Goal: Task Accomplishment & Management: Manage account settings

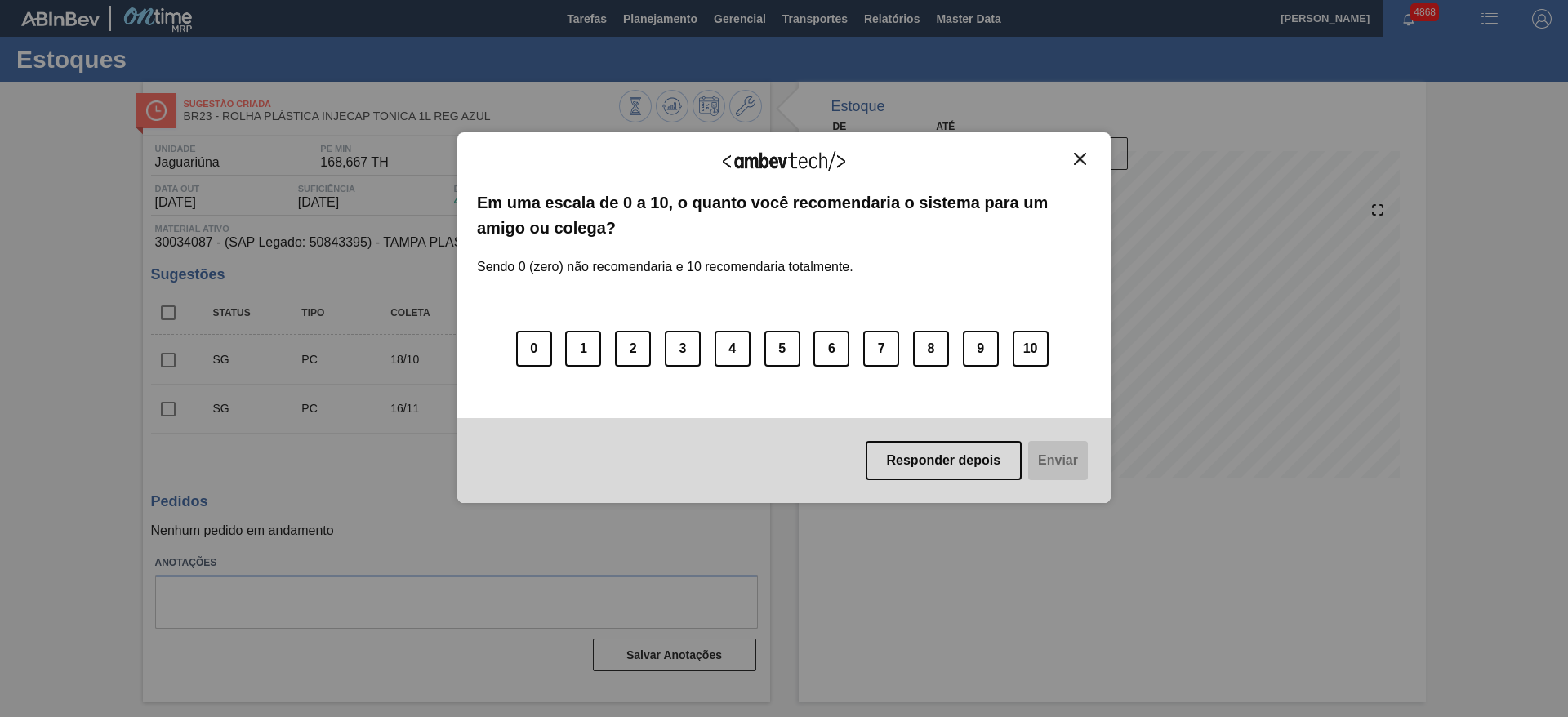
click at [1078, 164] on img "Close" at bounding box center [1080, 159] width 12 height 12
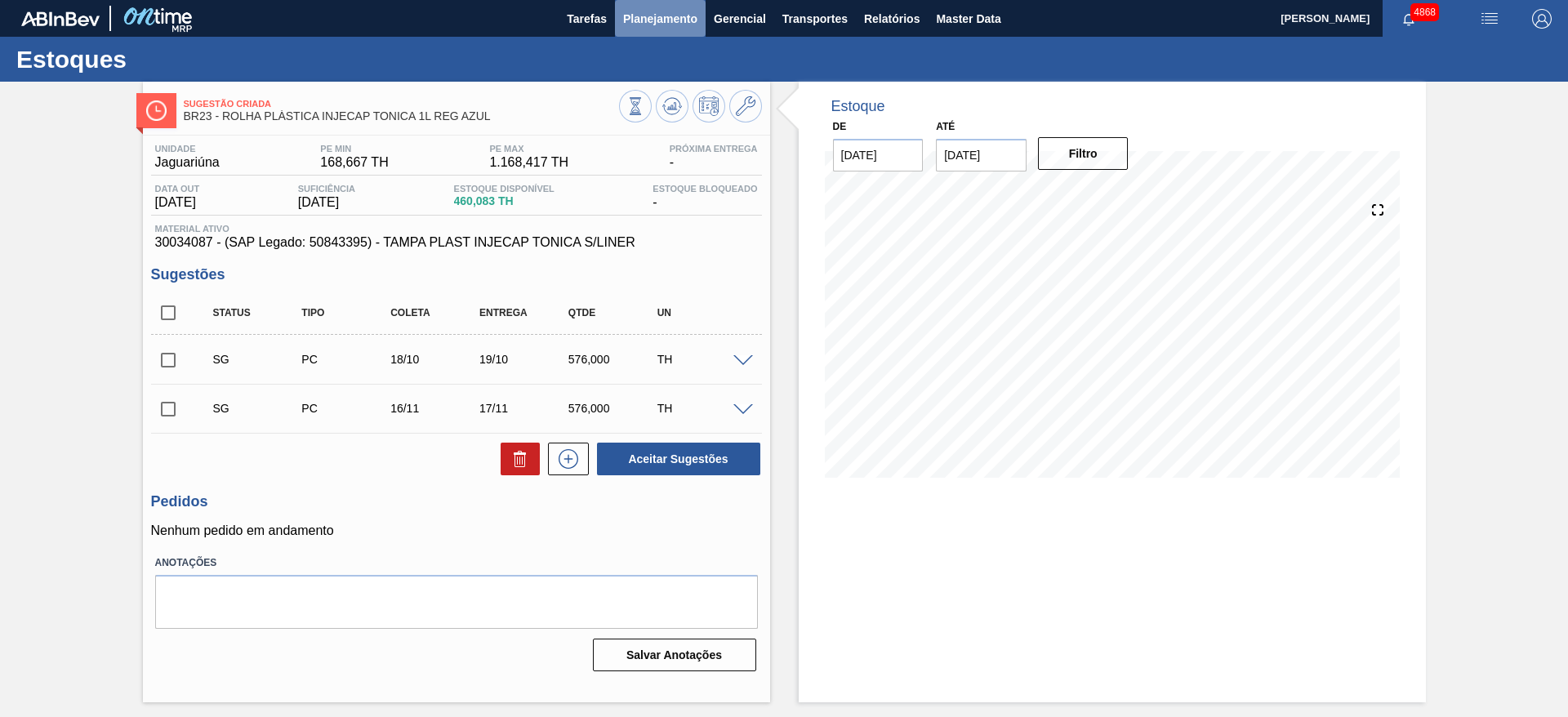
click at [671, 12] on span "Planejamento" at bounding box center [660, 19] width 75 height 20
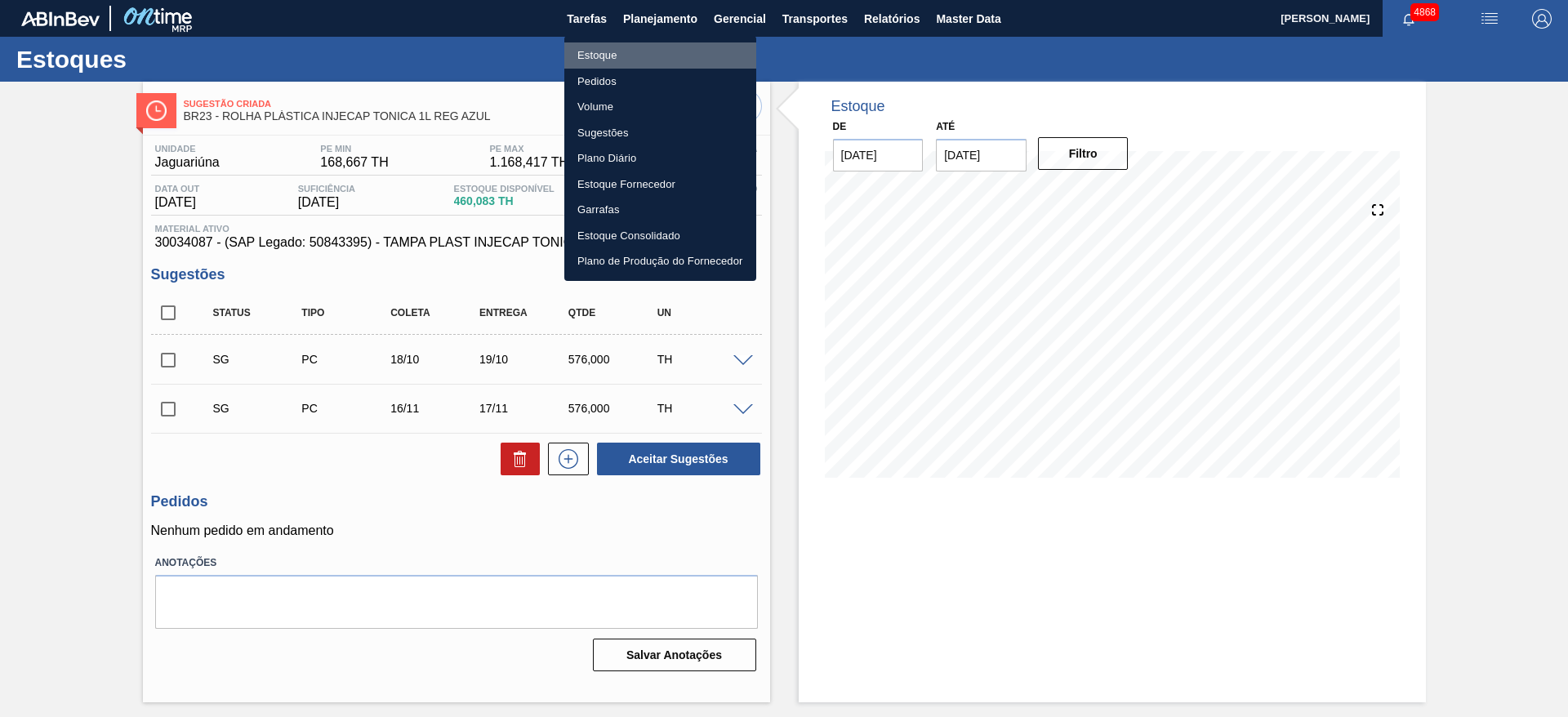
click at [640, 48] on li "Estoque" at bounding box center [660, 55] width 192 height 26
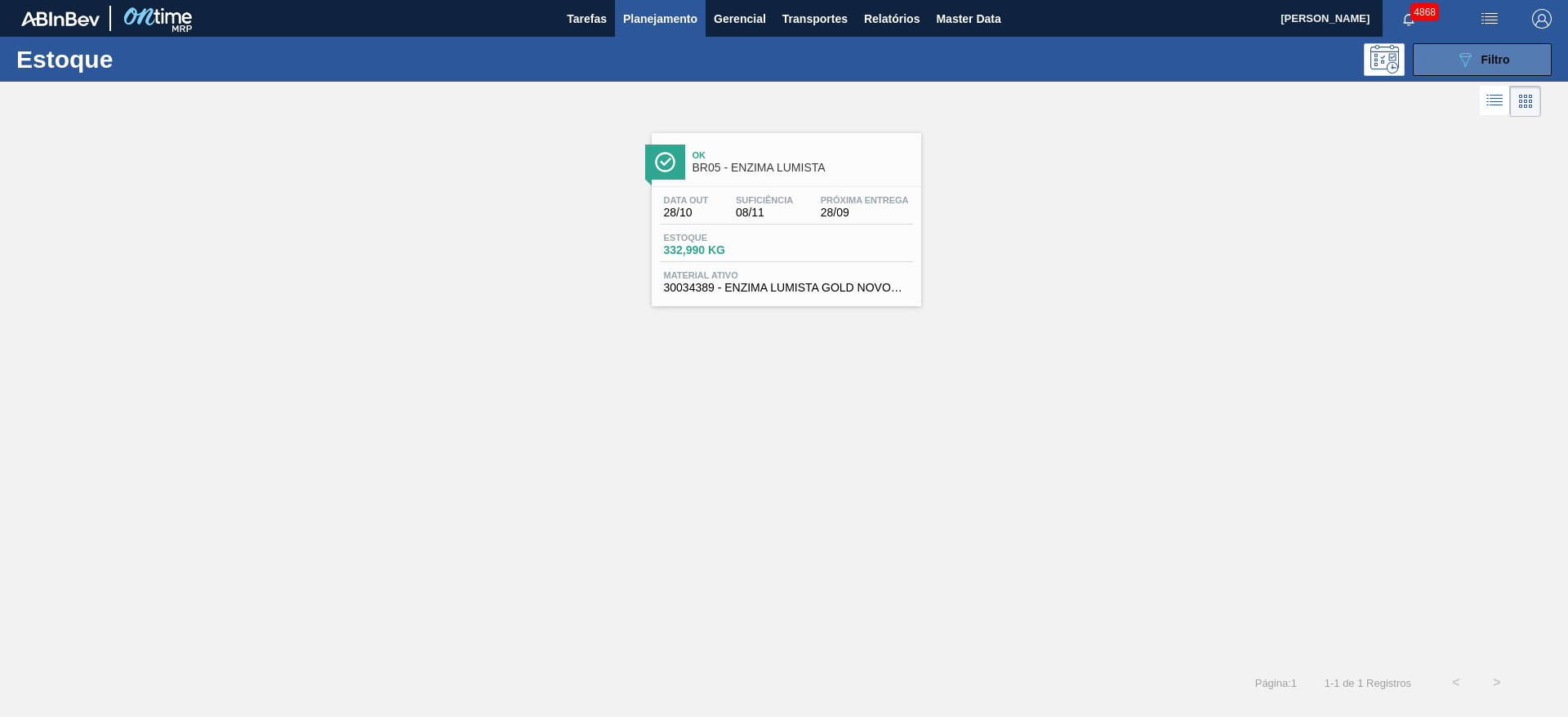
click at [1523, 55] on button "089F7B8B-B2A5-4AFE-B5C0-19BA573D28AC Filtro" at bounding box center [1483, 60] width 139 height 33
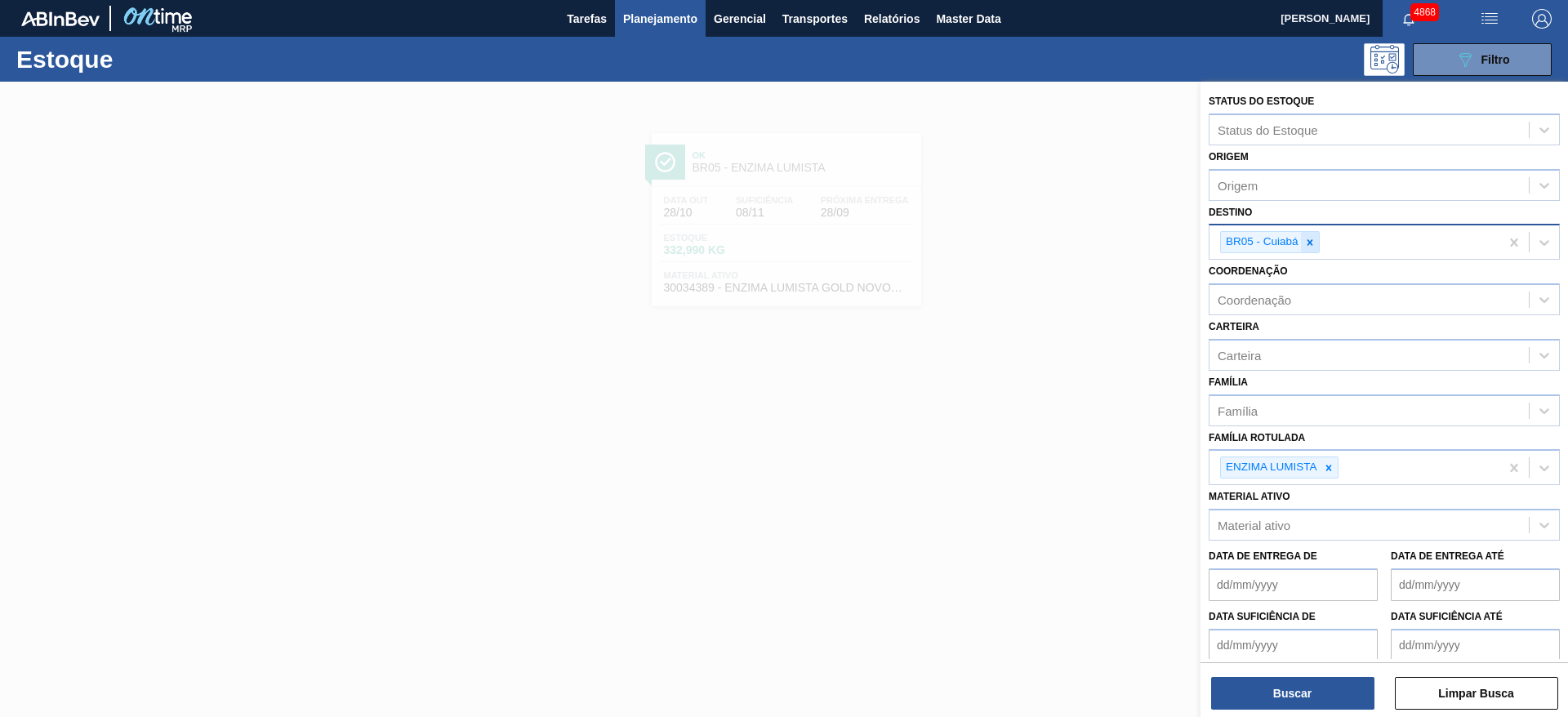
click at [1309, 250] on div at bounding box center [1310, 242] width 18 height 20
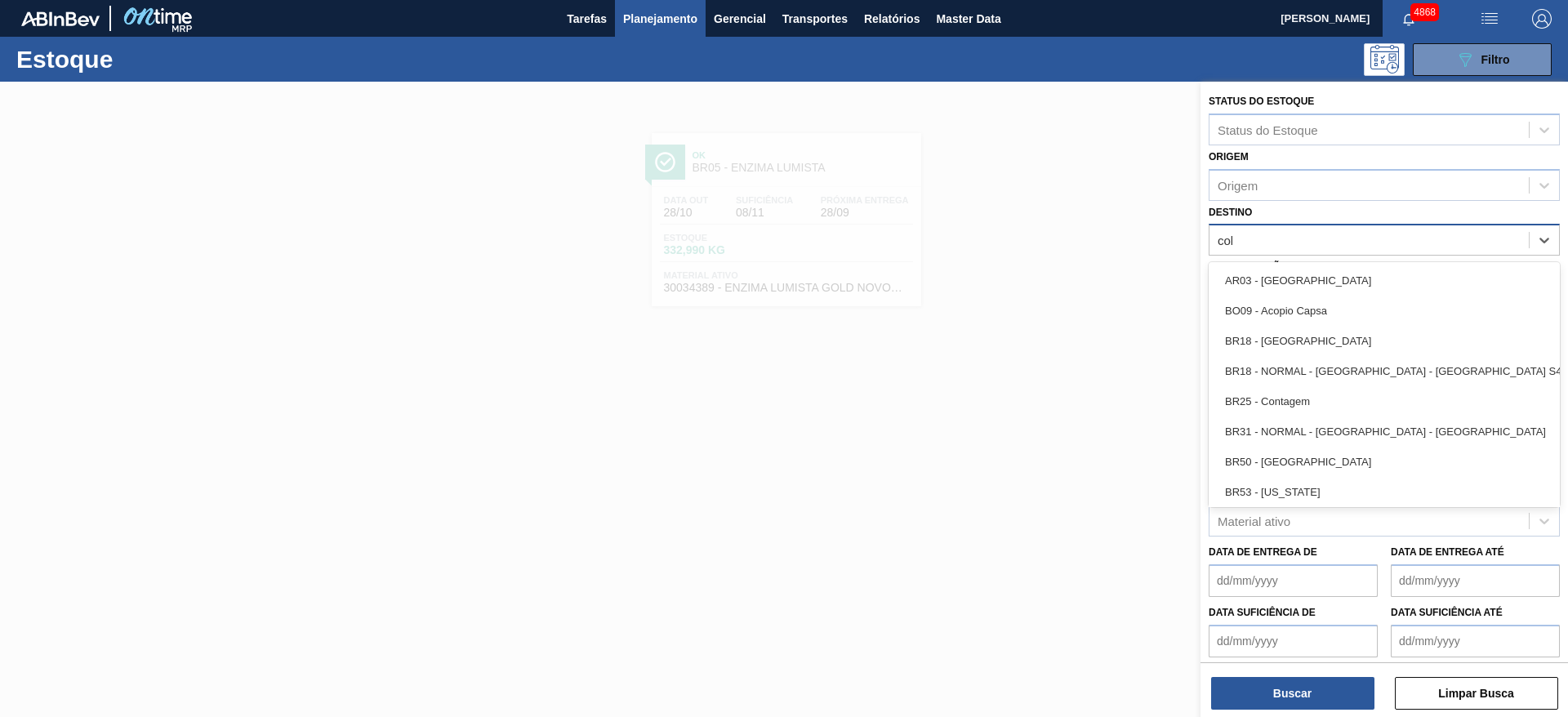
type input "colo"
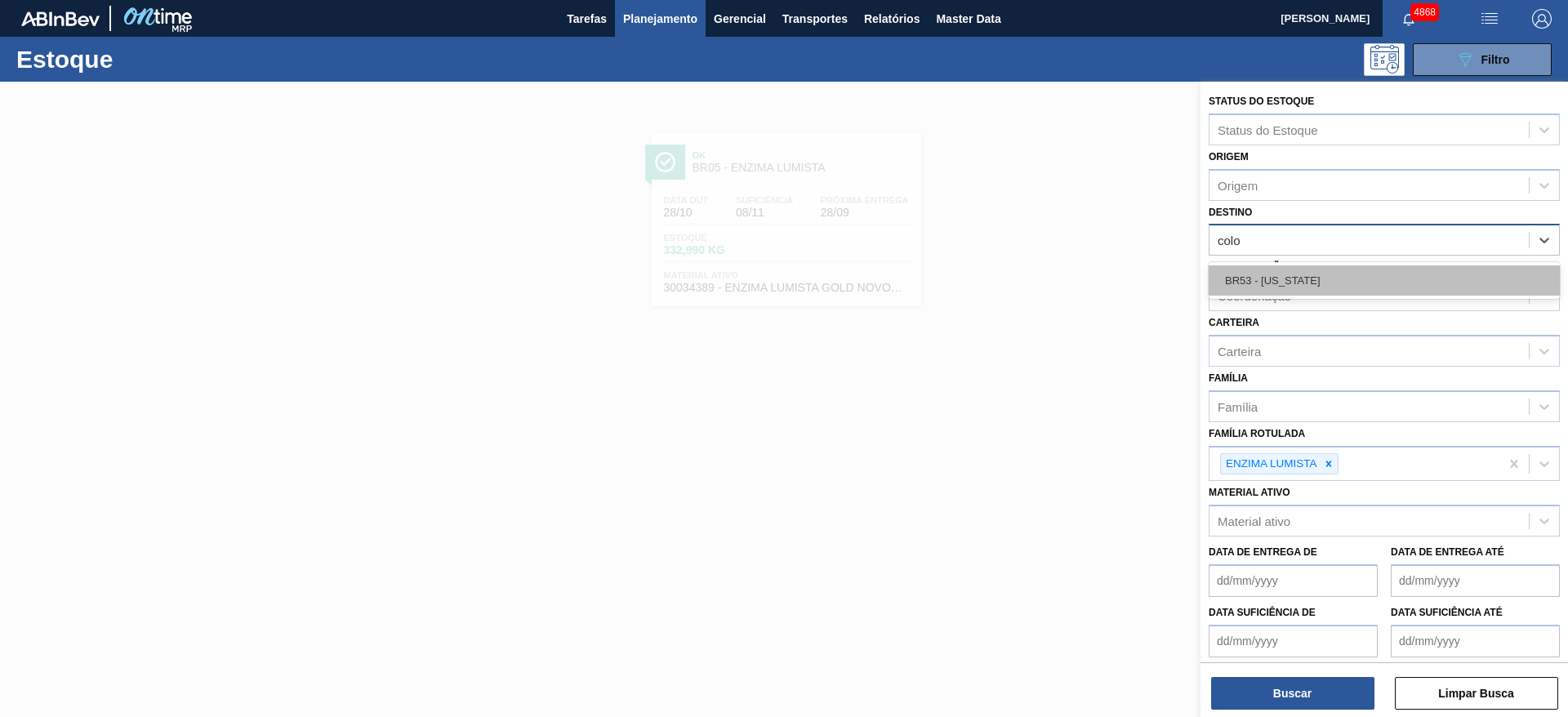
click at [1272, 293] on div "BR53 - Colorado" at bounding box center [1384, 281] width 351 height 30
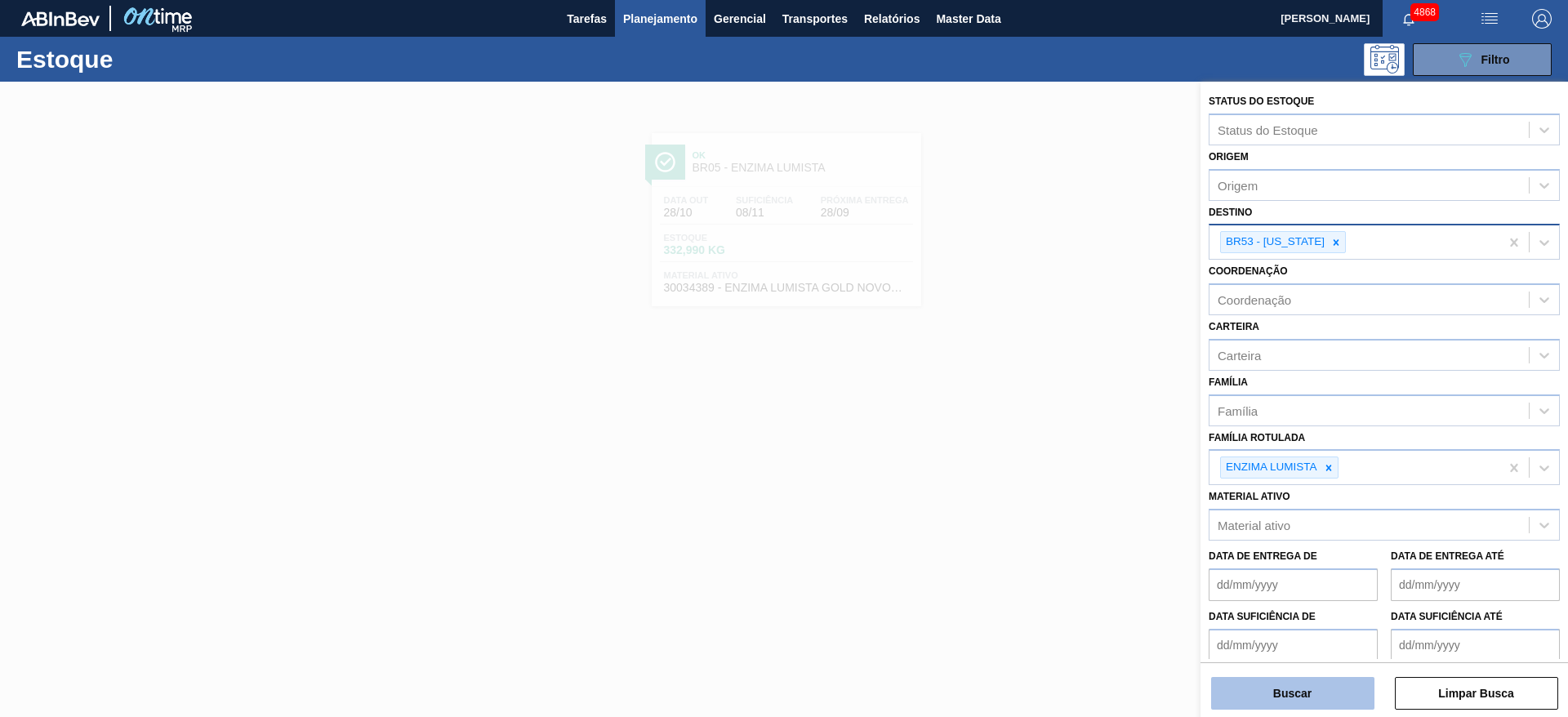
click at [1326, 697] on button "Buscar" at bounding box center [1293, 693] width 164 height 33
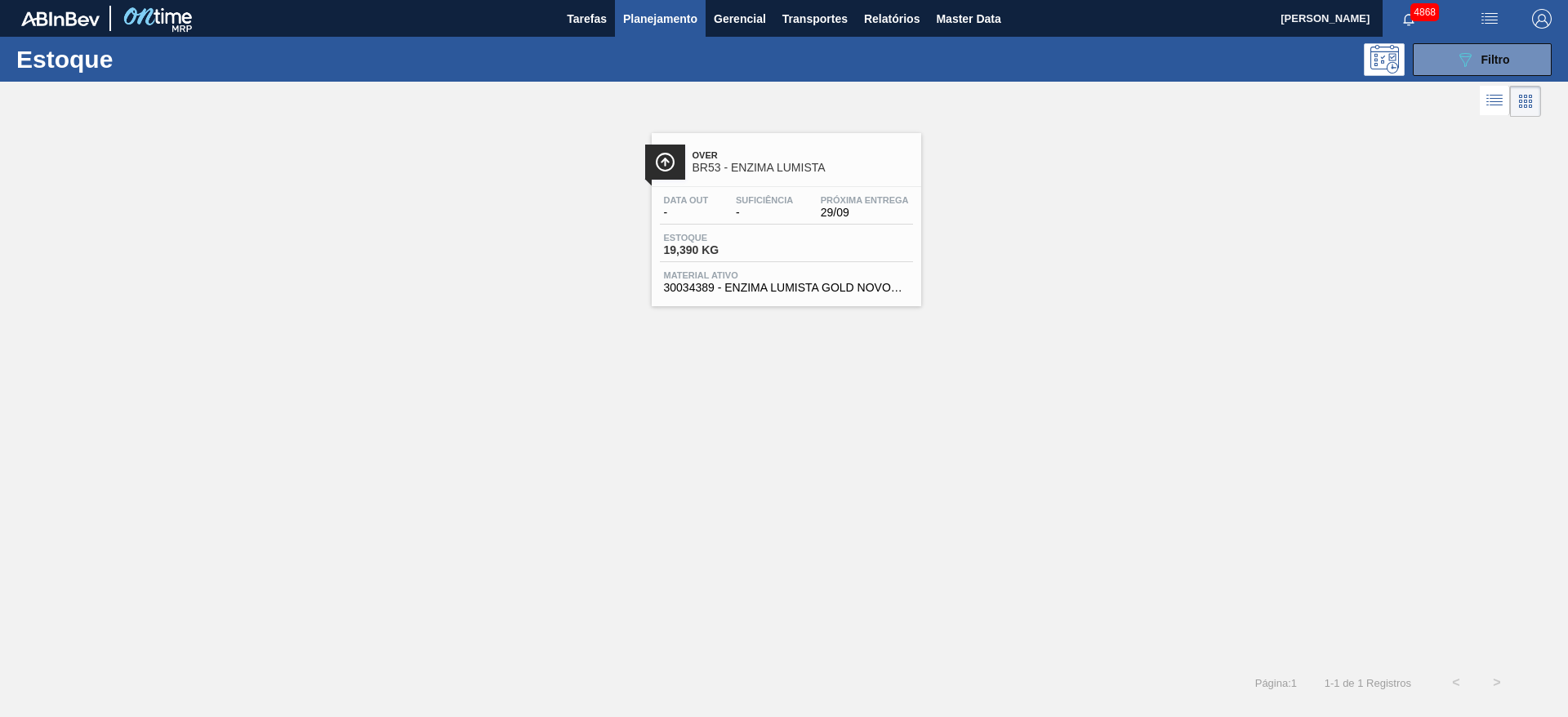
click at [640, 20] on span "Planejamento" at bounding box center [660, 19] width 75 height 20
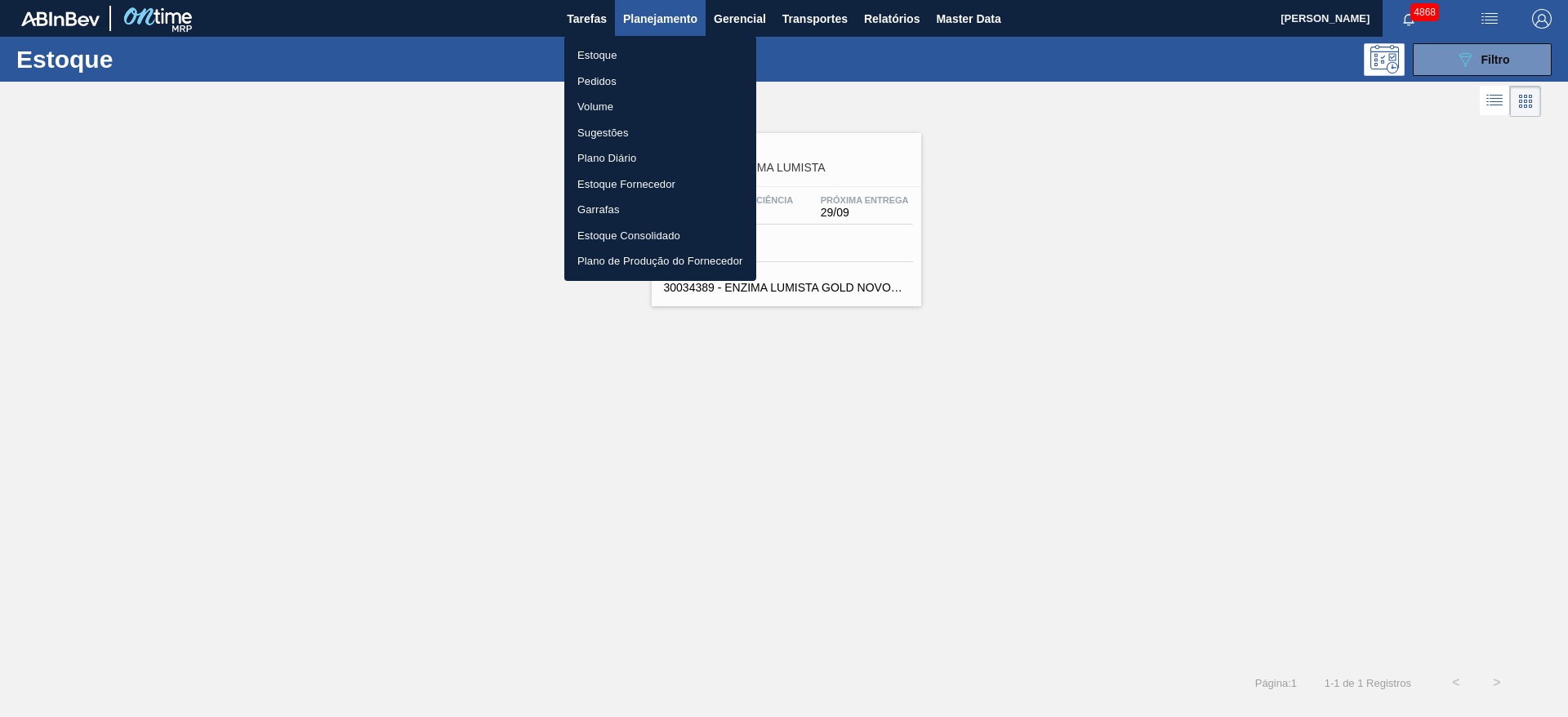
click at [612, 78] on li "Pedidos" at bounding box center [660, 81] width 192 height 26
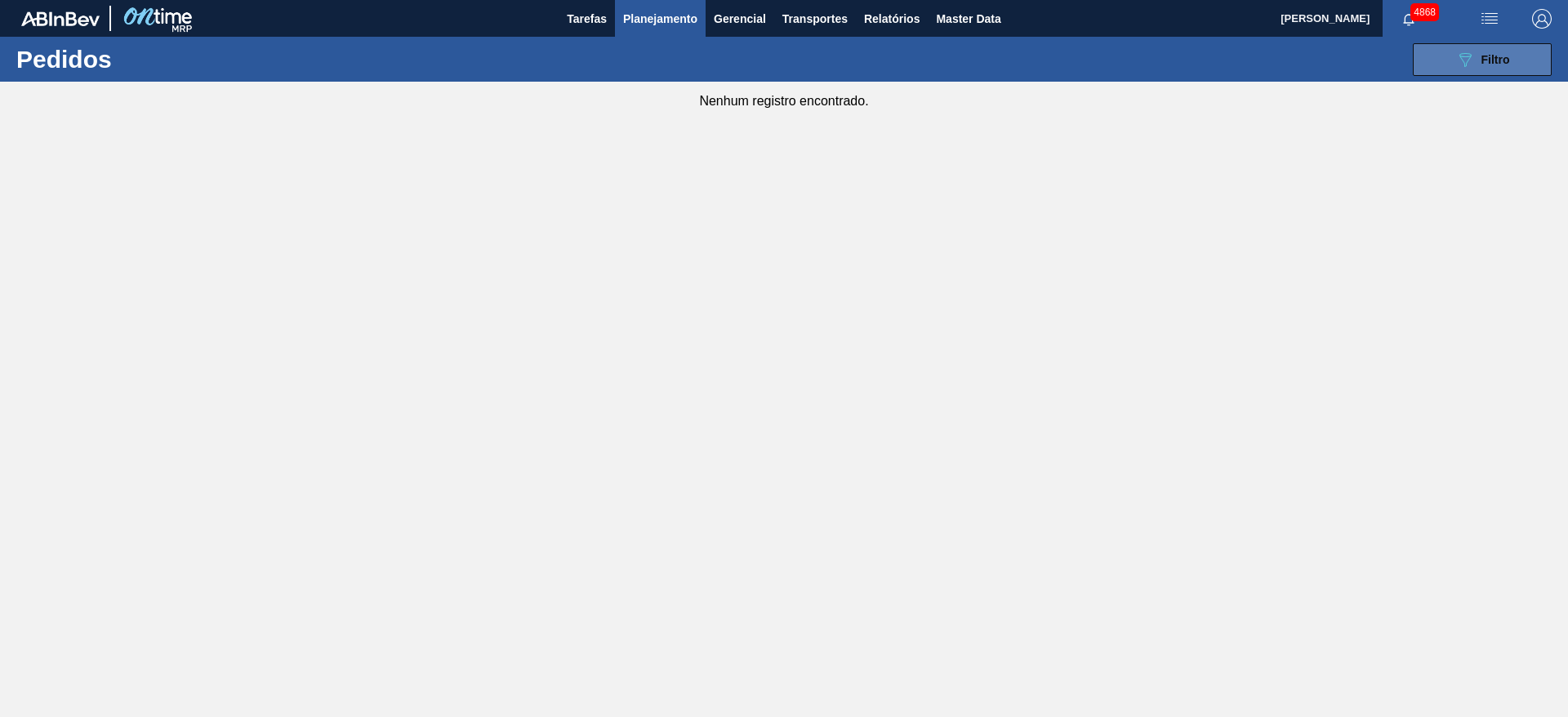
click at [1488, 62] on span "Filtro" at bounding box center [1496, 60] width 28 height 13
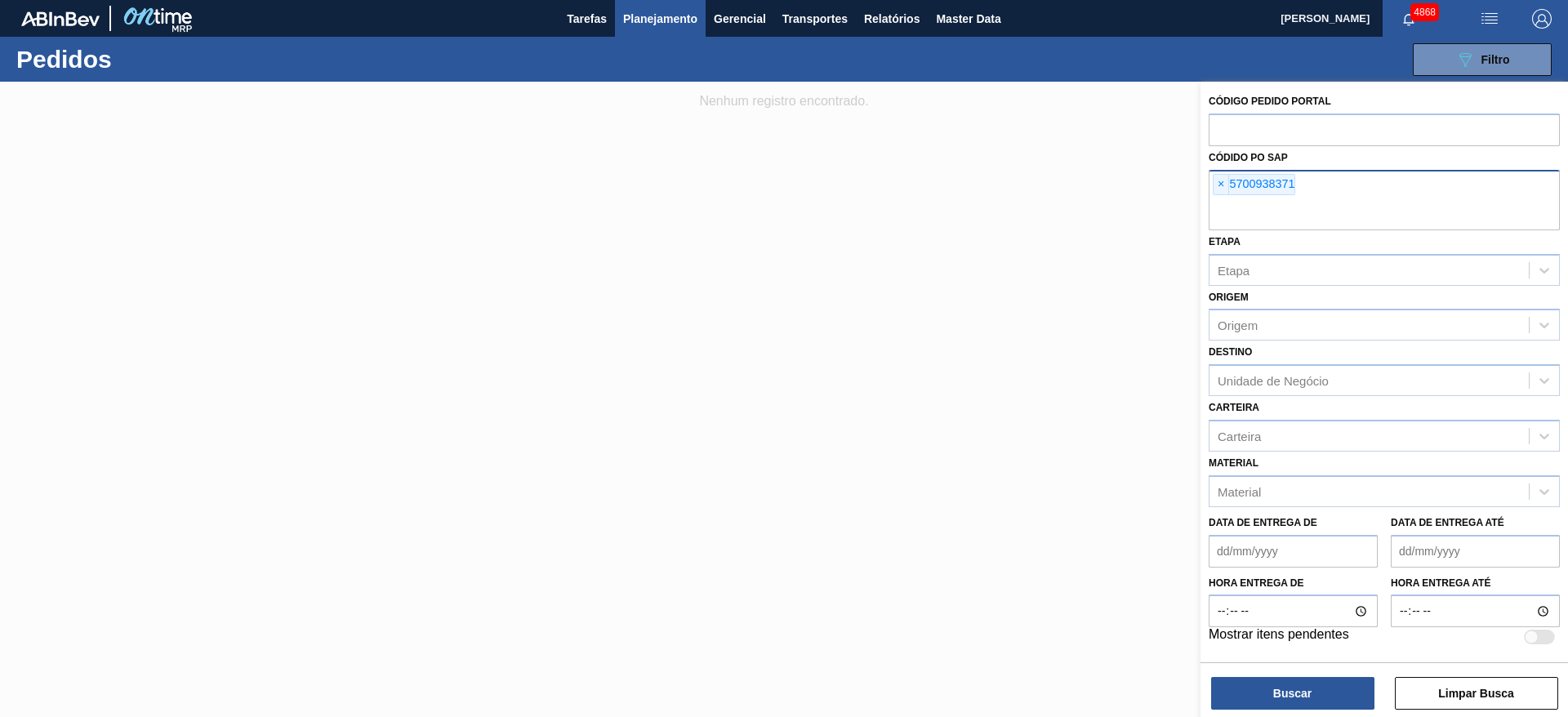
click at [1212, 187] on div "× 5700938371" at bounding box center [1384, 200] width 351 height 60
click at [1213, 178] on div "× 5700938371" at bounding box center [1254, 185] width 83 height 21
click at [1227, 188] on span "×" at bounding box center [1221, 185] width 15 height 20
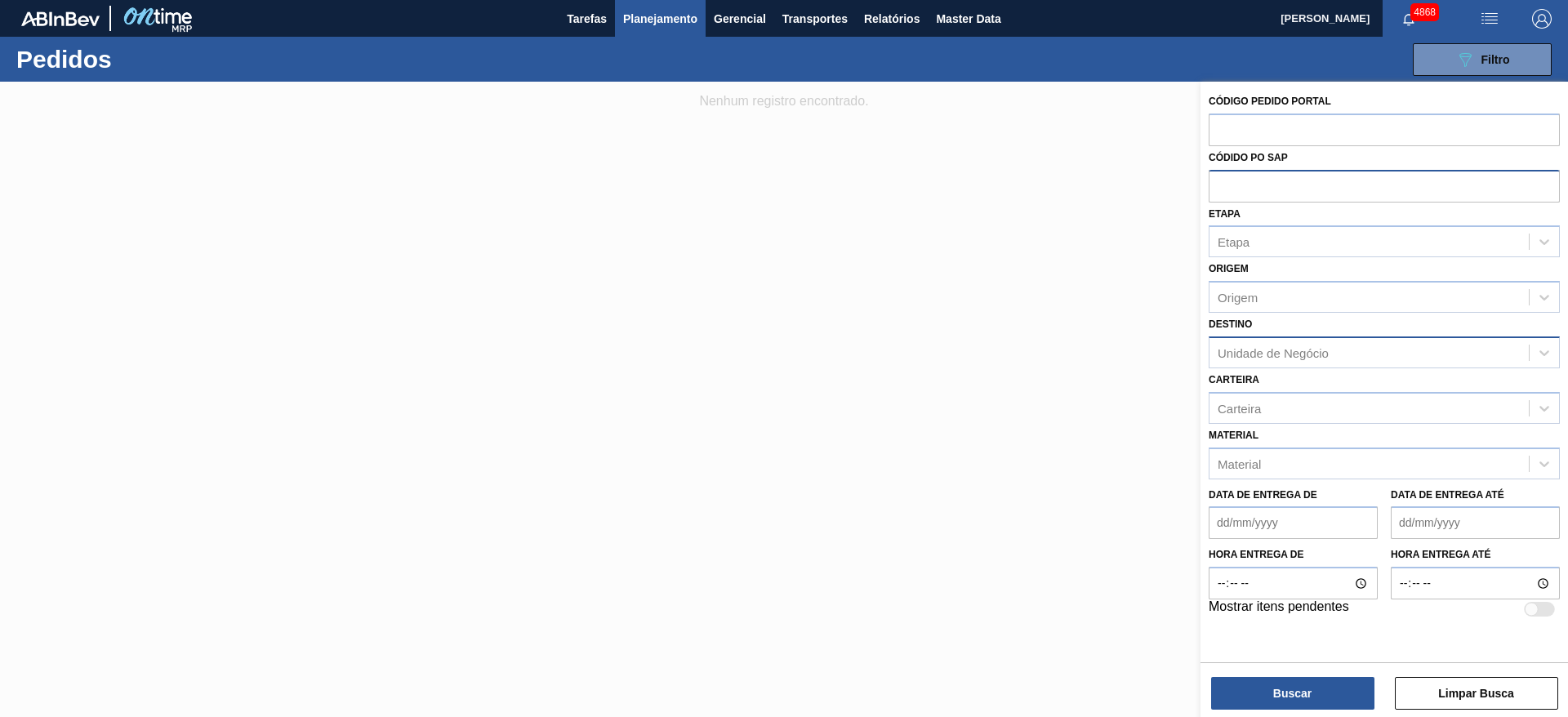
click at [1336, 343] on div "Unidade de Negócio" at bounding box center [1369, 352] width 319 height 24
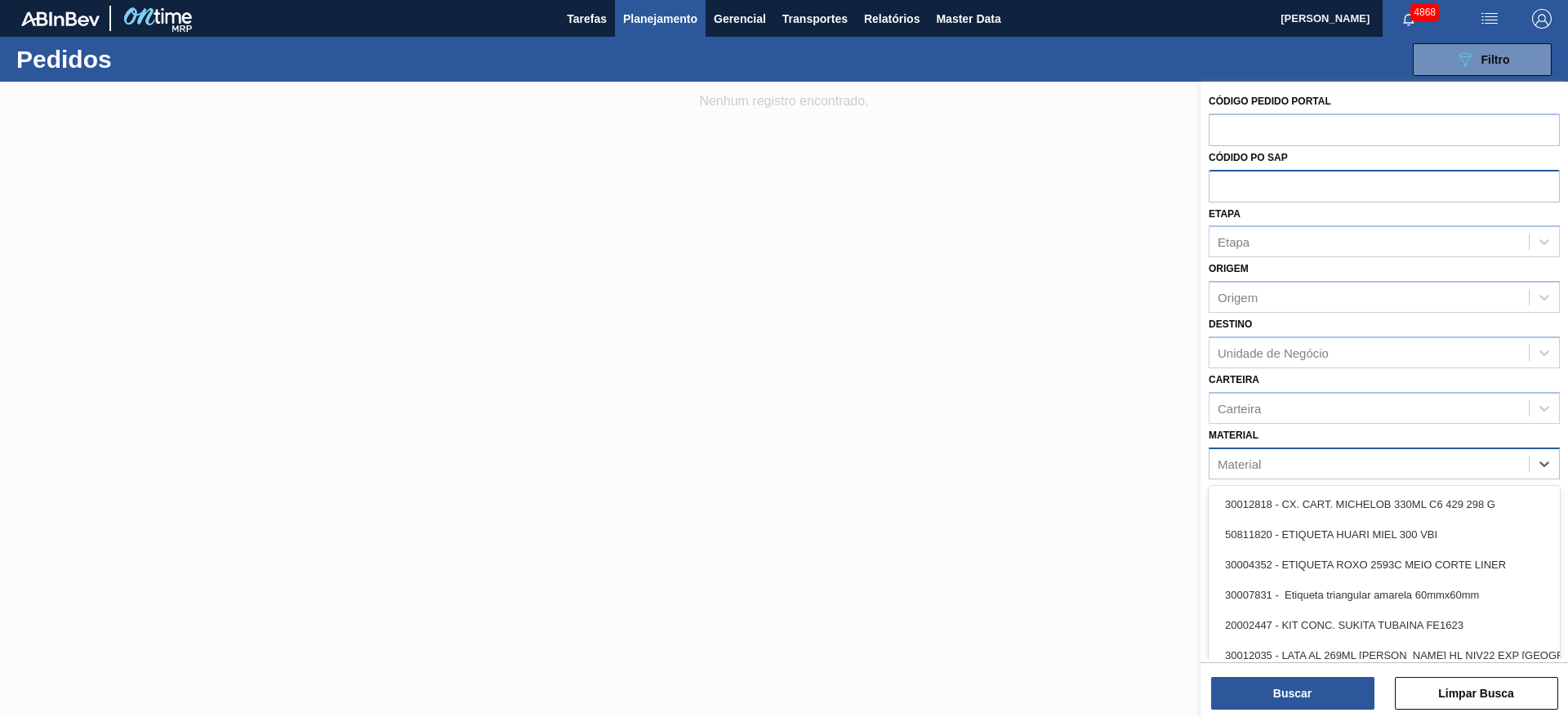
click at [1313, 461] on div "Material" at bounding box center [1369, 463] width 319 height 24
type input "lumist"
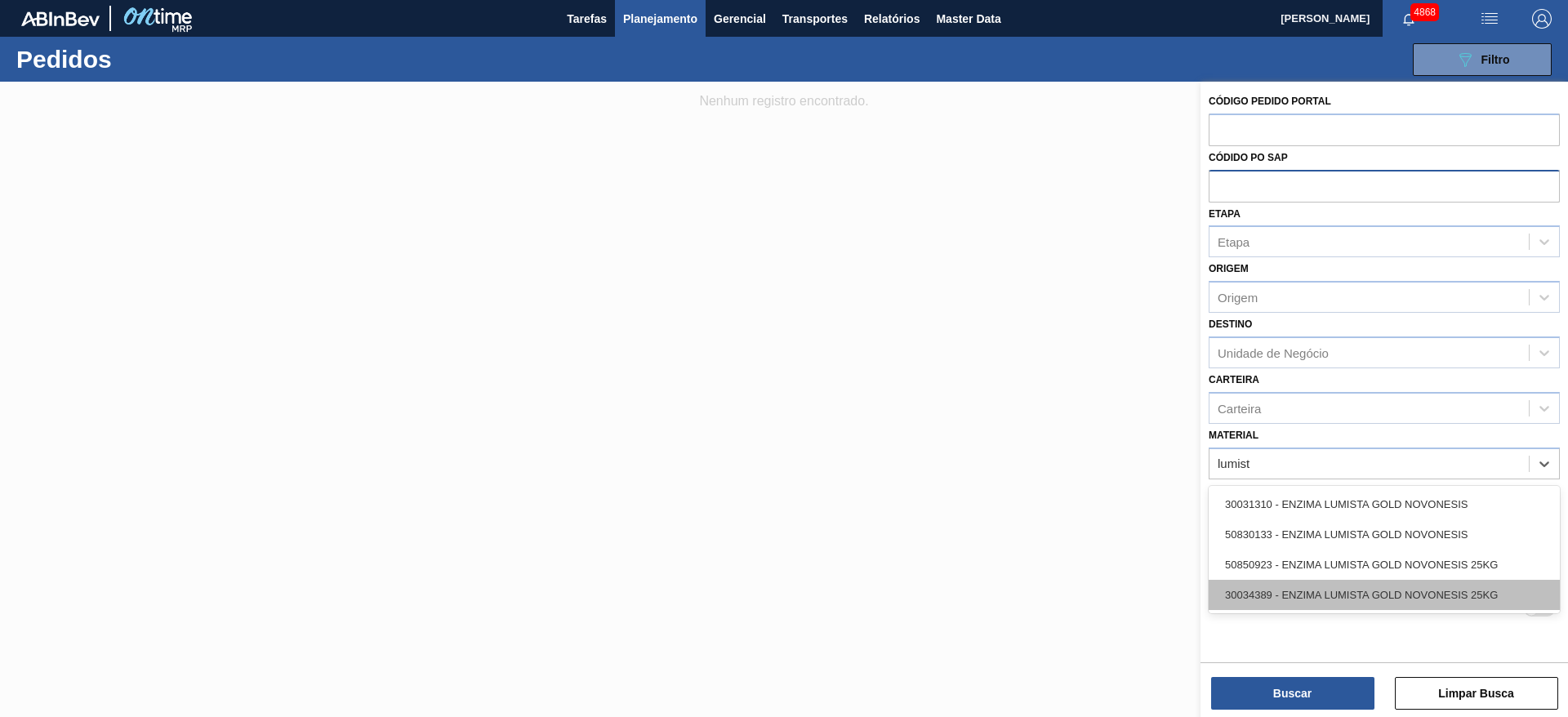
click at [1314, 591] on div "30034389 - ENZIMA LUMISTA GOLD NOVONESIS 25KG" at bounding box center [1384, 594] width 351 height 30
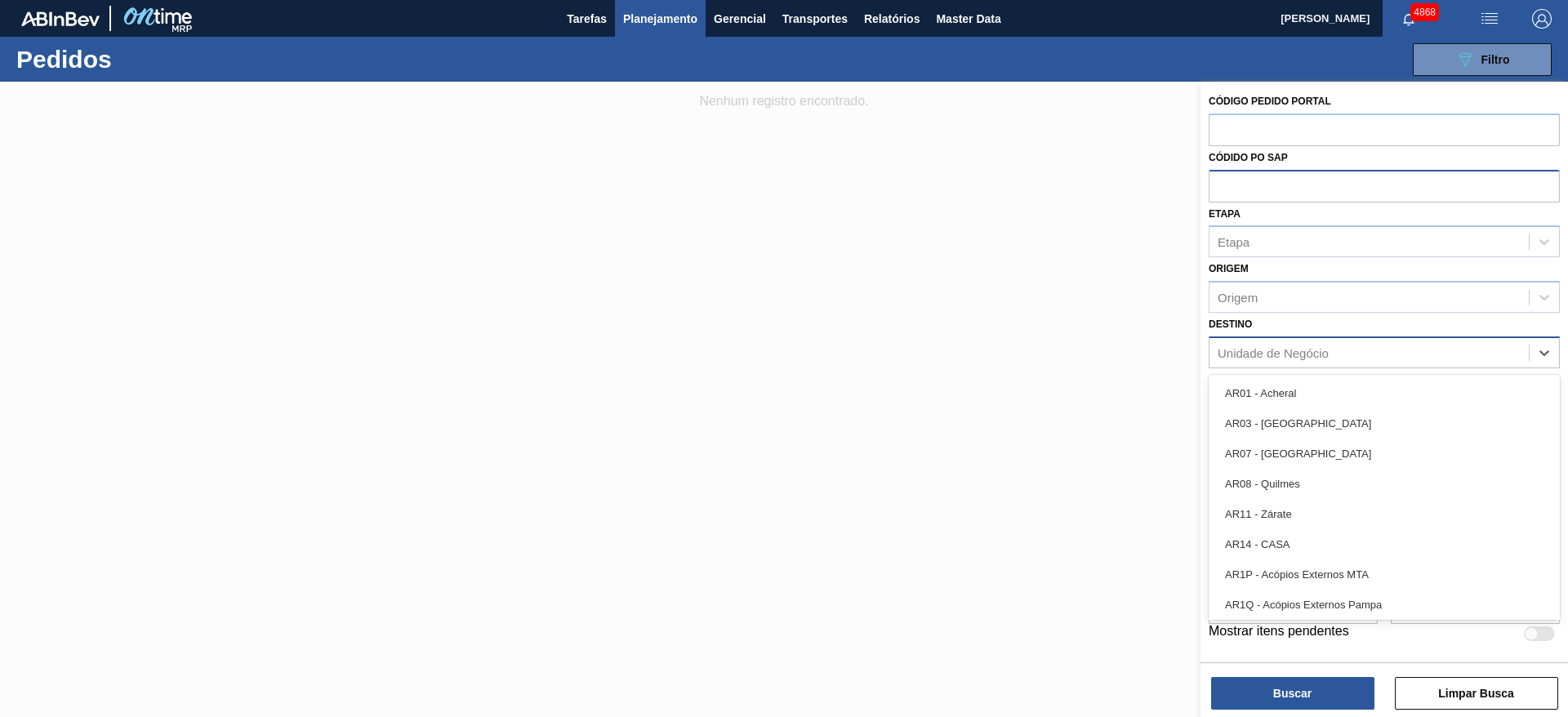
click at [1292, 355] on div "Unidade de Negócio" at bounding box center [1273, 353] width 111 height 14
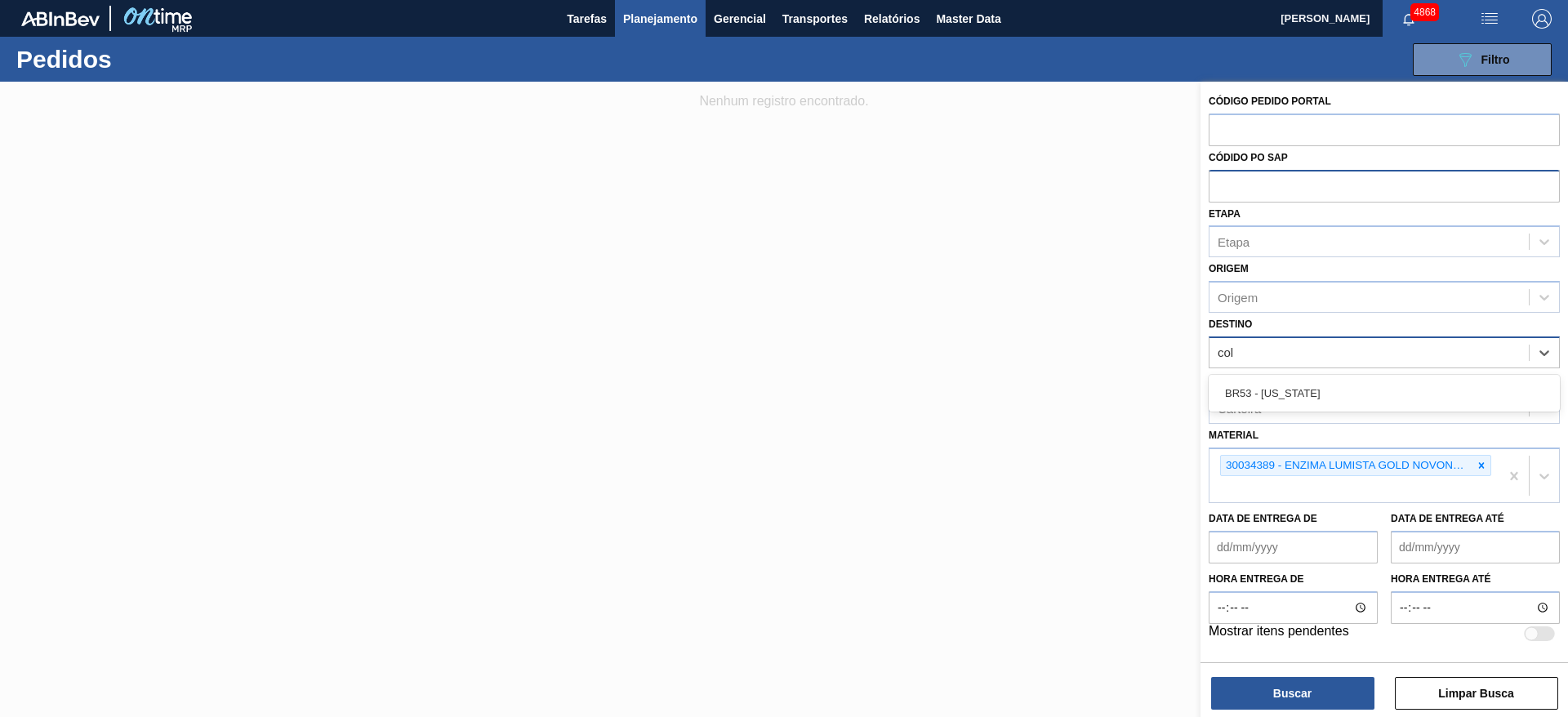
type input "colo"
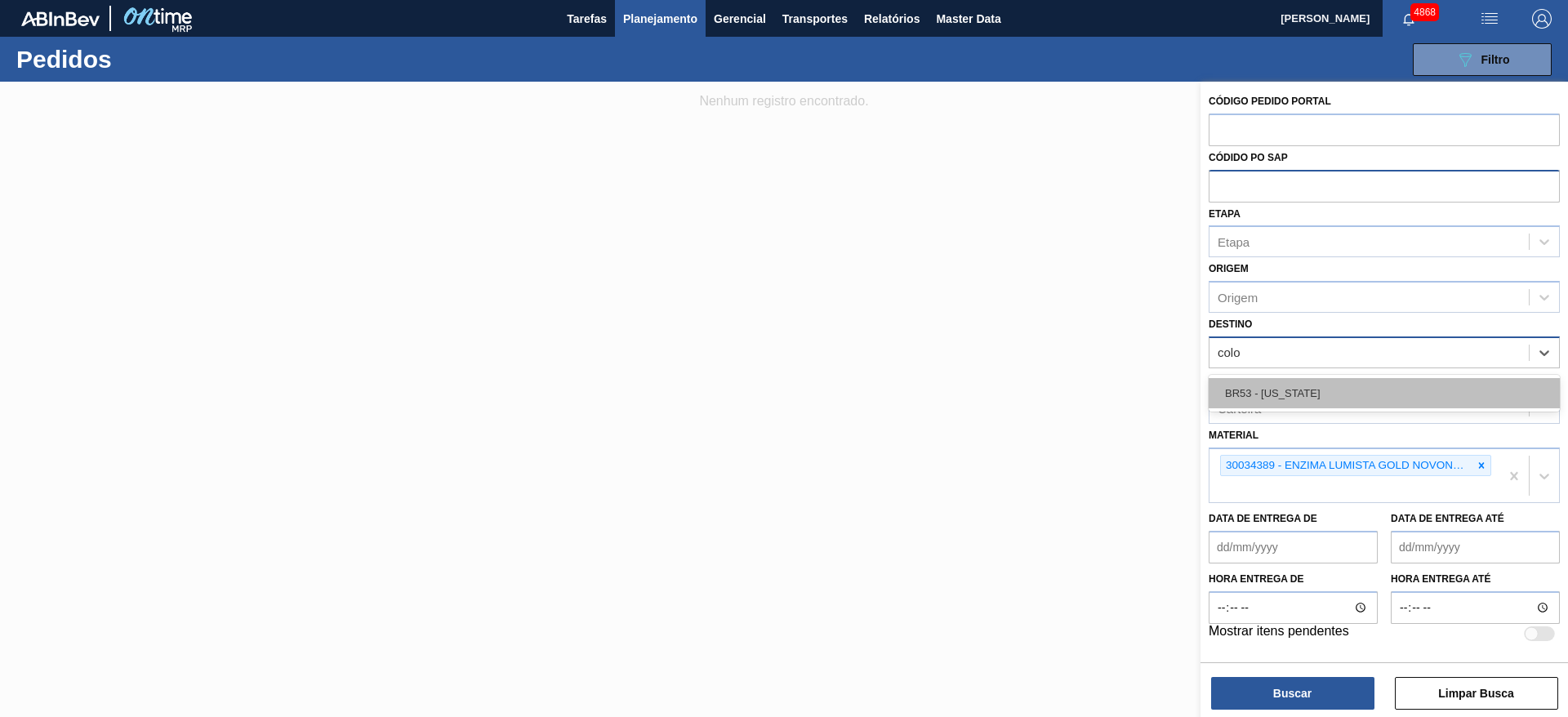
click at [1273, 391] on div "BR53 - [US_STATE]" at bounding box center [1384, 393] width 351 height 30
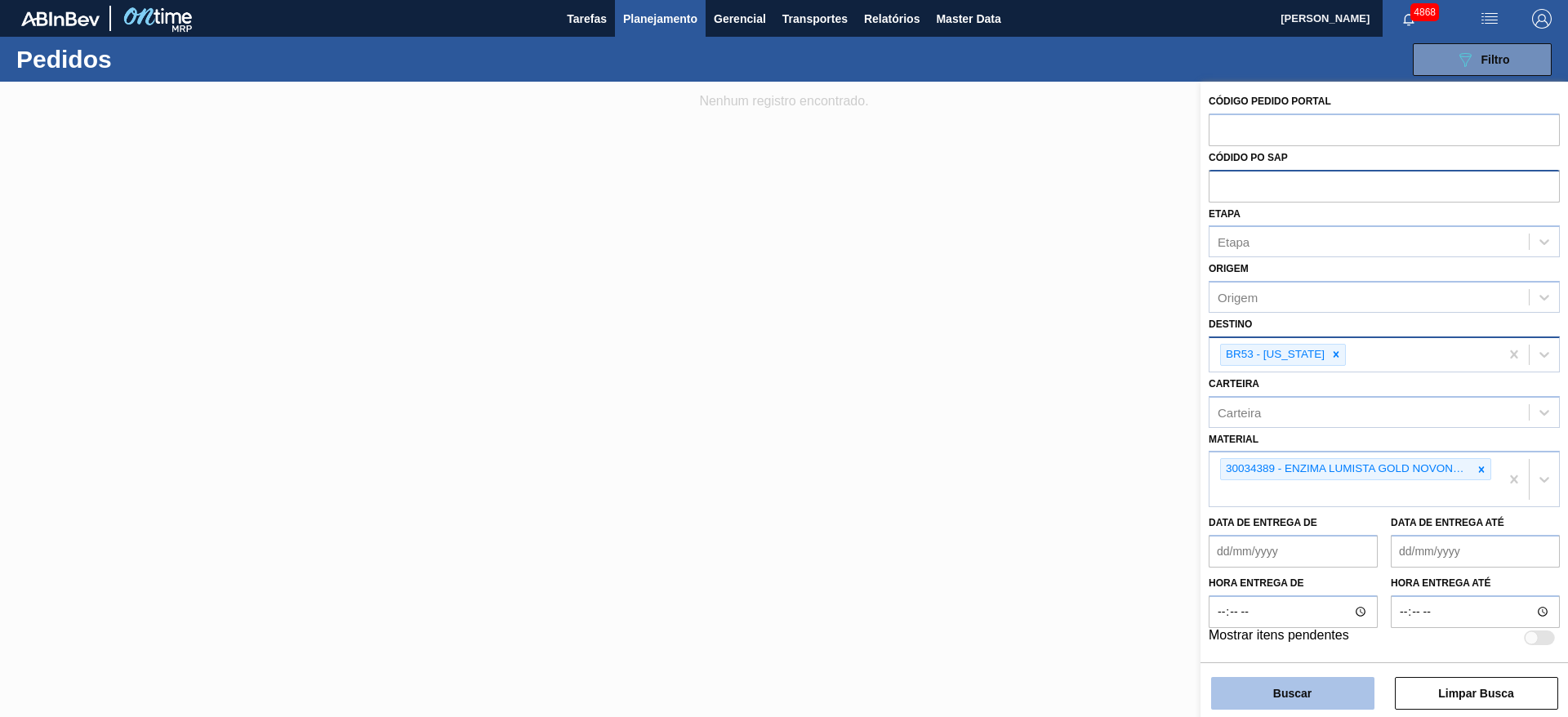
click at [1292, 697] on button "Buscar" at bounding box center [1293, 693] width 164 height 33
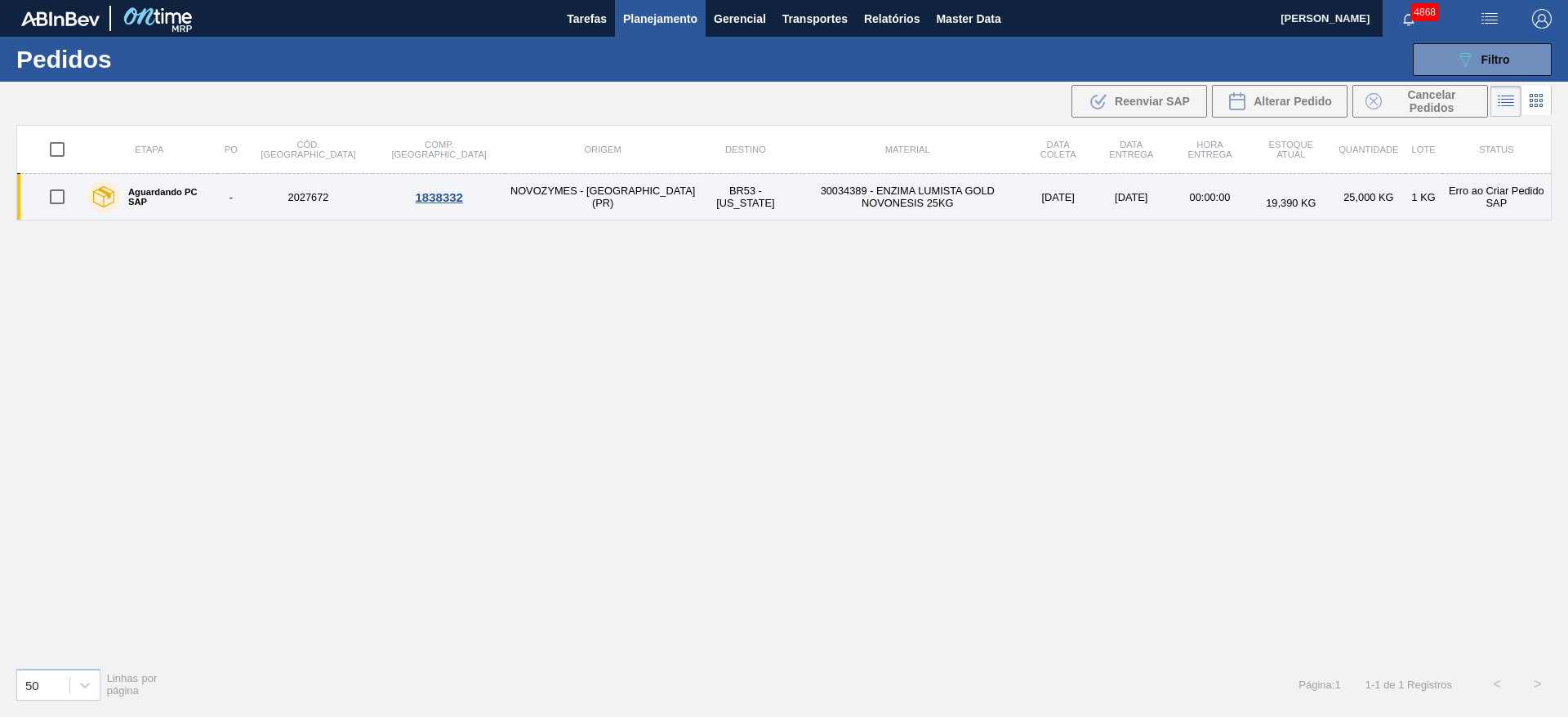
click at [375, 199] on div "1838332" at bounding box center [439, 197] width 128 height 14
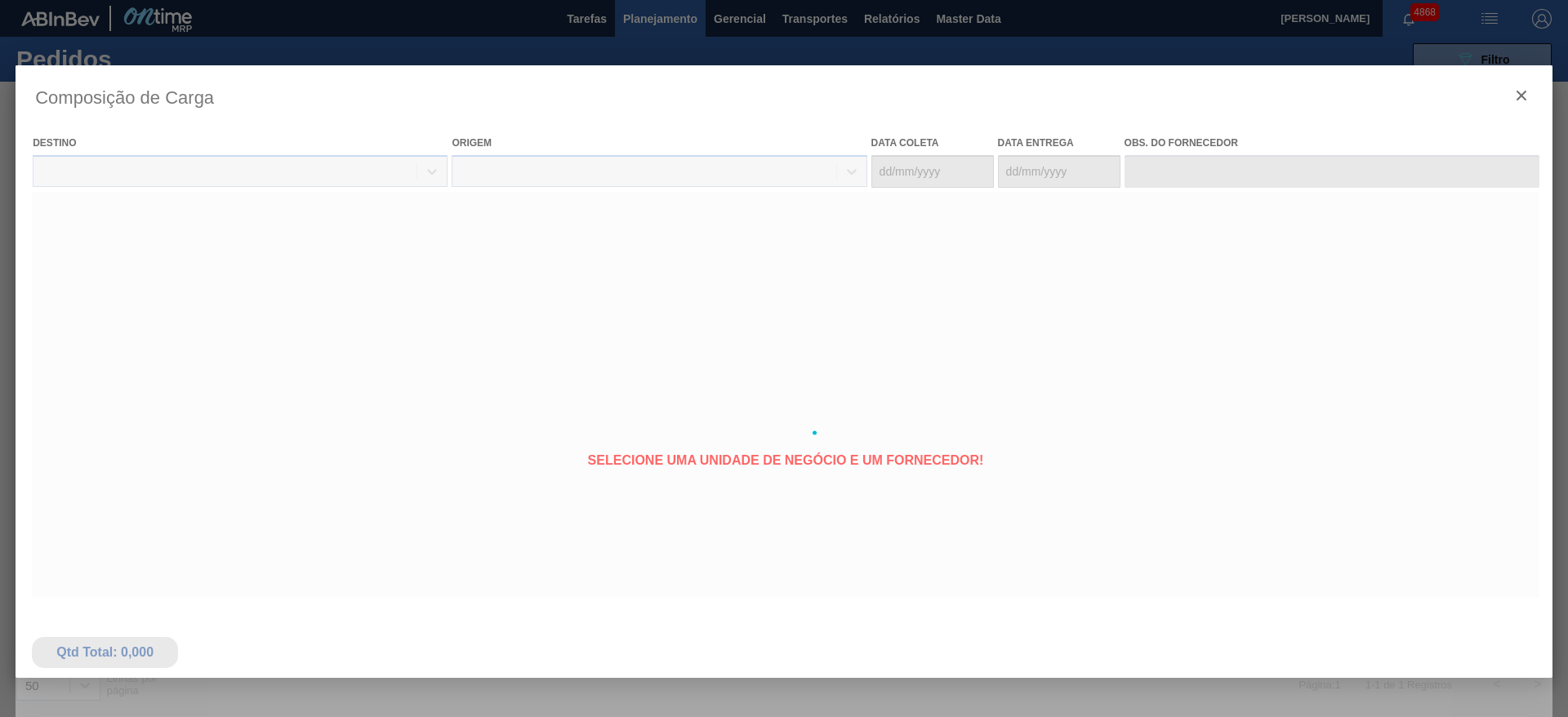
type coleta "23/09/2025"
type entrega "29/09/2025"
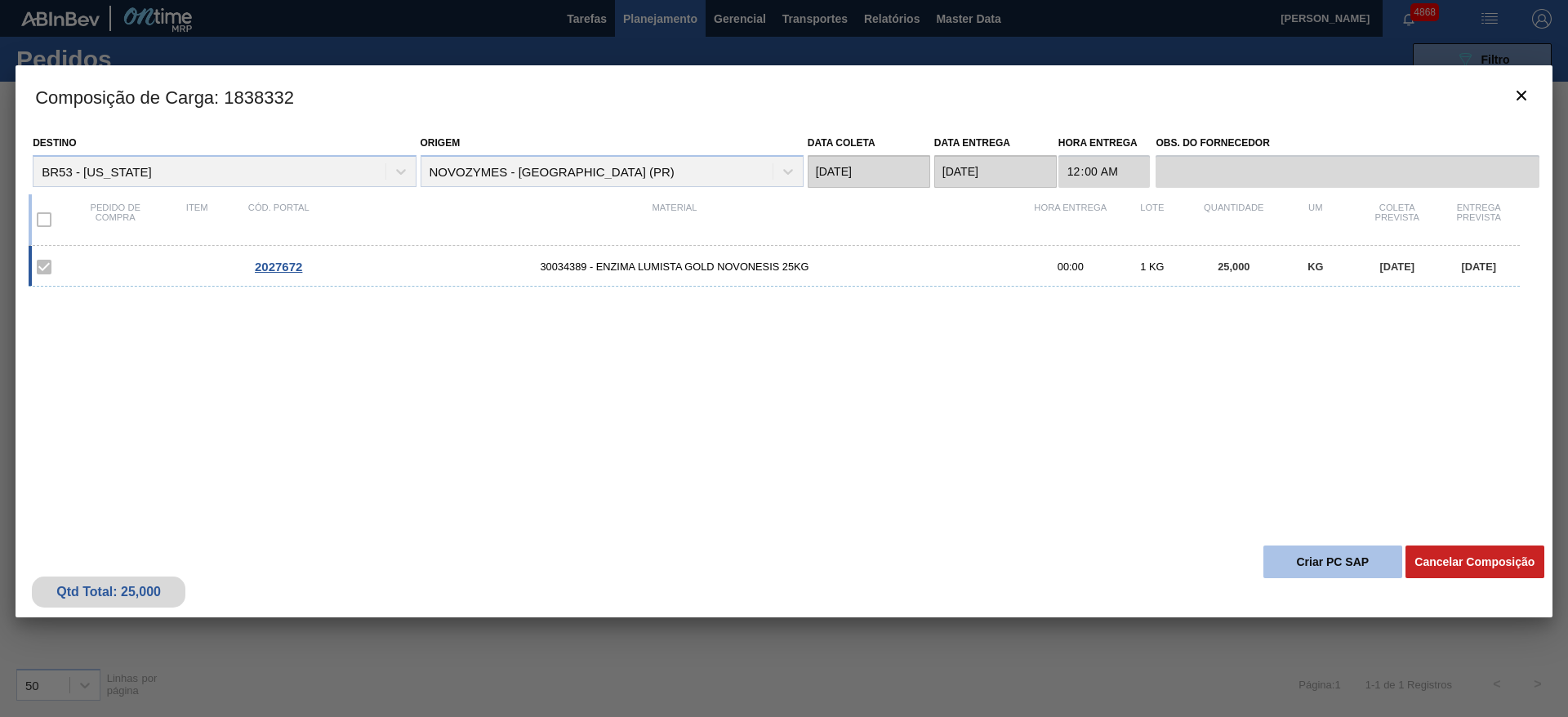
click at [1372, 569] on button "Criar PC SAP" at bounding box center [1333, 562] width 139 height 33
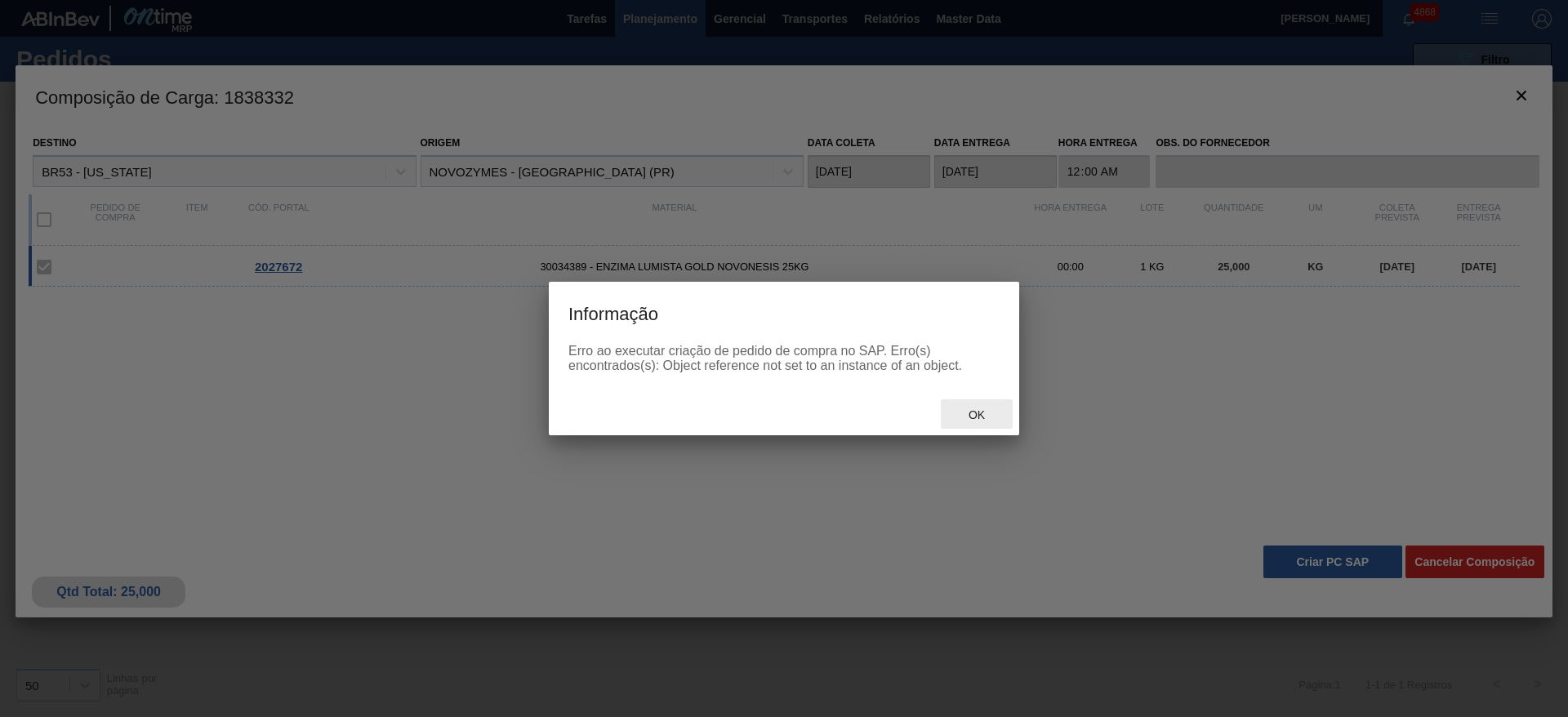
click at [1004, 423] on div "Ok" at bounding box center [977, 414] width 72 height 30
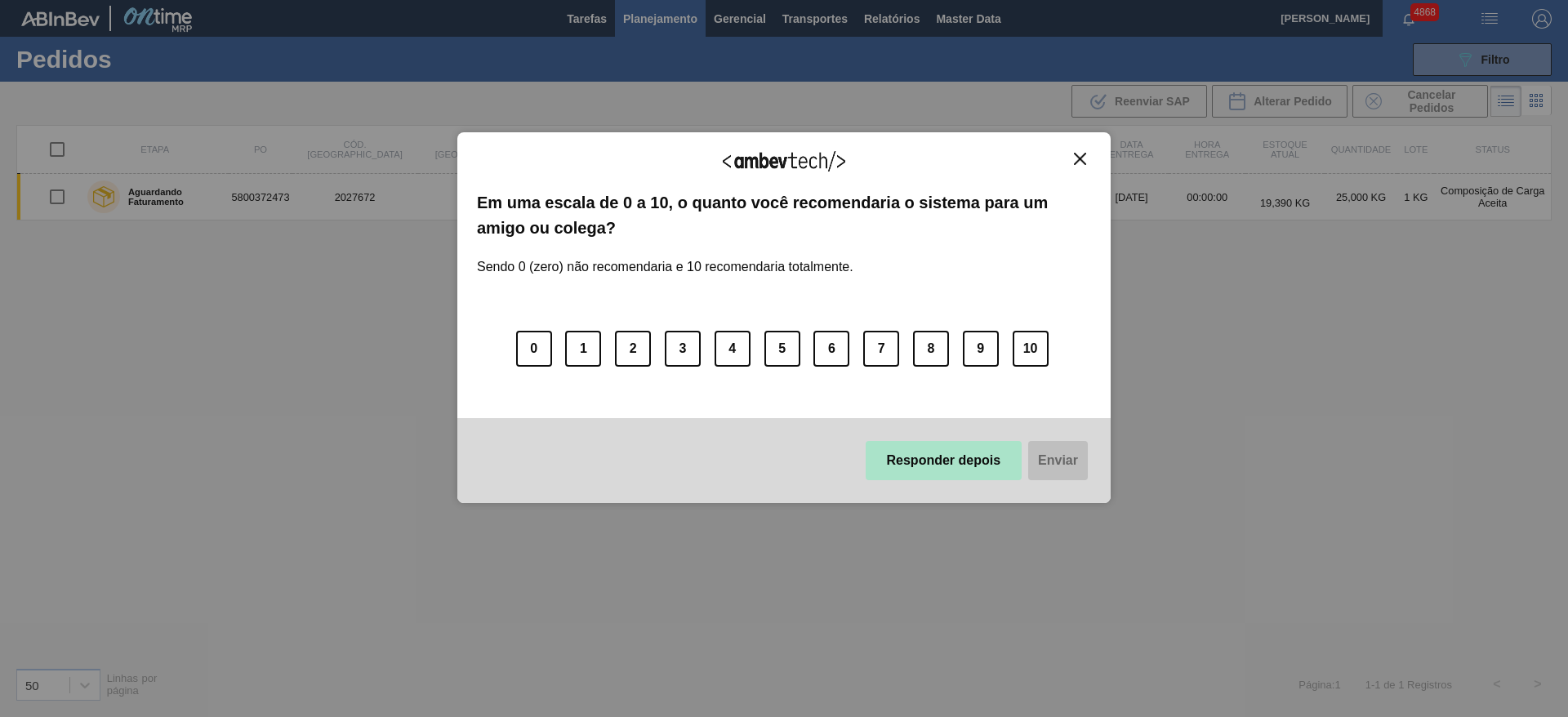
click at [953, 461] on button "Responder depois" at bounding box center [944, 460] width 156 height 39
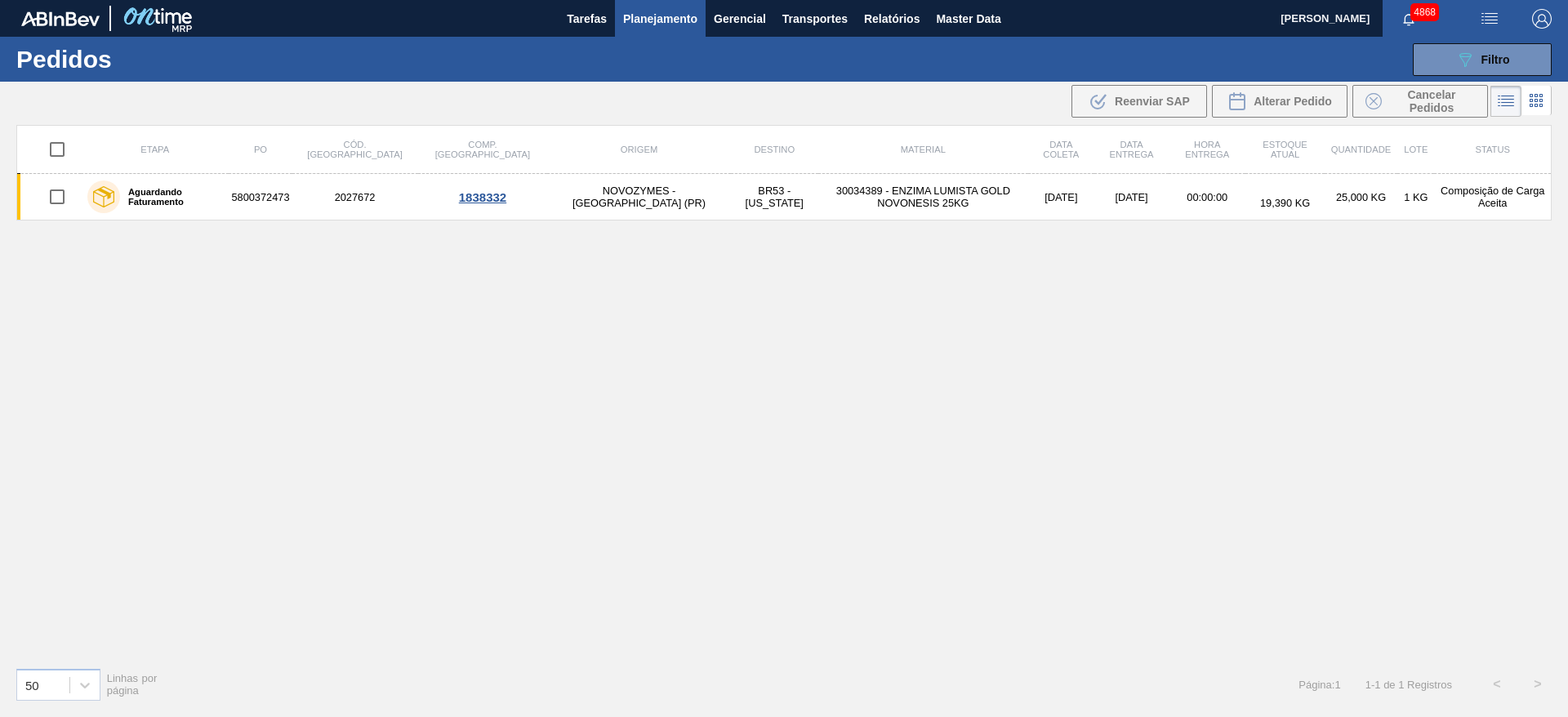
click at [650, 30] on button "Planejamento" at bounding box center [660, 18] width 91 height 36
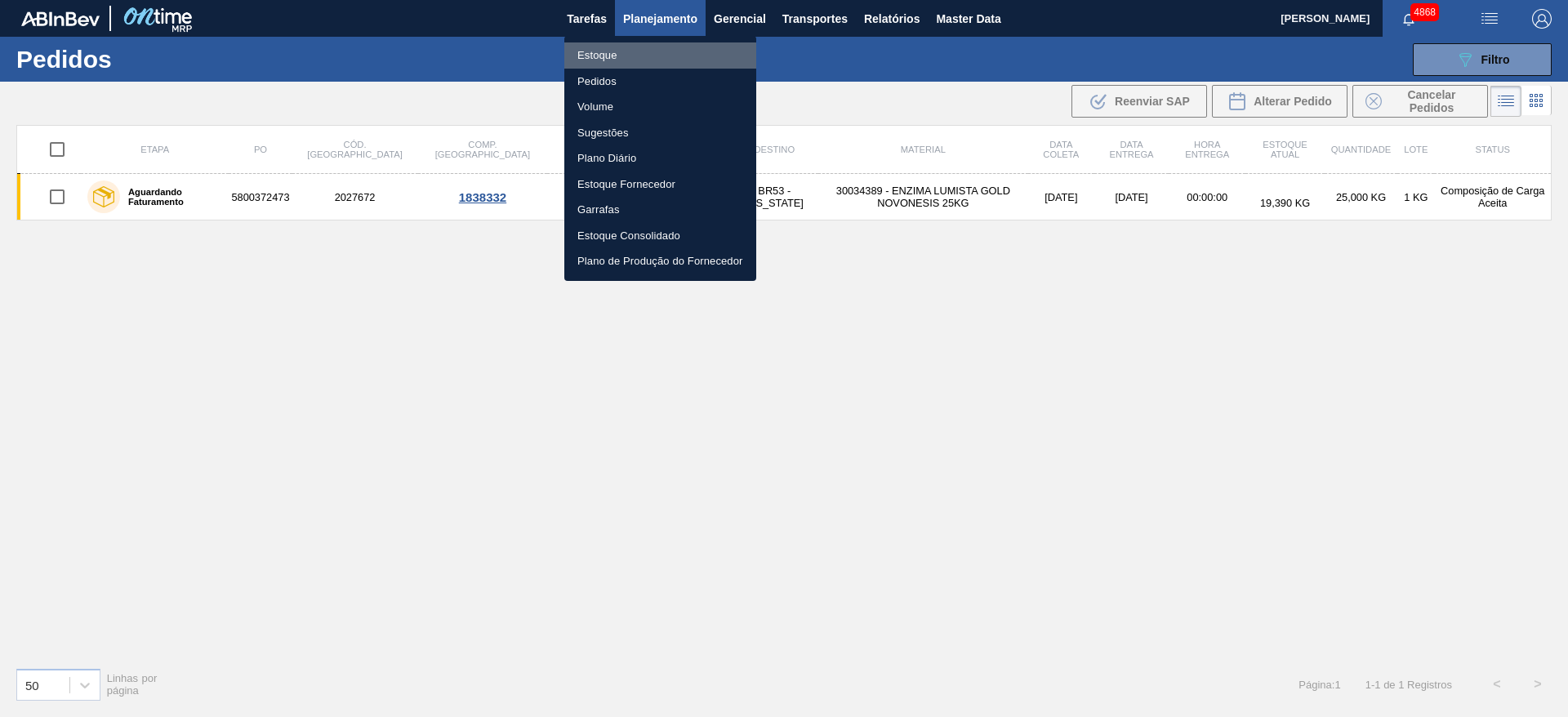
click at [621, 57] on li "Estoque" at bounding box center [660, 55] width 192 height 26
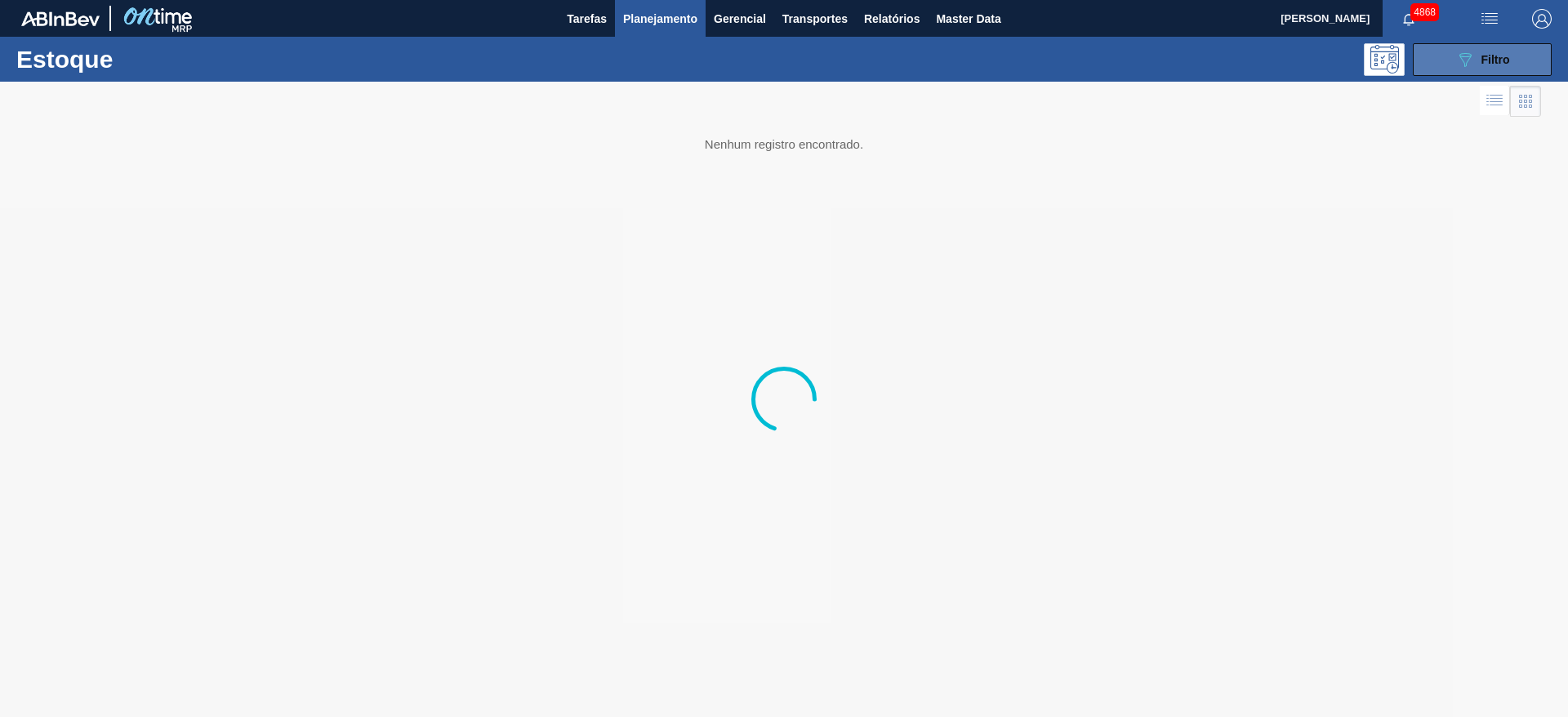
click at [1434, 64] on button "089F7B8B-B2A5-4AFE-B5C0-19BA573D28AC Filtro" at bounding box center [1483, 60] width 139 height 33
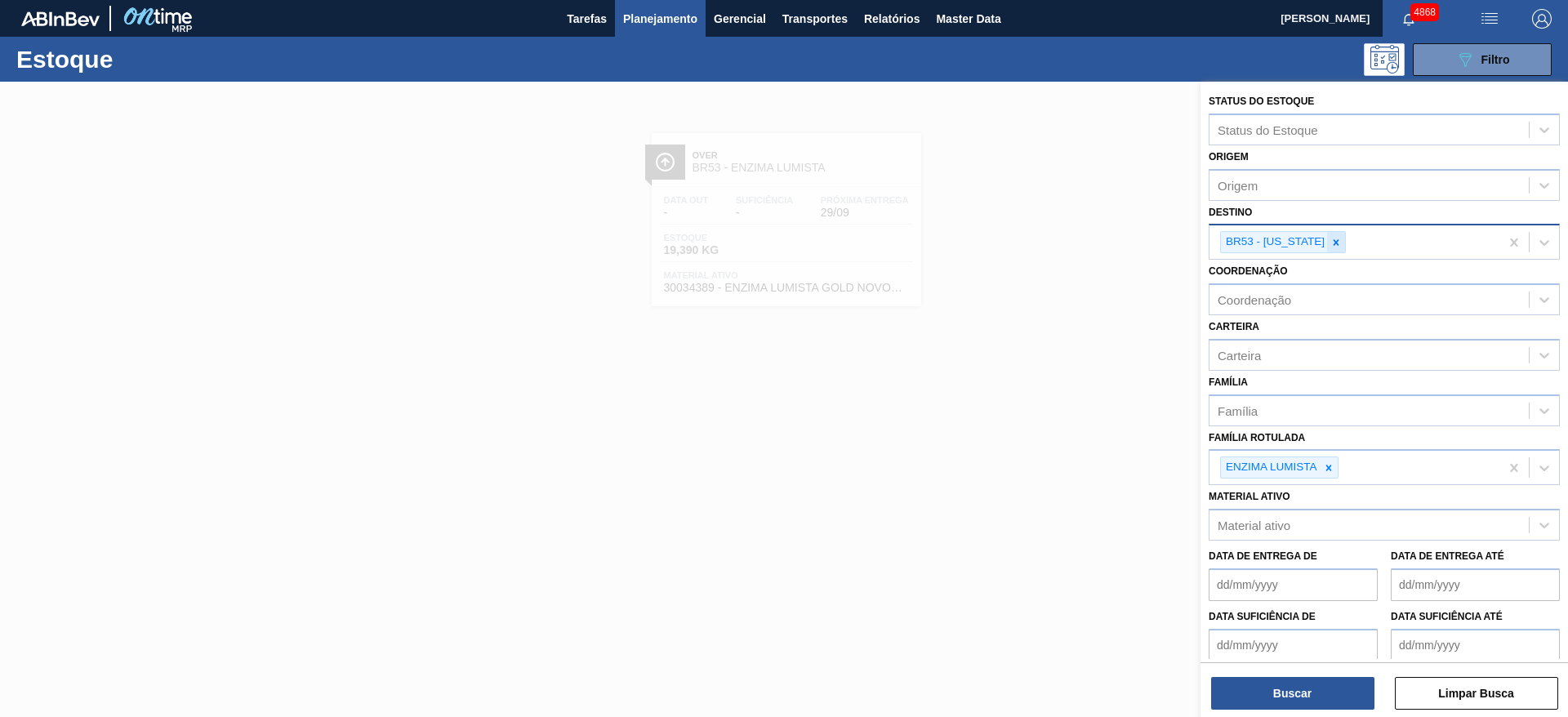
click at [1331, 240] on icon at bounding box center [1336, 242] width 12 height 12
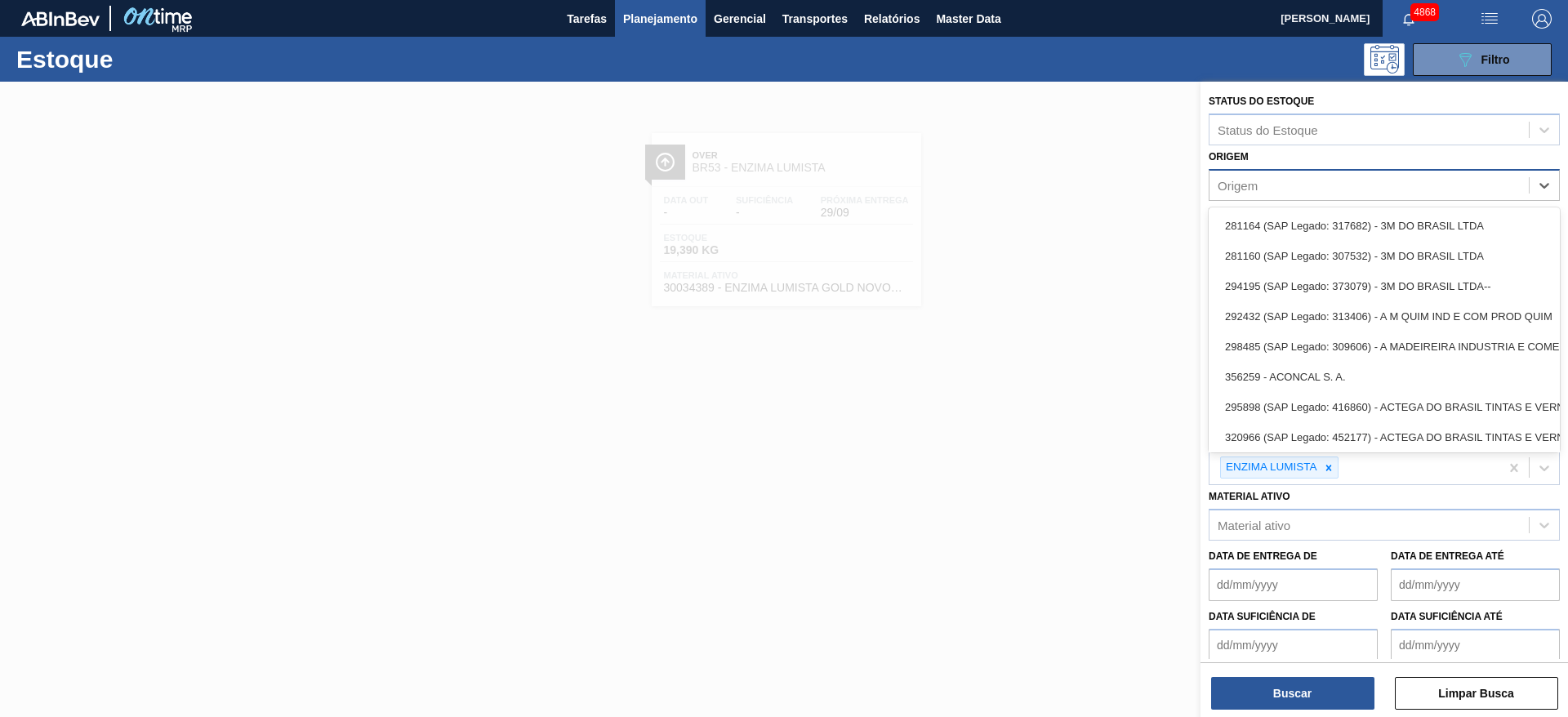
click at [1311, 187] on div "Origem" at bounding box center [1369, 185] width 319 height 24
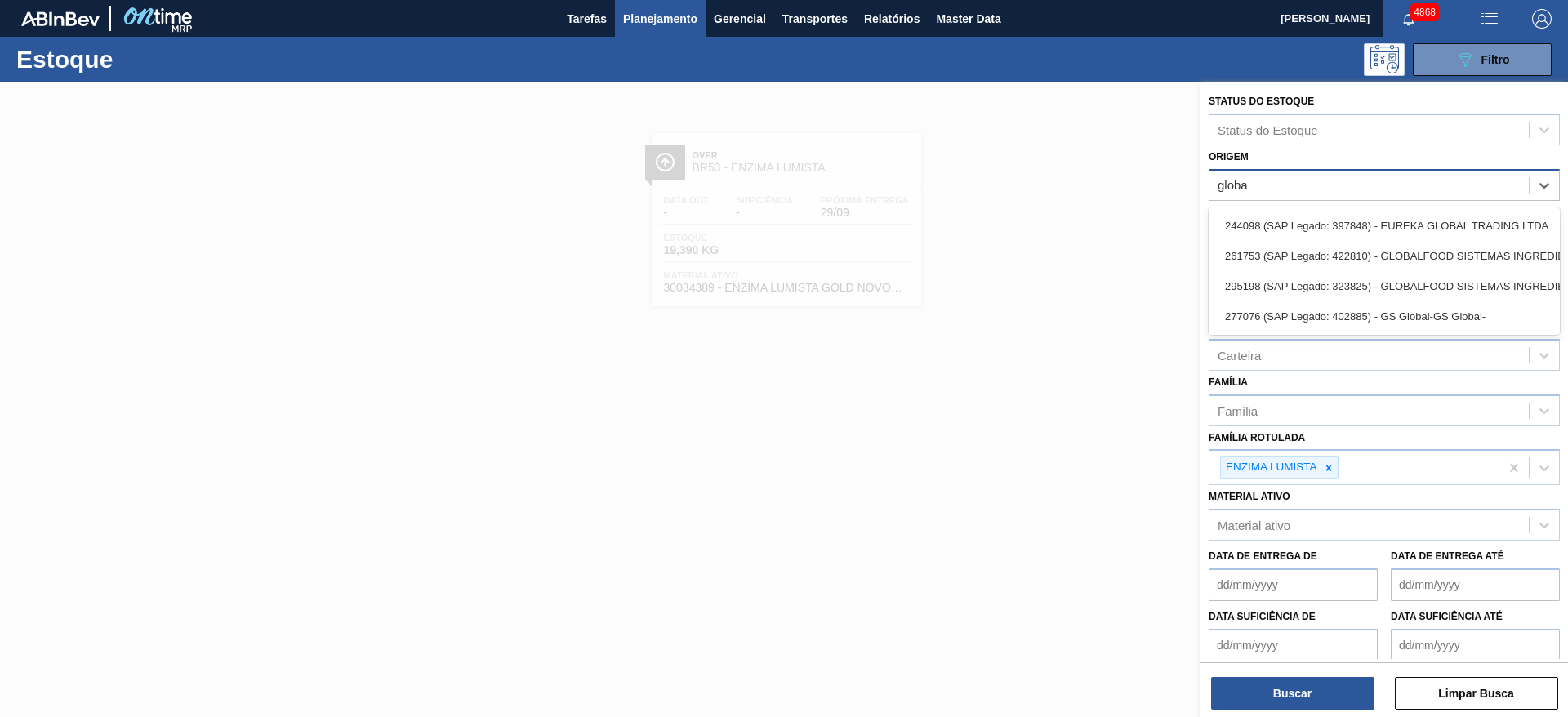
type input "global"
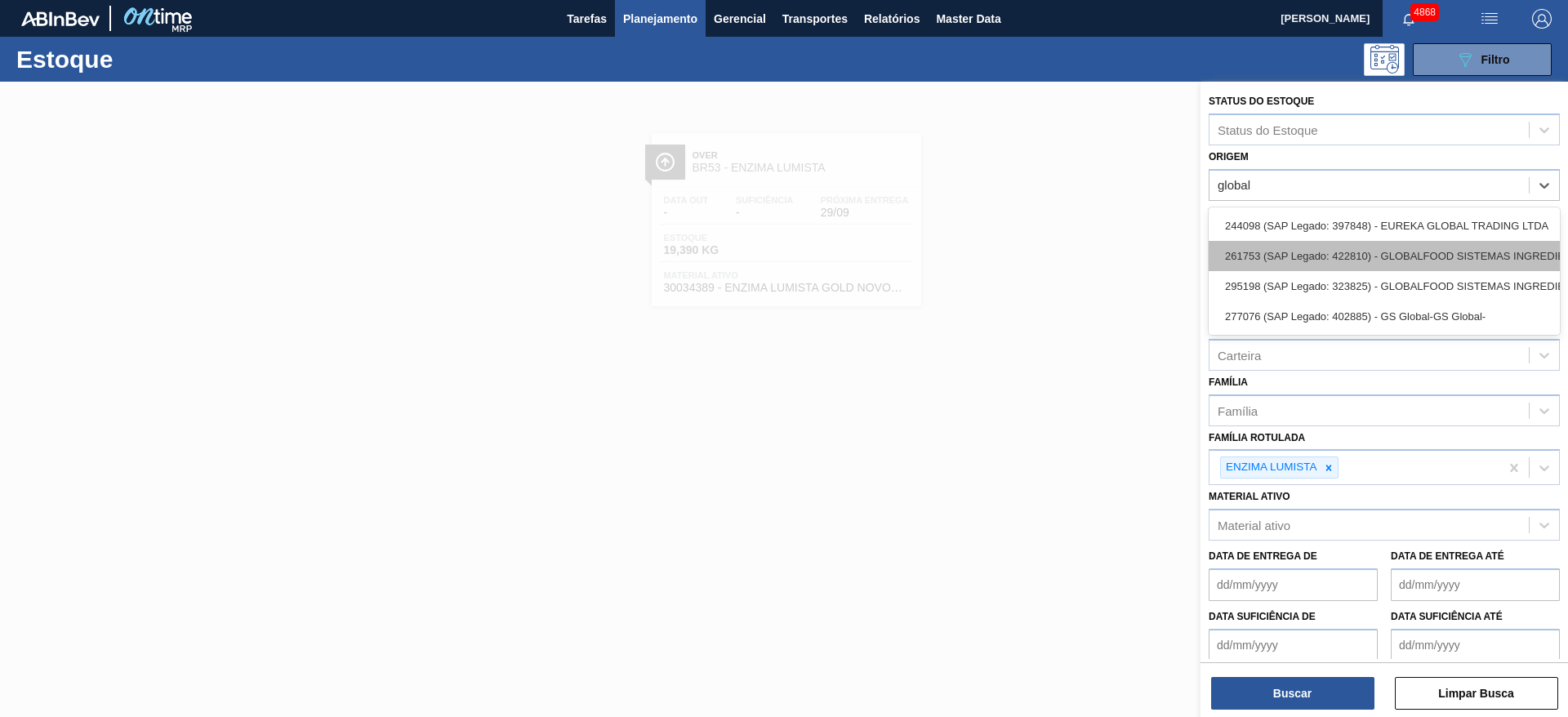
click at [1334, 247] on div "261753 (SAP Legado: 422810) - GLOBALFOOD SISTEMAS INGREDIENTES E" at bounding box center [1384, 256] width 351 height 30
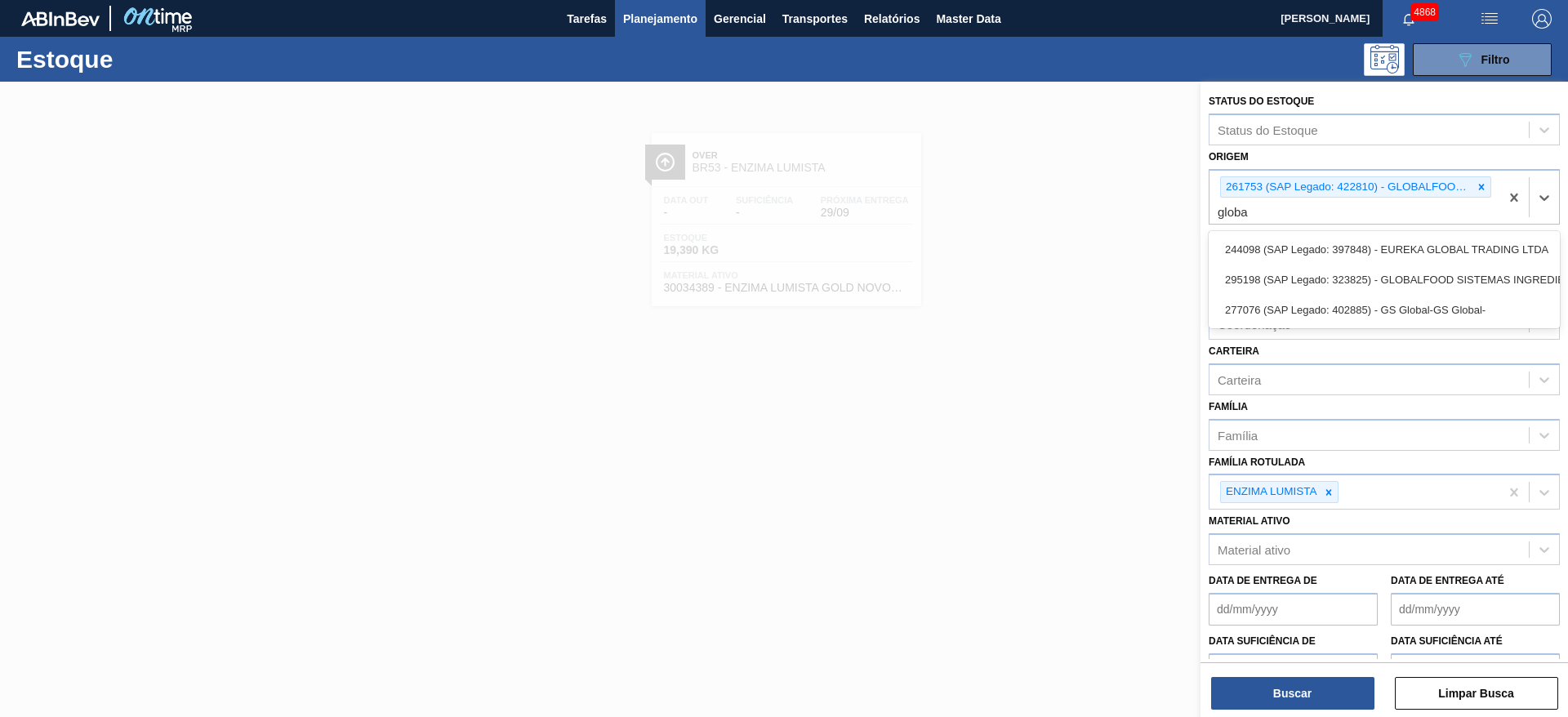
type input "global"
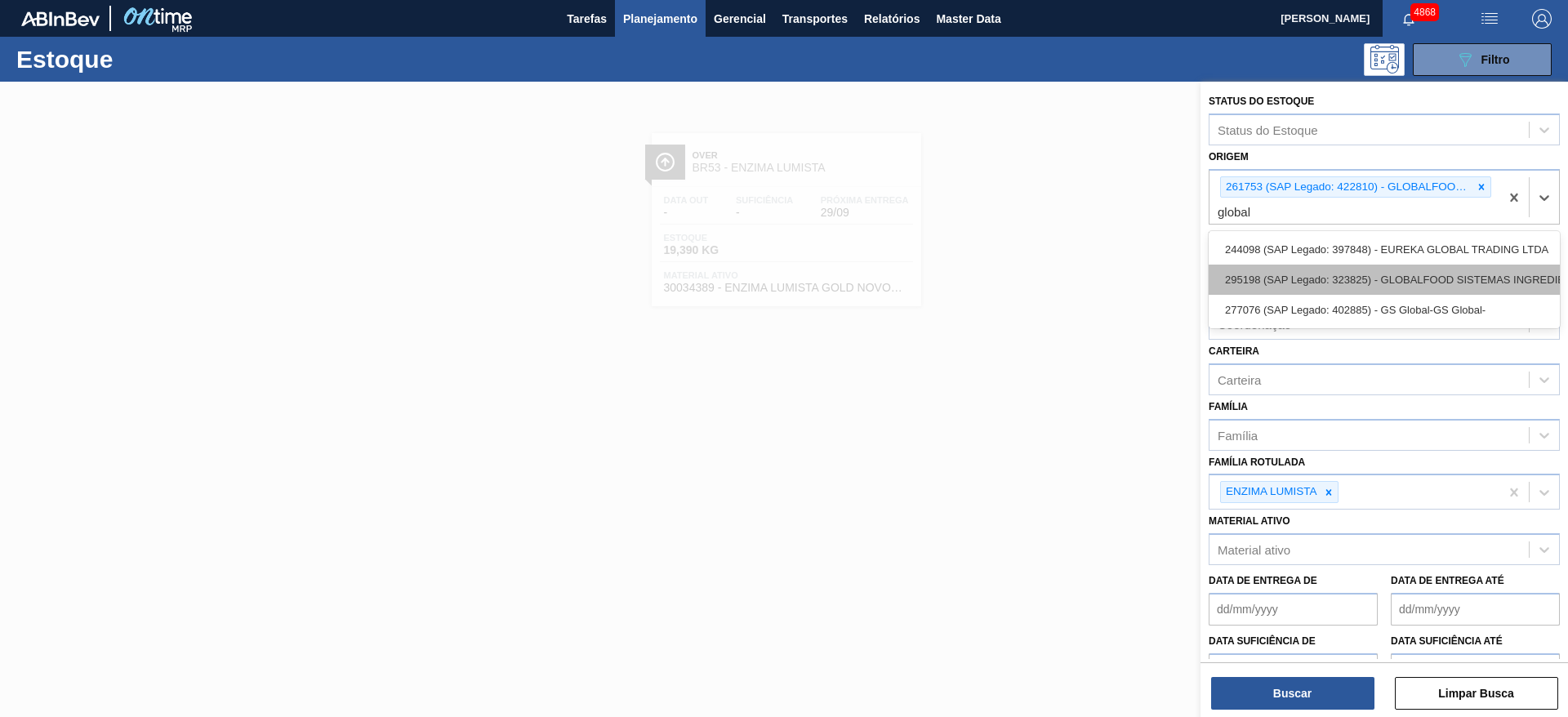
click at [1263, 272] on div "295198 (SAP Legado: 323825) - GLOBALFOOD SISTEMAS INGREDIENTES E" at bounding box center [1384, 280] width 351 height 30
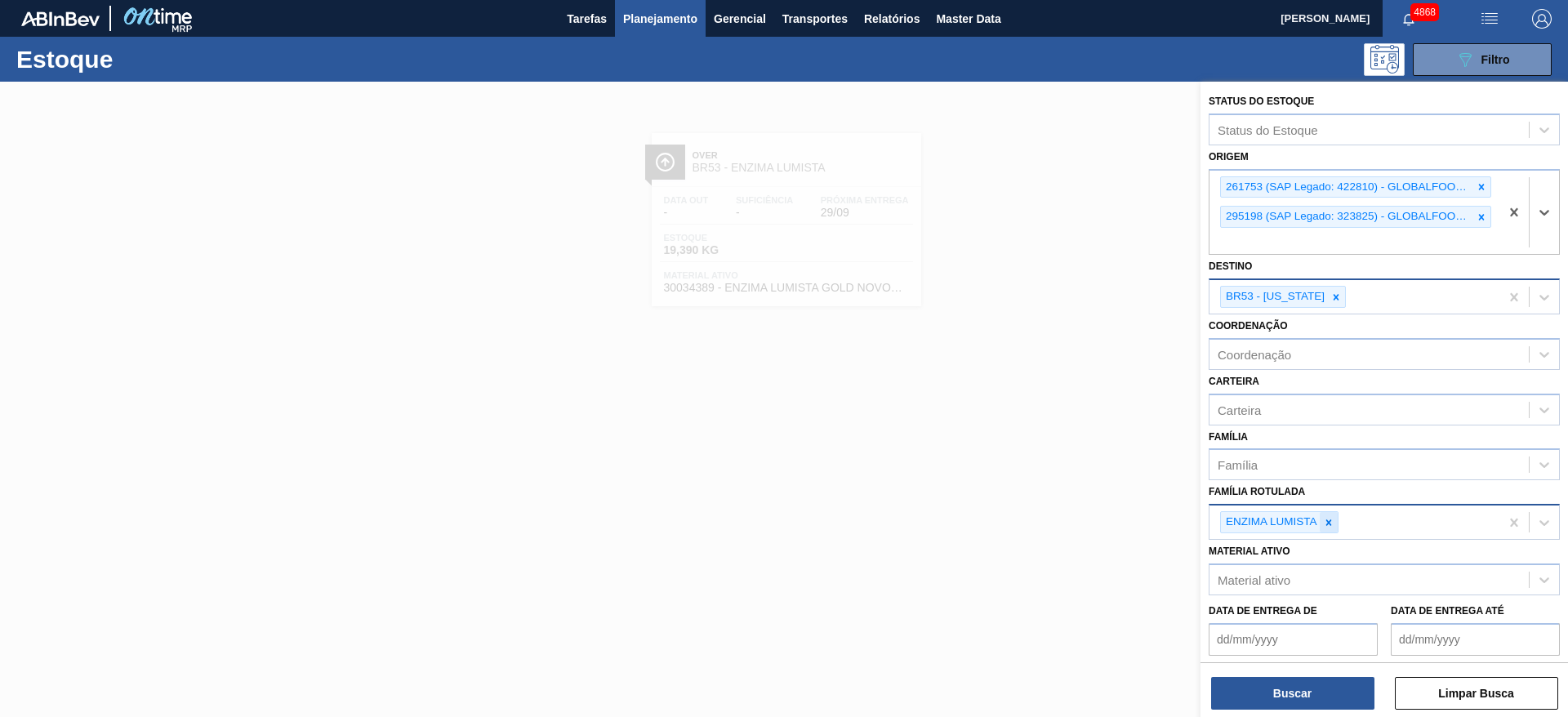
click at [1327, 524] on icon at bounding box center [1328, 522] width 5 height 5
click at [1265, 690] on button "Buscar" at bounding box center [1293, 693] width 164 height 33
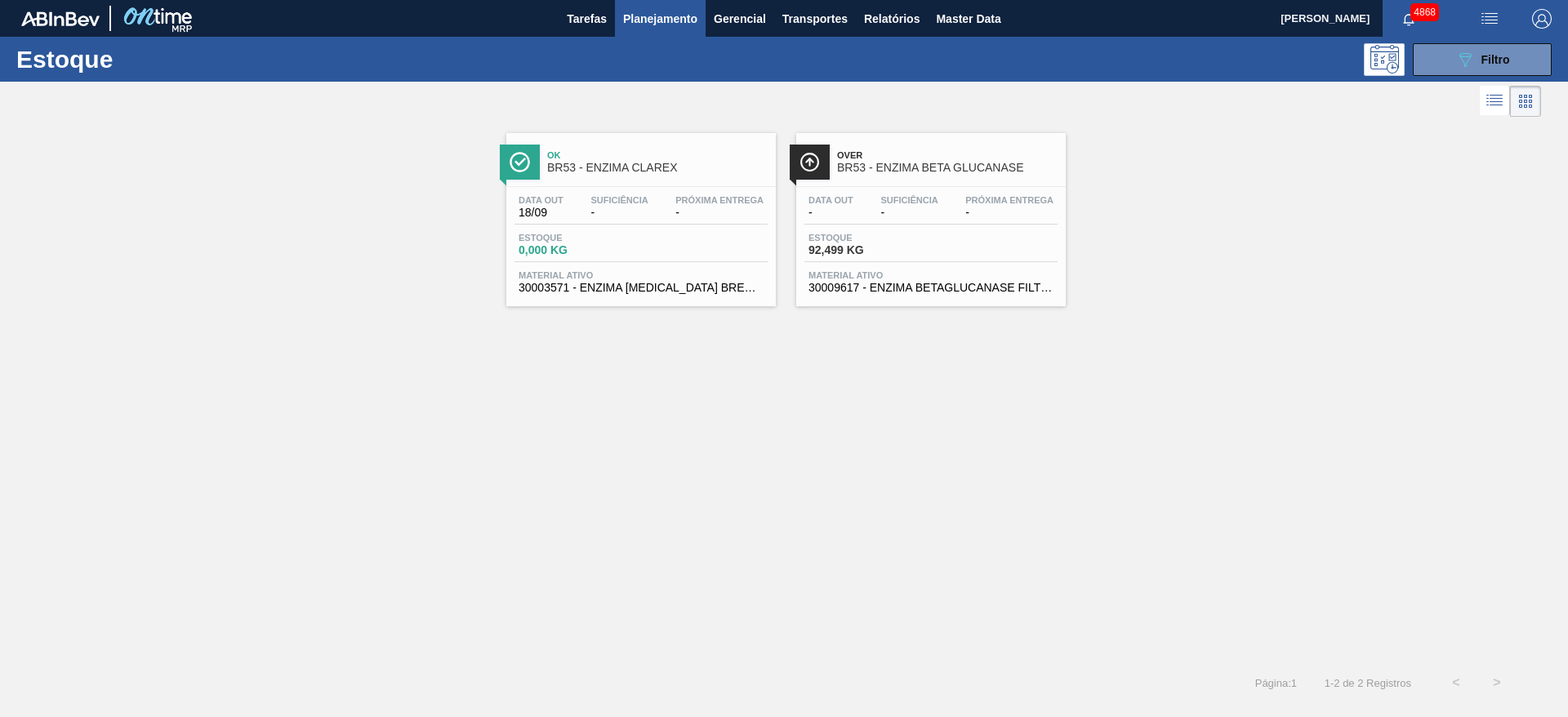
click at [880, 217] on div "Suficiência -" at bounding box center [909, 207] width 66 height 24
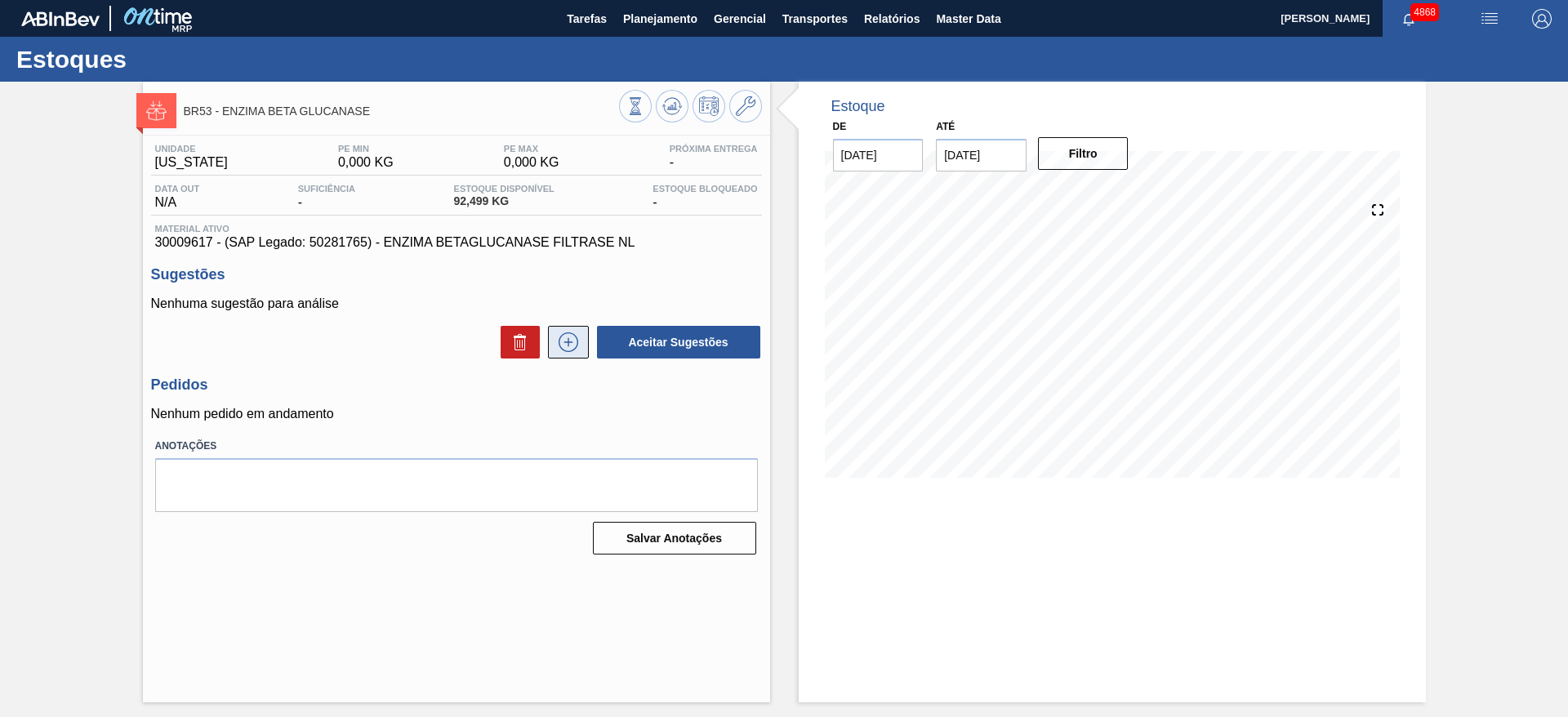
click at [560, 337] on icon at bounding box center [569, 342] width 20 height 20
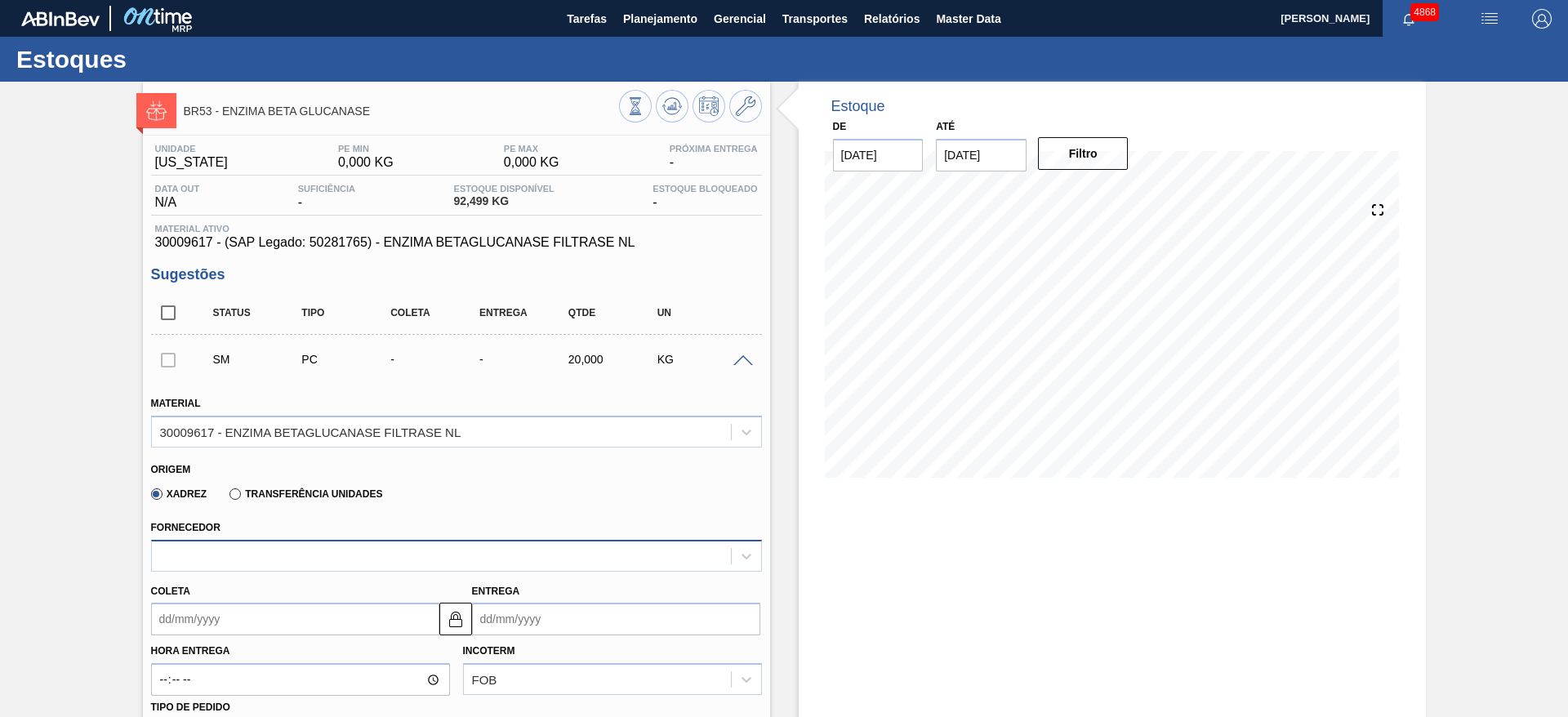
click at [324, 554] on div at bounding box center [442, 555] width 580 height 24
click at [751, 95] on button at bounding box center [746, 106] width 33 height 33
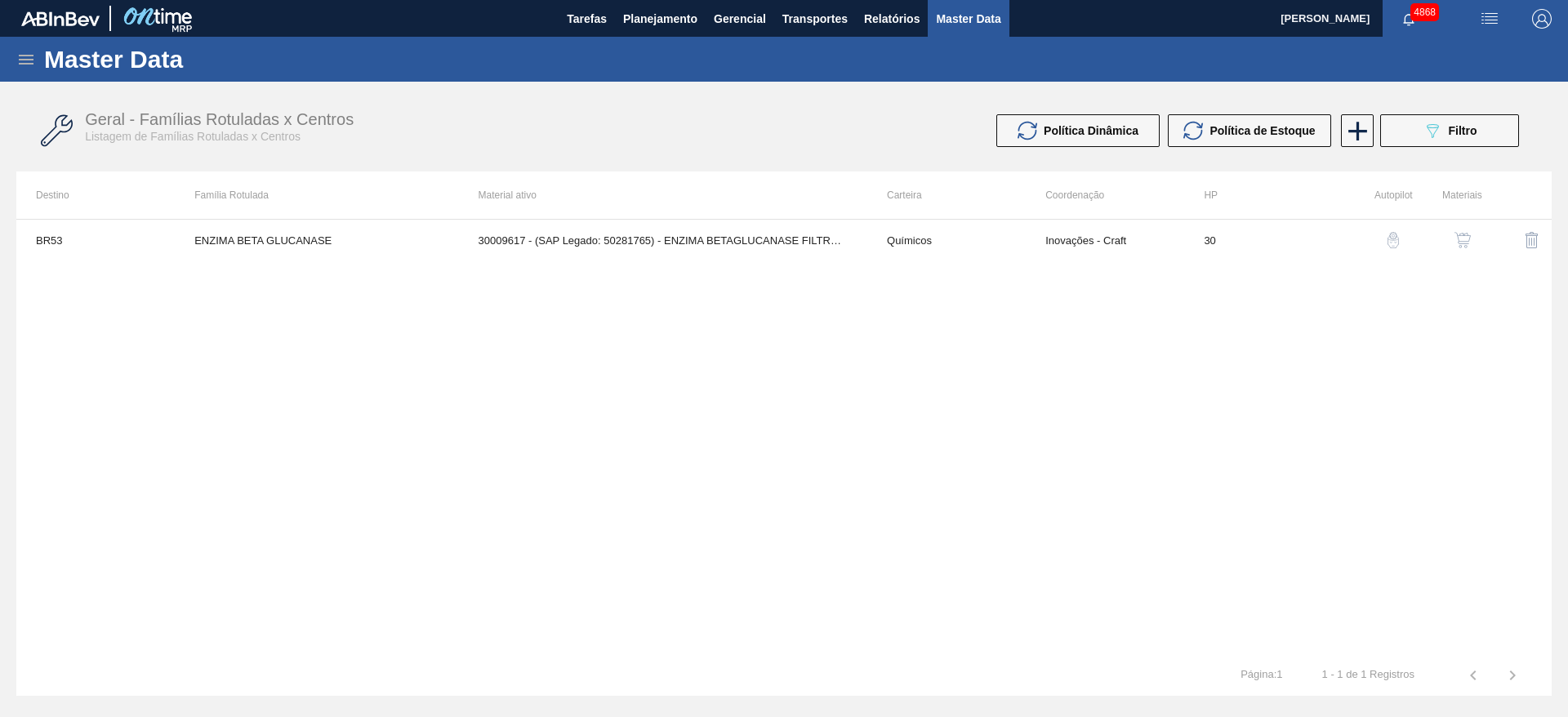
click at [1470, 236] on img "button" at bounding box center [1463, 240] width 16 height 16
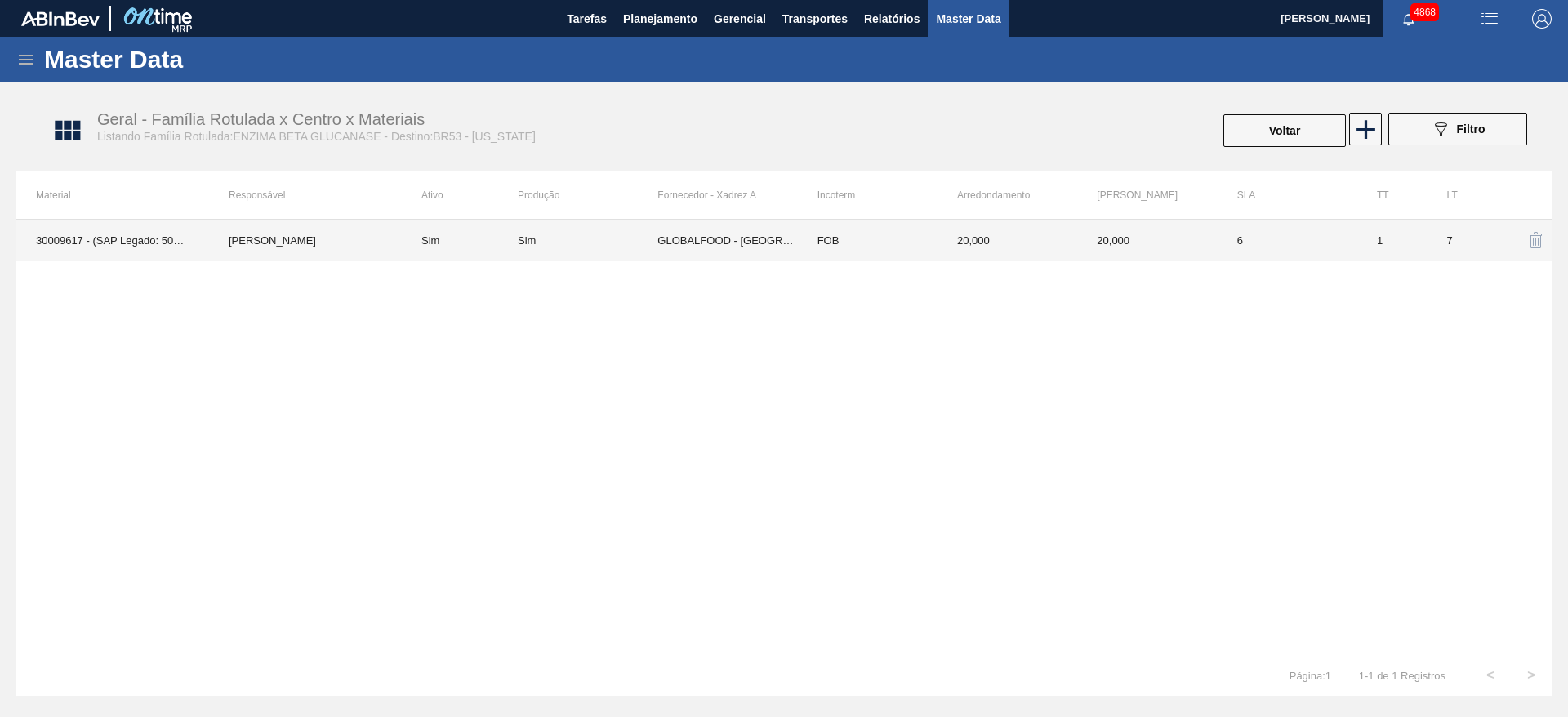
click at [1007, 243] on td "20,000" at bounding box center [1007, 240] width 140 height 41
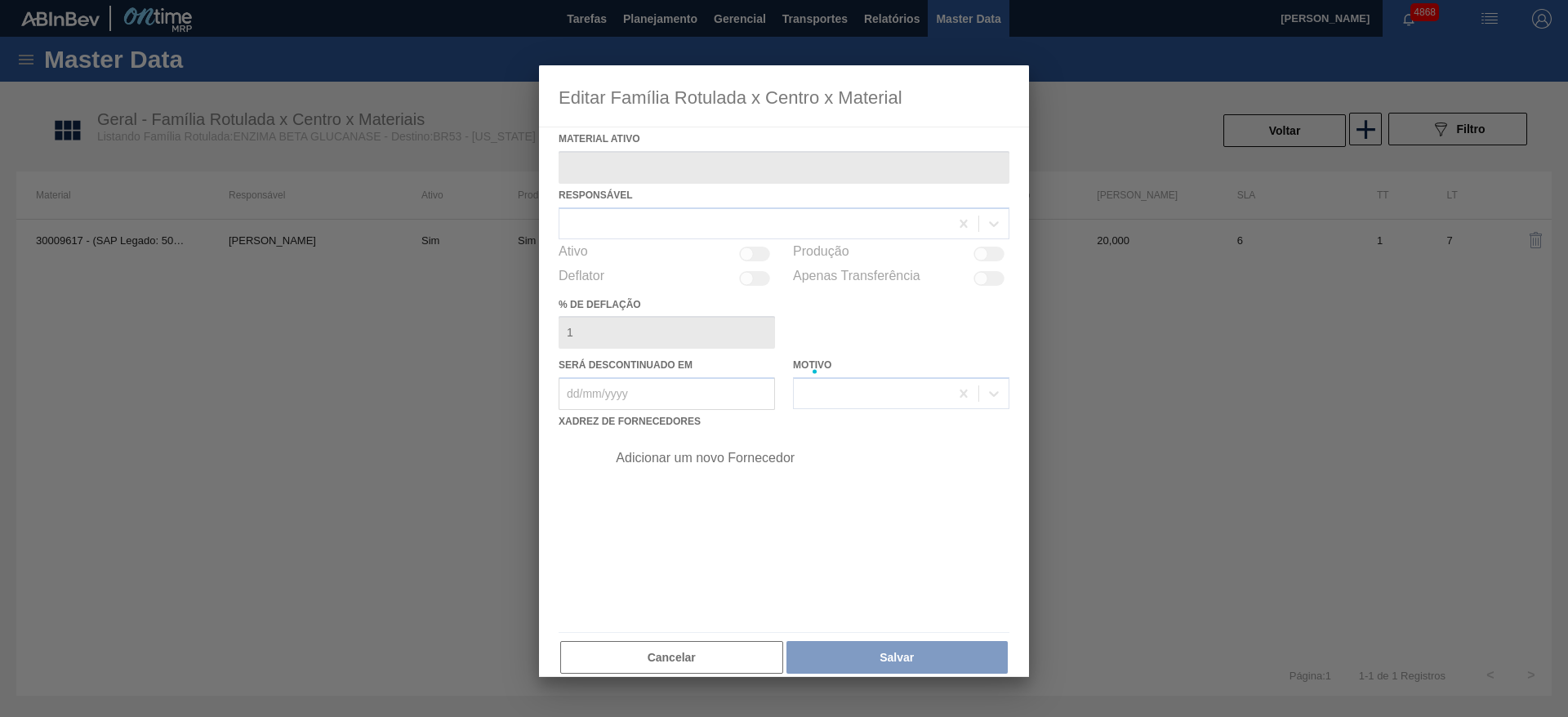
type ativo "30009617 - (SAP Legado: 50281765) - ENZIMA BETAGLUCANASE FILTRASE NL"
checkbox input "true"
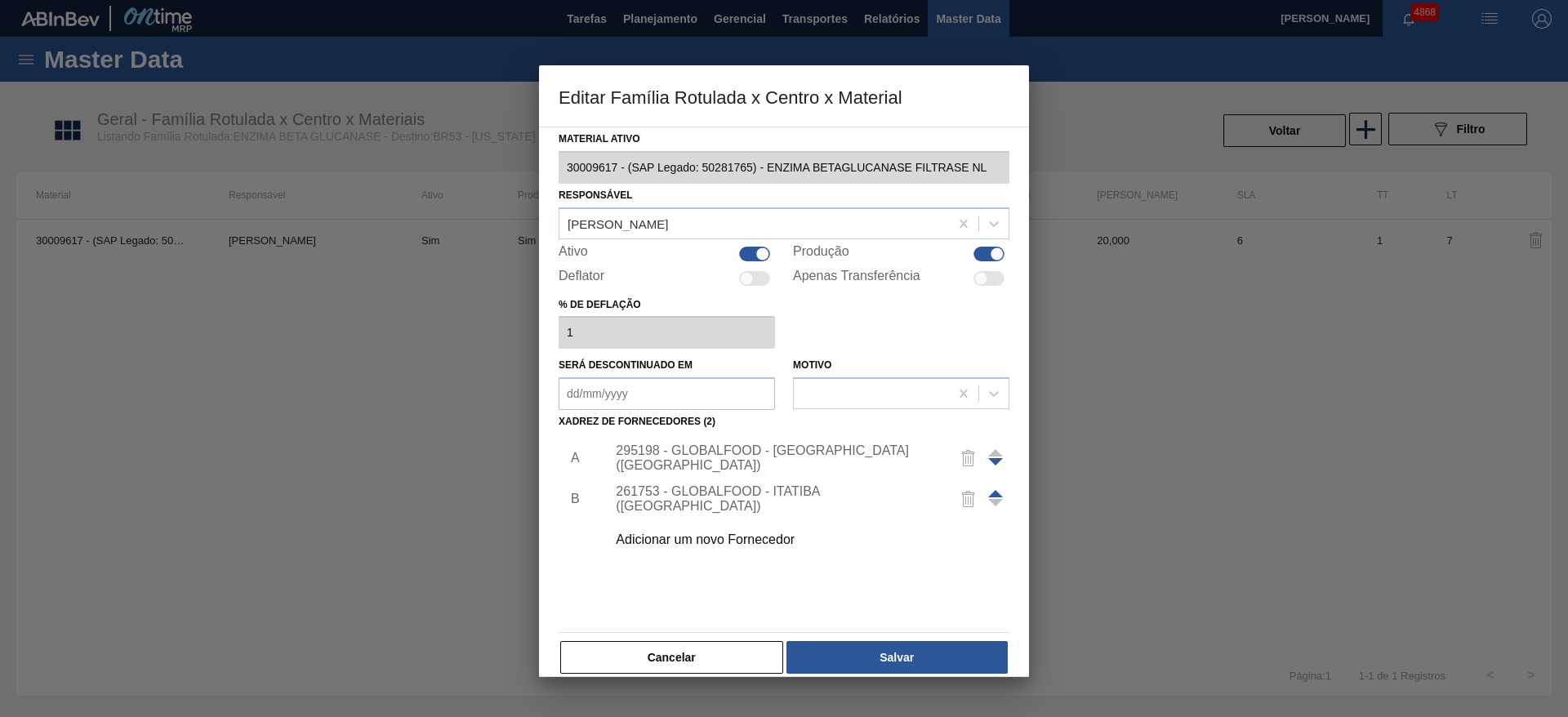
click at [781, 456] on div "295198 - GLOBALFOOD - SÃO PAULO (SP)" at bounding box center [776, 458] width 320 height 29
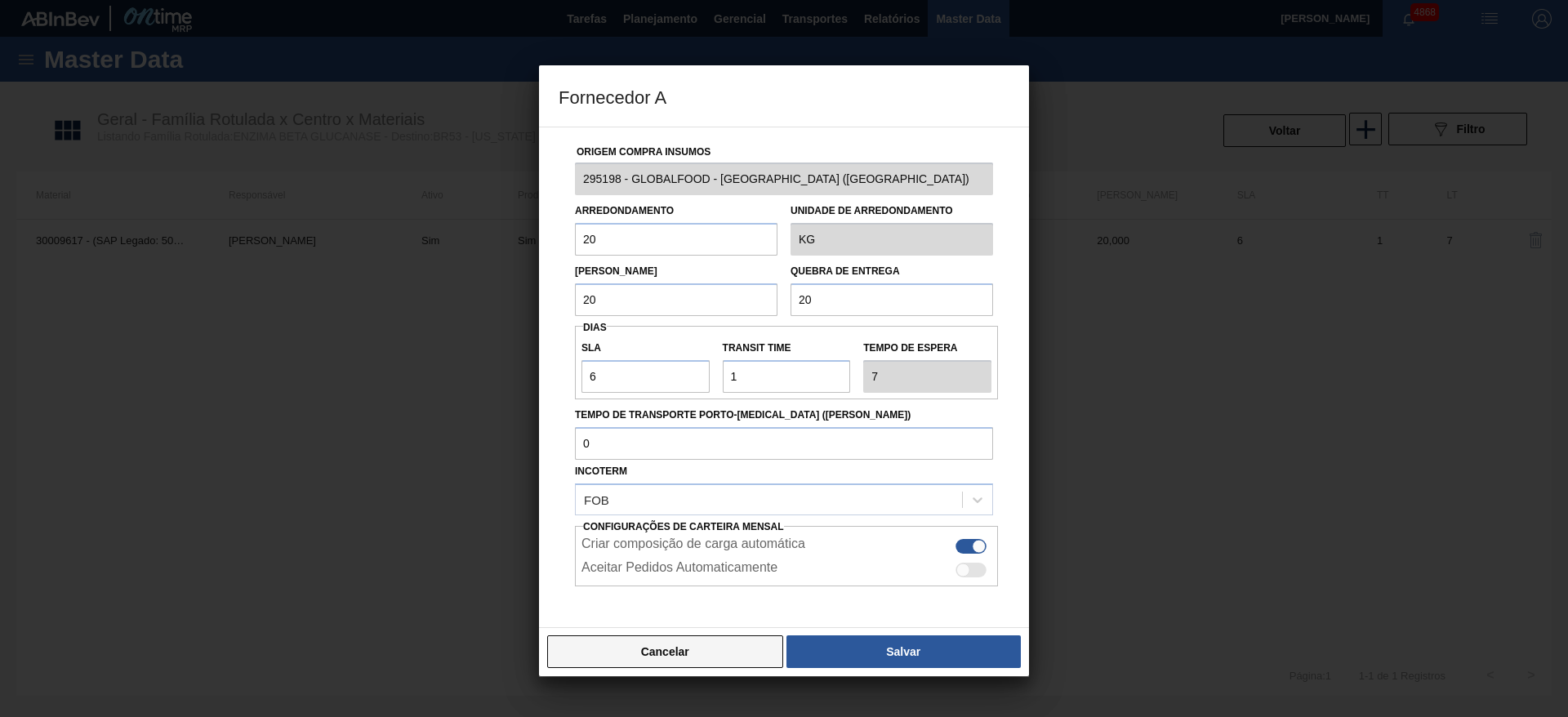
click at [644, 657] on button "Cancelar" at bounding box center [666, 651] width 236 height 33
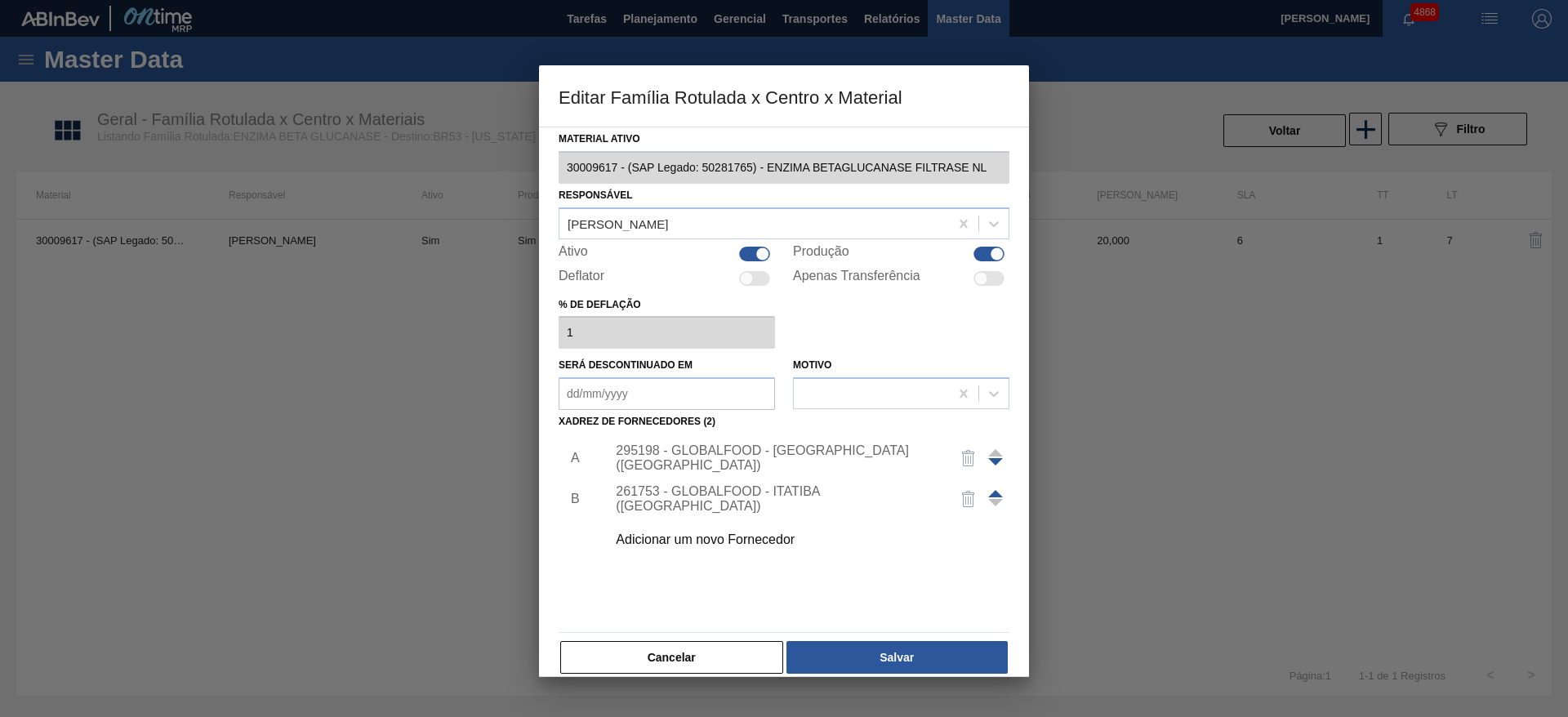
click at [670, 493] on div "261753 - GLOBALFOOD - ITATIBA (SP)" at bounding box center [776, 498] width 320 height 29
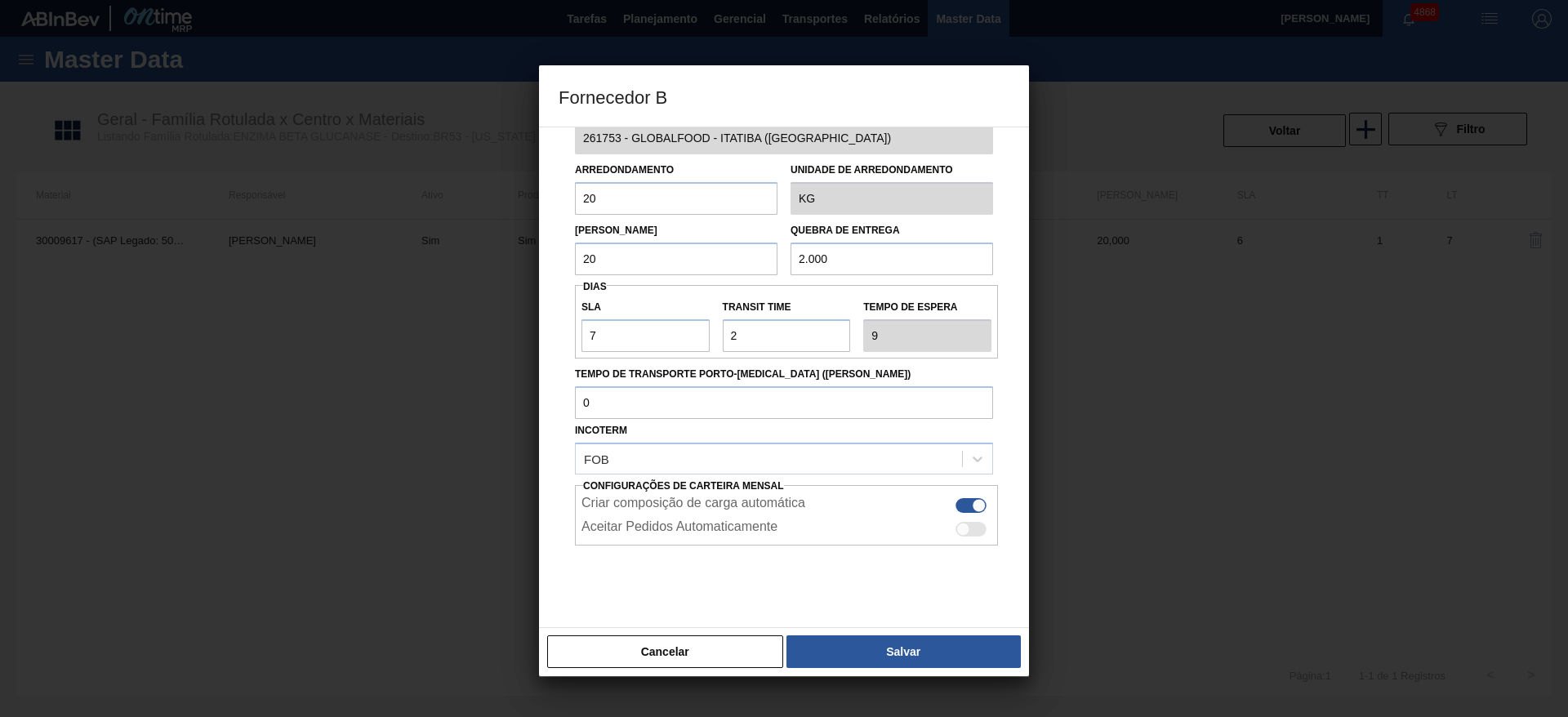
scroll to position [60, 0]
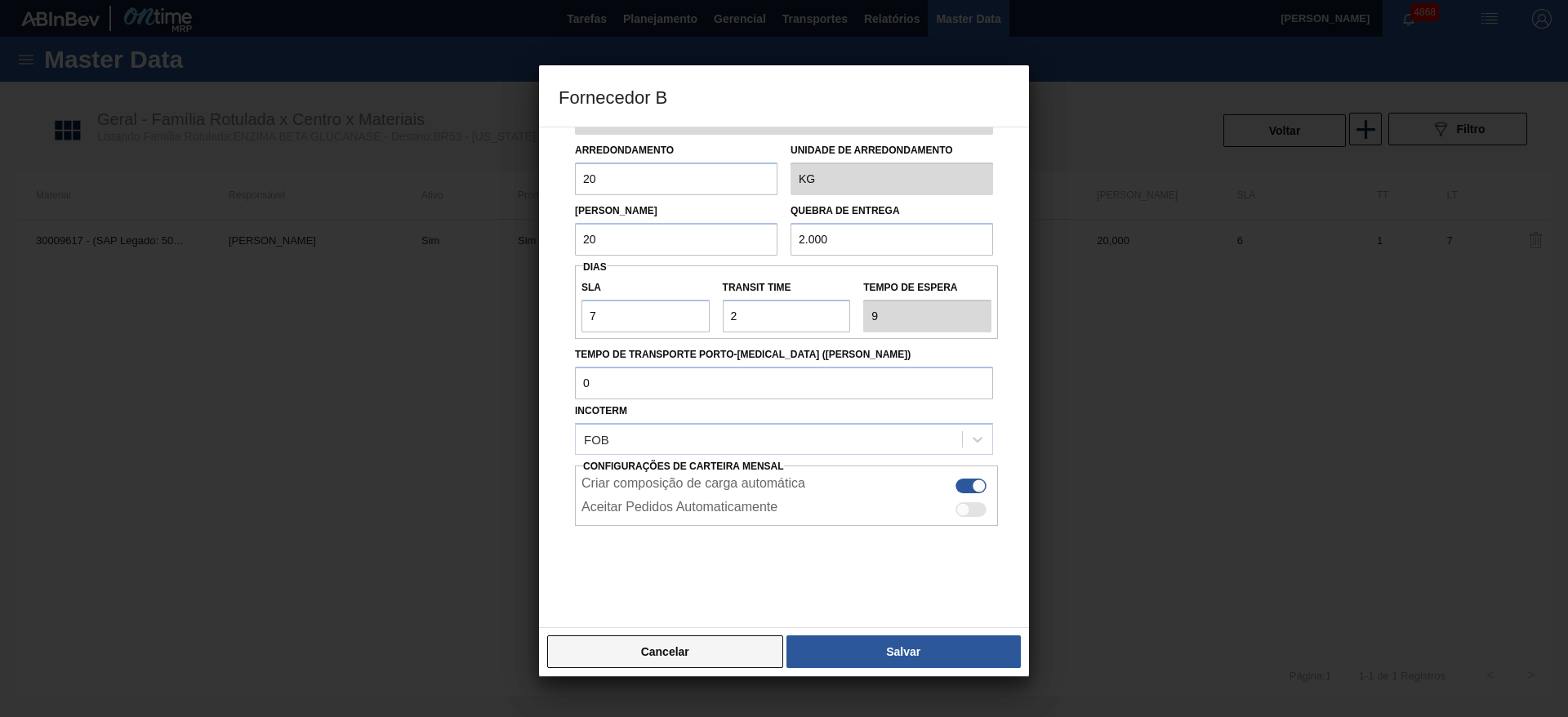
click at [626, 640] on button "Cancelar" at bounding box center [666, 651] width 236 height 33
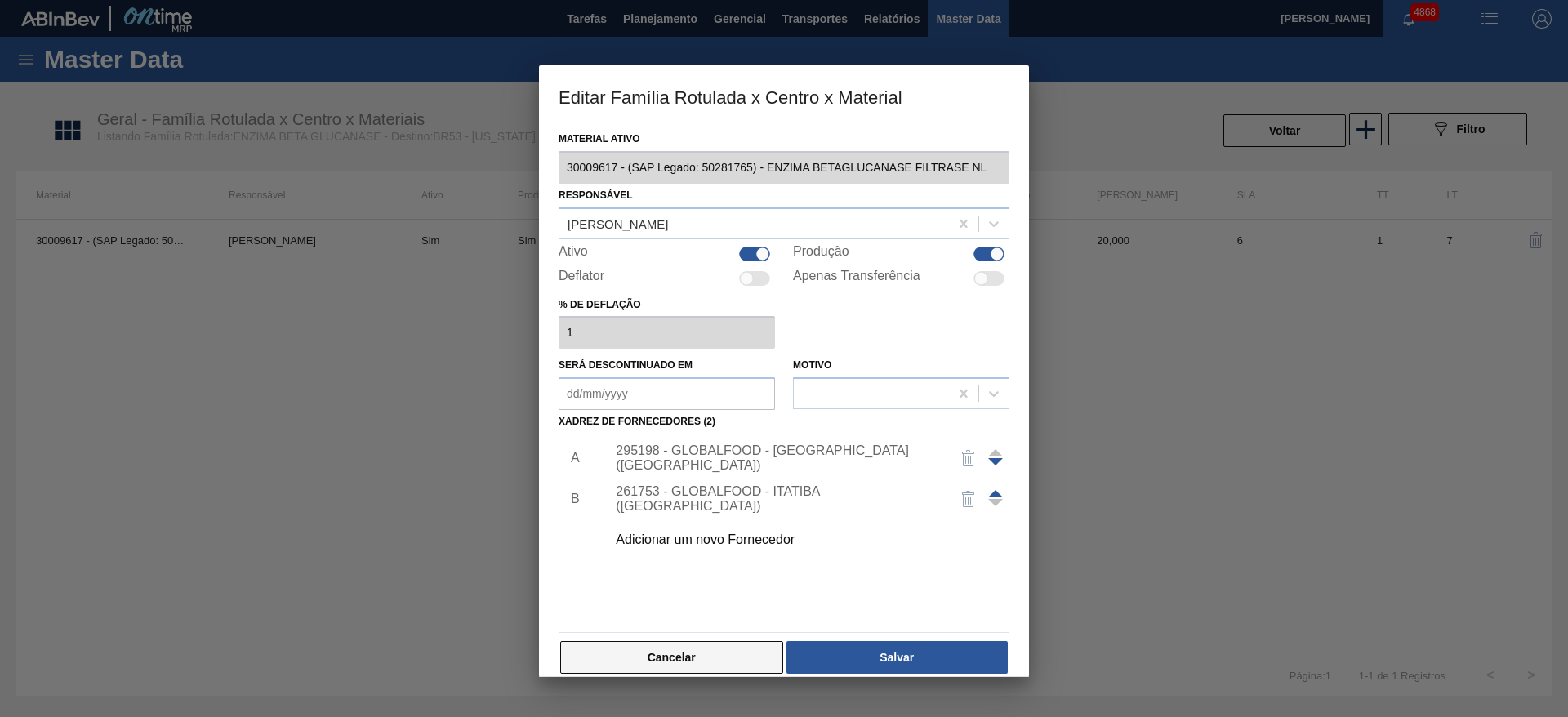
click at [745, 665] on button "Cancelar" at bounding box center [671, 657] width 223 height 33
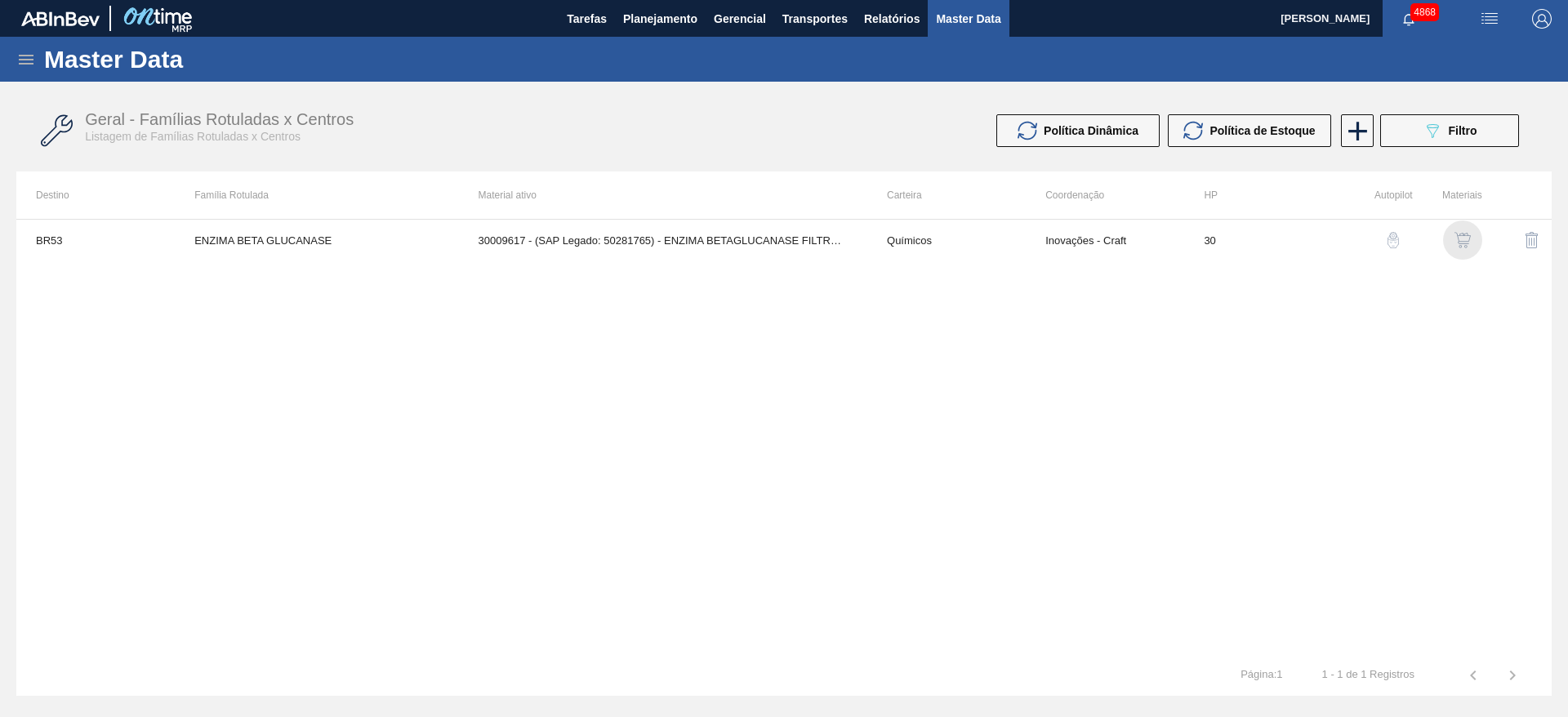
click at [1464, 242] on img "button" at bounding box center [1463, 240] width 16 height 16
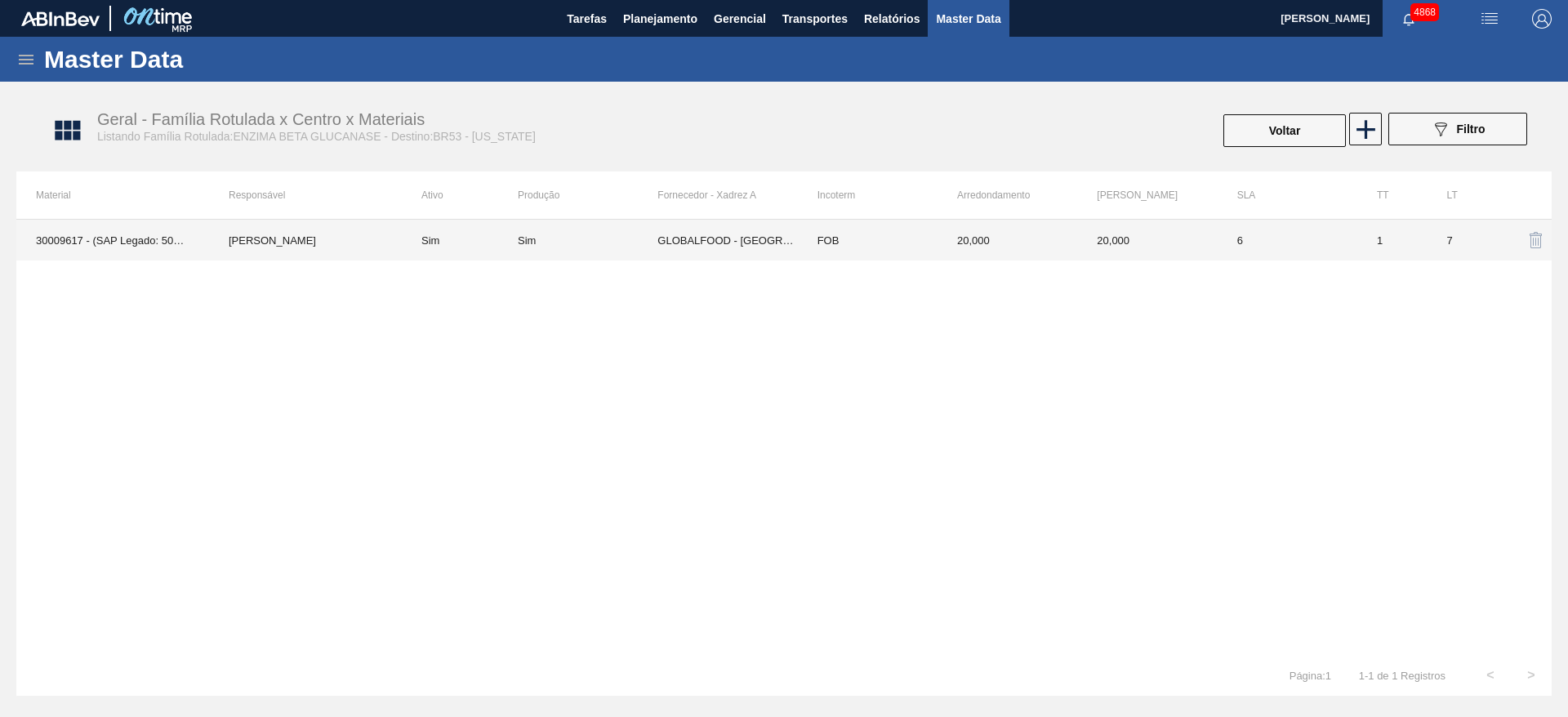
click at [136, 255] on td "30009617 - (SAP Legado: 50281765) - ENZIMA BETAGLUCANASE FILTRASE NL" at bounding box center [112, 240] width 193 height 41
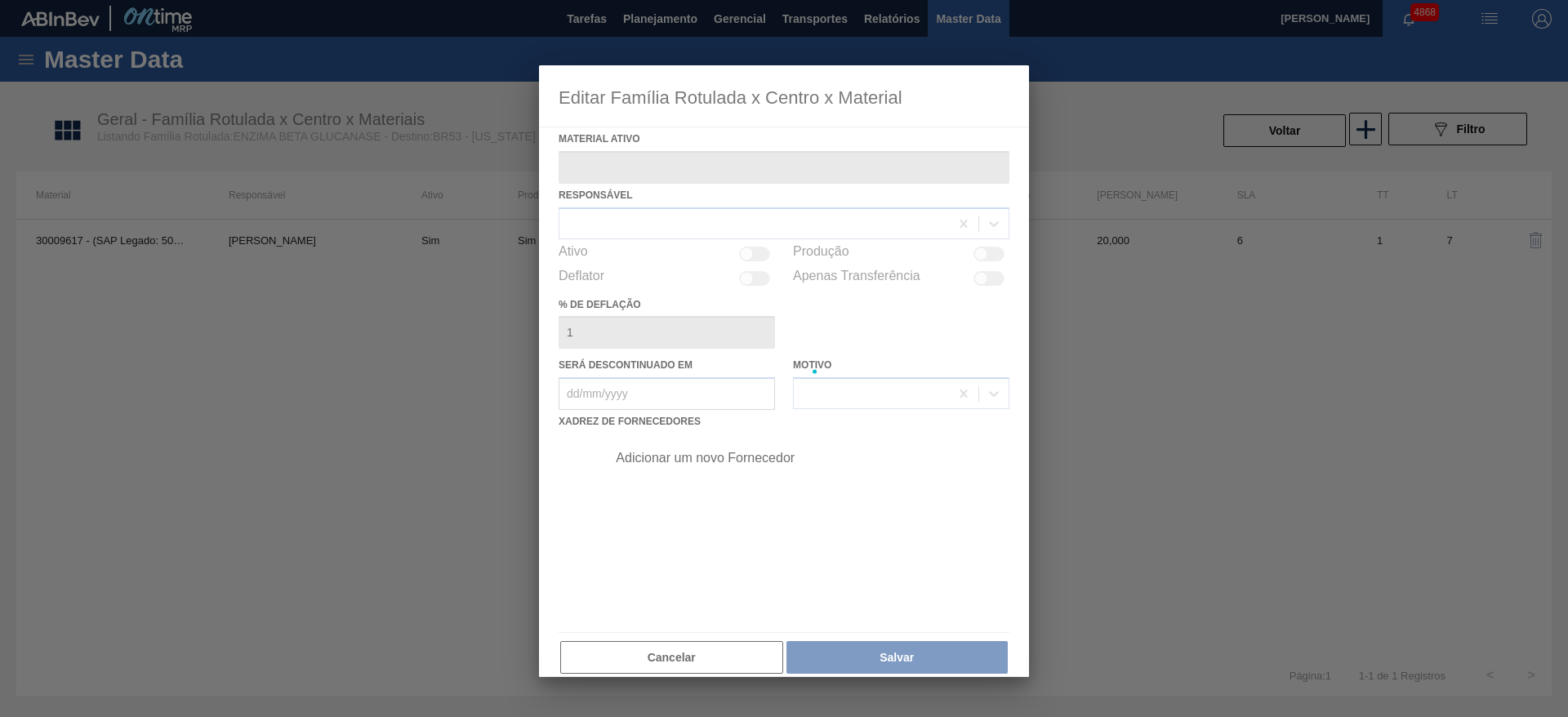
type ativo "30009617 - (SAP Legado: 50281765) - ENZIMA BETAGLUCANASE FILTRASE NL"
checkbox input "true"
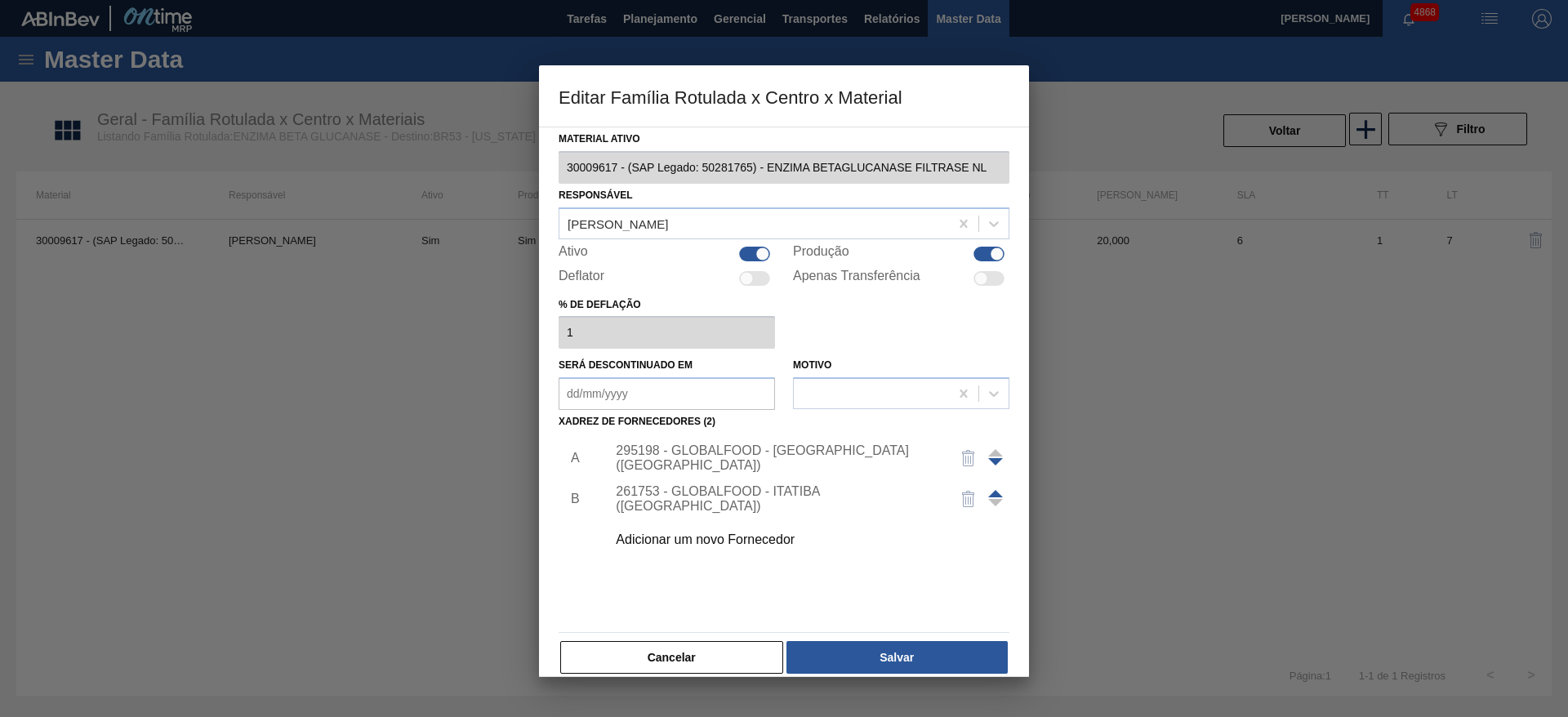
drag, startPoint x: 661, startPoint y: 649, endPoint x: 761, endPoint y: 418, distance: 251.7
click at [761, 418] on div "Material ativo 30009617 - (SAP Legado: 50281765) - ENZIMA BETAGLUCANASE FILTRAS…" at bounding box center [784, 401] width 451 height 548
click at [751, 251] on div at bounding box center [755, 254] width 31 height 15
click at [751, 251] on div at bounding box center [748, 254] width 14 height 14
checkbox input "true"
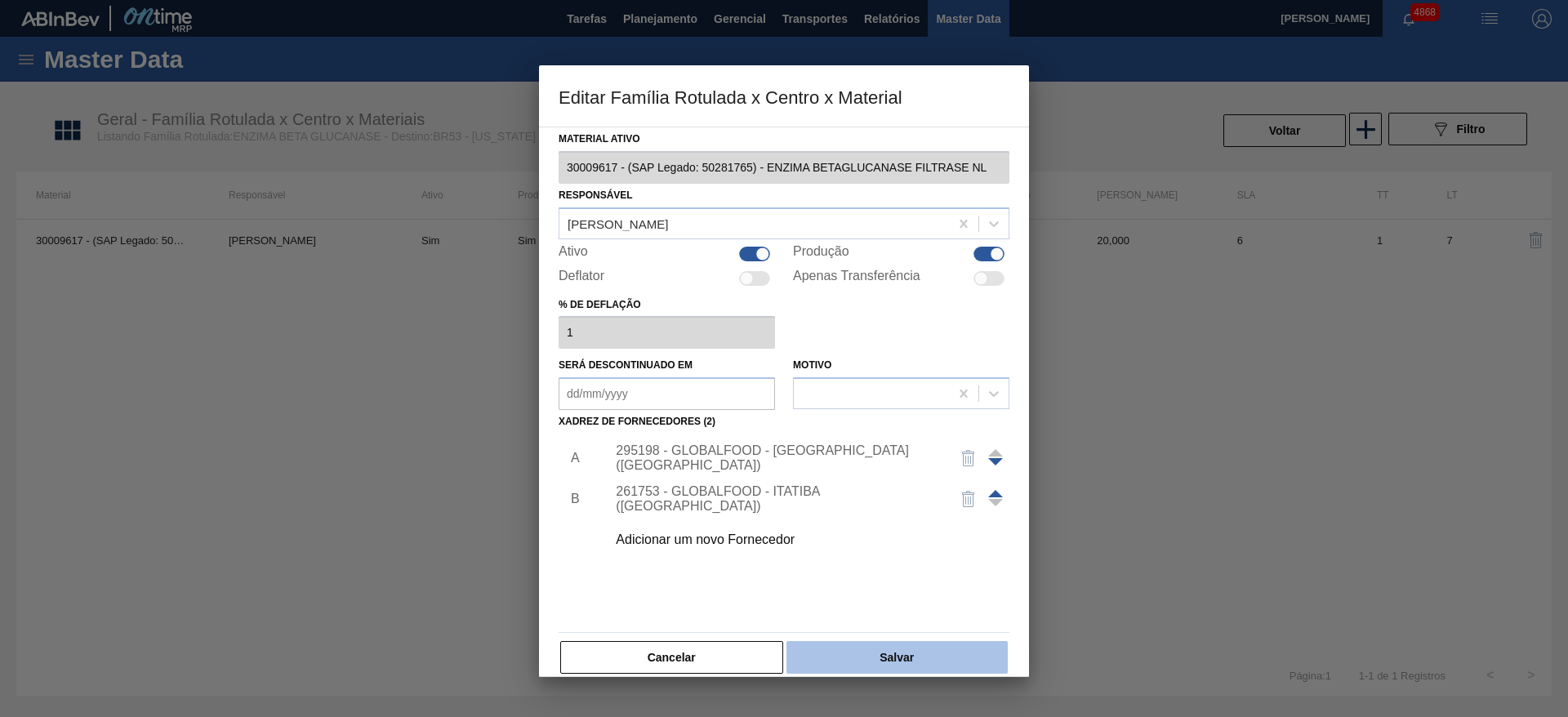
click at [854, 646] on button "Salvar" at bounding box center [897, 657] width 221 height 33
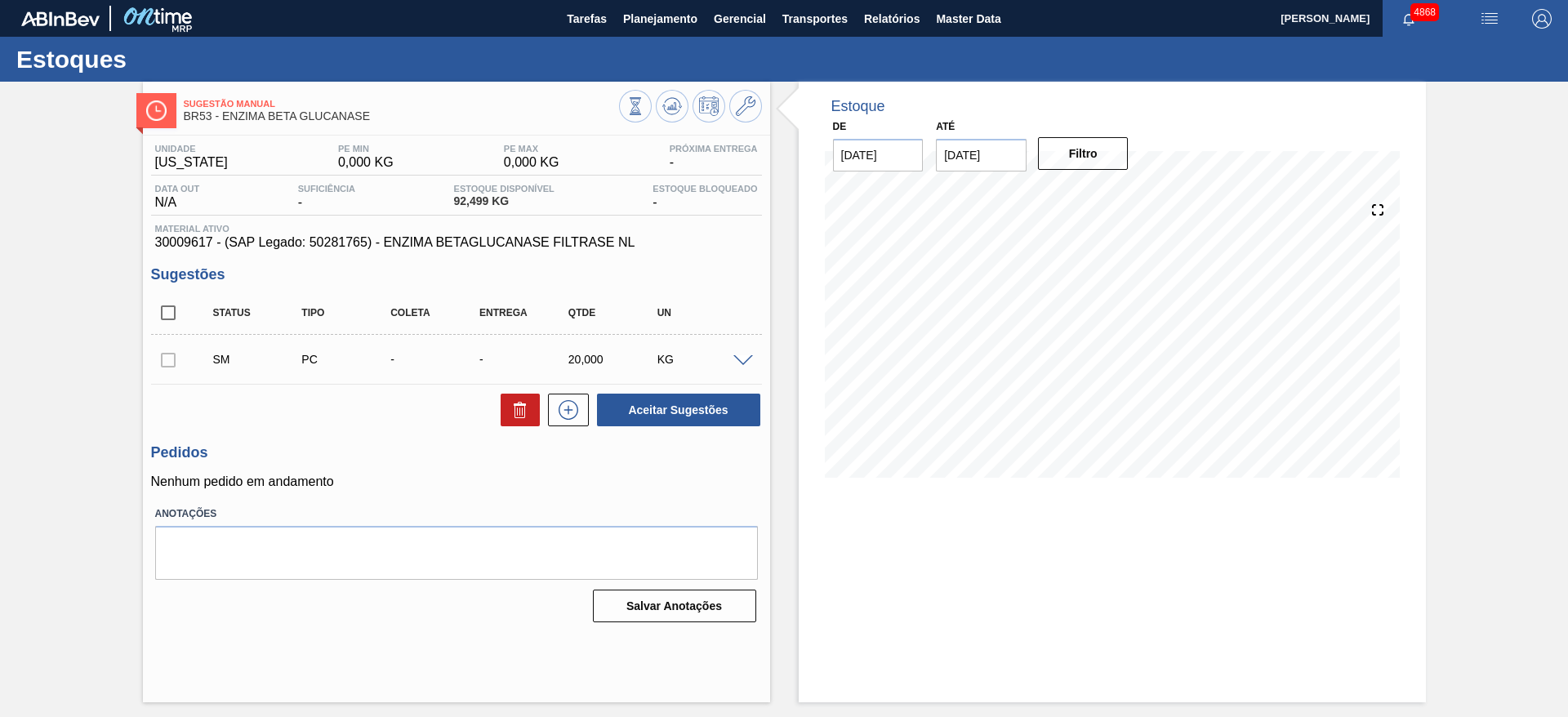
click at [737, 361] on span at bounding box center [743, 362] width 20 height 12
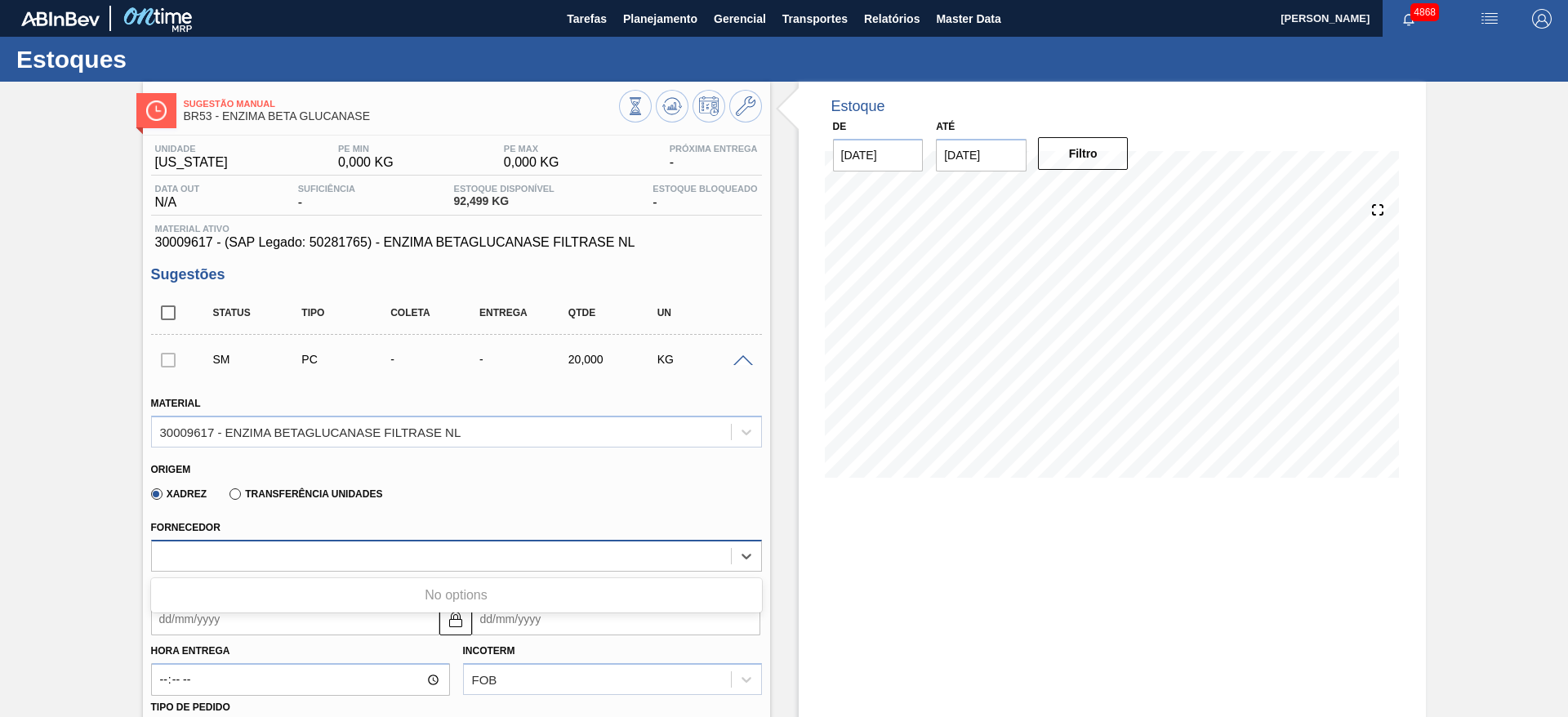
click at [492, 550] on div at bounding box center [442, 555] width 580 height 24
click at [485, 544] on div at bounding box center [442, 555] width 580 height 24
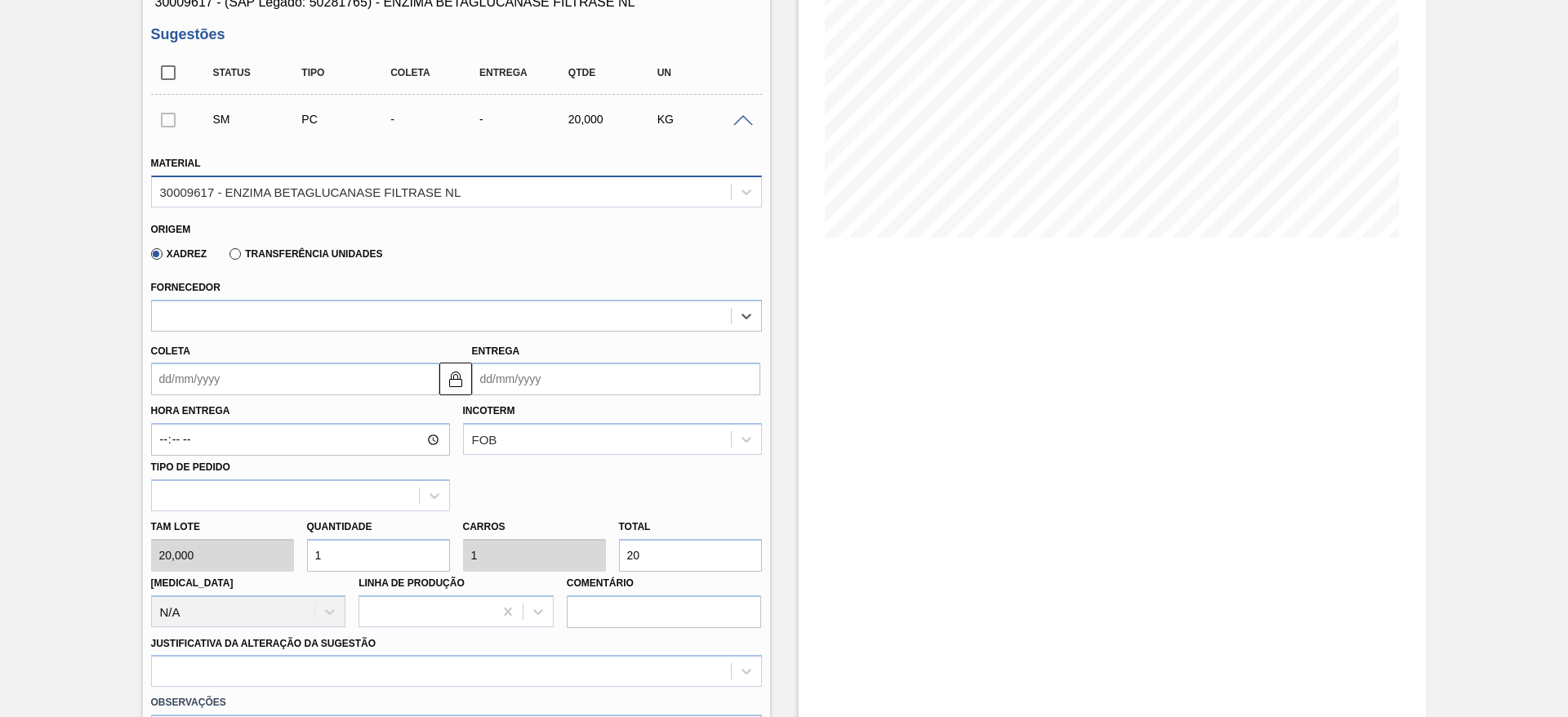
scroll to position [245, 0]
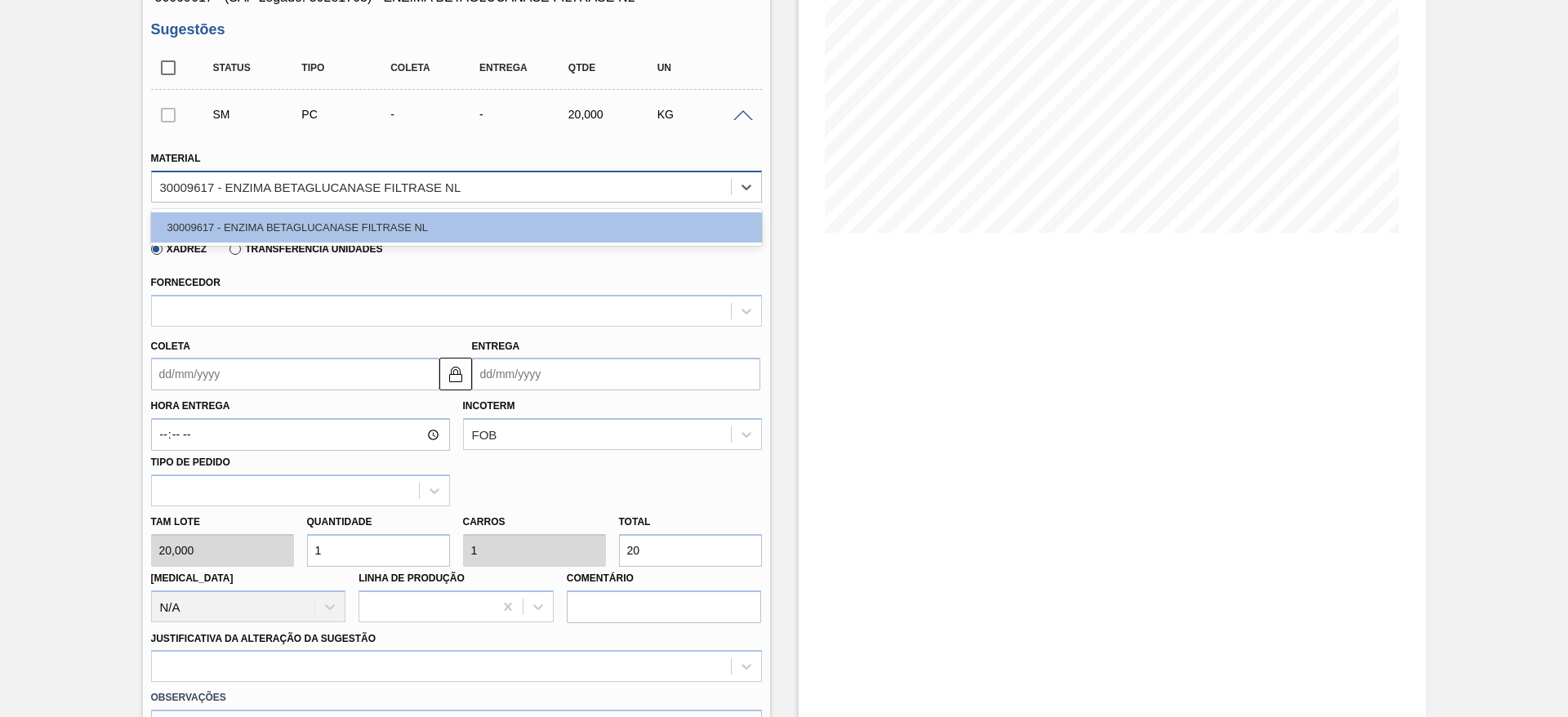
click at [430, 186] on div "30009617 - ENZIMA BETAGLUCANASE FILTRASE NL" at bounding box center [310, 187] width 301 height 14
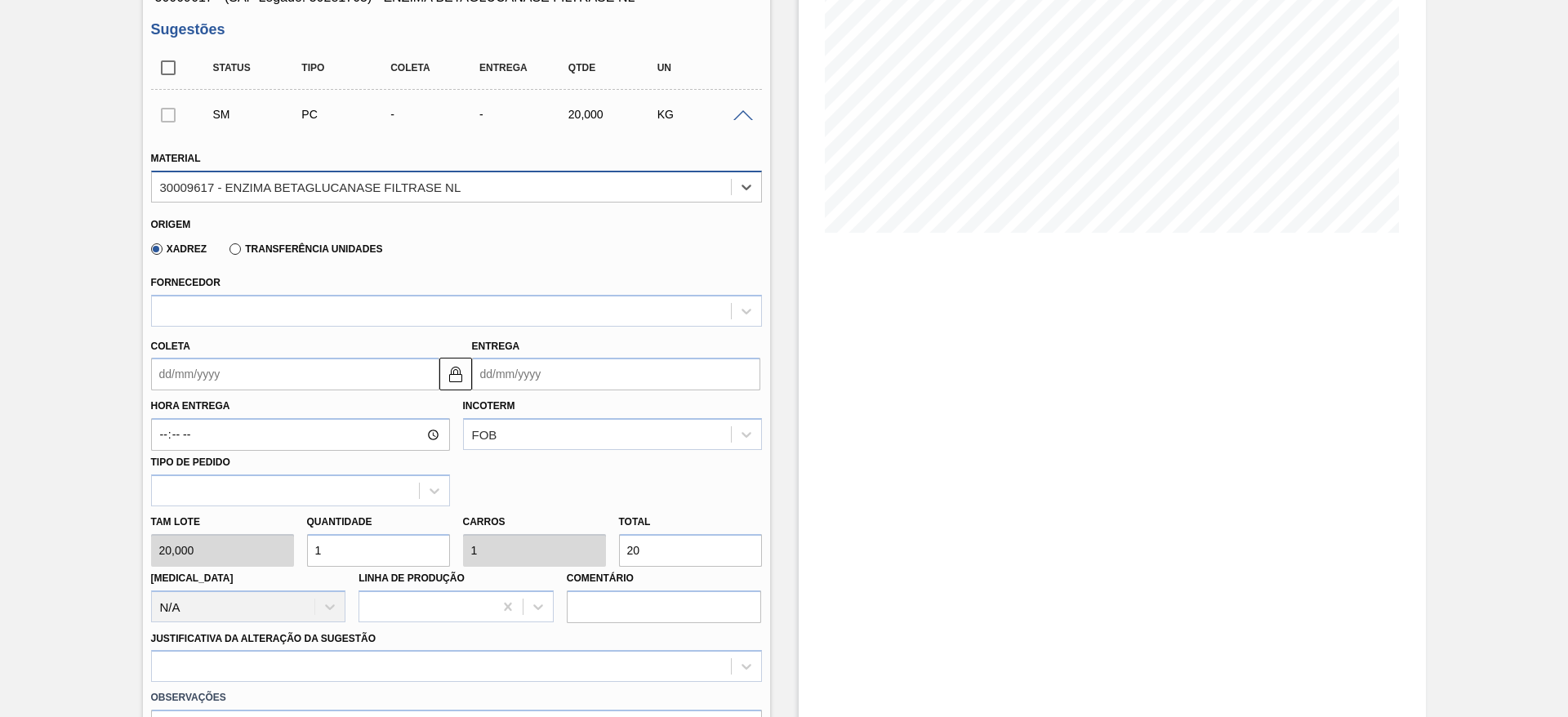
click at [430, 186] on div "30009617 - ENZIMA BETAGLUCANASE FILTRASE NL" at bounding box center [310, 187] width 301 height 14
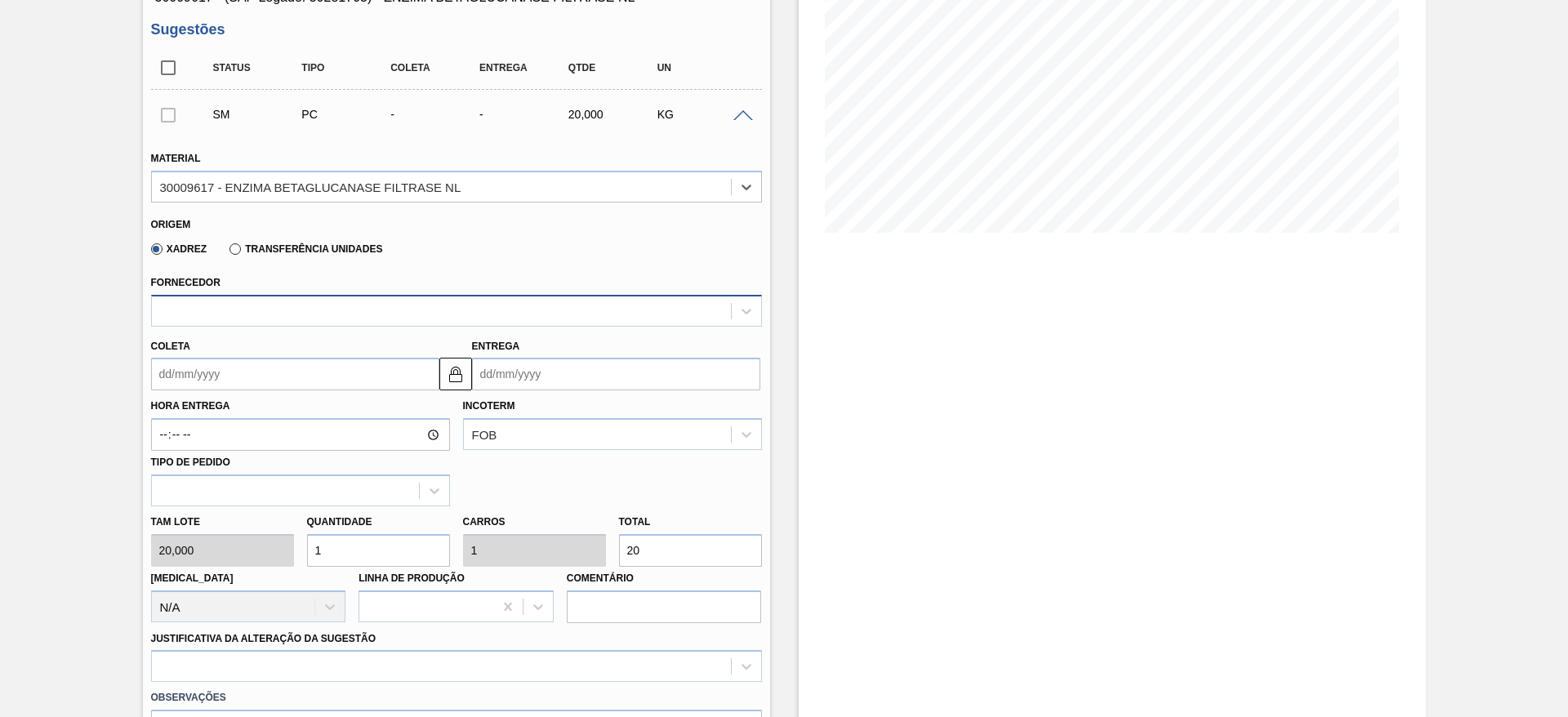
click at [449, 315] on div at bounding box center [442, 310] width 580 height 24
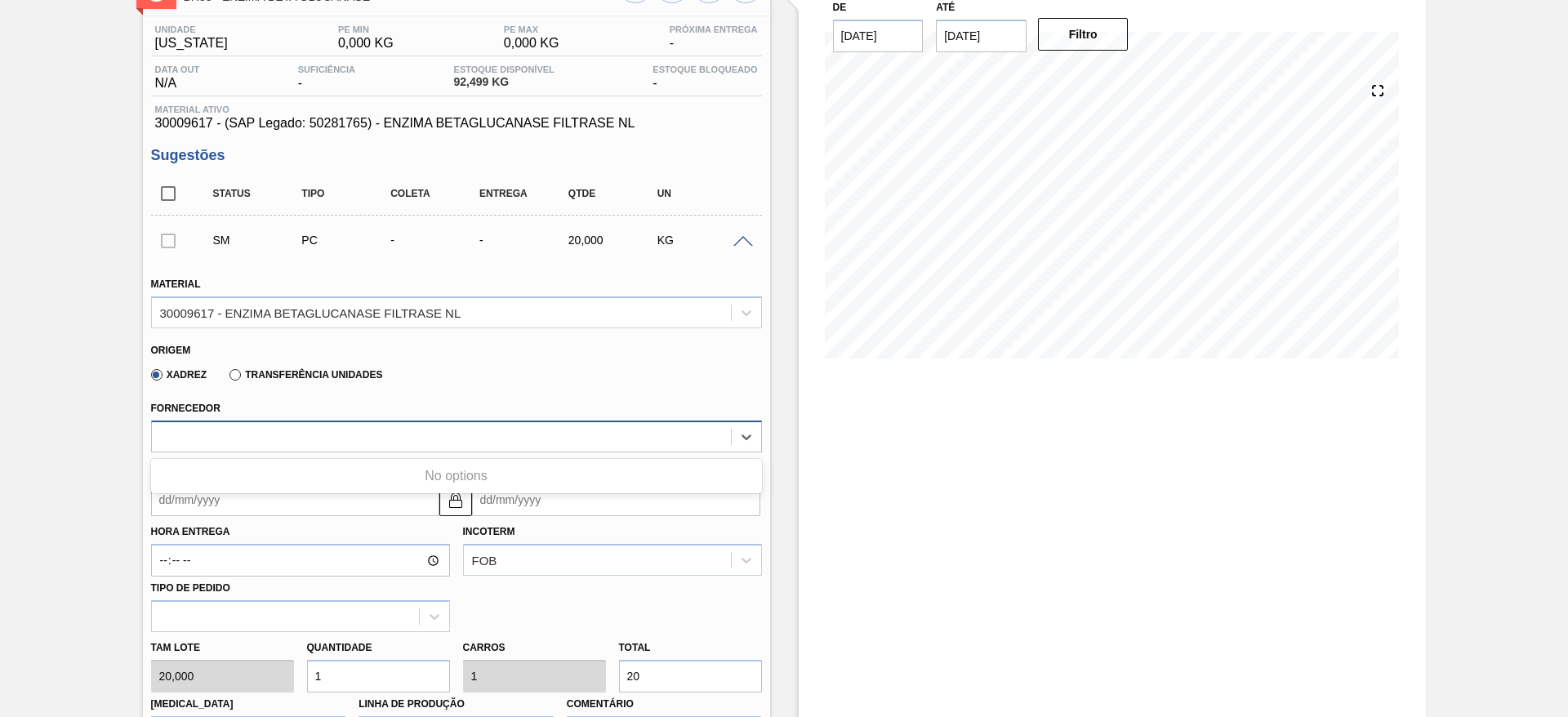
scroll to position [0, 0]
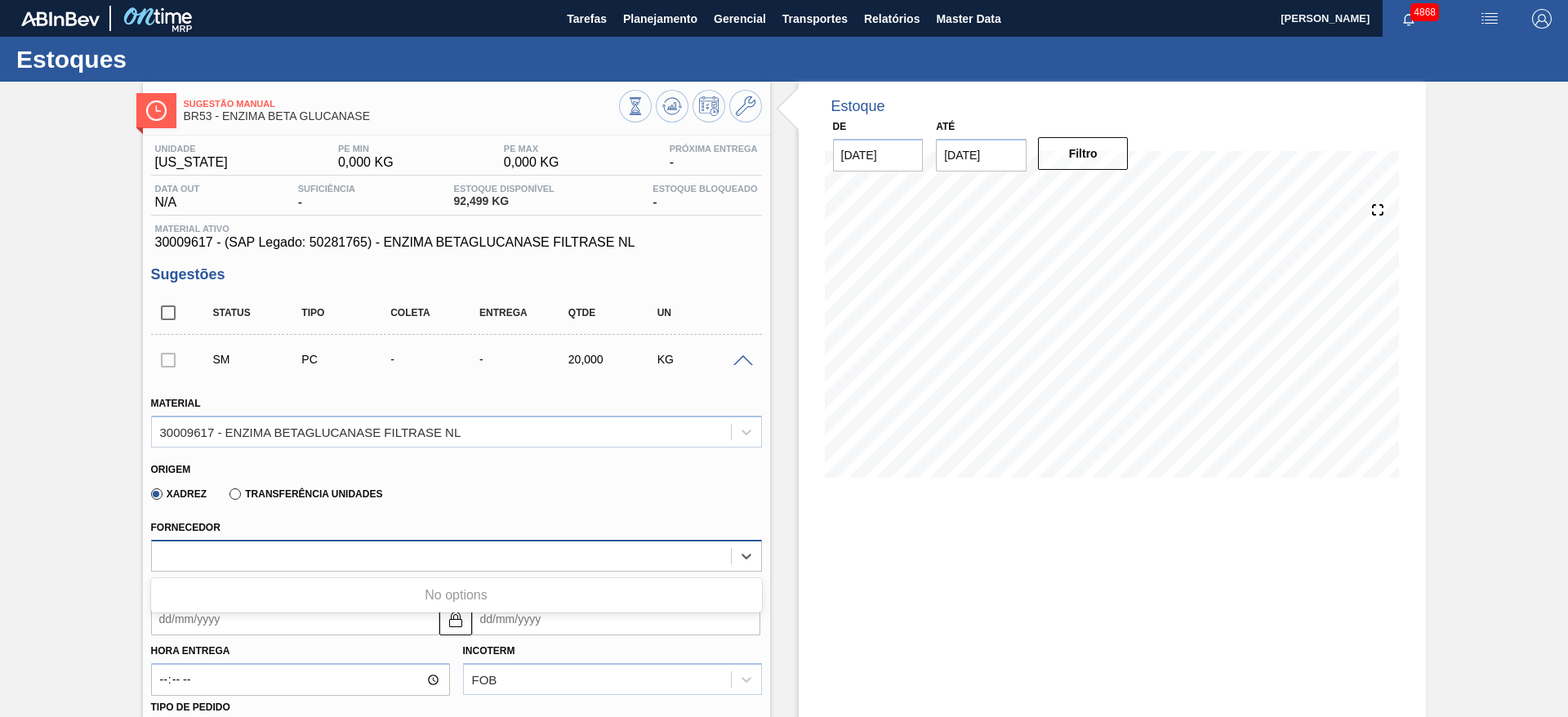
click at [239, 566] on div at bounding box center [442, 555] width 580 height 24
drag, startPoint x: 151, startPoint y: 243, endPoint x: 212, endPoint y: 245, distance: 61.0
click at [212, 245] on div "Material ativo 30009617 - (SAP Legado: 50281765) - ENZIMA BETAGLUCANASE FILTRAS…" at bounding box center [456, 236] width 611 height 26
copy span "30009617"
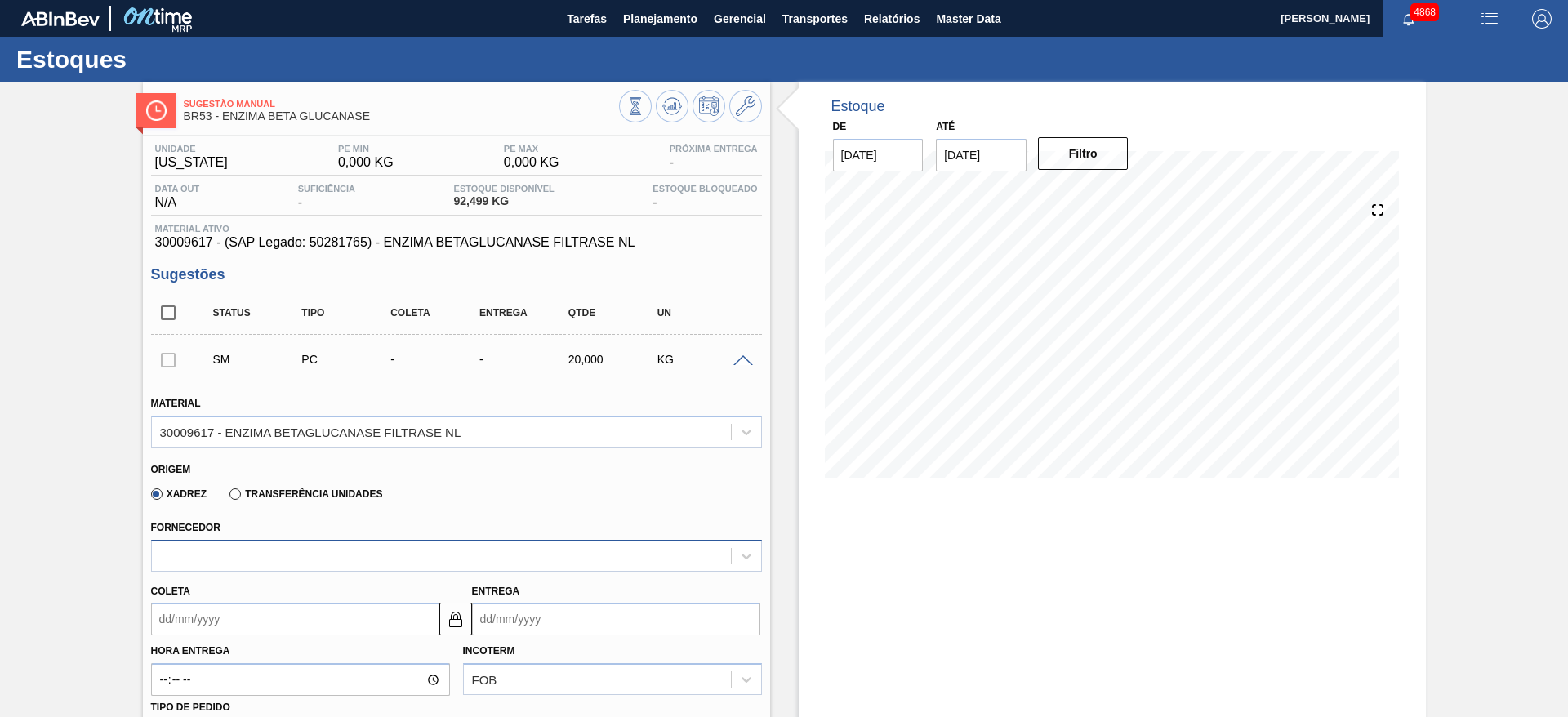
click at [329, 559] on div at bounding box center [442, 555] width 580 height 24
click at [331, 559] on div at bounding box center [442, 555] width 580 height 24
click at [752, 116] on button at bounding box center [746, 106] width 33 height 33
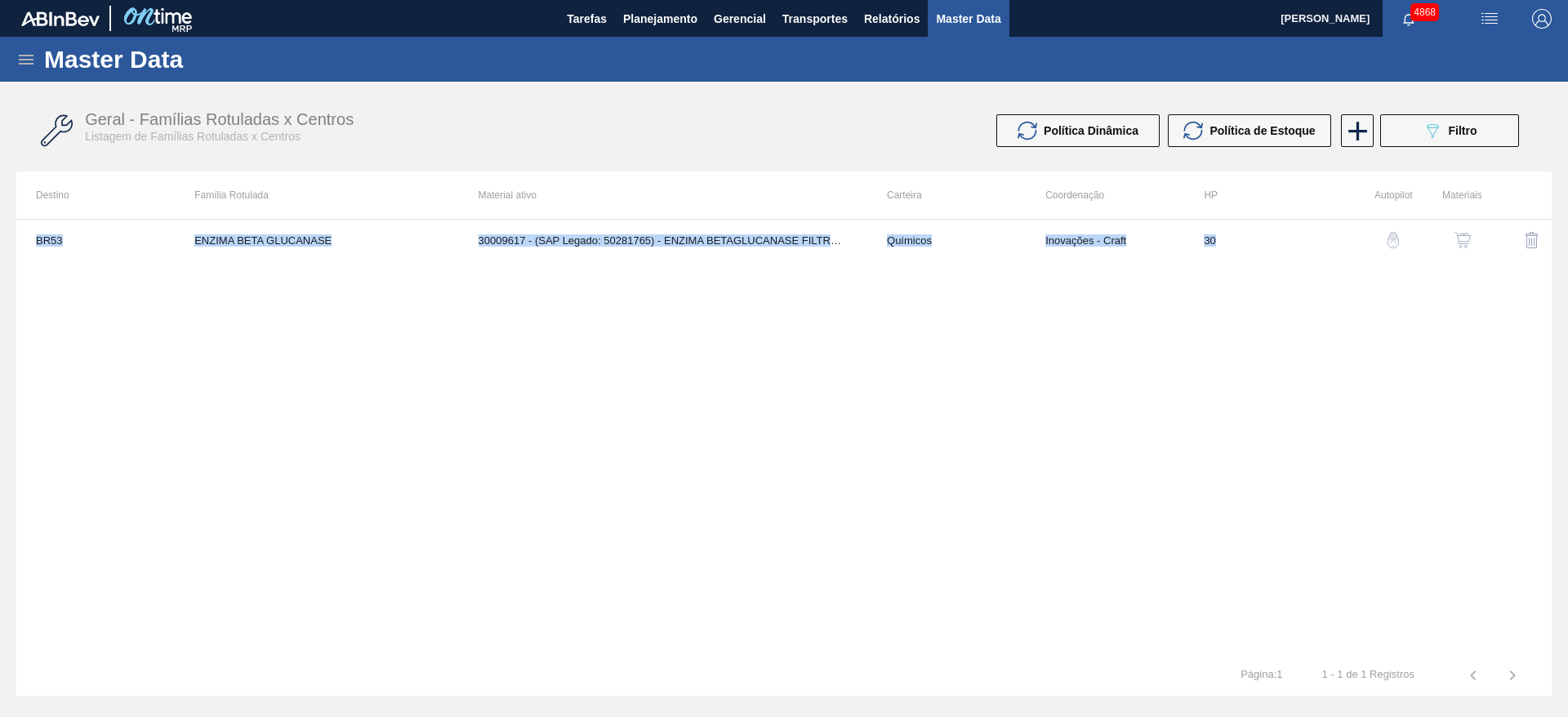
drag, startPoint x: 1310, startPoint y: 236, endPoint x: 1446, endPoint y: 378, distance: 196.6
click at [1444, 422] on div "BR53 ENZIMA BETA GLUCANASE 30009617 - (SAP Legado: 50281765) - ENZIMA BETAGLUCA…" at bounding box center [784, 436] width 1536 height 436
click at [1463, 236] on img "button" at bounding box center [1463, 240] width 16 height 16
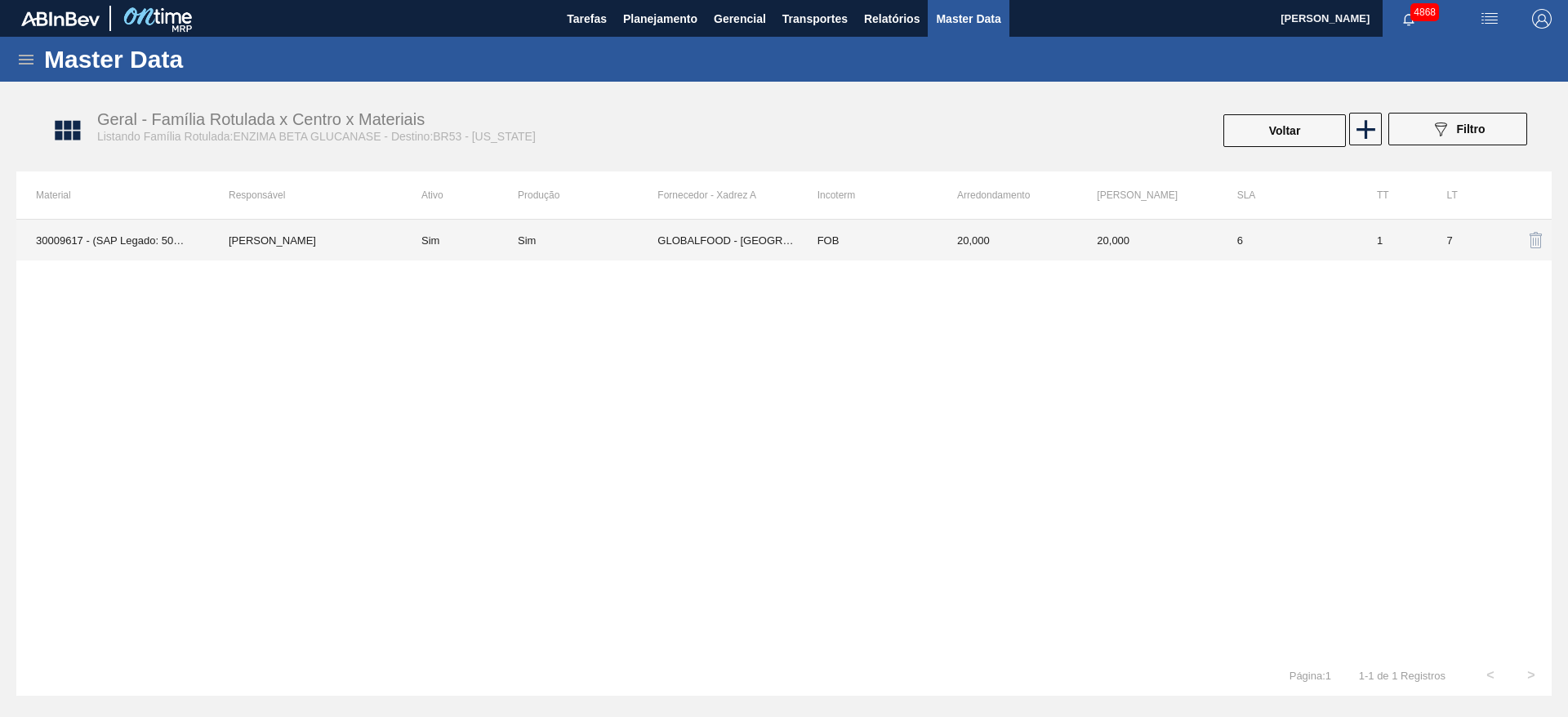
click at [1176, 249] on td "20,000" at bounding box center [1147, 240] width 140 height 41
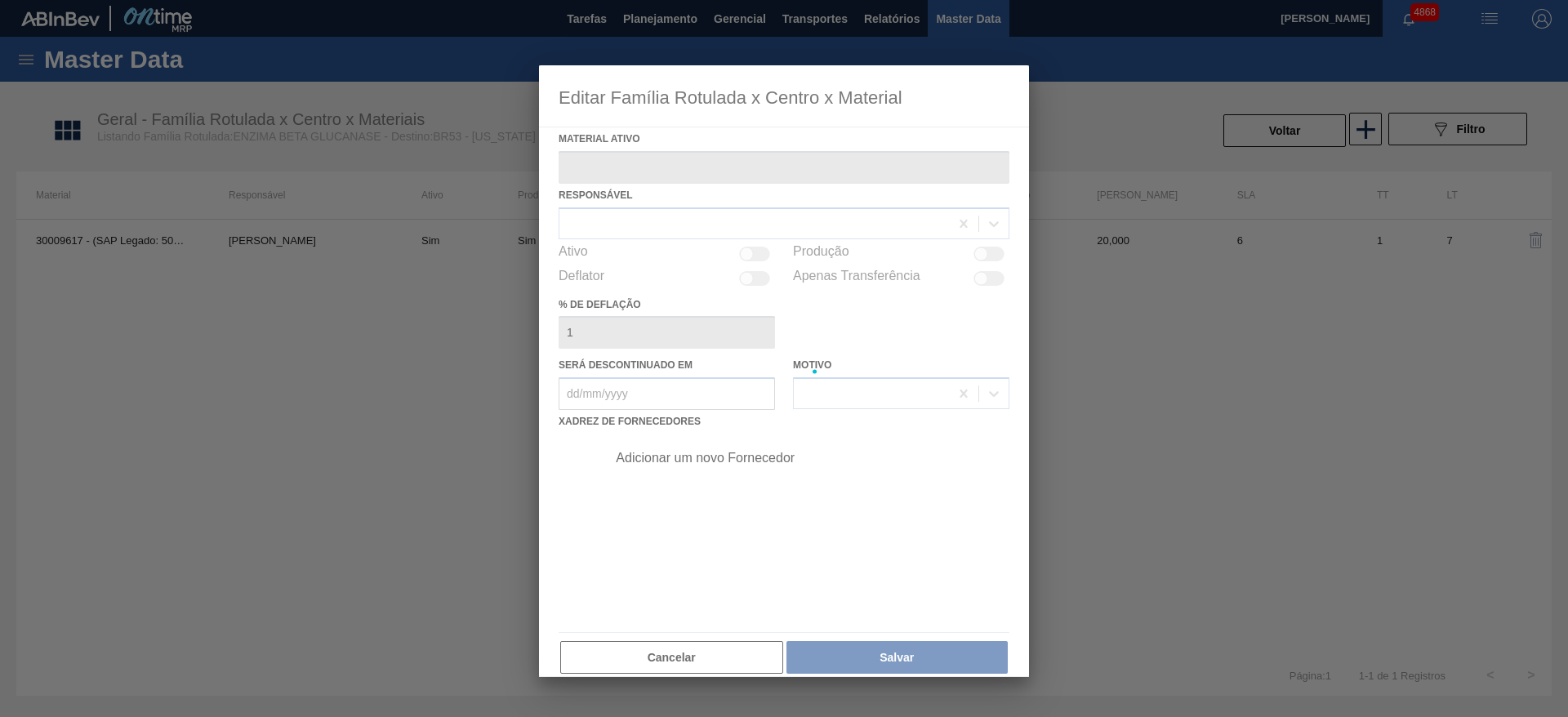
type ativo "30009617 - (SAP Legado: 50281765) - ENZIMA BETAGLUCANASE FILTRASE NL"
checkbox input "true"
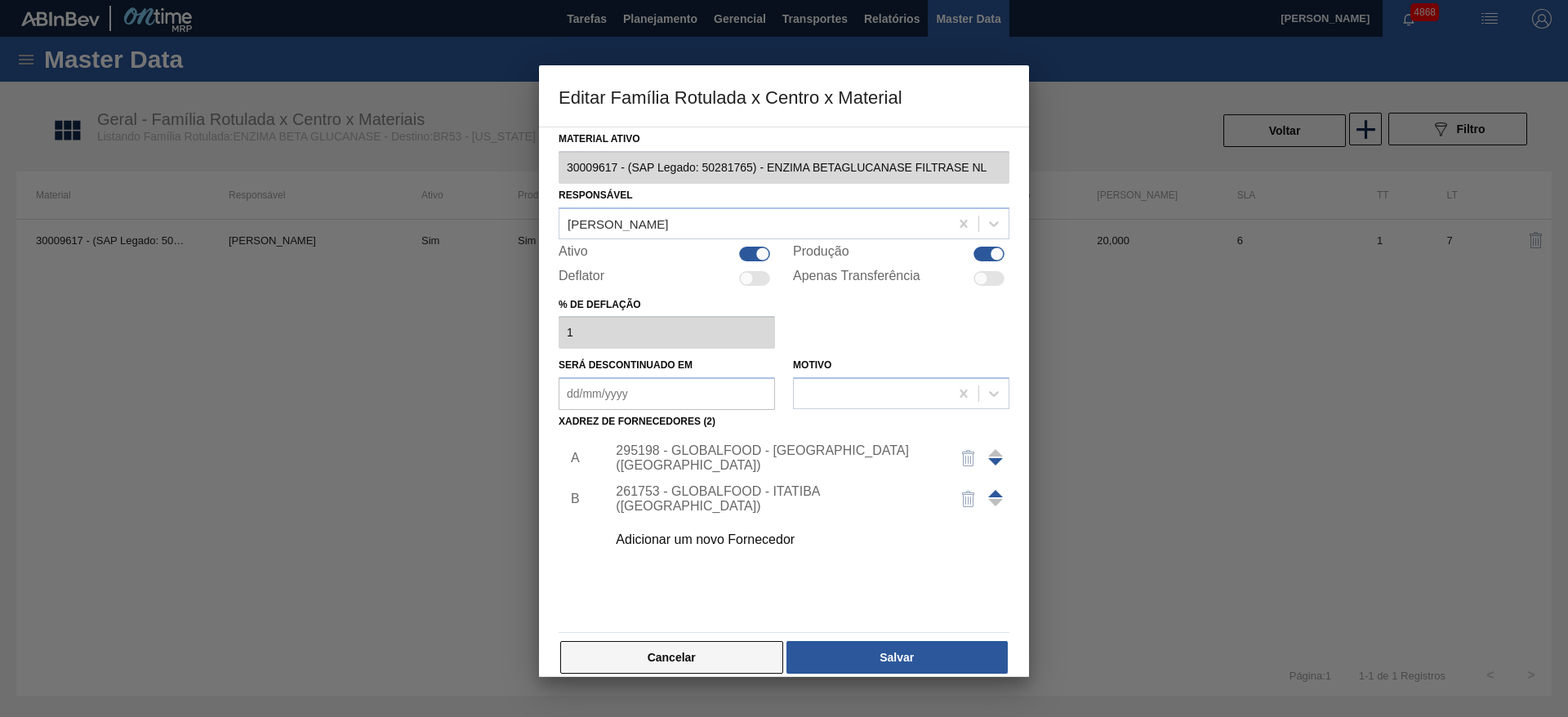
click at [619, 660] on button "Cancelar" at bounding box center [671, 657] width 223 height 33
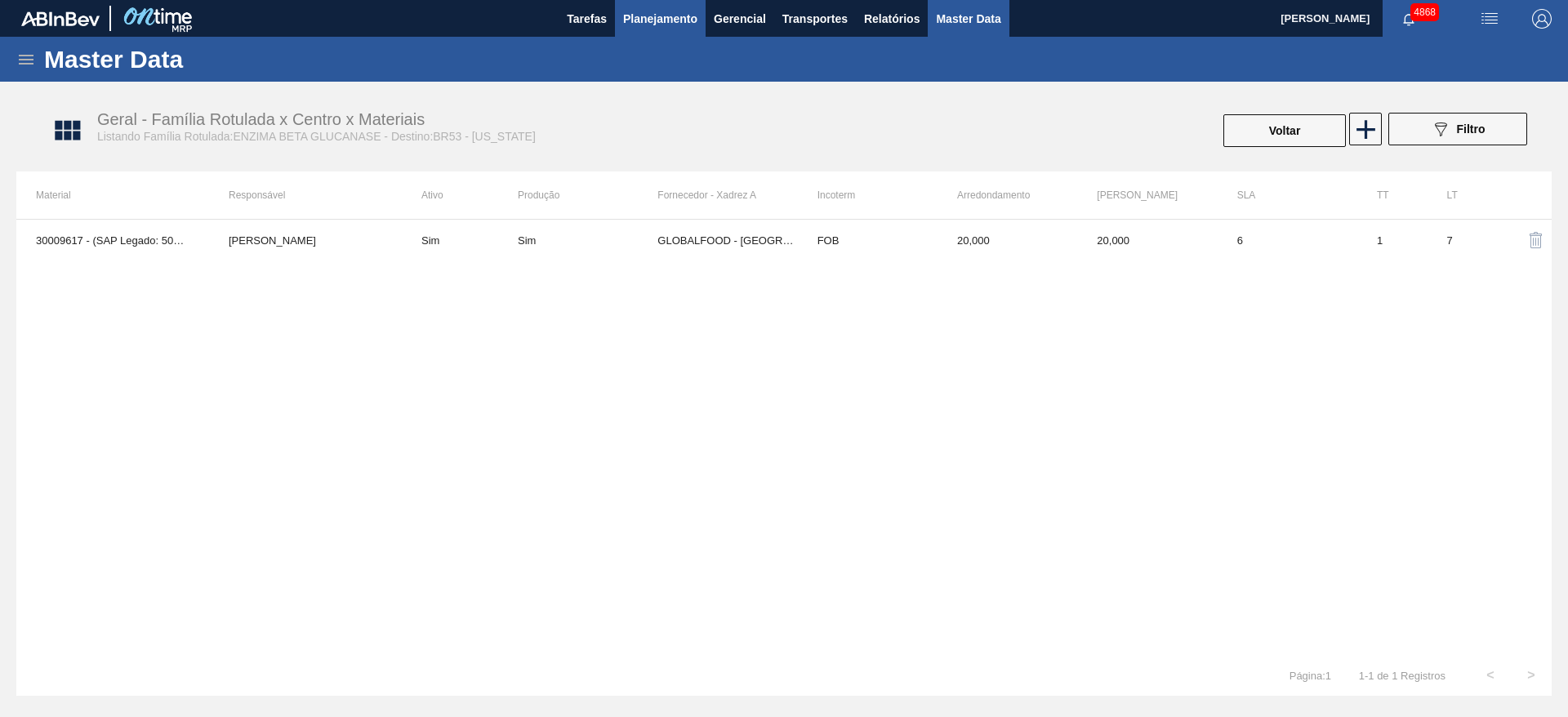
click at [676, 23] on span "Planejamento" at bounding box center [660, 19] width 75 height 20
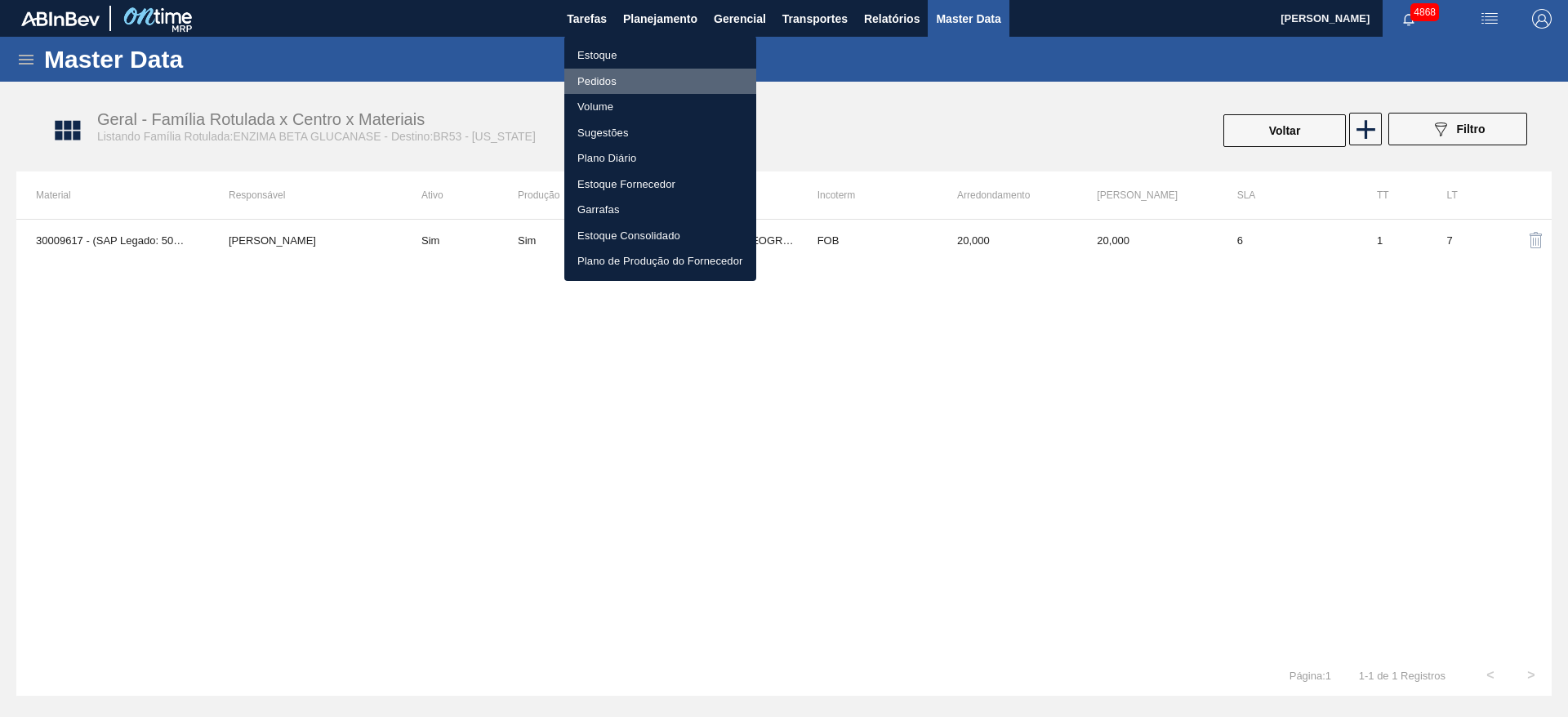
click at [674, 88] on li "Pedidos" at bounding box center [660, 81] width 192 height 26
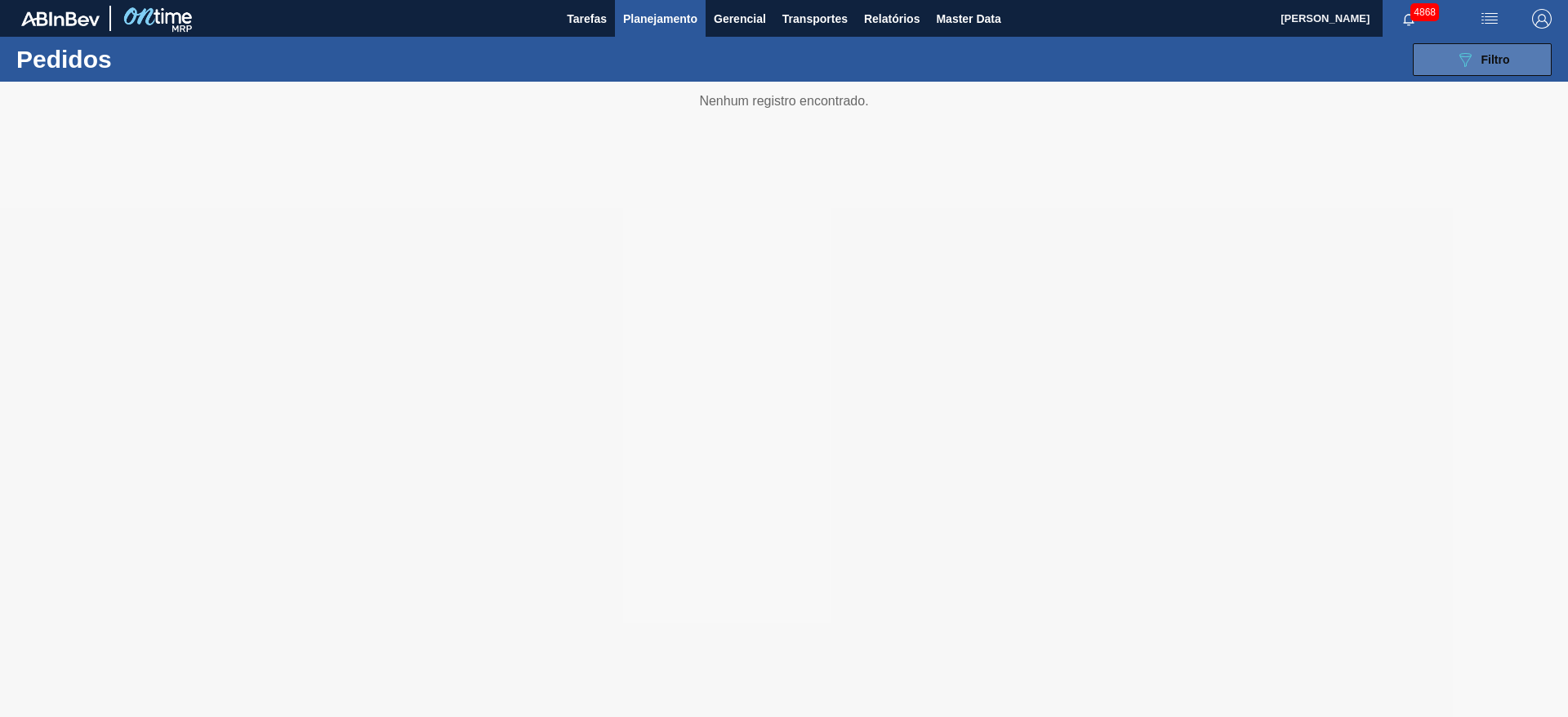
click at [1472, 55] on icon "089F7B8B-B2A5-4AFE-B5C0-19BA573D28AC" at bounding box center [1466, 60] width 20 height 20
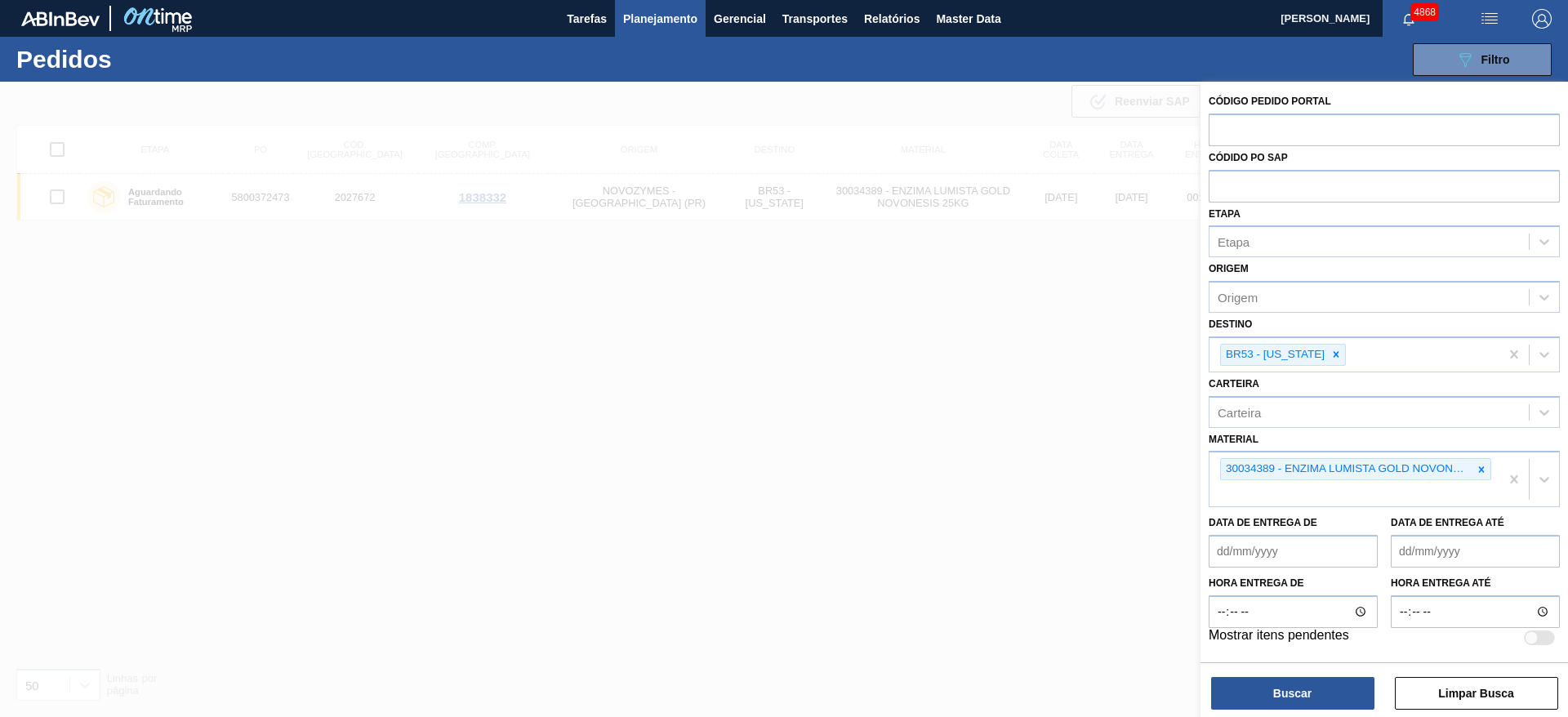
click at [733, 419] on div at bounding box center [784, 440] width 1568 height 717
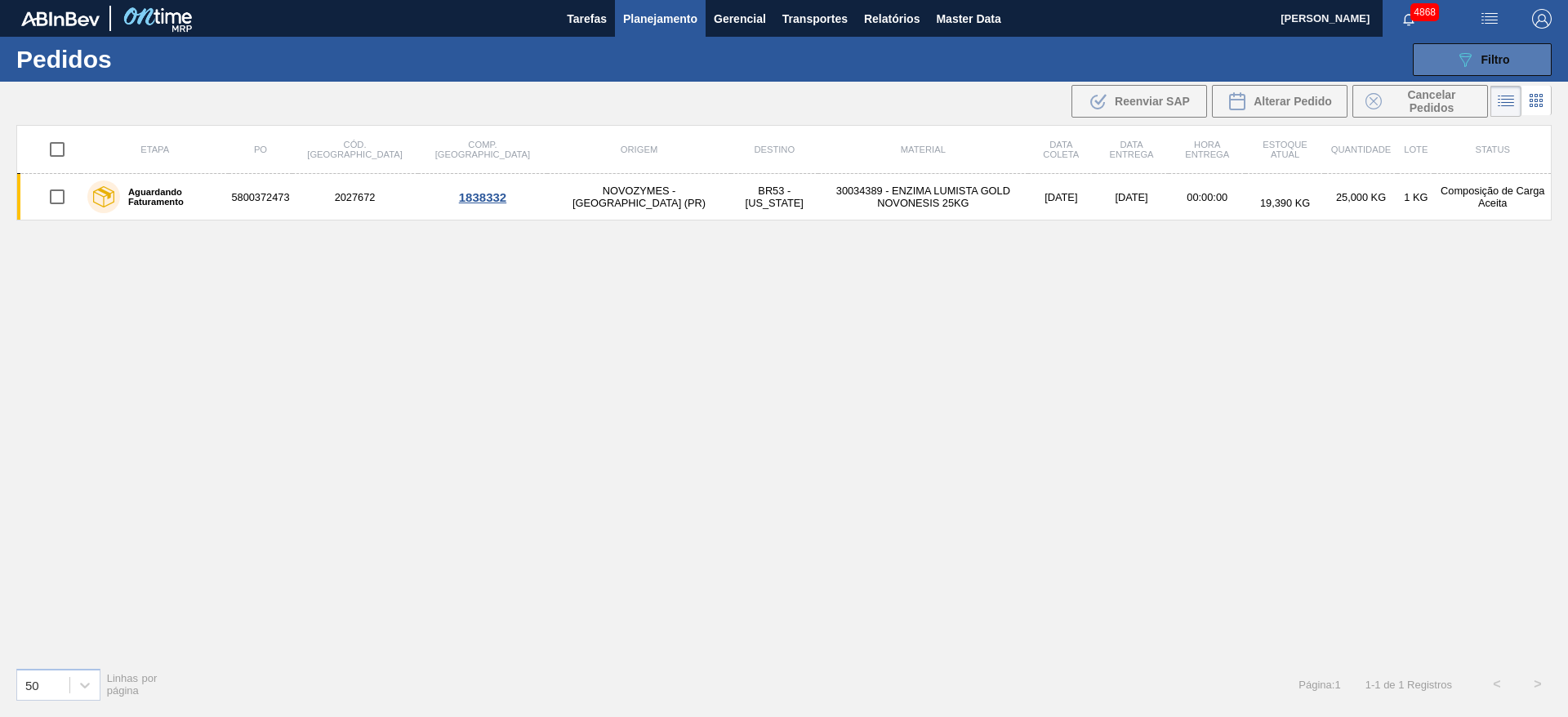
click at [1500, 53] on span "Filtro" at bounding box center [1496, 60] width 28 height 13
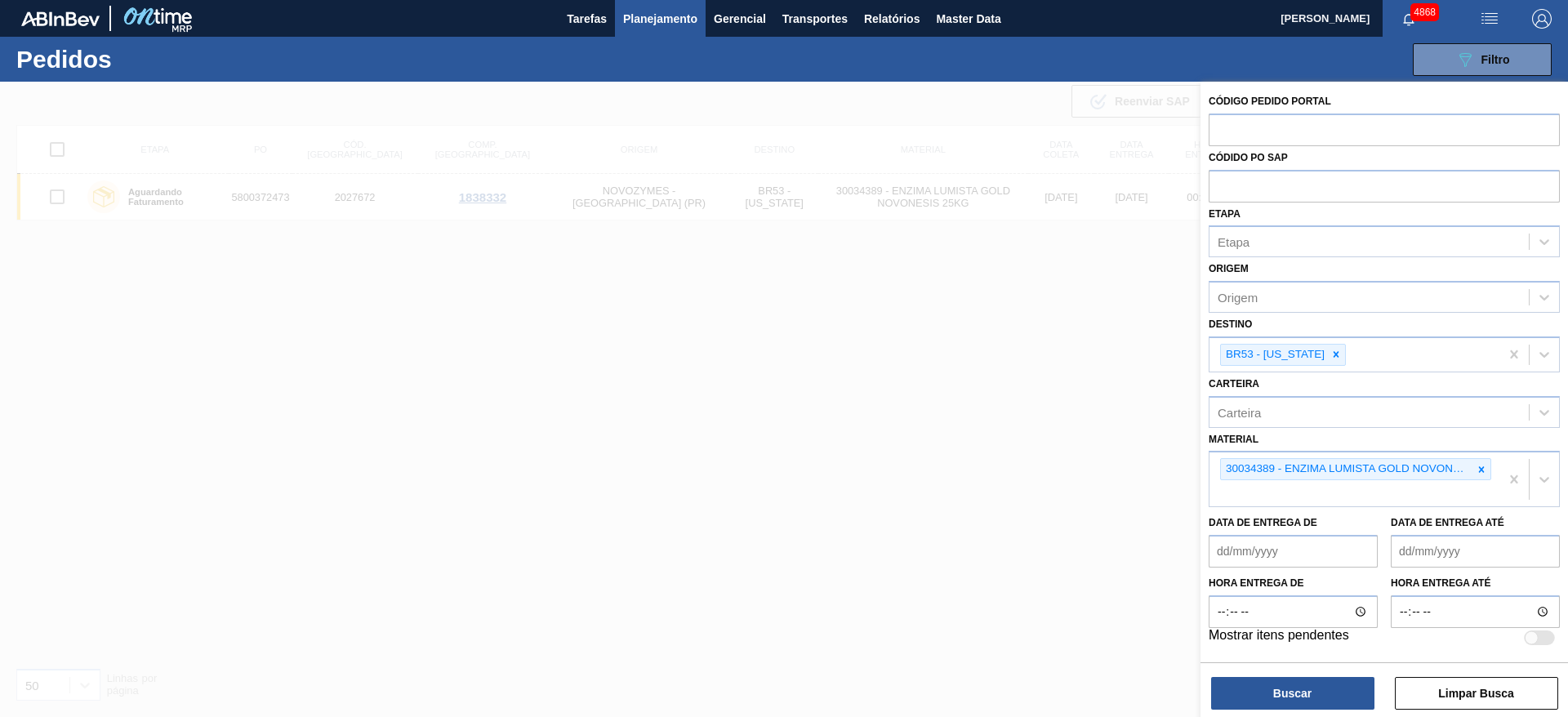
drag, startPoint x: 1324, startPoint y: 354, endPoint x: 1394, endPoint y: 385, distance: 76.6
click at [1331, 355] on icon at bounding box center [1336, 354] width 12 height 12
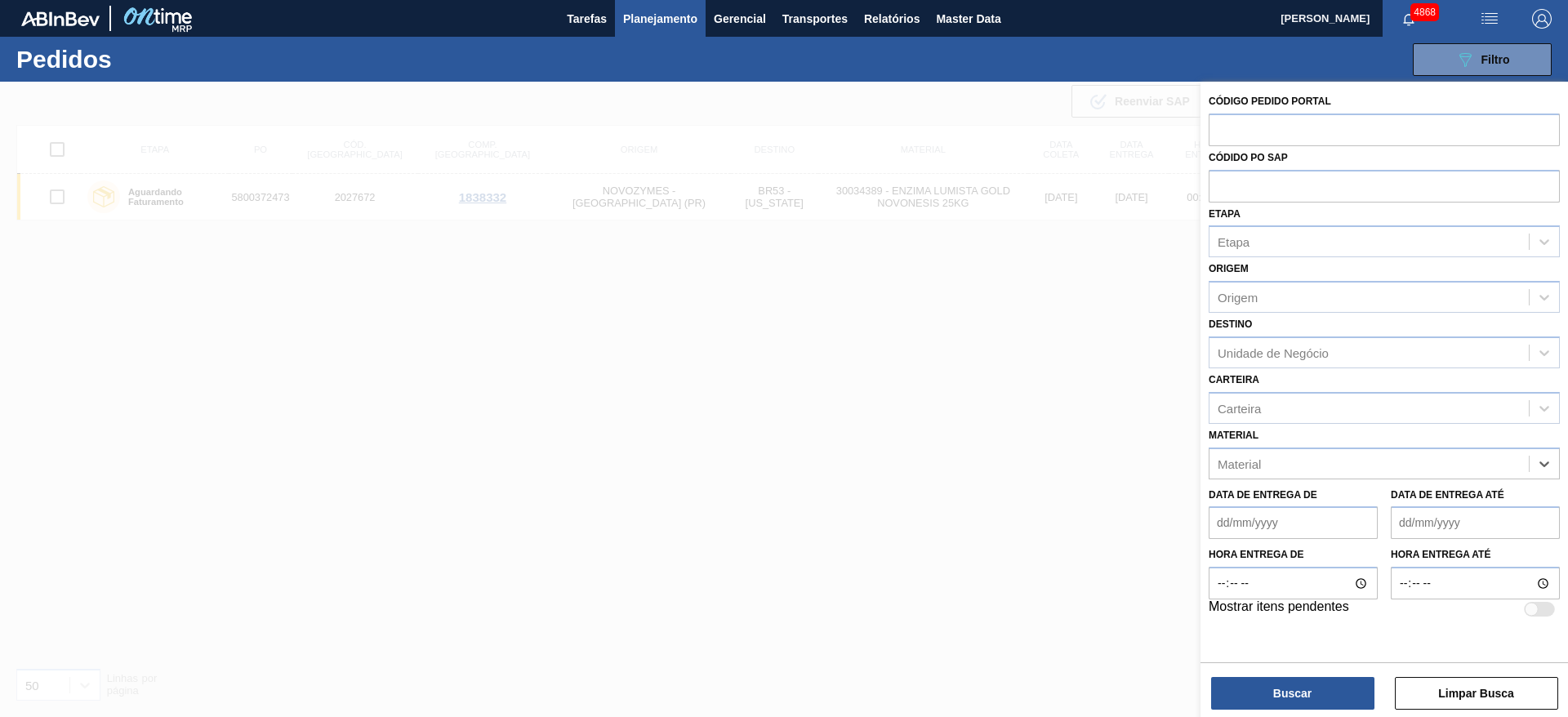
click at [553, 399] on div at bounding box center [784, 440] width 1568 height 717
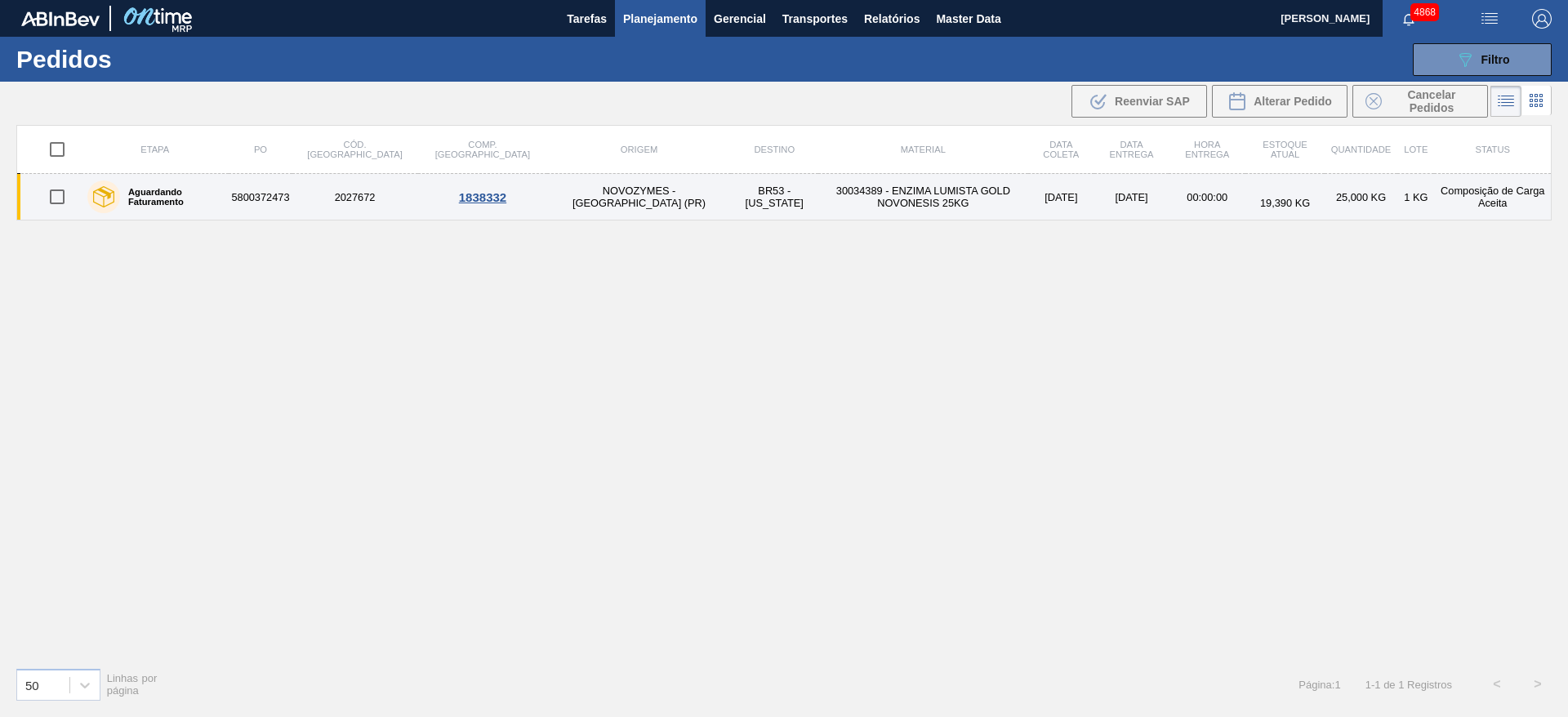
click at [281, 214] on td "5800372473" at bounding box center [260, 197] width 63 height 46
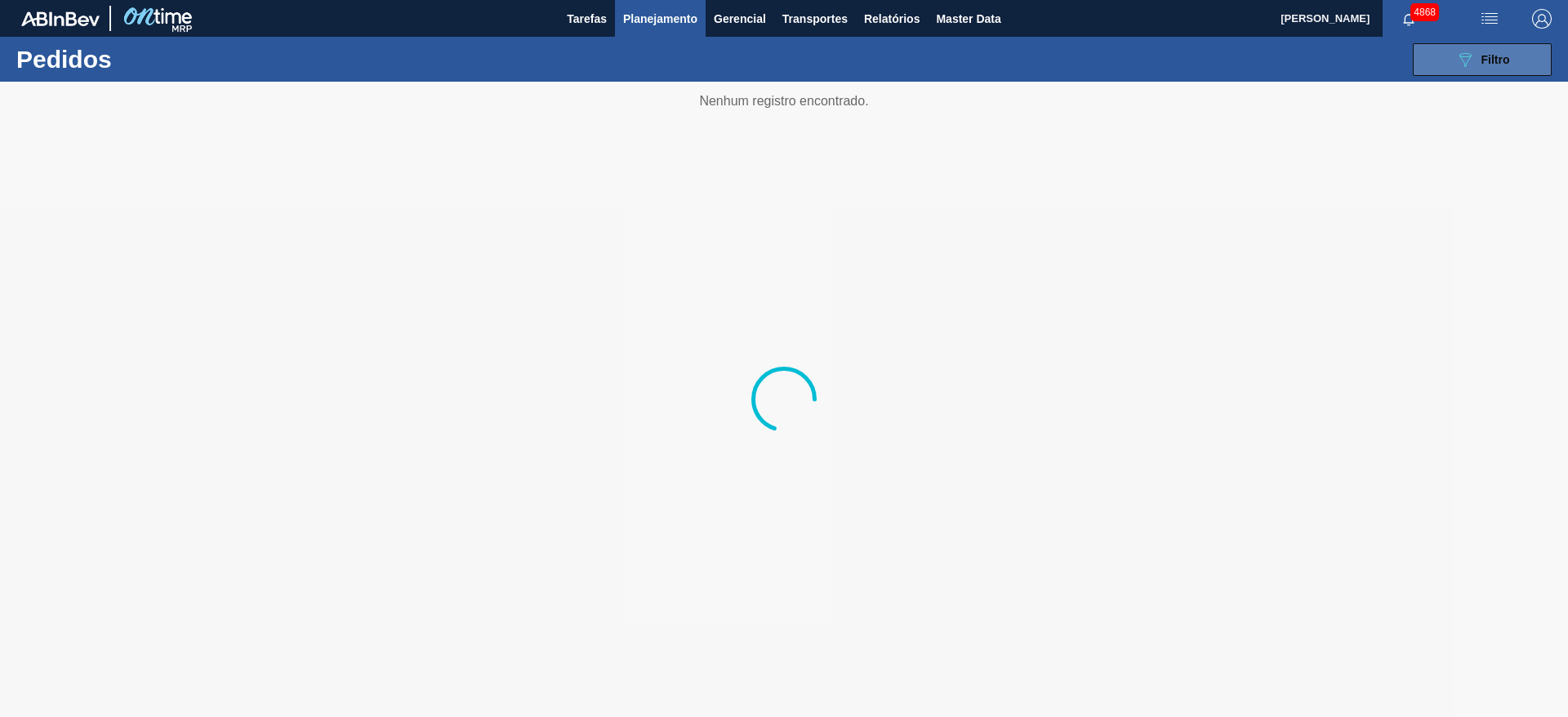
click at [1461, 45] on button "089F7B8B-B2A5-4AFE-B5C0-19BA573D28AC Filtro" at bounding box center [1483, 60] width 139 height 33
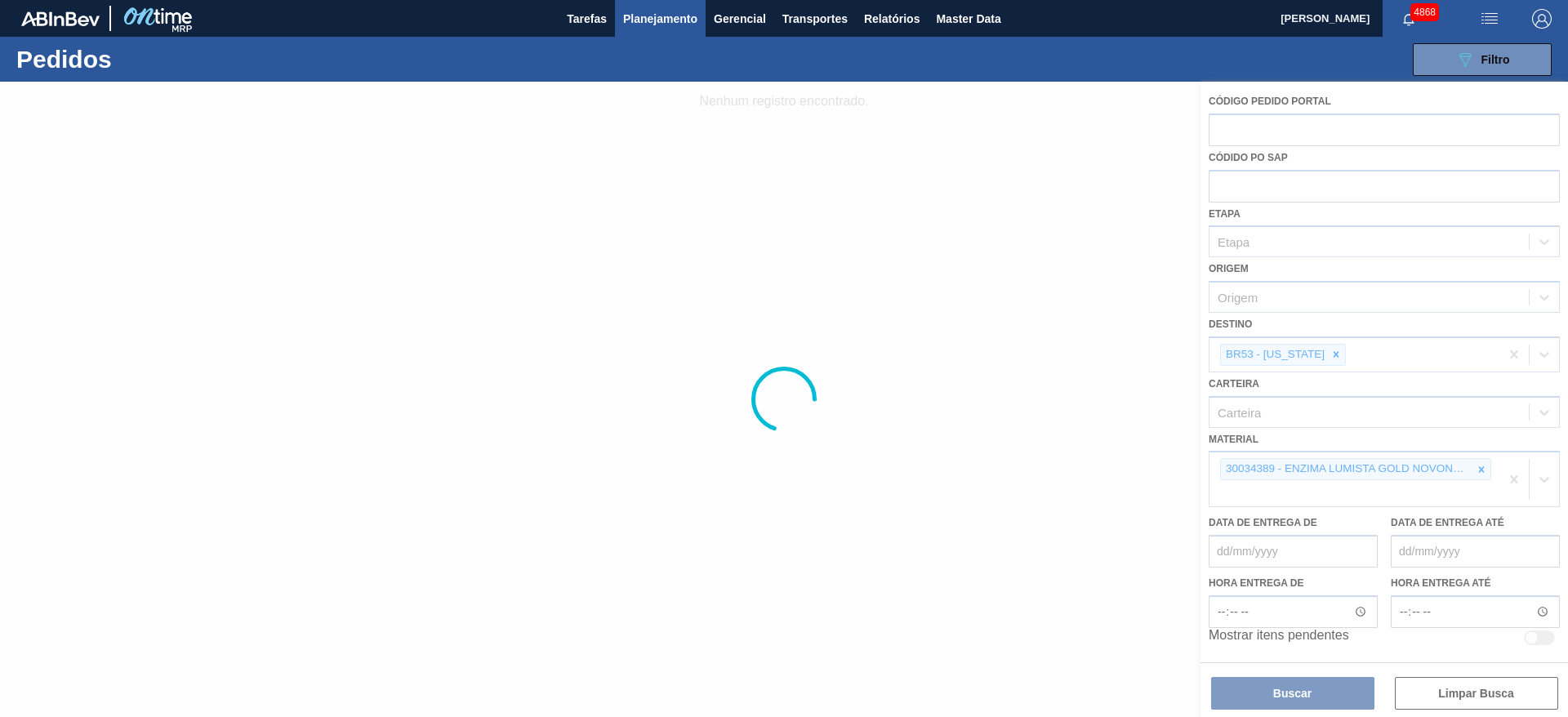
click at [1319, 357] on div at bounding box center [784, 399] width 1568 height 635
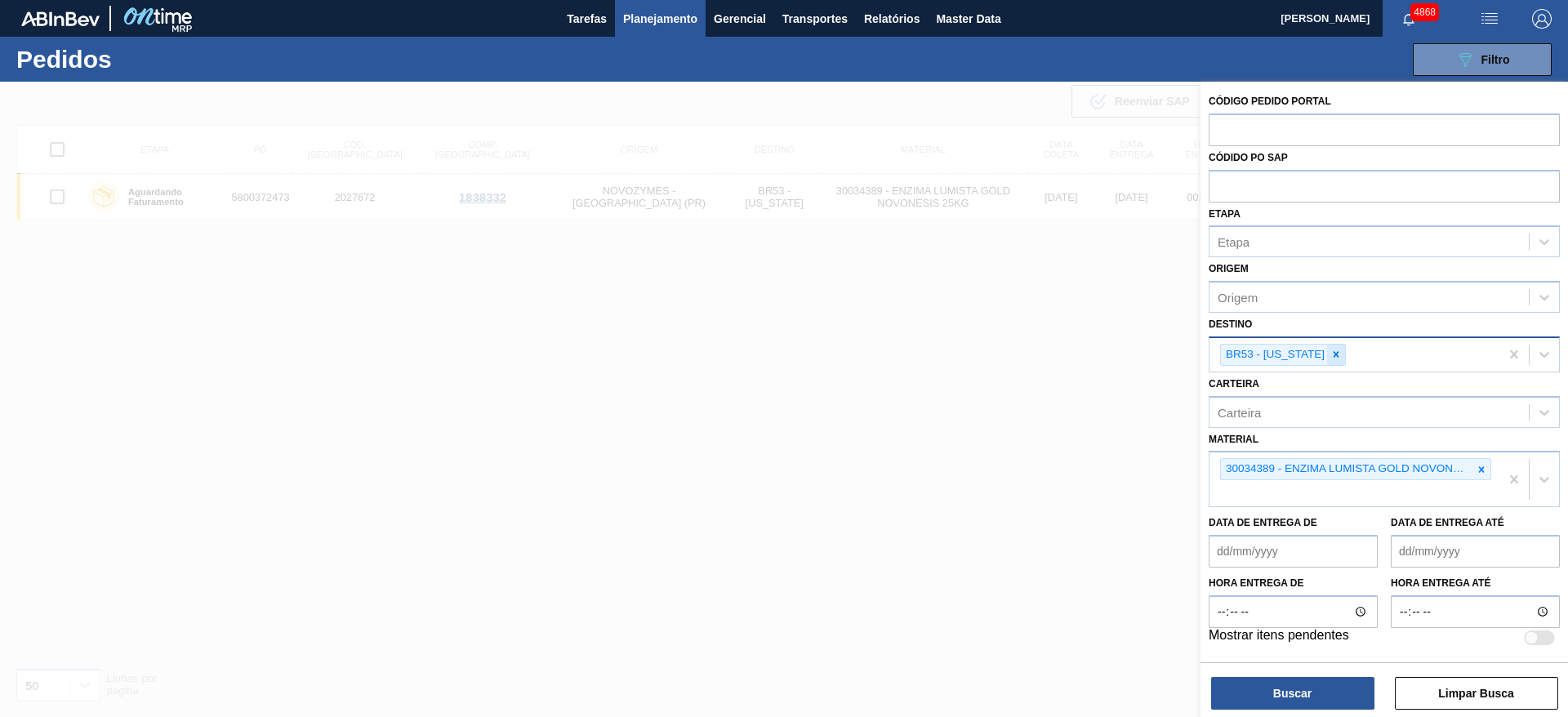
click at [1327, 347] on div at bounding box center [1336, 355] width 18 height 20
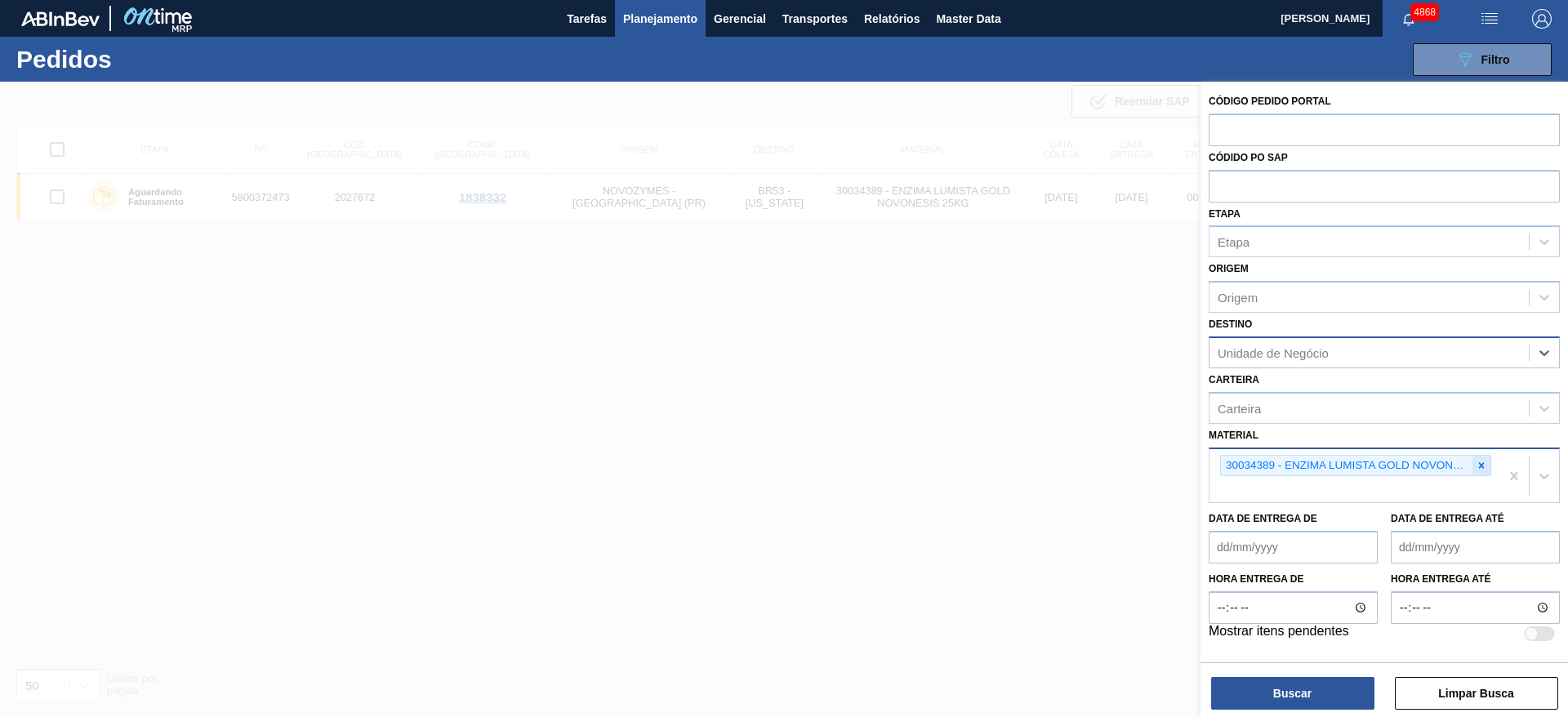
click at [1476, 465] on icon at bounding box center [1482, 465] width 12 height 12
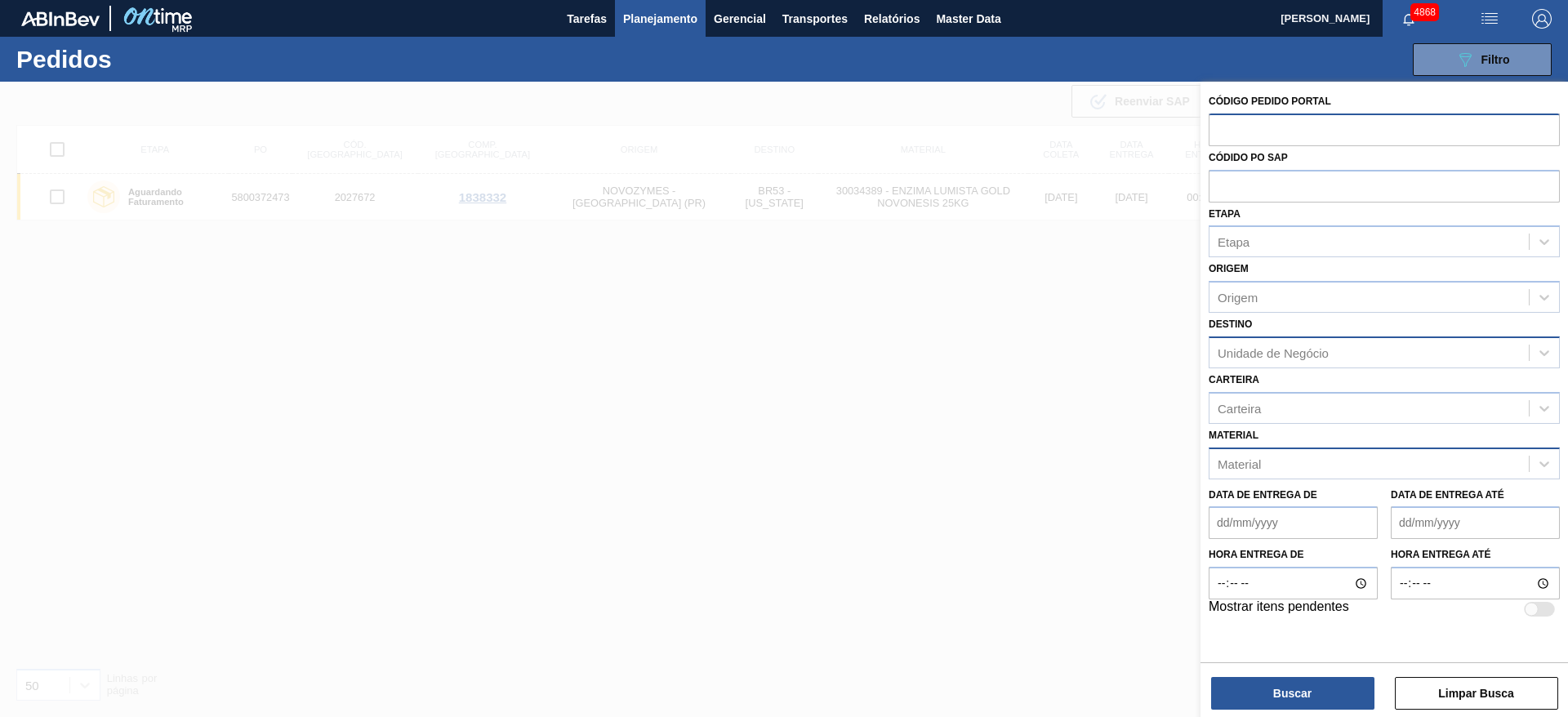
click at [1276, 117] on input "text" at bounding box center [1384, 129] width 351 height 31
paste input "text"
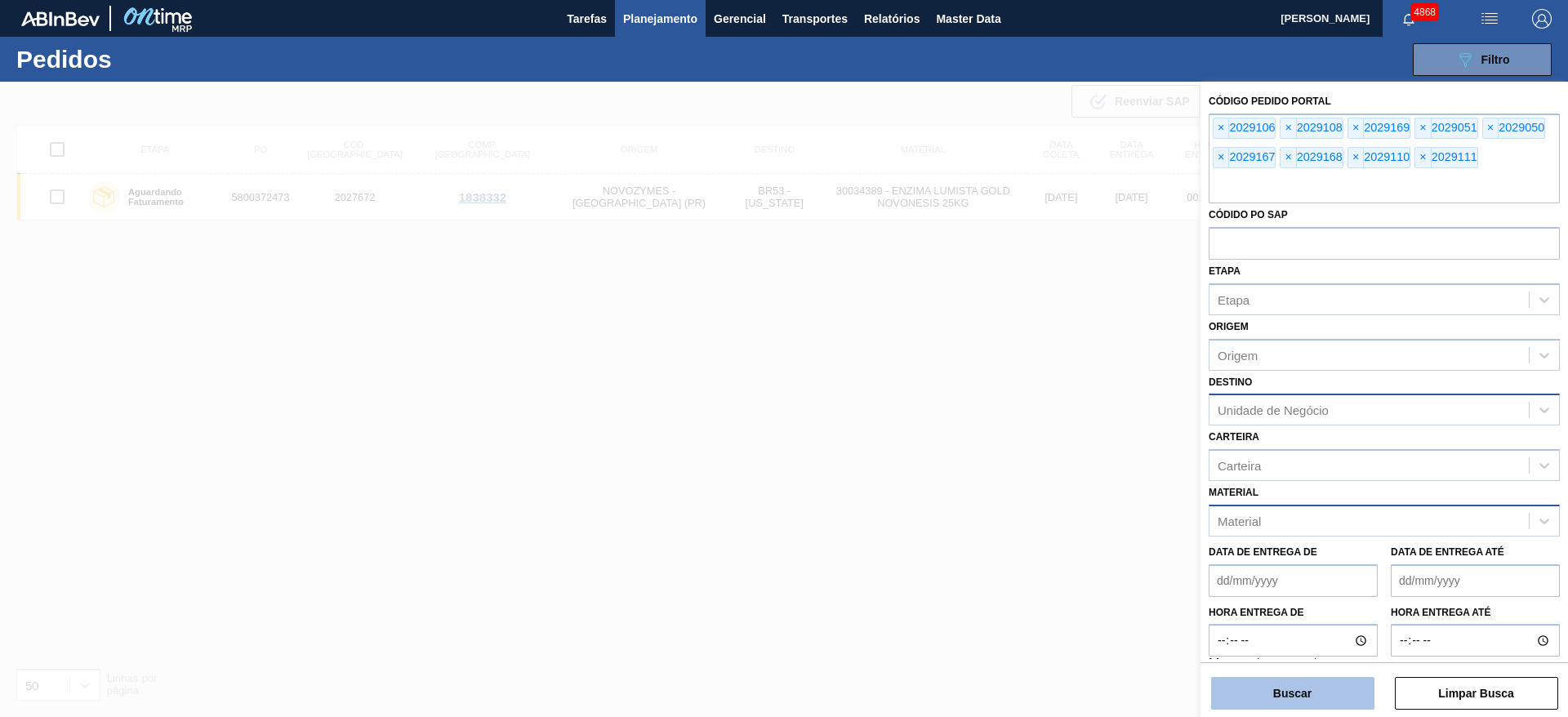
click at [1343, 690] on button "Buscar" at bounding box center [1293, 693] width 164 height 33
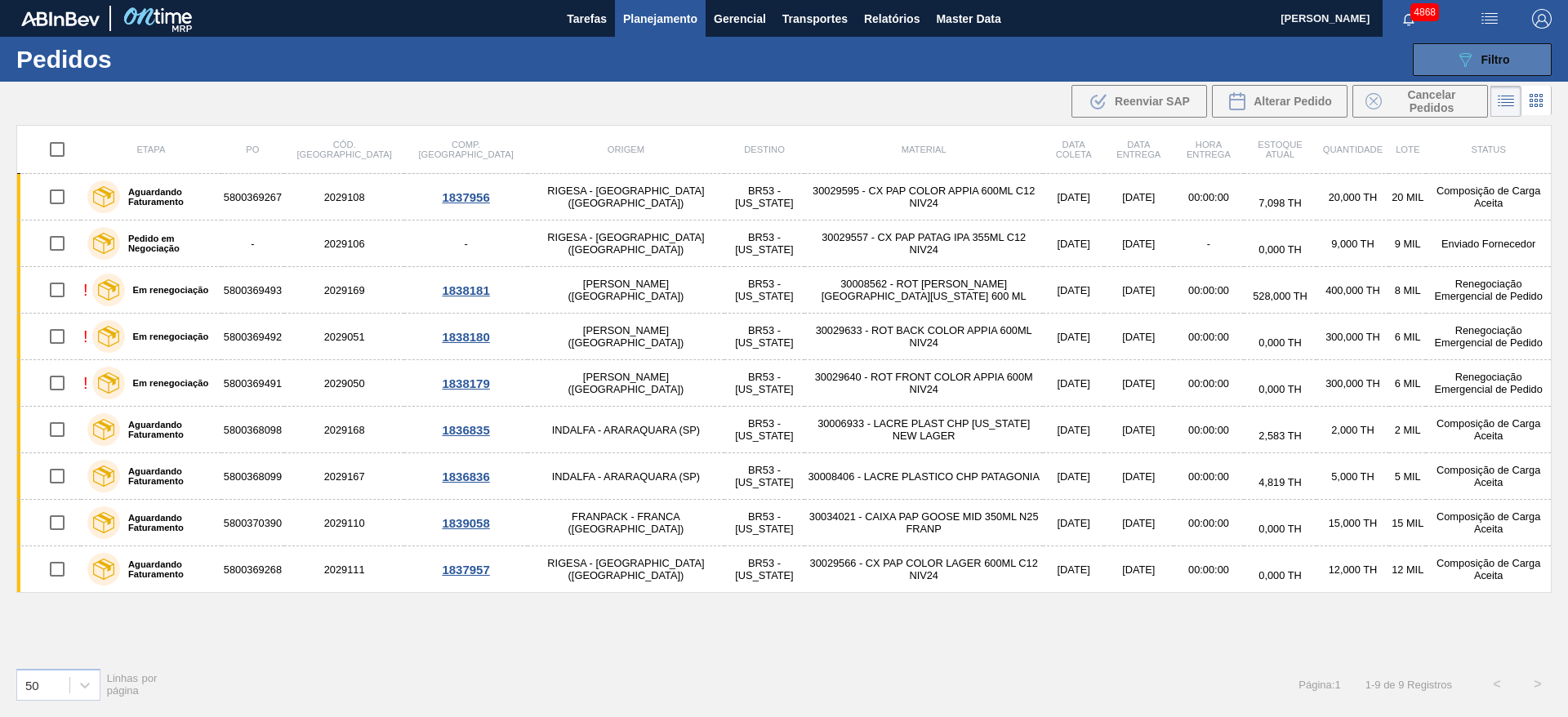
click at [1446, 53] on button "089F7B8B-B2A5-4AFE-B5C0-19BA573D28AC Filtro" at bounding box center [1483, 60] width 139 height 33
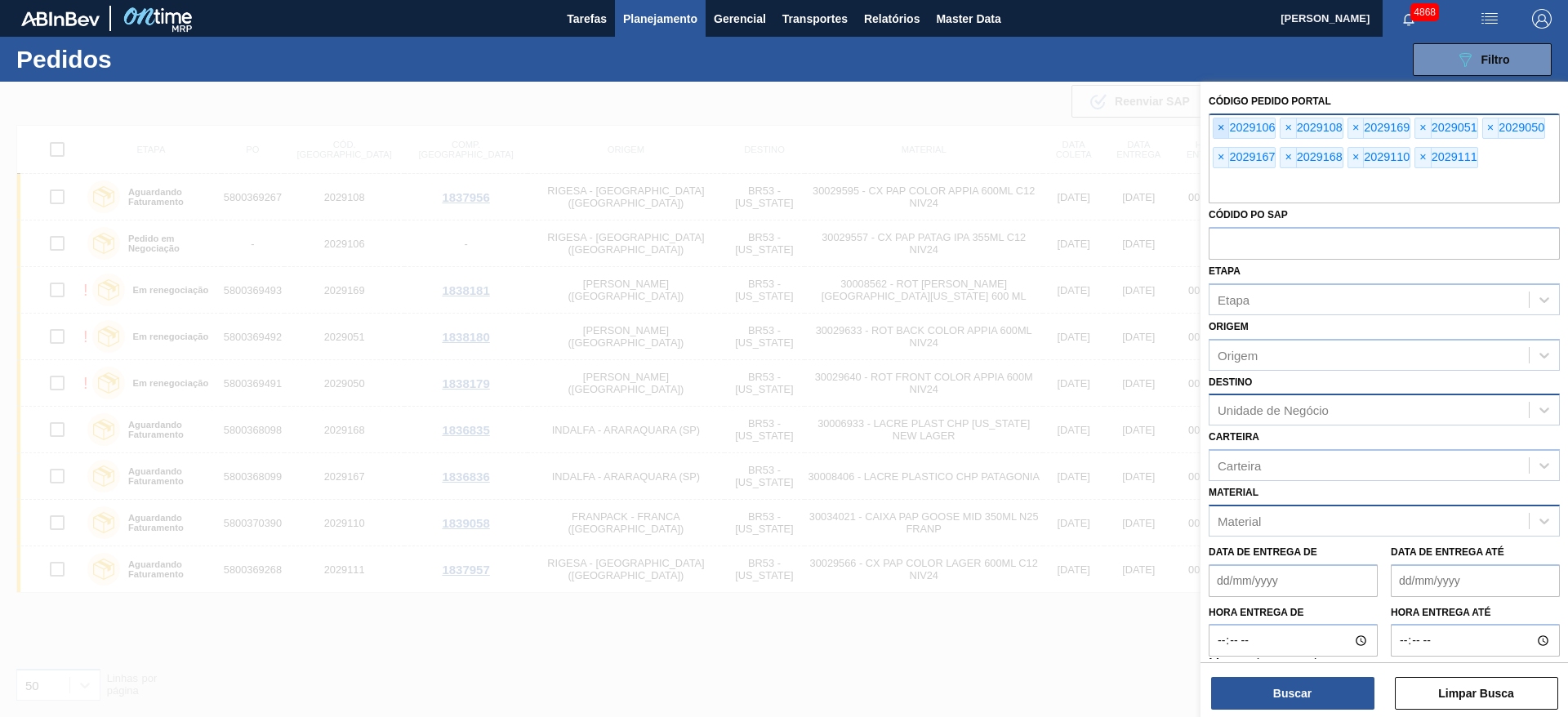
click at [1220, 128] on span "×" at bounding box center [1221, 128] width 15 height 20
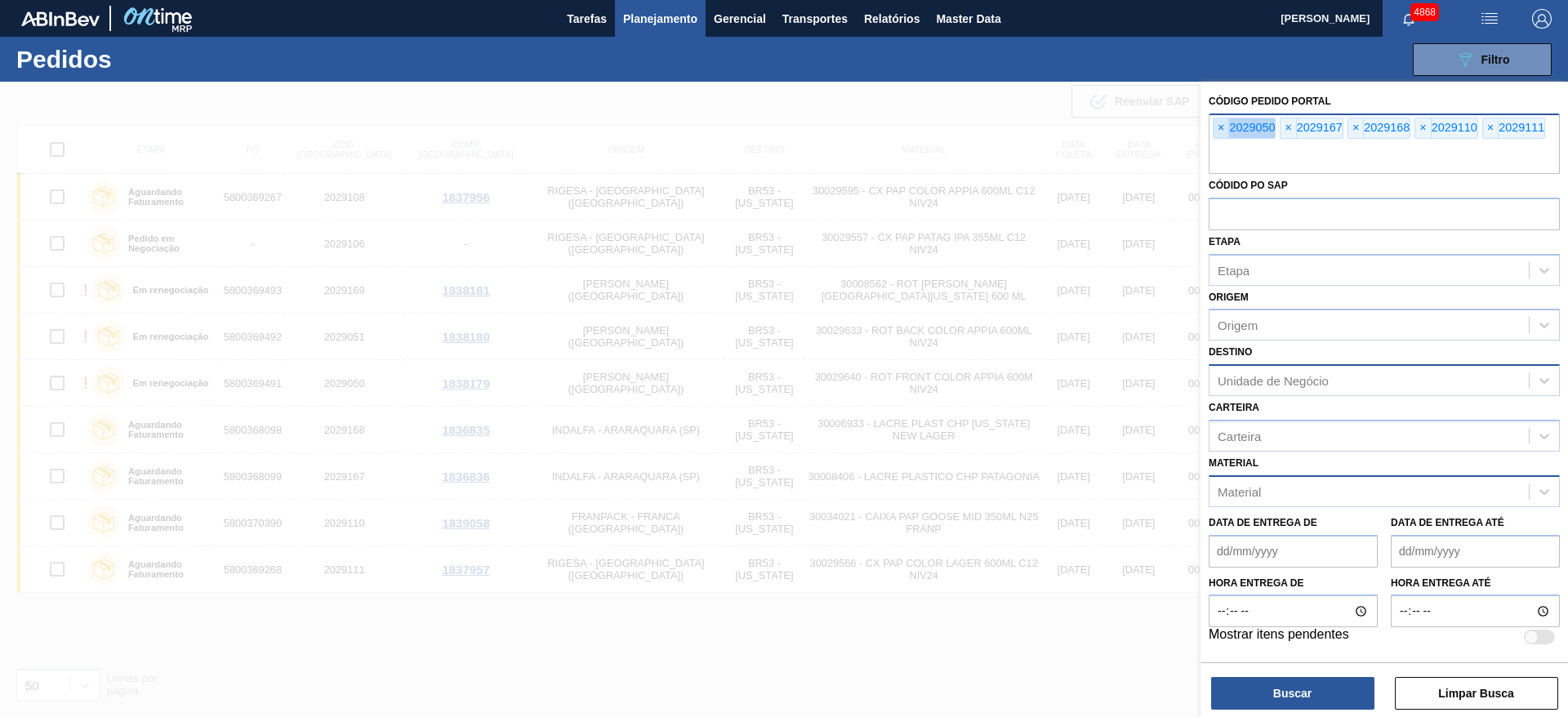
click at [1220, 128] on span "×" at bounding box center [1221, 128] width 15 height 20
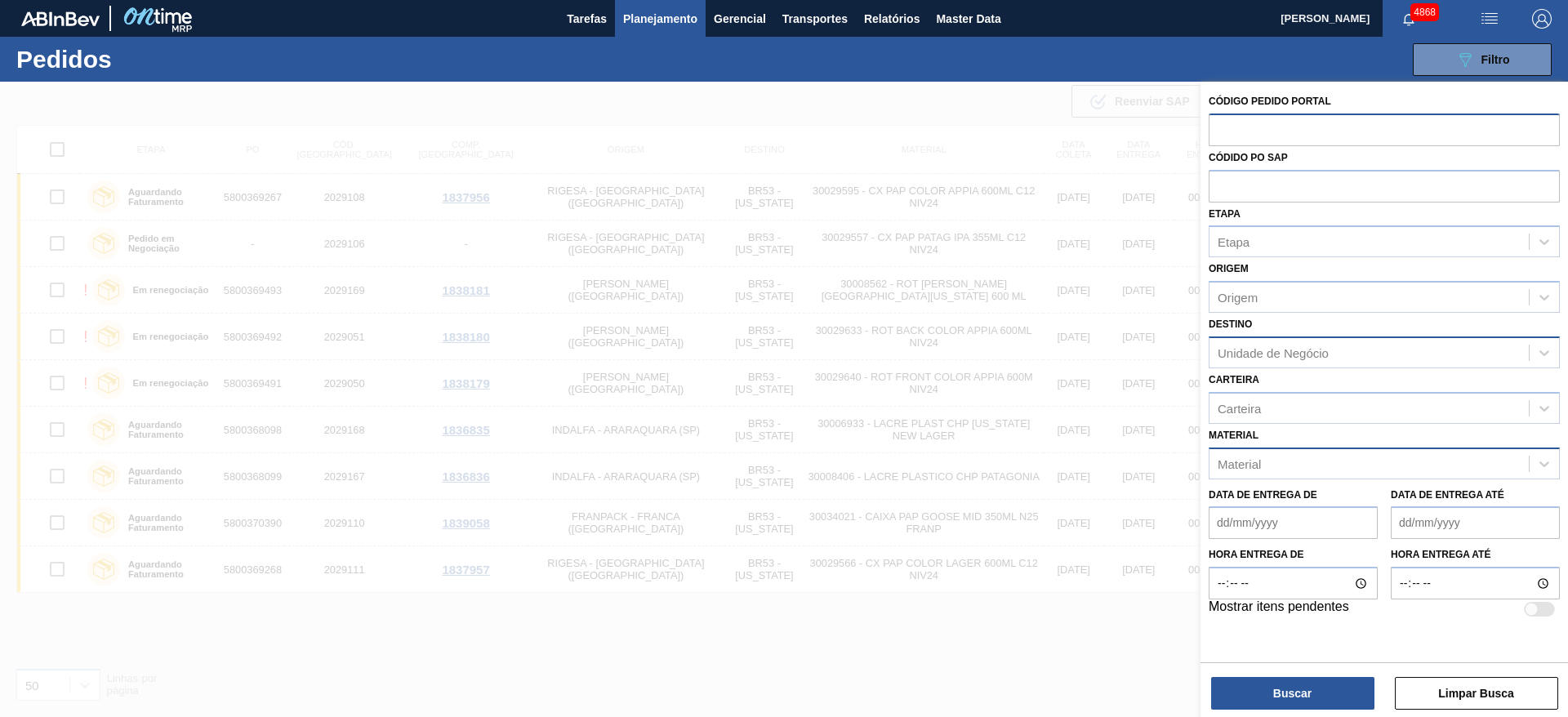
click at [1220, 128] on input "text" at bounding box center [1384, 129] width 351 height 31
click at [1234, 465] on div "Material" at bounding box center [1239, 464] width 44 height 14
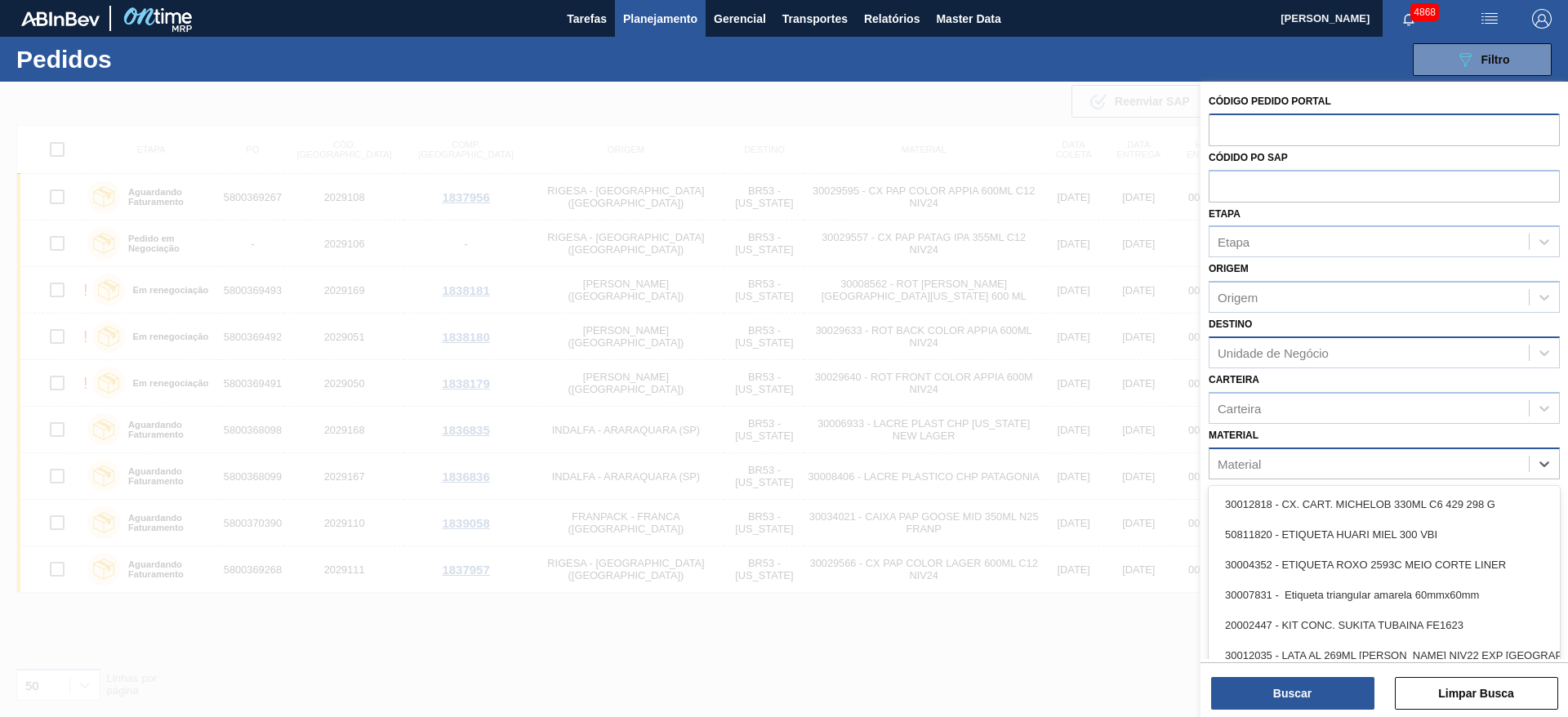
paste input "30010210"
type input "30010210"
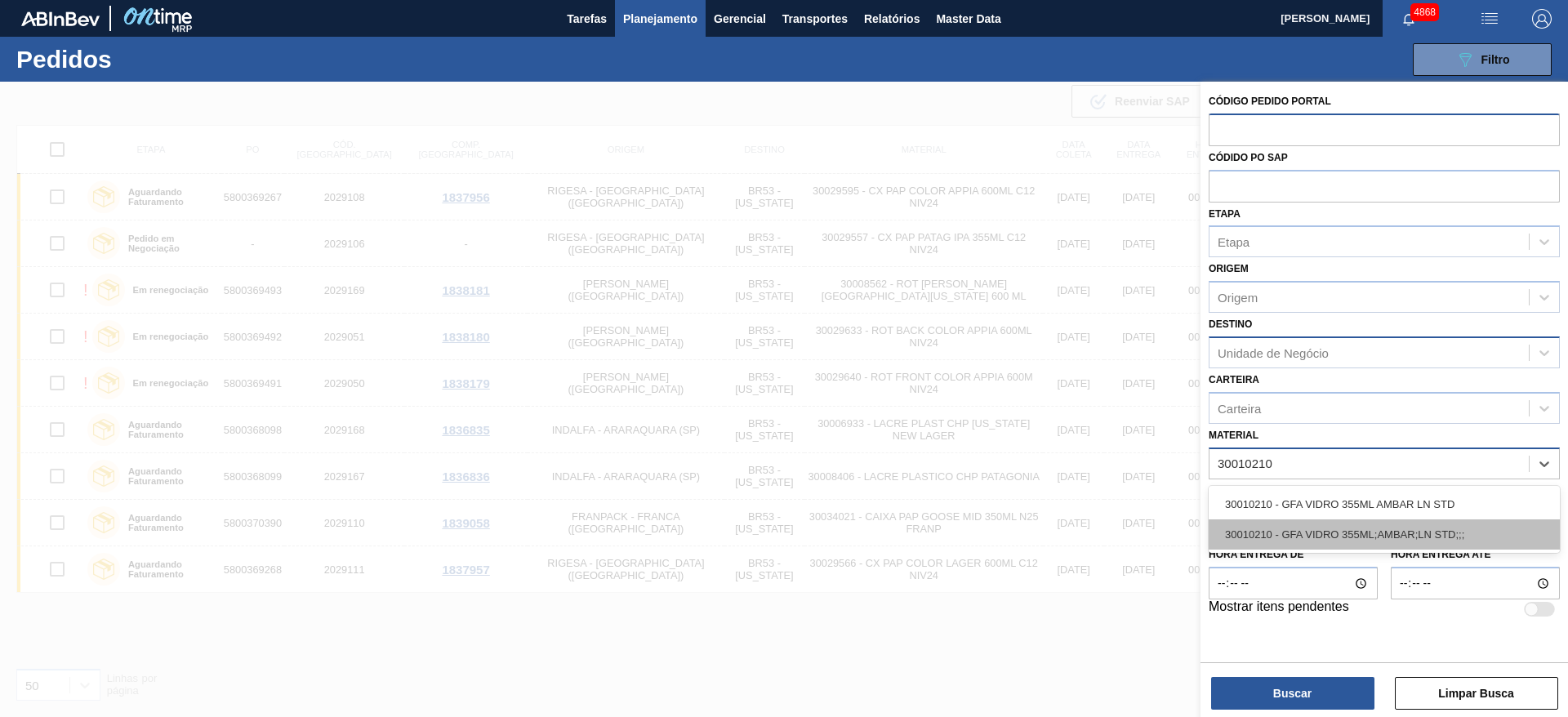
click at [1244, 522] on div "30010210 - GFA VIDRO 355ML;AMBAR;LN STD;;;" at bounding box center [1384, 534] width 351 height 30
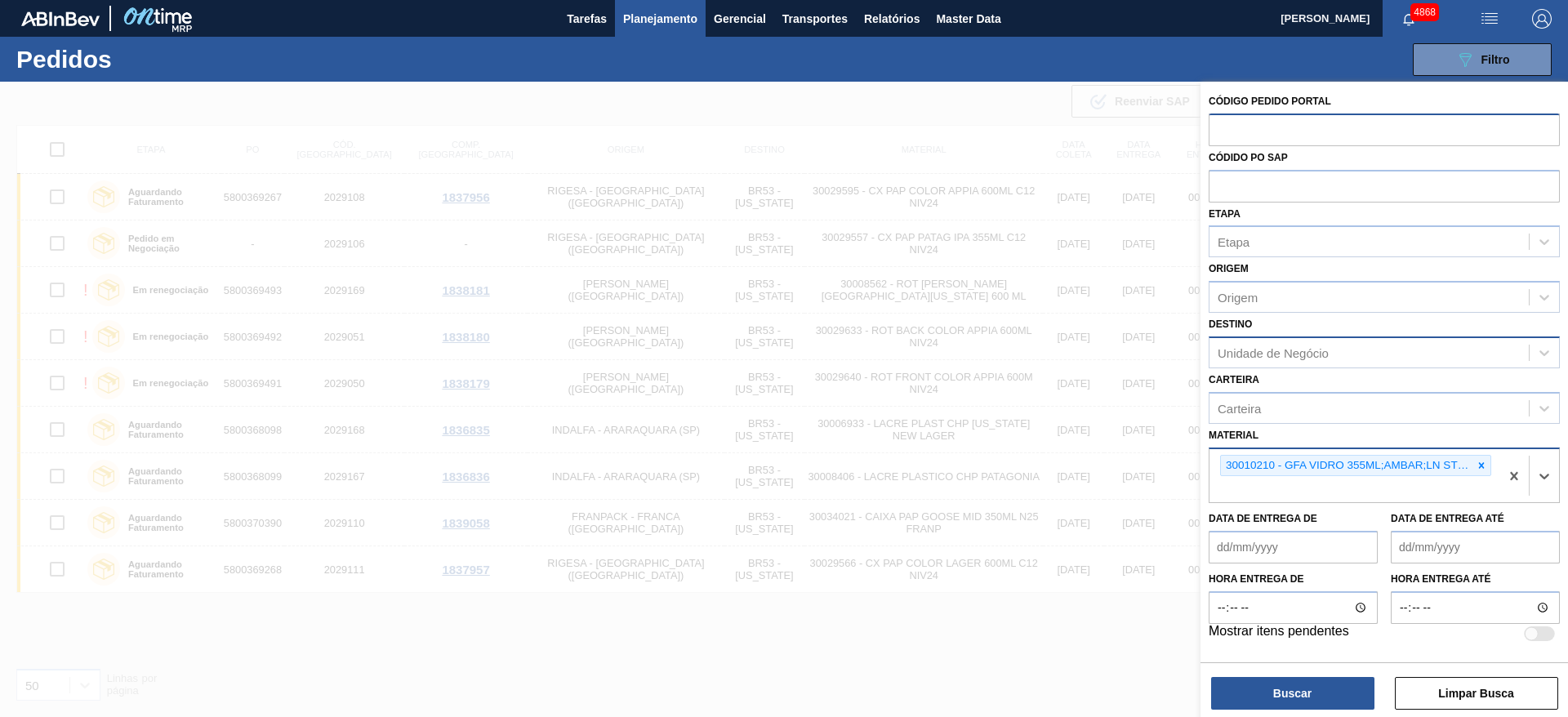
click at [1257, 351] on div "Unidade de Negócio" at bounding box center [1273, 353] width 111 height 14
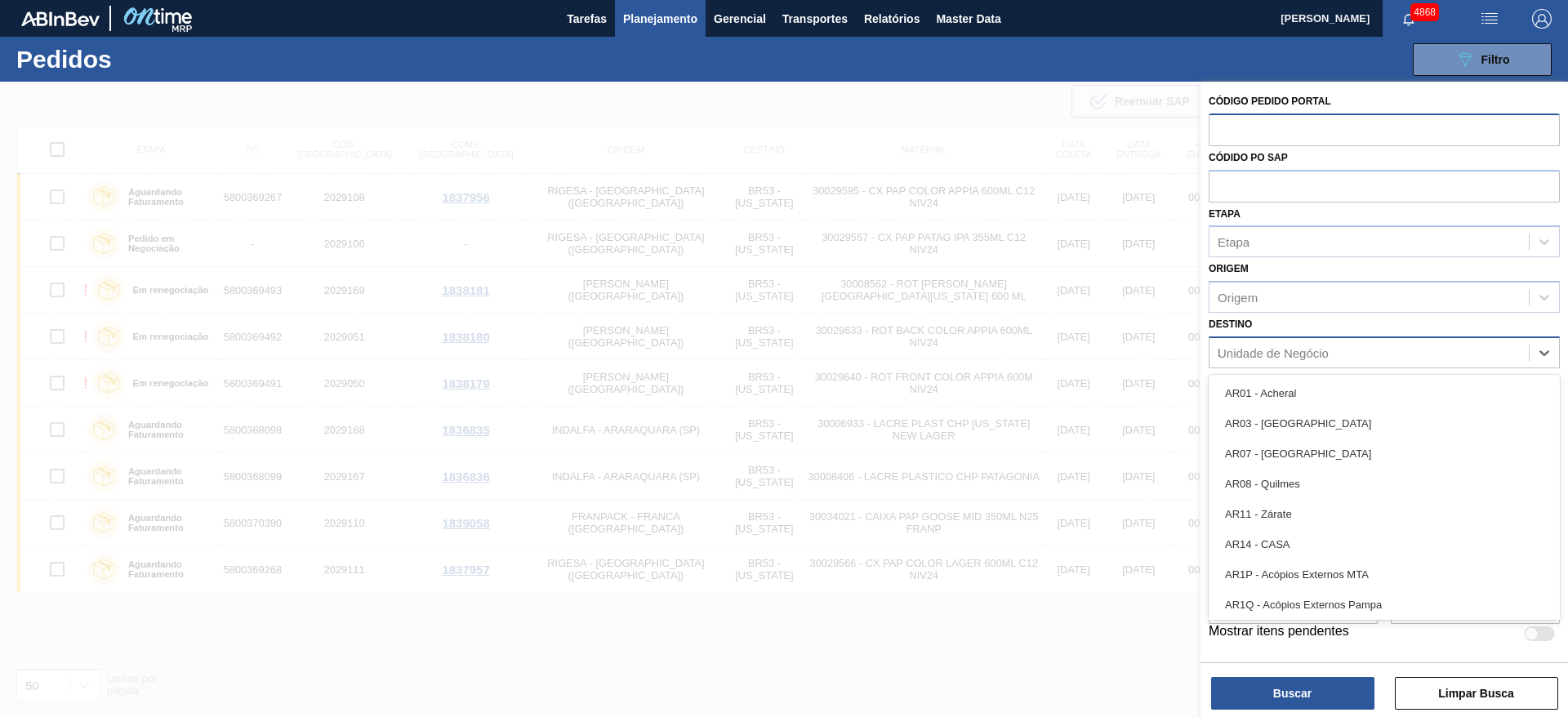
type input "51"
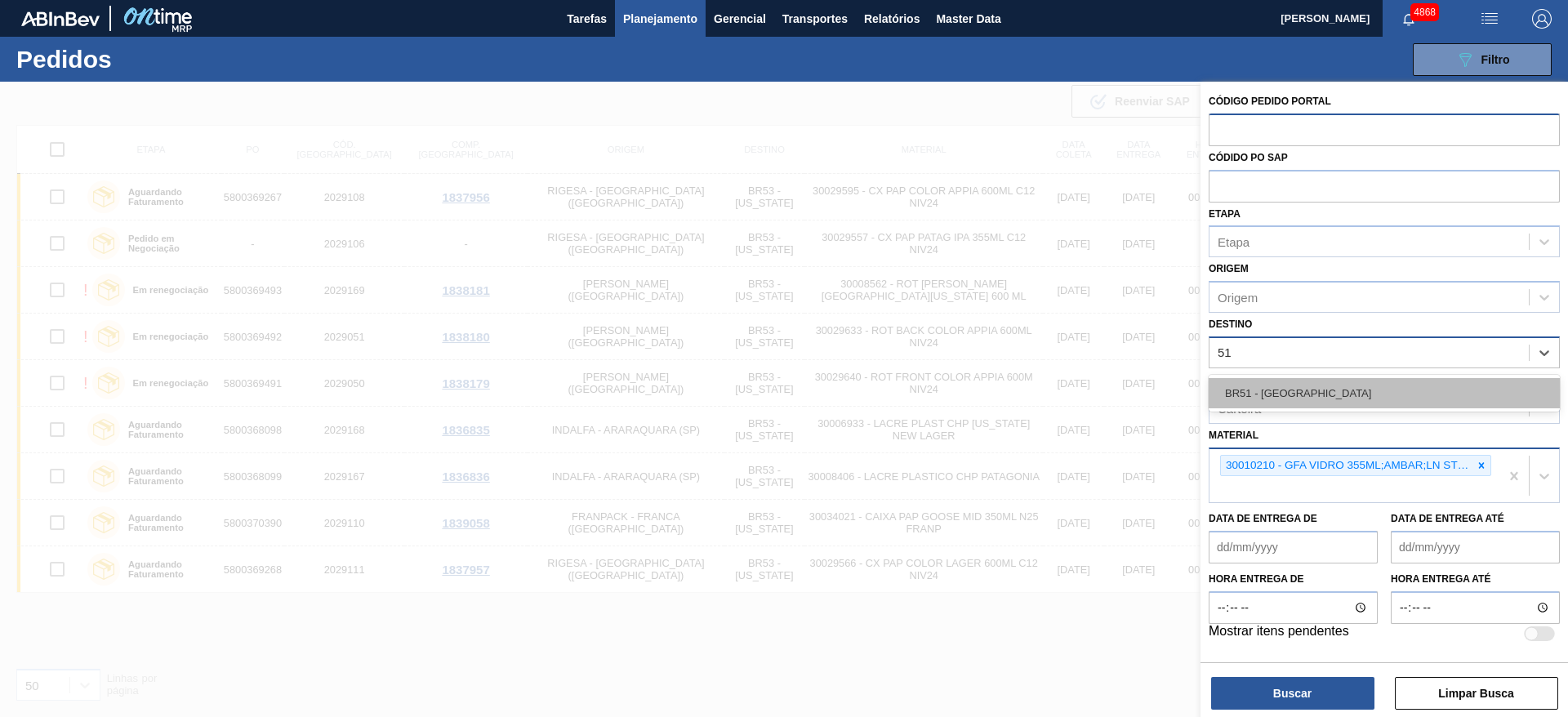
click at [1270, 393] on div "BR51 - Bohemia" at bounding box center [1384, 393] width 351 height 30
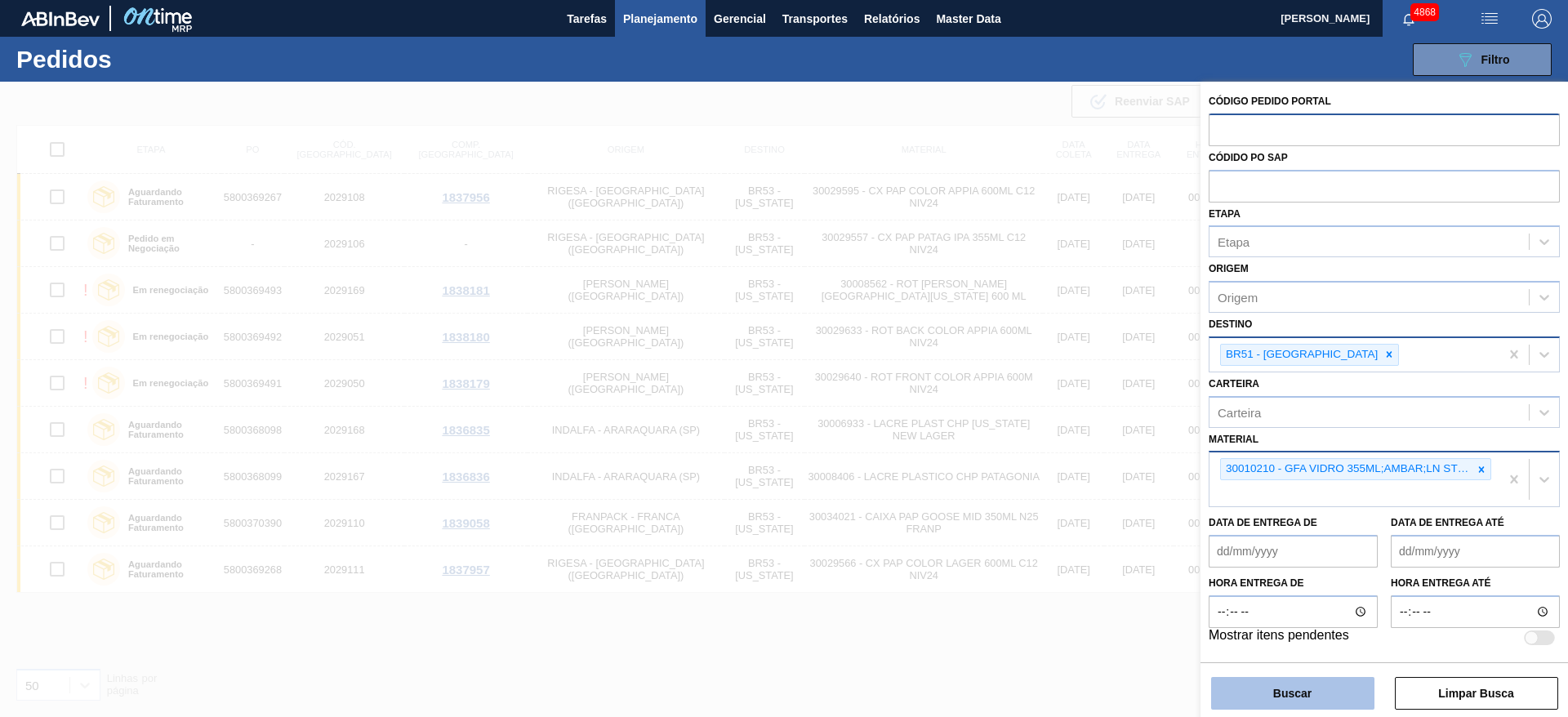
click at [1286, 694] on button "Buscar" at bounding box center [1293, 693] width 164 height 33
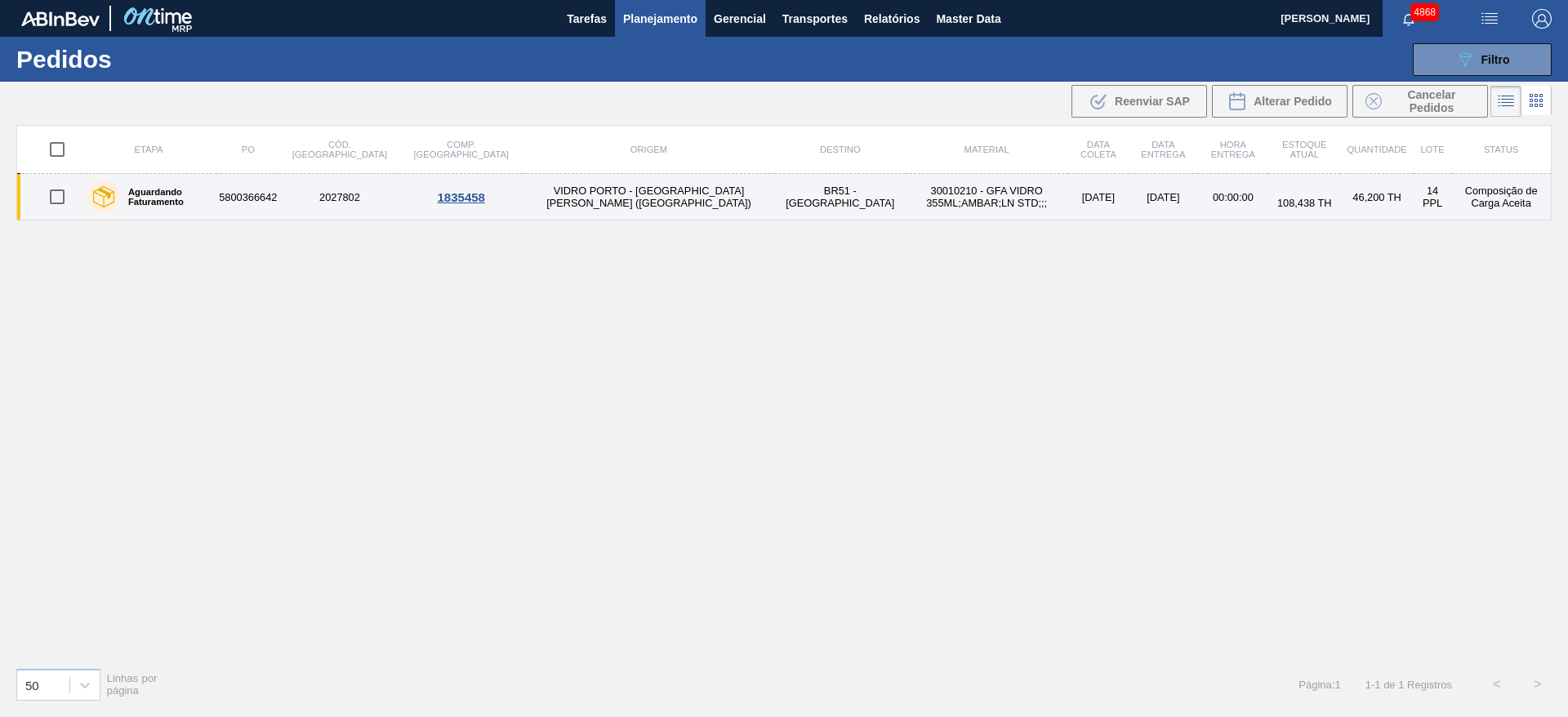
click at [523, 206] on td "VIDRO PORTO - PORTO FERREIRA (SP)" at bounding box center [649, 197] width 252 height 46
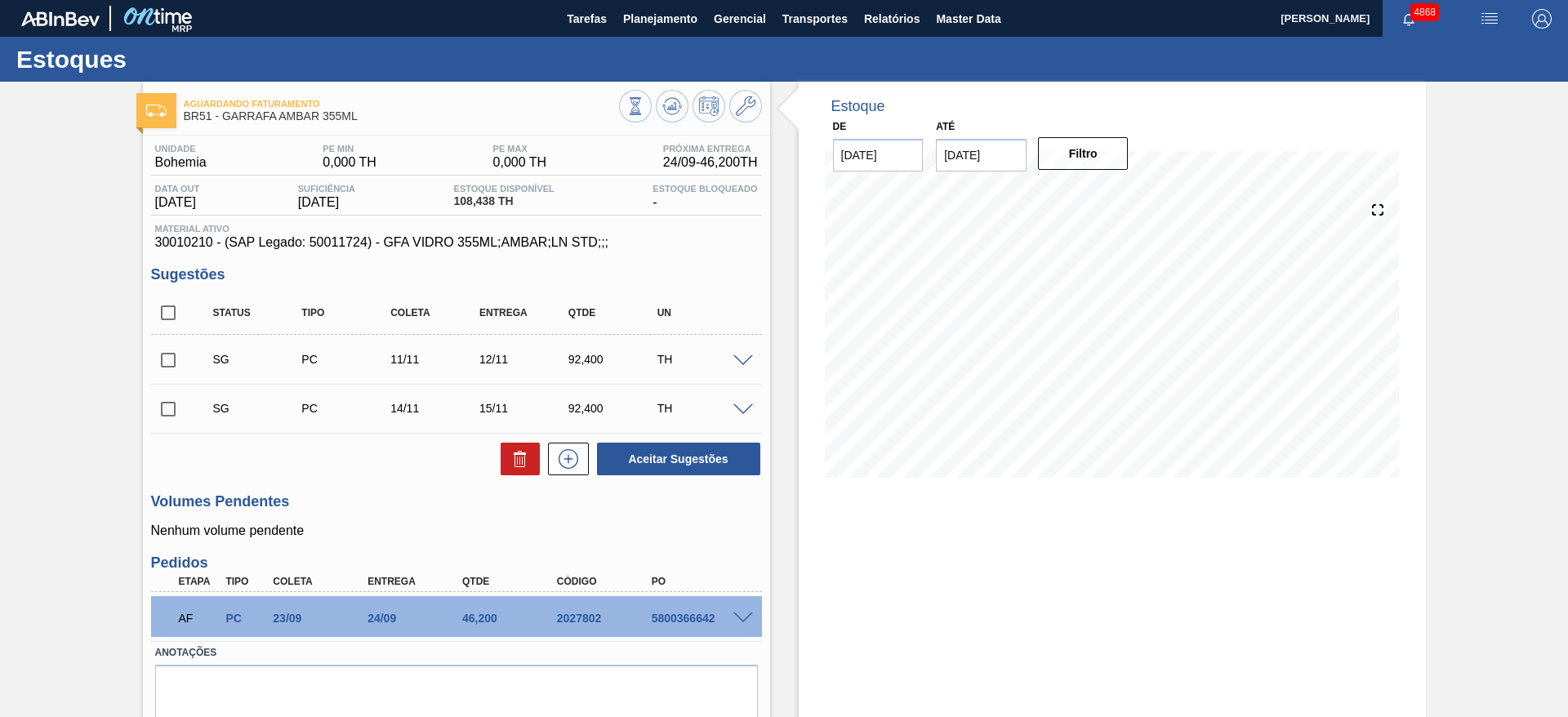
click at [748, 617] on span at bounding box center [743, 618] width 20 height 12
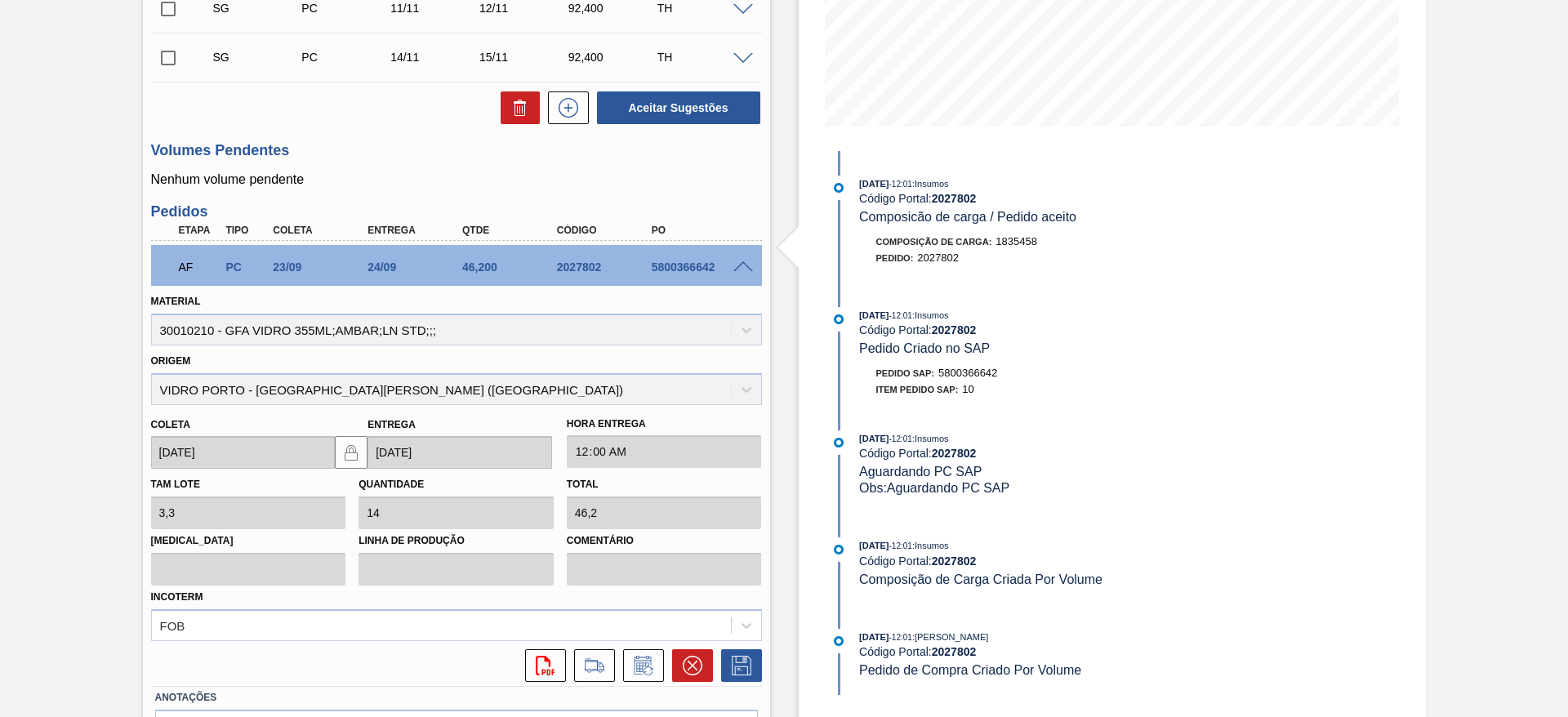
scroll to position [454, 0]
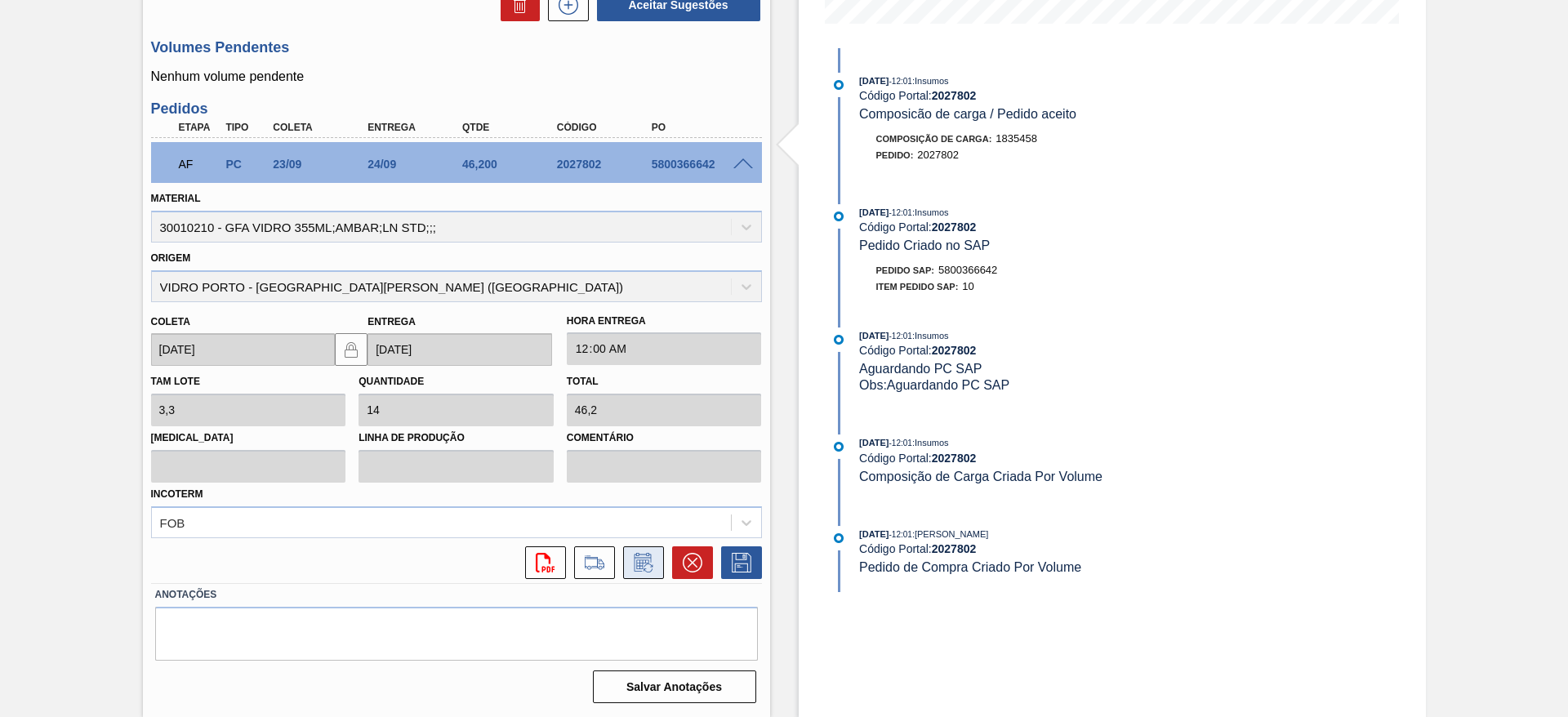
click at [639, 563] on icon at bounding box center [643, 562] width 26 height 20
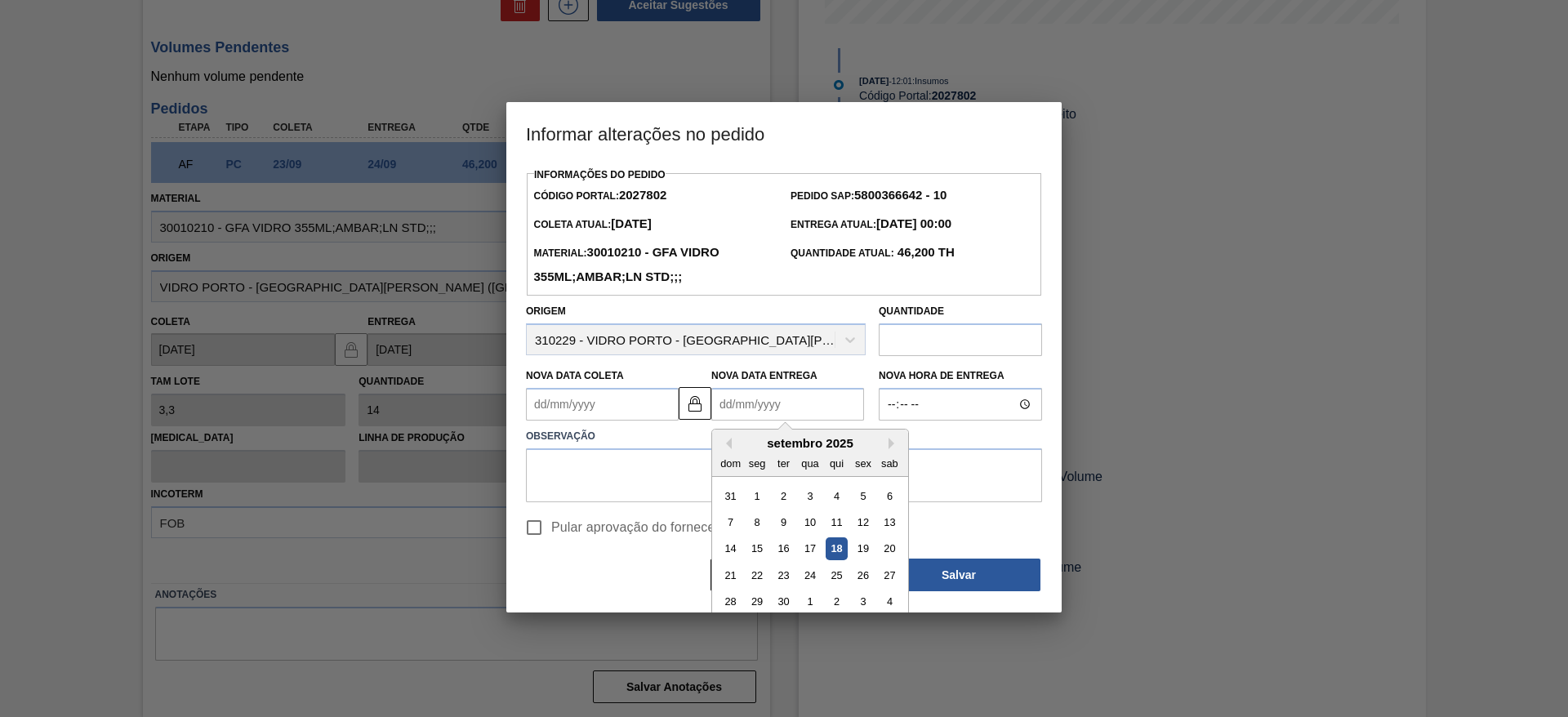
click at [740, 411] on Entrega2027802 "Nova Data Entrega" at bounding box center [788, 404] width 153 height 33
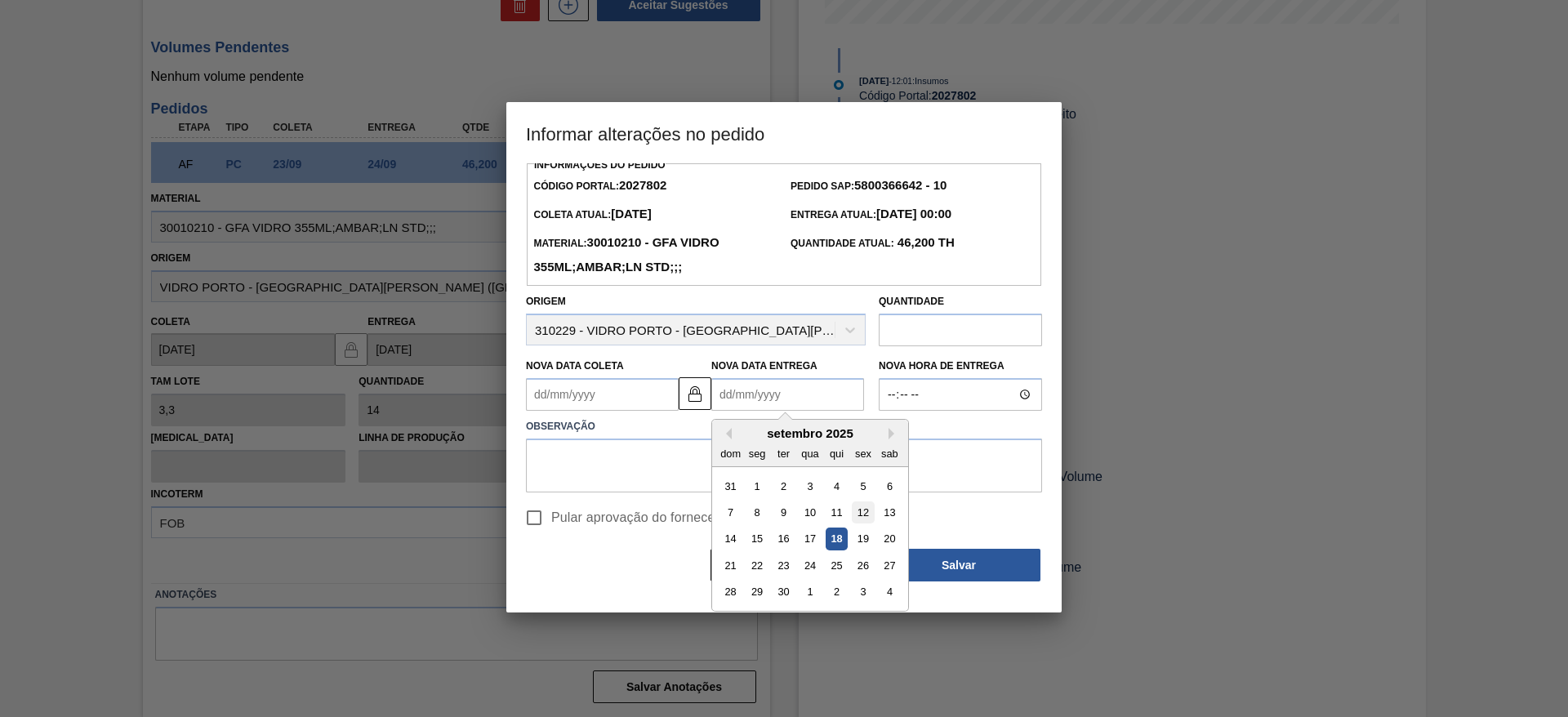
scroll to position [12, 0]
click at [867, 594] on div "3" at bounding box center [862, 590] width 22 height 22
type Coleta2027802 "02/10/2025"
type Entrega2027802 "03/10/2025"
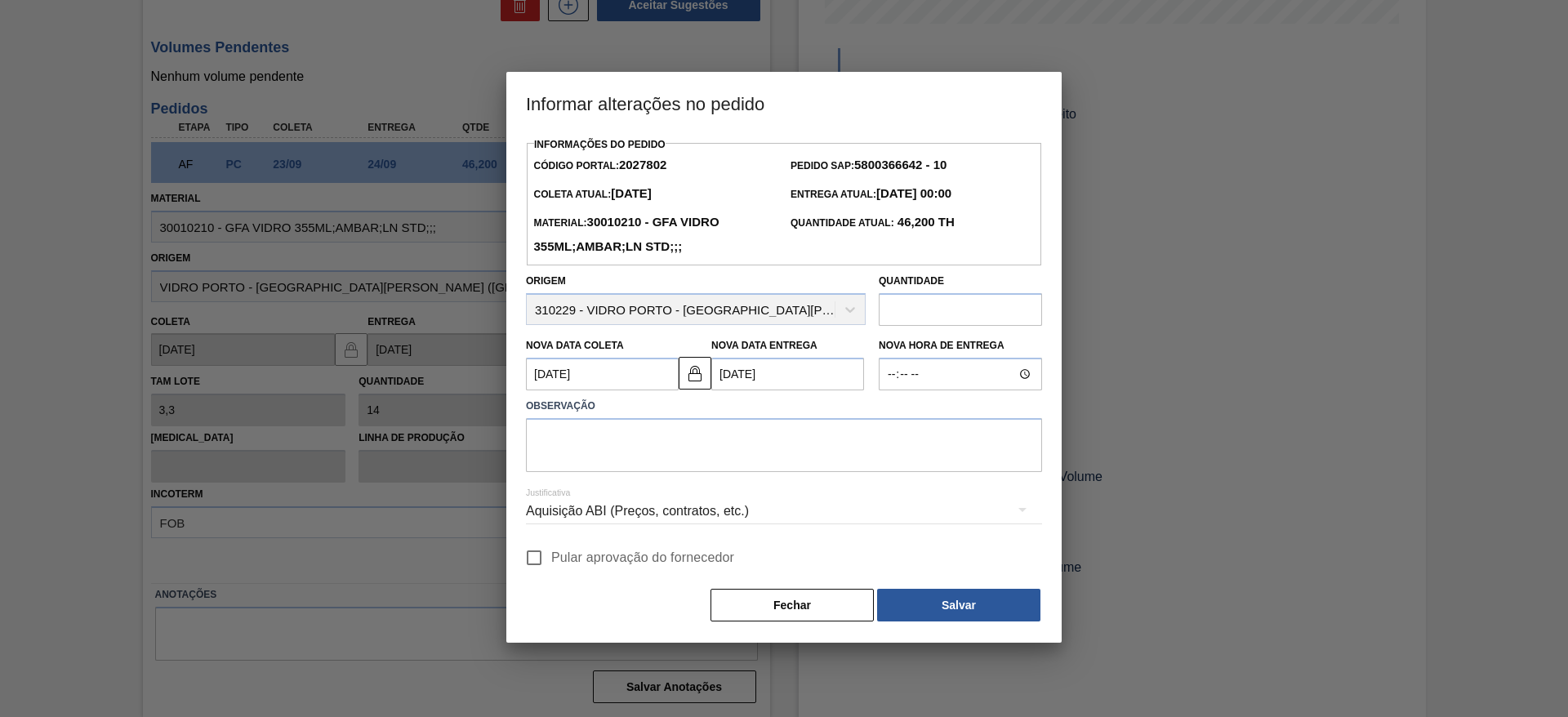
click at [640, 523] on div "Aquisição ABI (Preços, contratos, etc.)" at bounding box center [784, 511] width 516 height 45
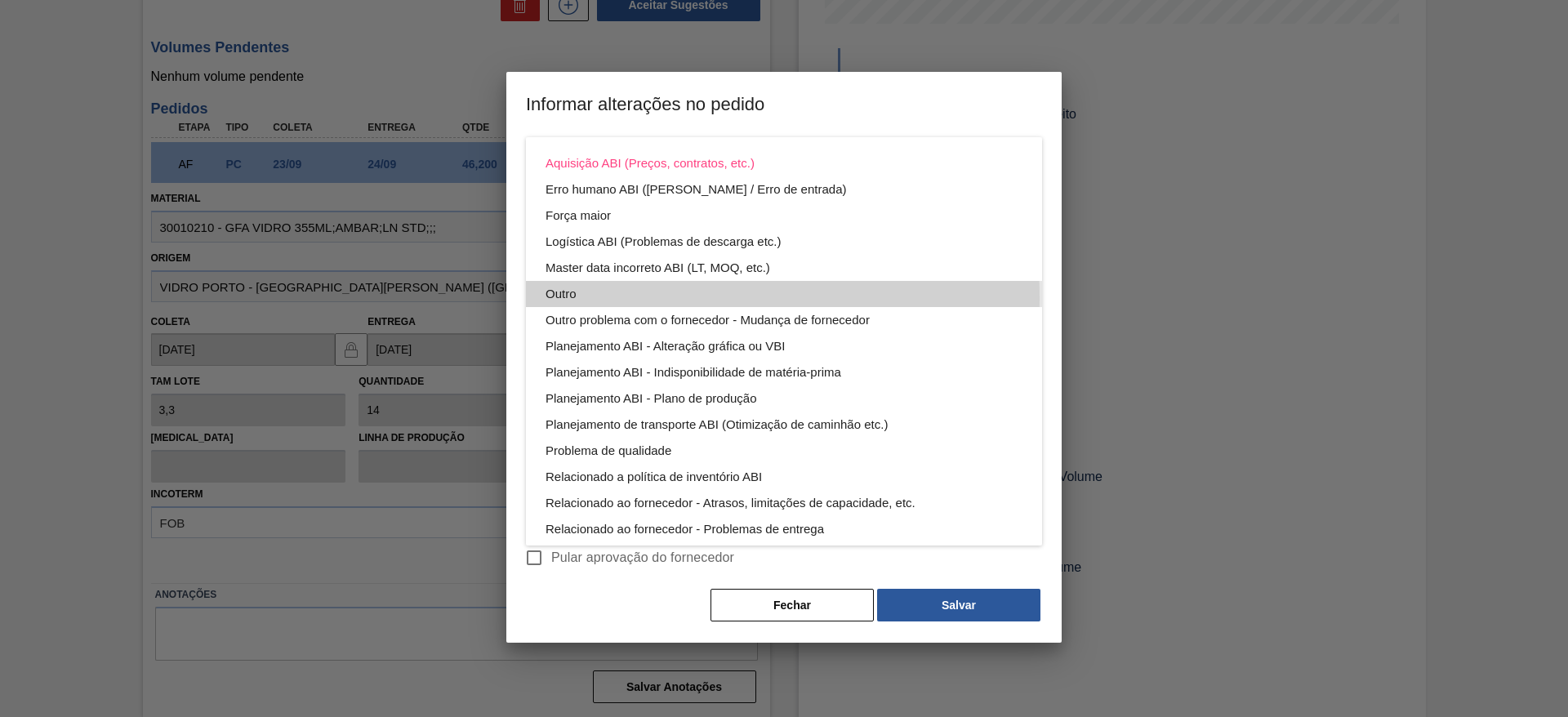
click at [655, 297] on div "Outro" at bounding box center [784, 293] width 477 height 26
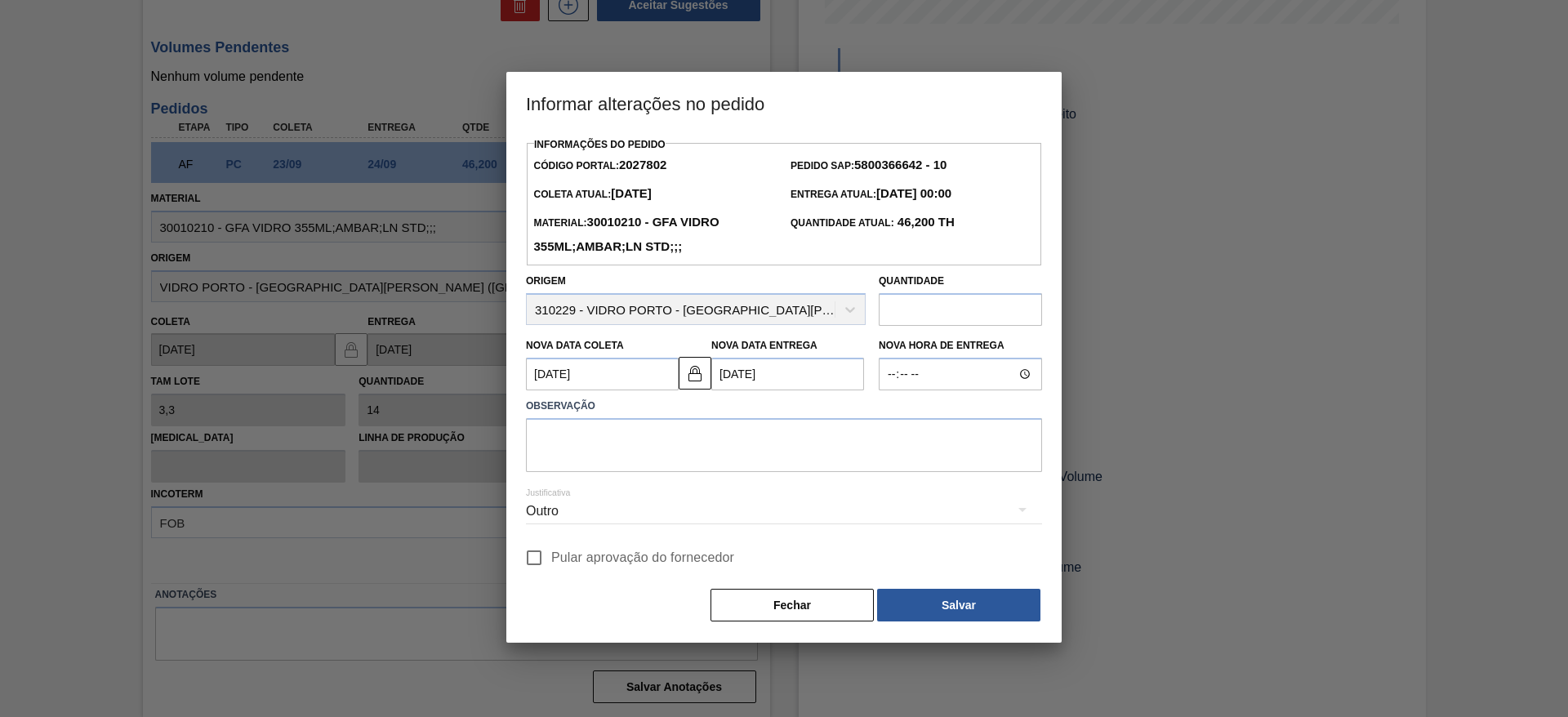
click at [539, 559] on input "Pular aprovação do fornecedor" at bounding box center [534, 557] width 35 height 35
checkbox input "true"
click at [993, 596] on button "Salvar" at bounding box center [959, 605] width 164 height 33
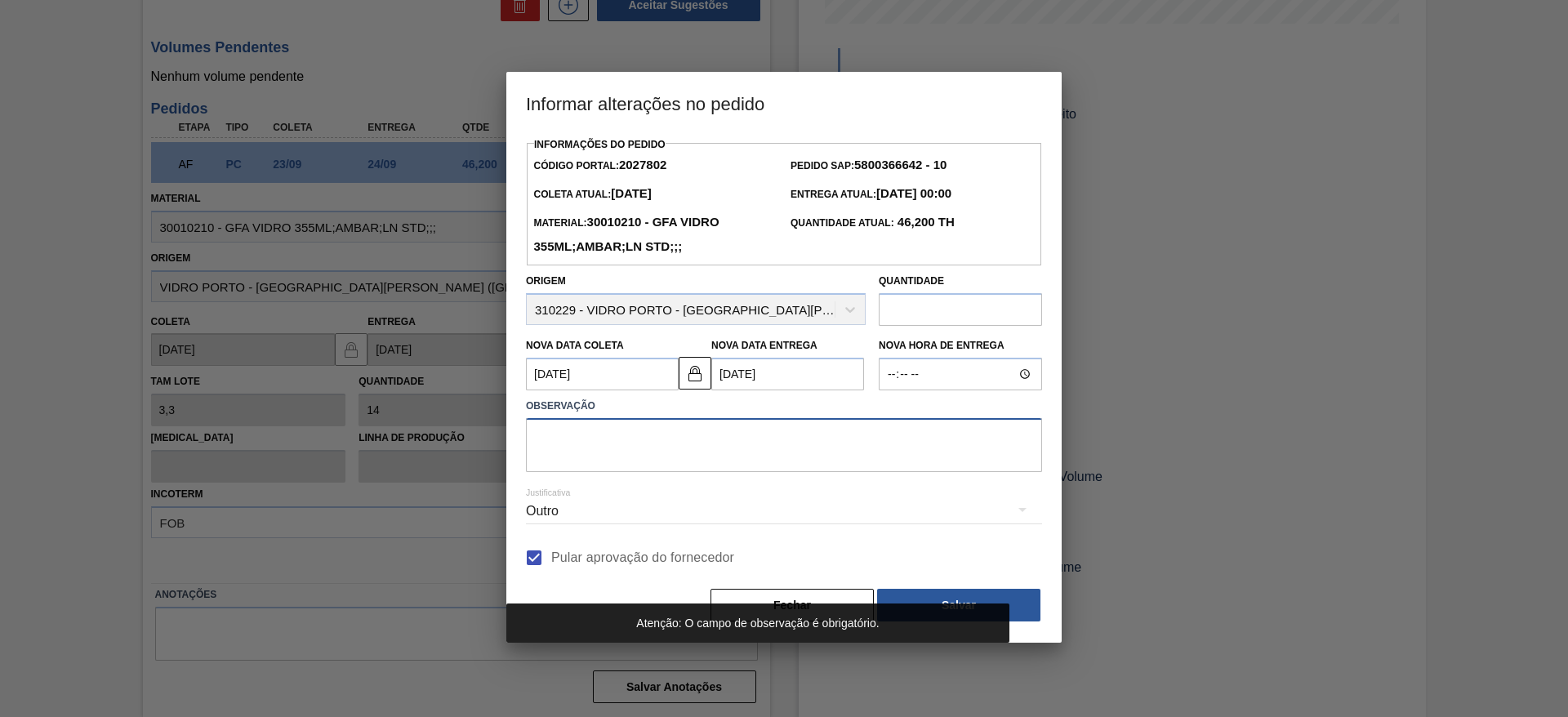
click at [780, 447] on textarea at bounding box center [784, 445] width 516 height 54
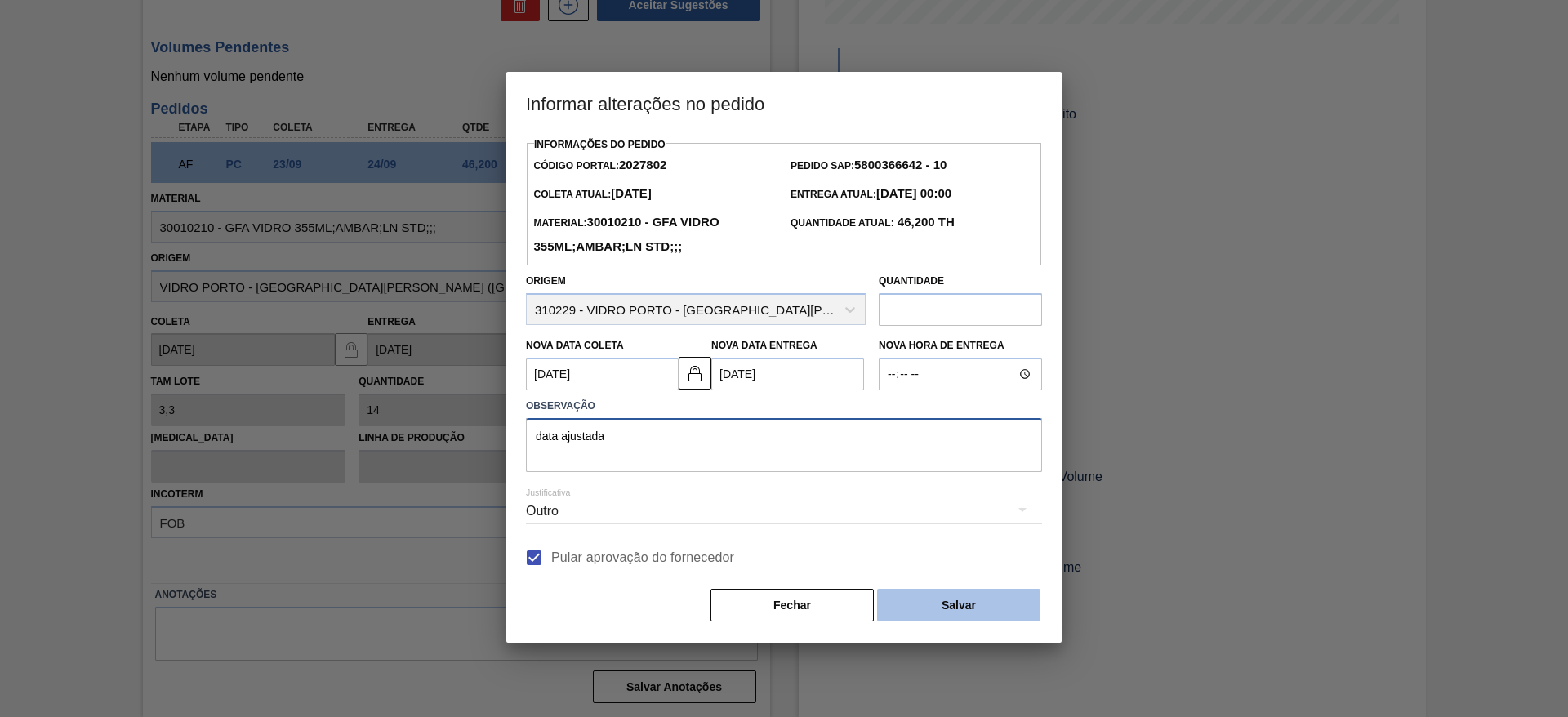
type textarea "data ajustada"
click at [928, 610] on button "Salvar" at bounding box center [959, 605] width 164 height 33
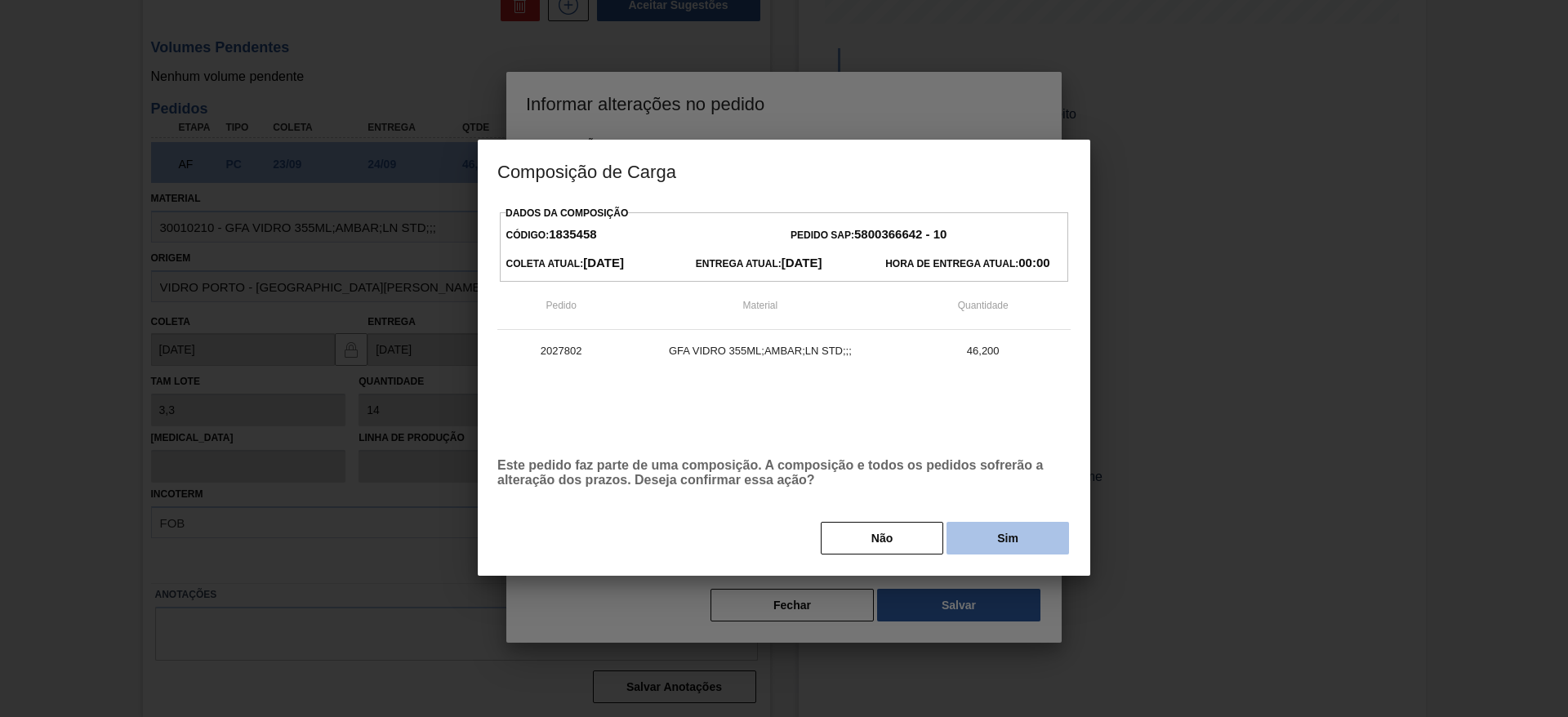
click at [982, 538] on button "Sim" at bounding box center [1008, 538] width 123 height 33
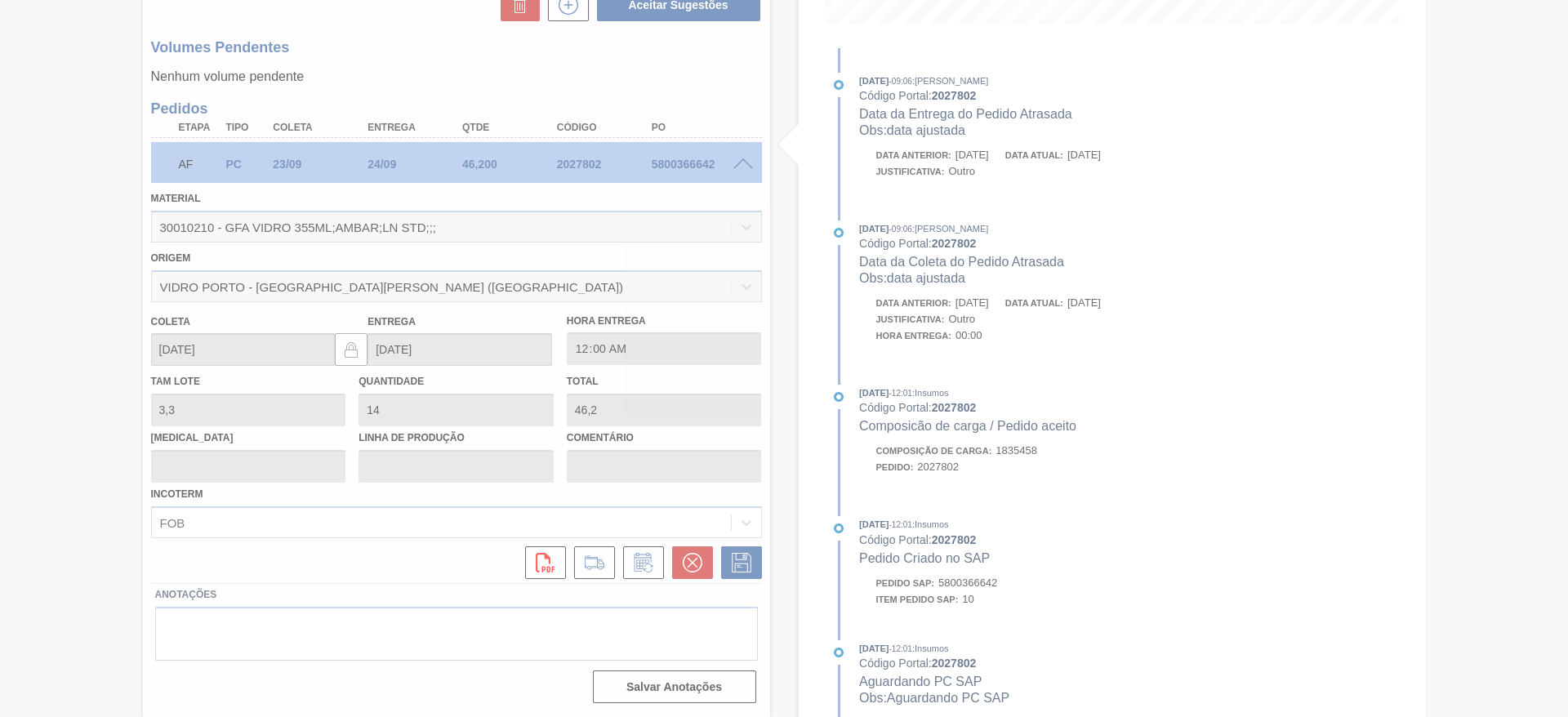
type input "data ajustada"
type input "02/10/2025"
type input "03/10/2025"
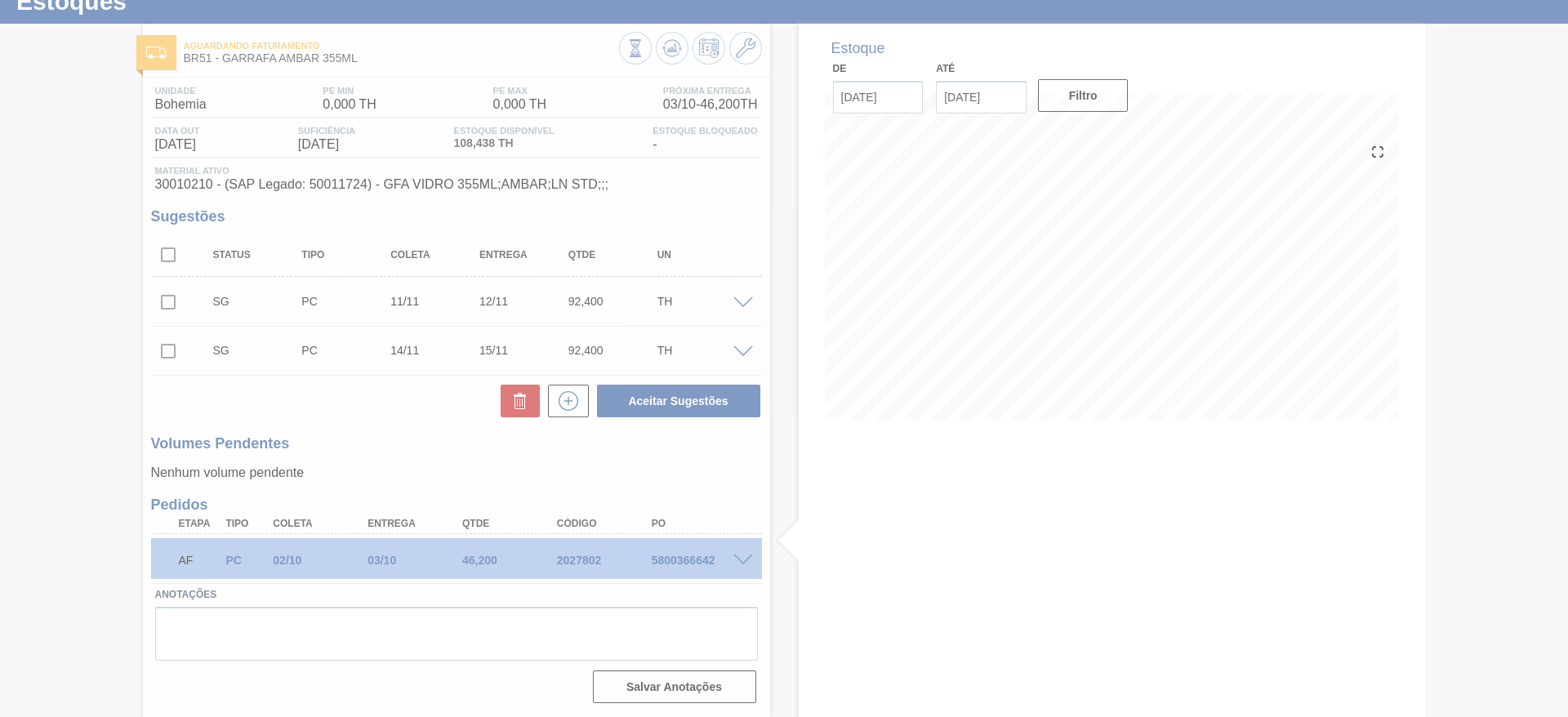
scroll to position [58, 0]
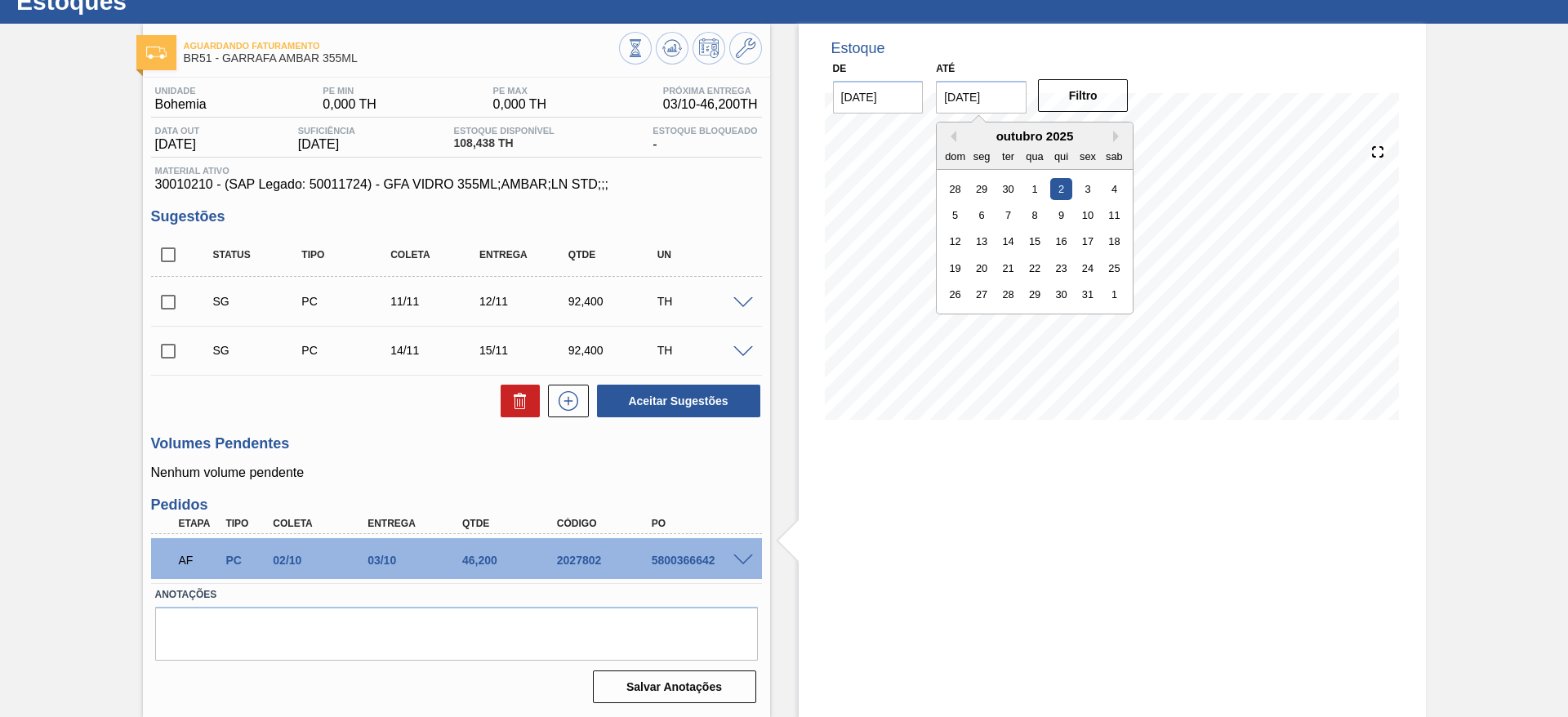
click at [1018, 107] on input "02/10/2025" at bounding box center [981, 97] width 91 height 33
click at [1052, 292] on div "30" at bounding box center [1061, 294] width 22 height 22
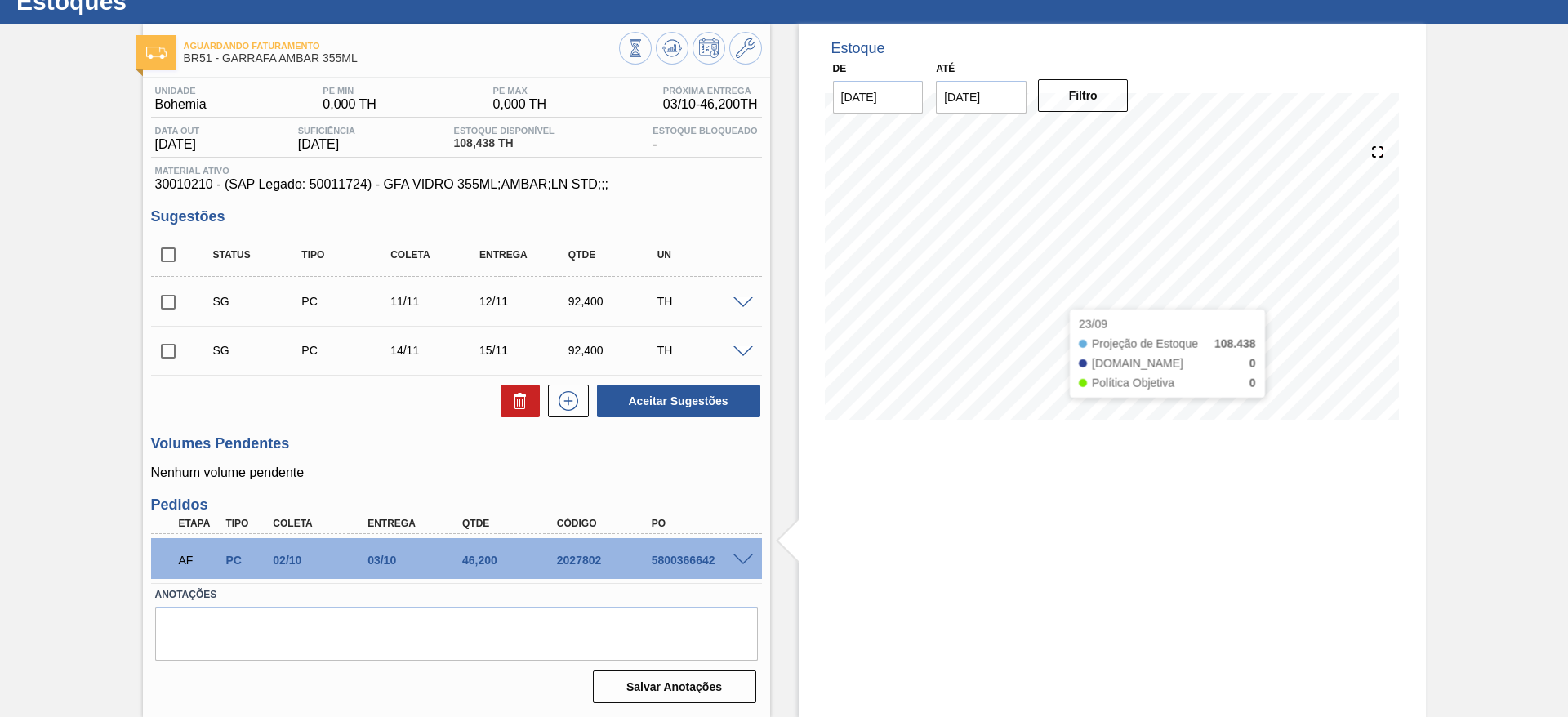
type input "[DATE]"
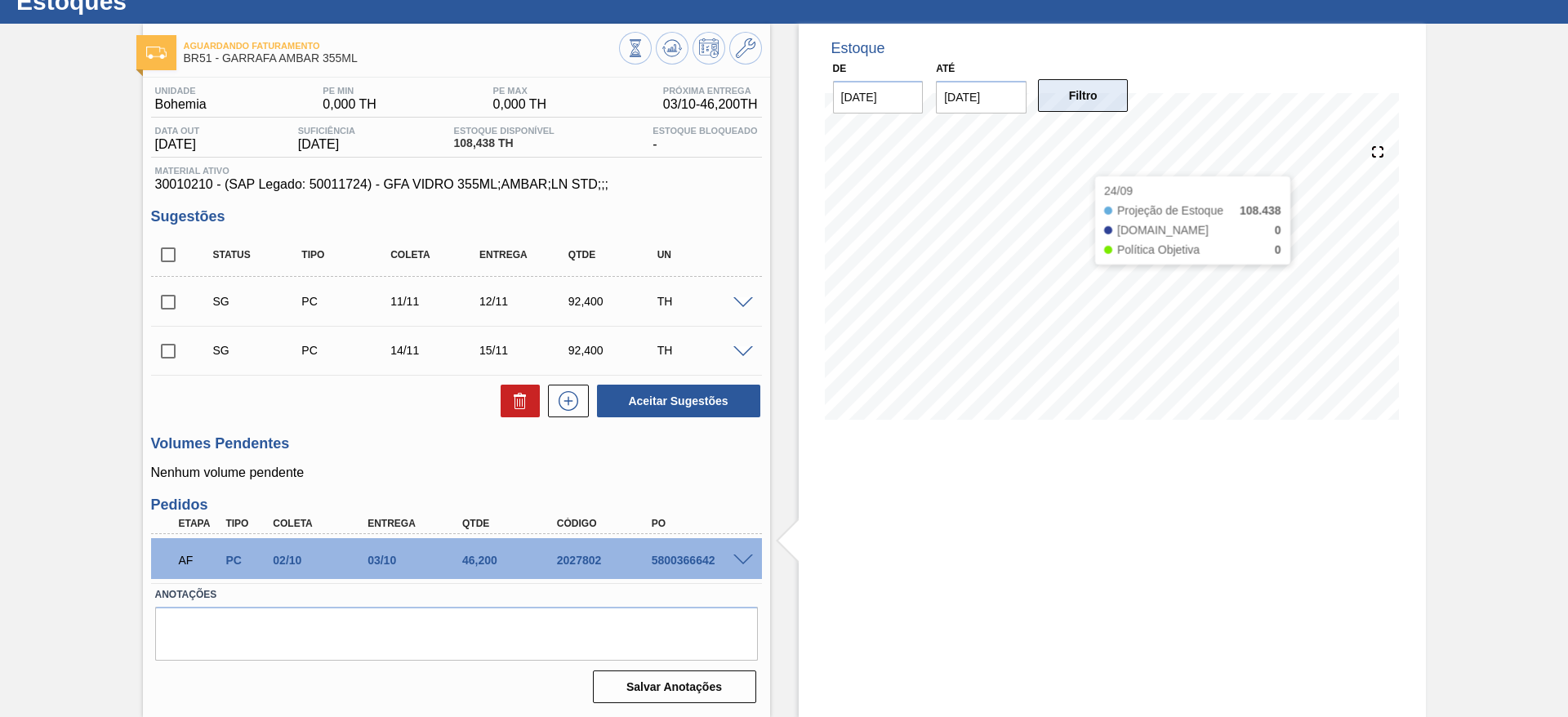
click at [1079, 98] on button "Filtro" at bounding box center [1084, 95] width 91 height 33
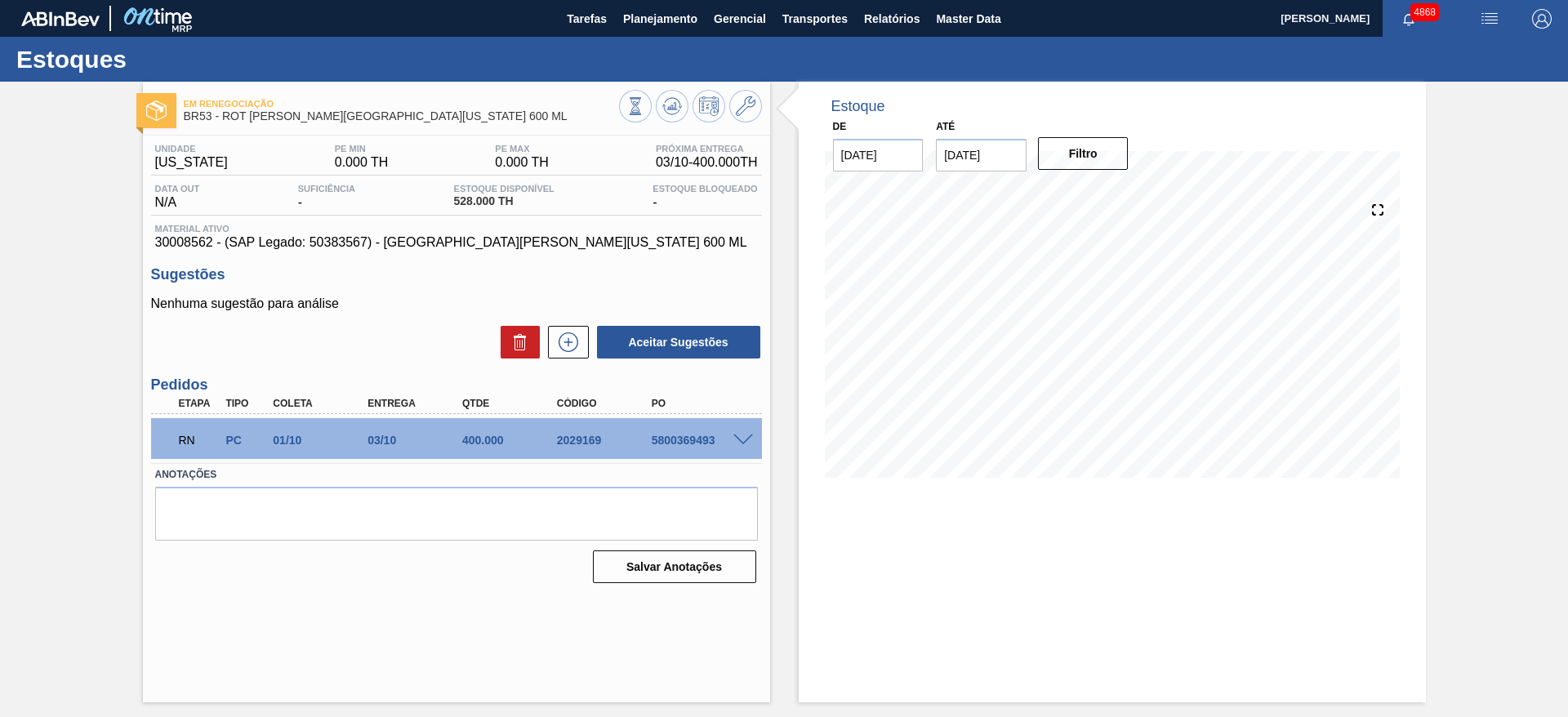
click at [746, 439] on span at bounding box center [743, 441] width 20 height 12
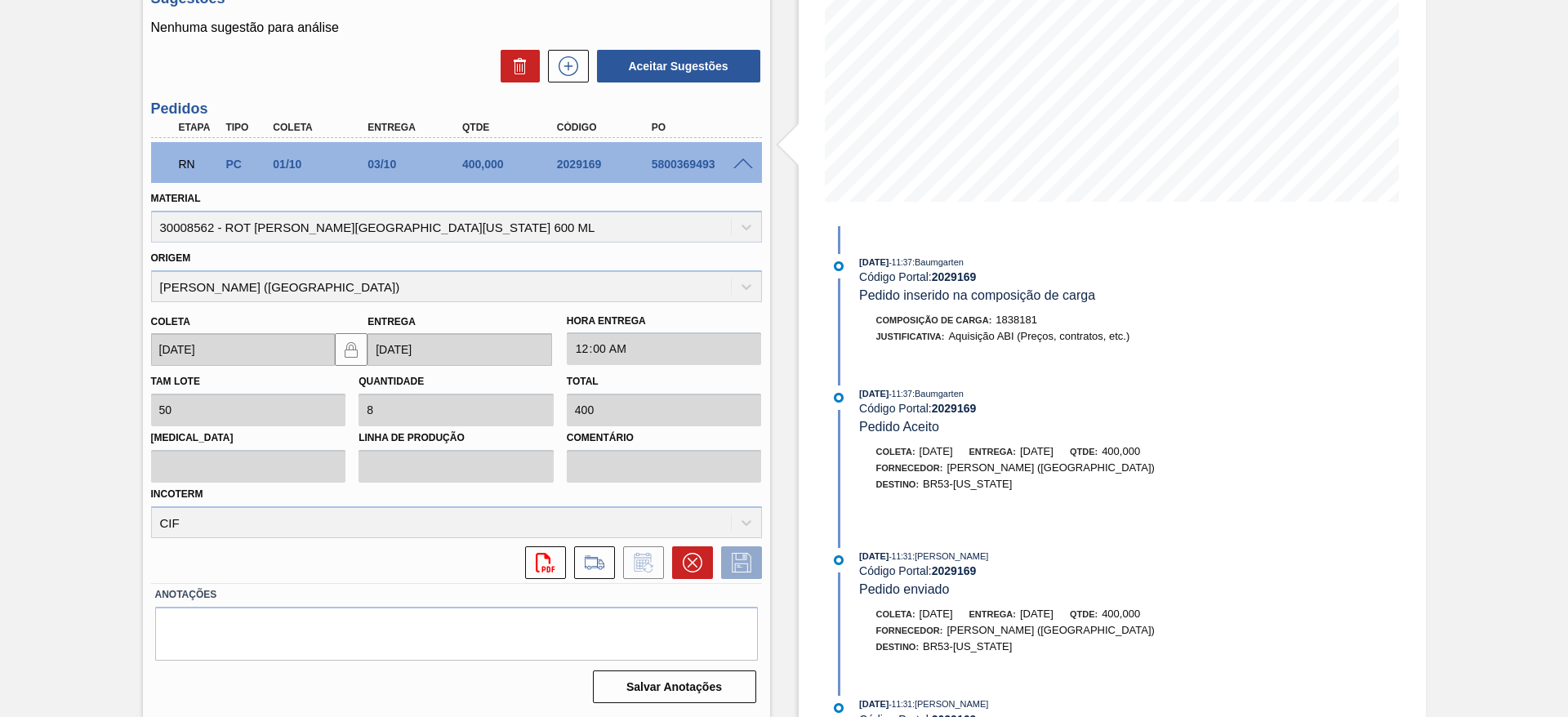
scroll to position [256, 0]
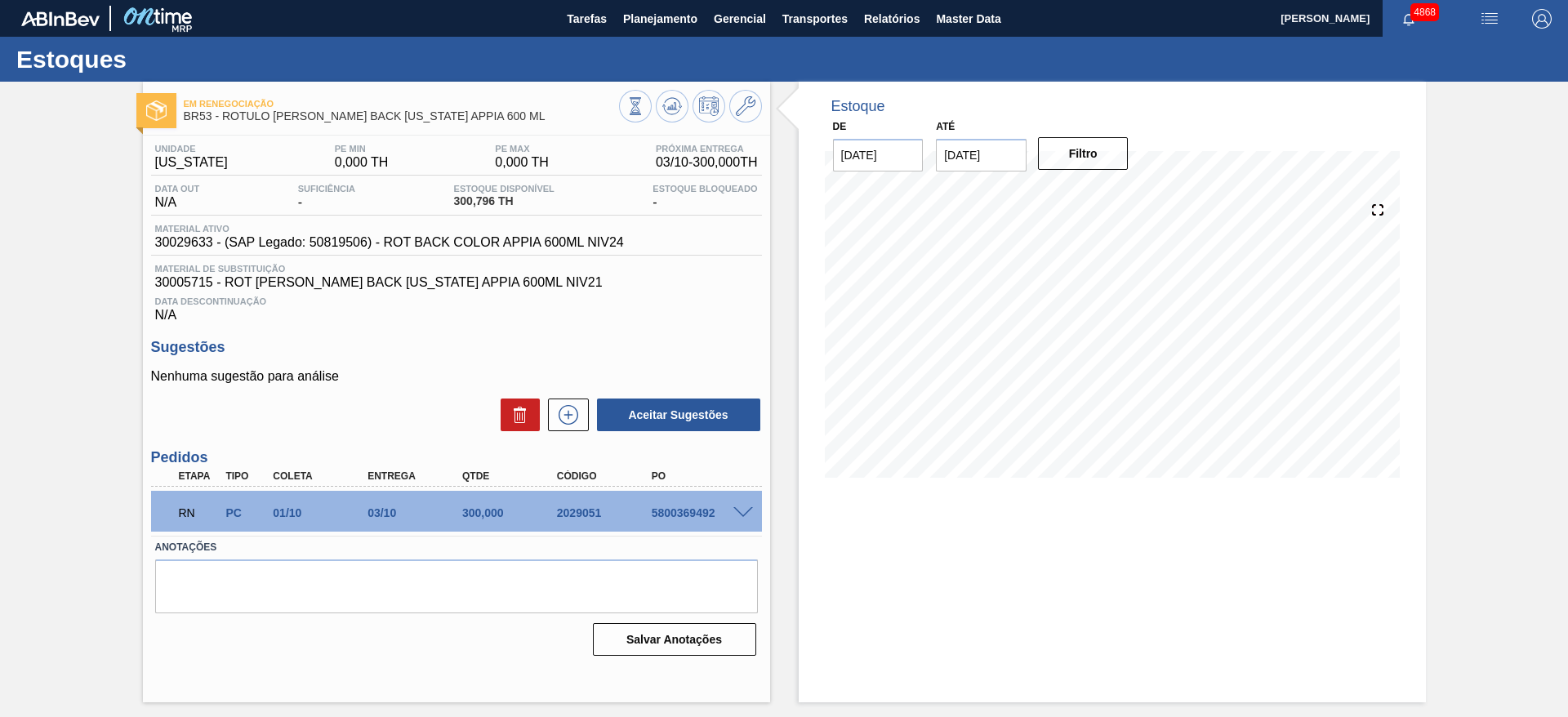
click at [741, 512] on span at bounding box center [743, 514] width 20 height 12
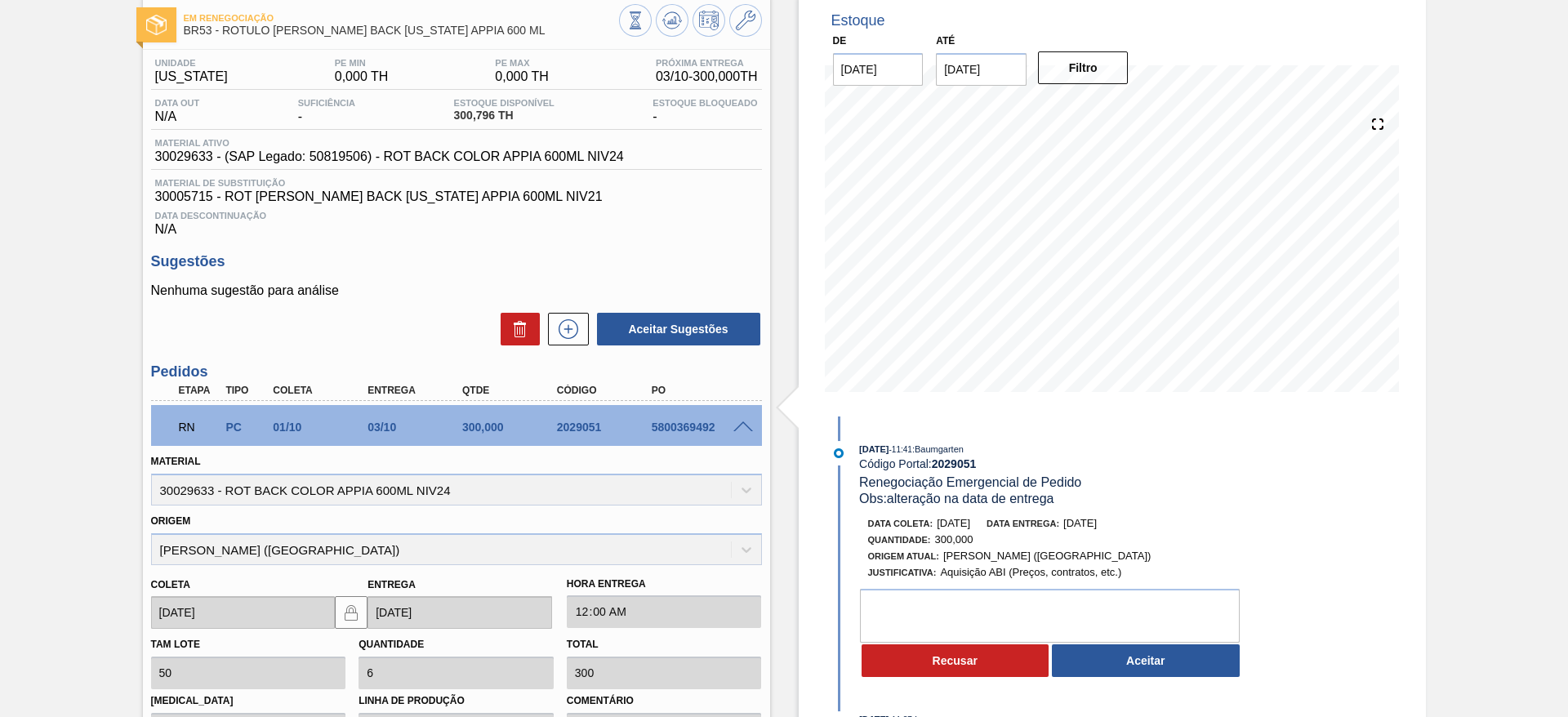
scroll to position [123, 0]
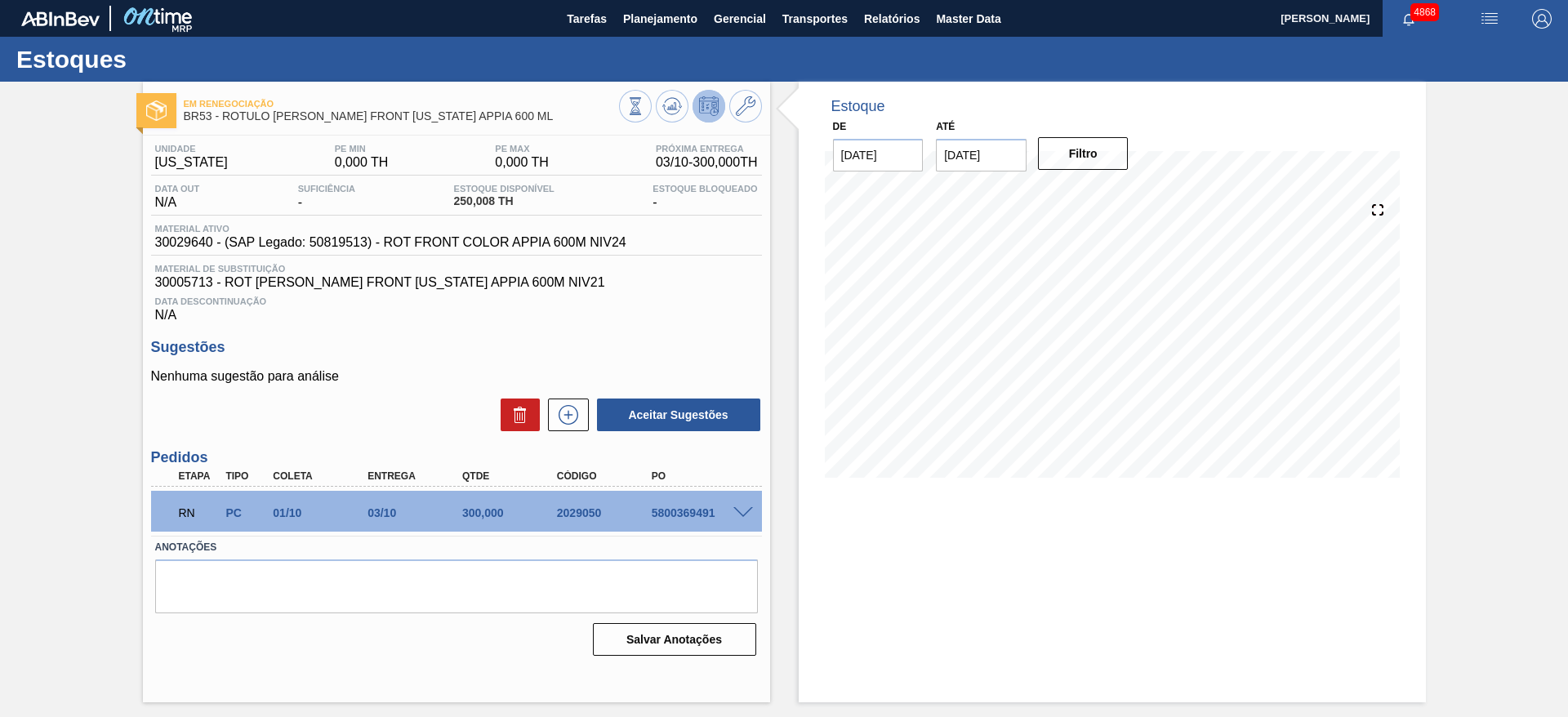
click at [732, 516] on div at bounding box center [746, 512] width 33 height 12
click at [743, 514] on span at bounding box center [743, 514] width 20 height 12
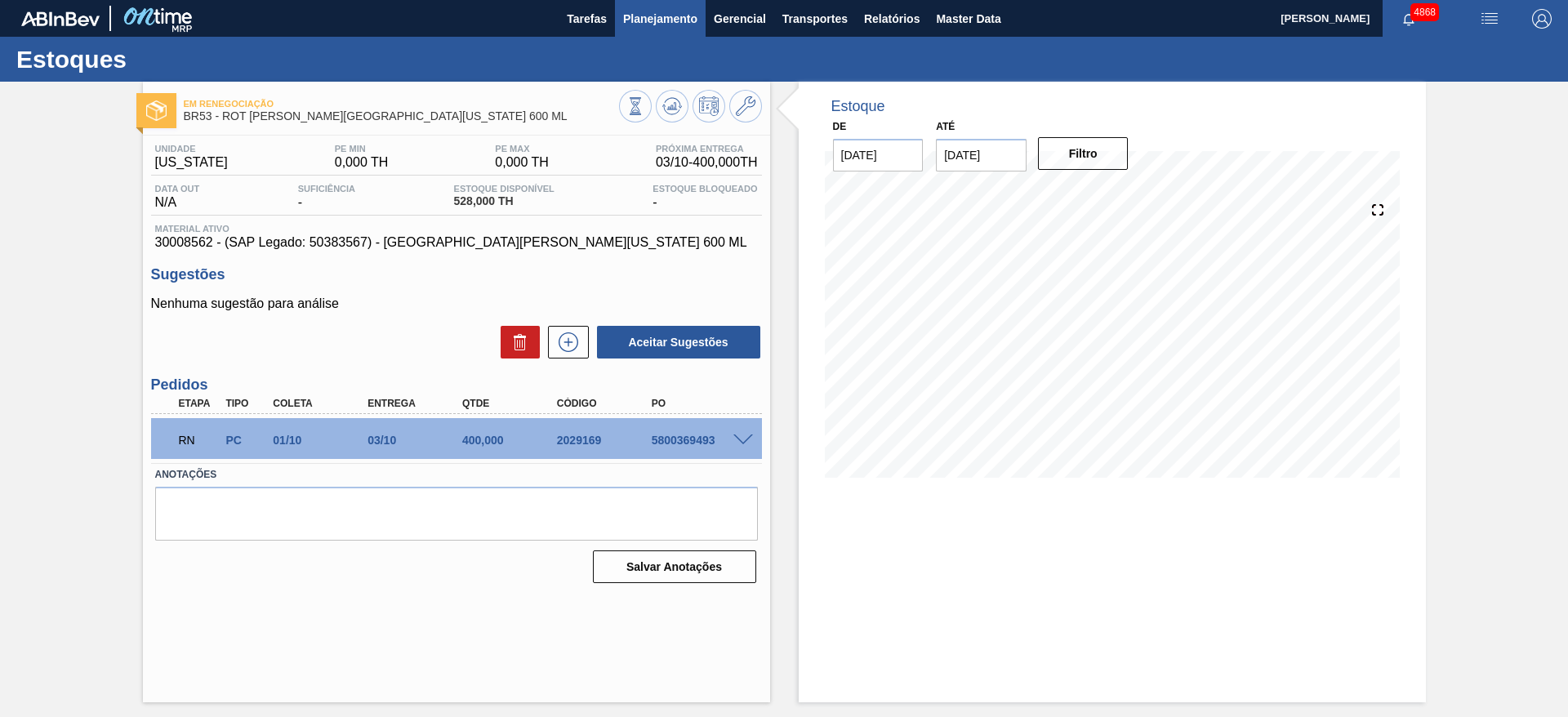
click at [689, 16] on span "Planejamento" at bounding box center [660, 19] width 75 height 20
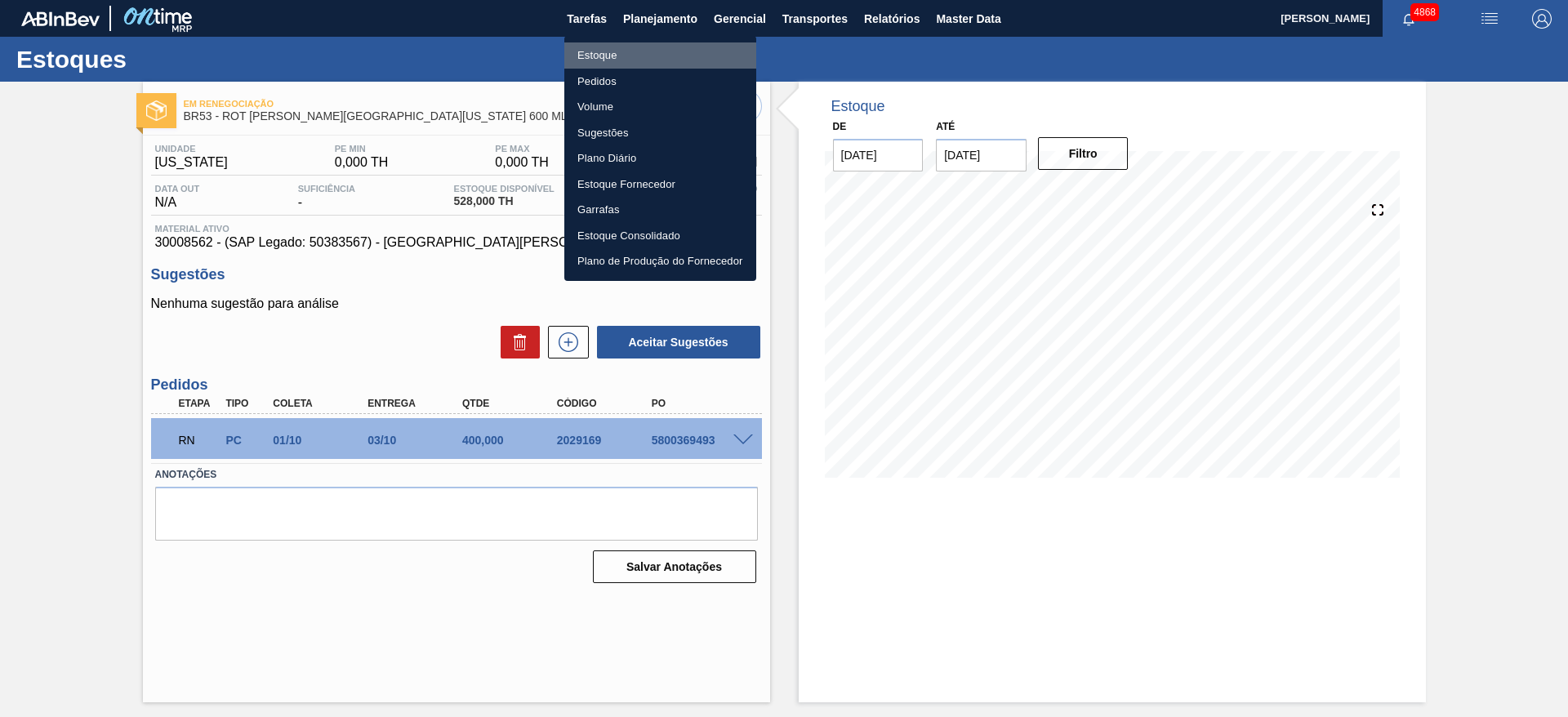
click at [660, 59] on li "Estoque" at bounding box center [660, 55] width 192 height 26
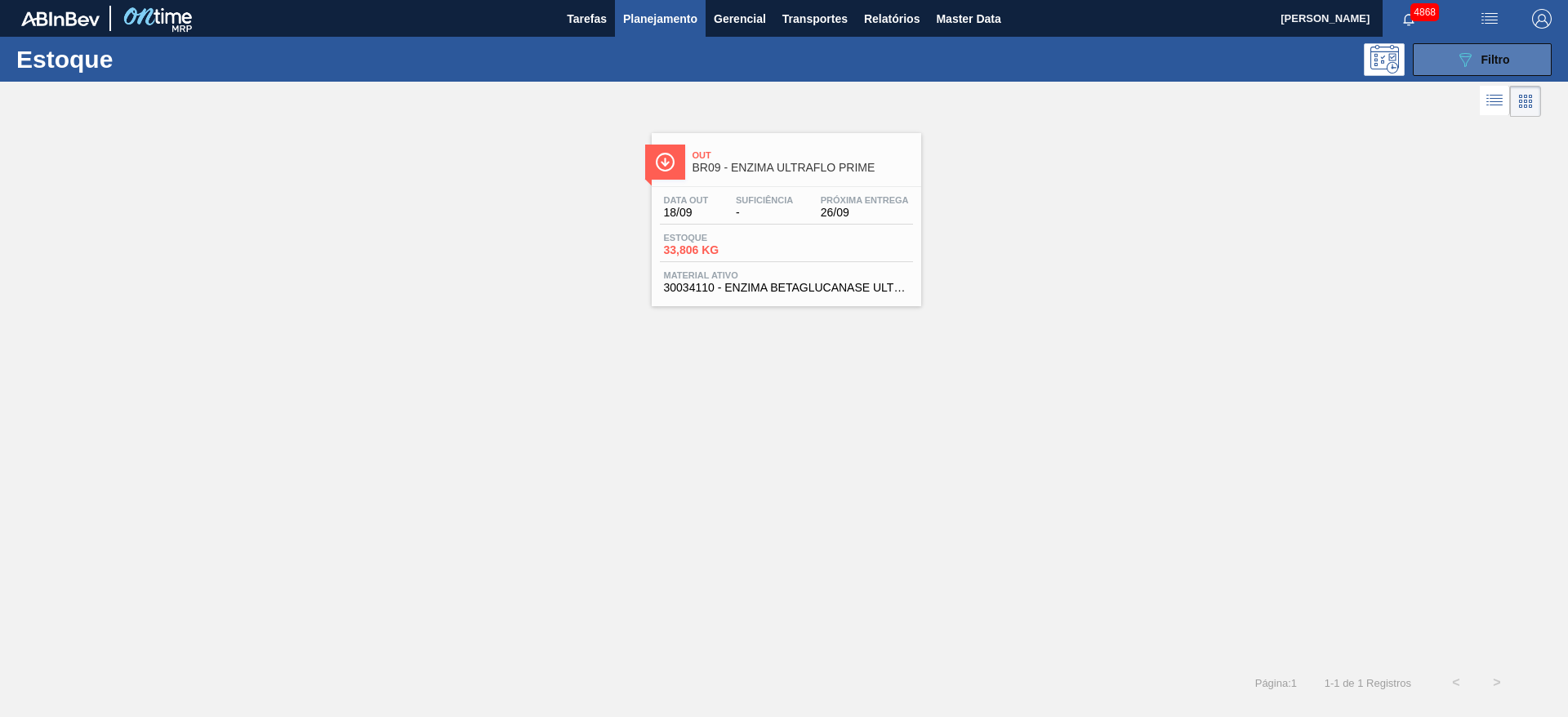
click at [1501, 65] on span "Filtro" at bounding box center [1496, 60] width 28 height 13
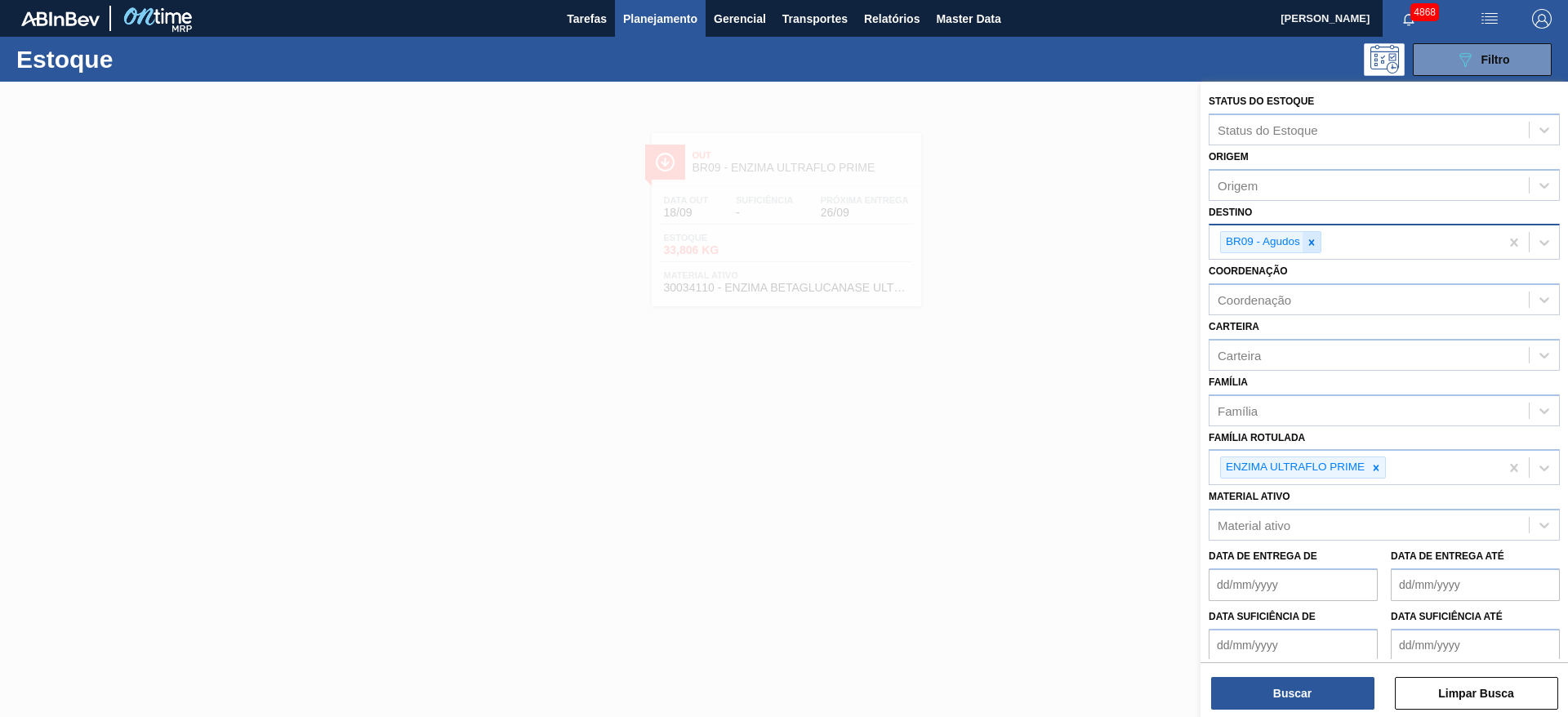
click at [1315, 248] on div at bounding box center [1312, 242] width 18 height 20
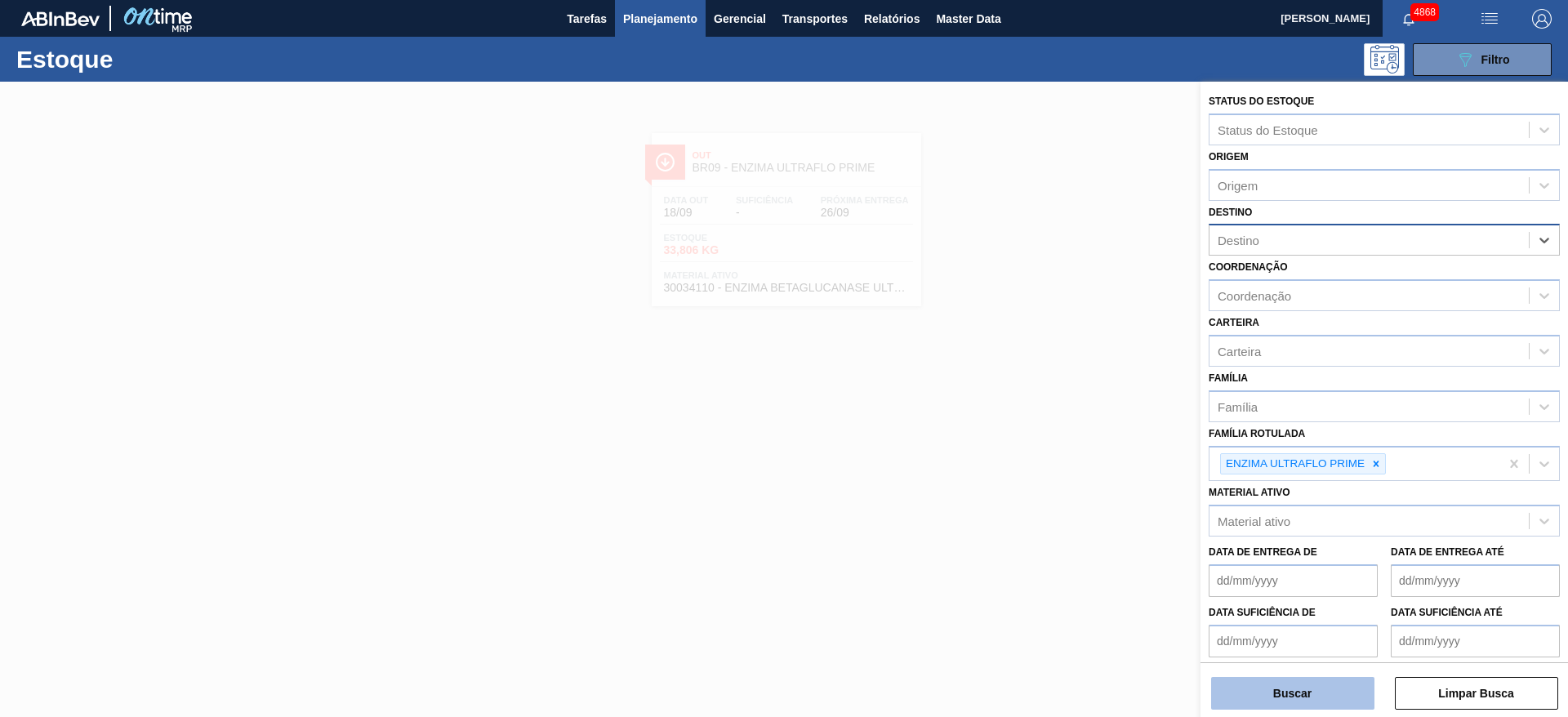
click at [1343, 687] on button "Buscar" at bounding box center [1293, 693] width 164 height 33
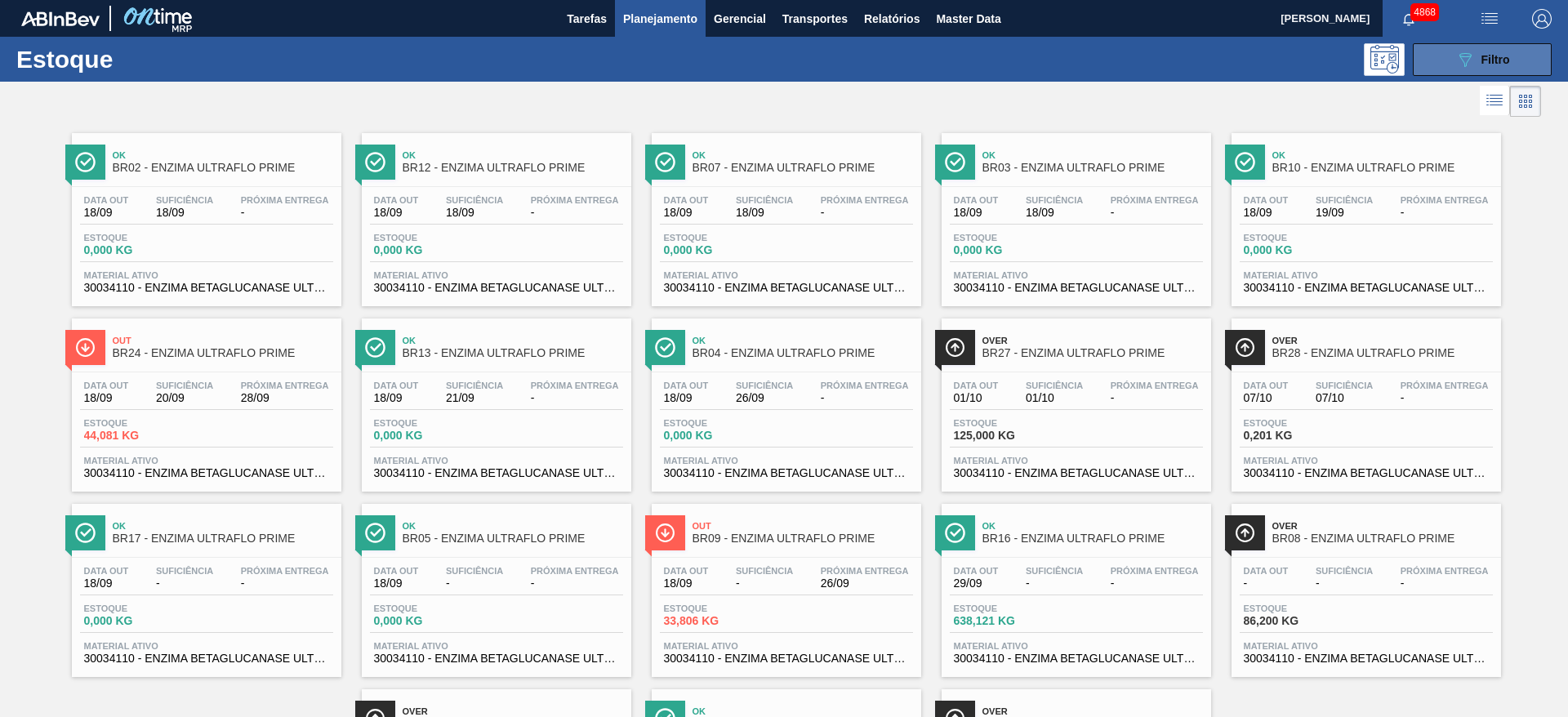
click at [1509, 54] on button "089F7B8B-B2A5-4AFE-B5C0-19BA573D28AC Filtro" at bounding box center [1483, 60] width 139 height 33
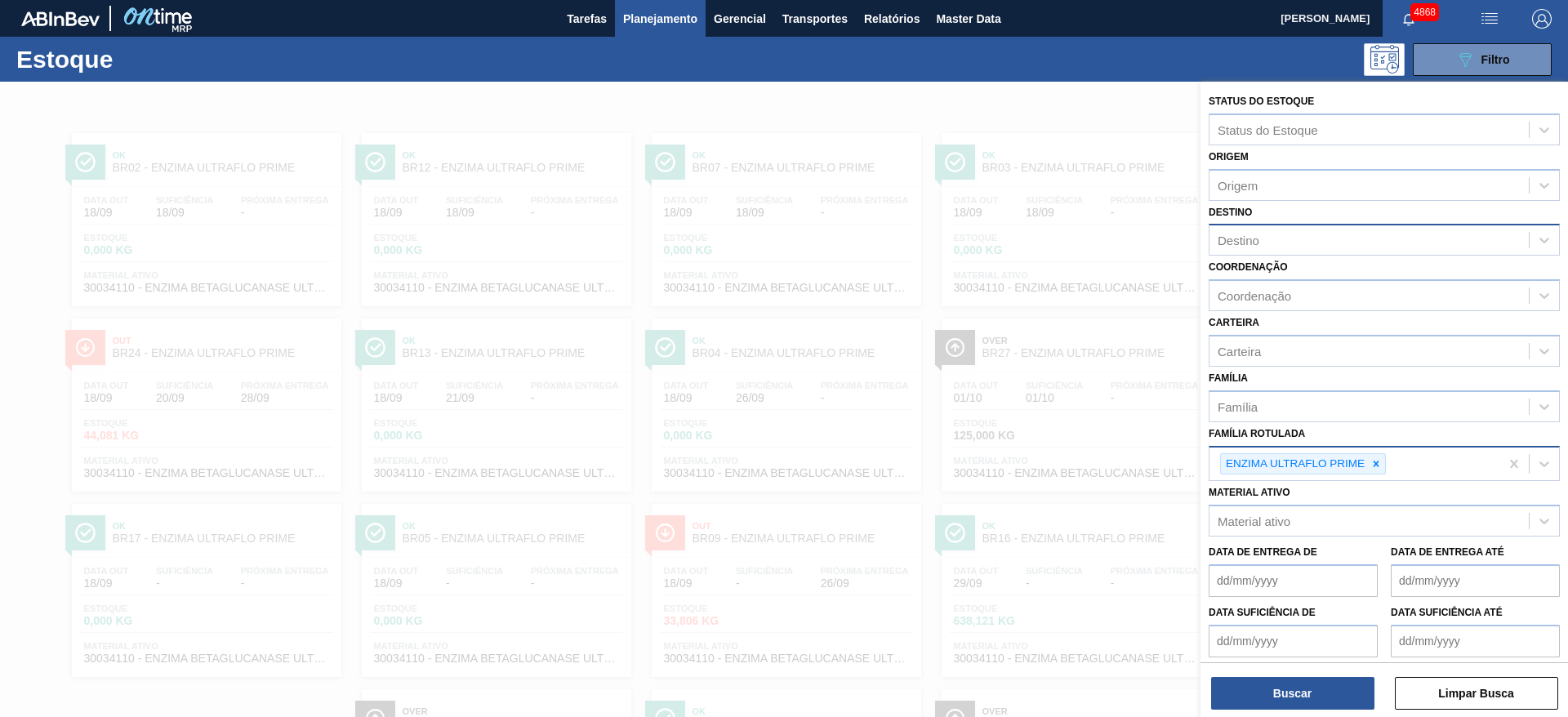
click at [1378, 468] on div at bounding box center [1376, 464] width 18 height 20
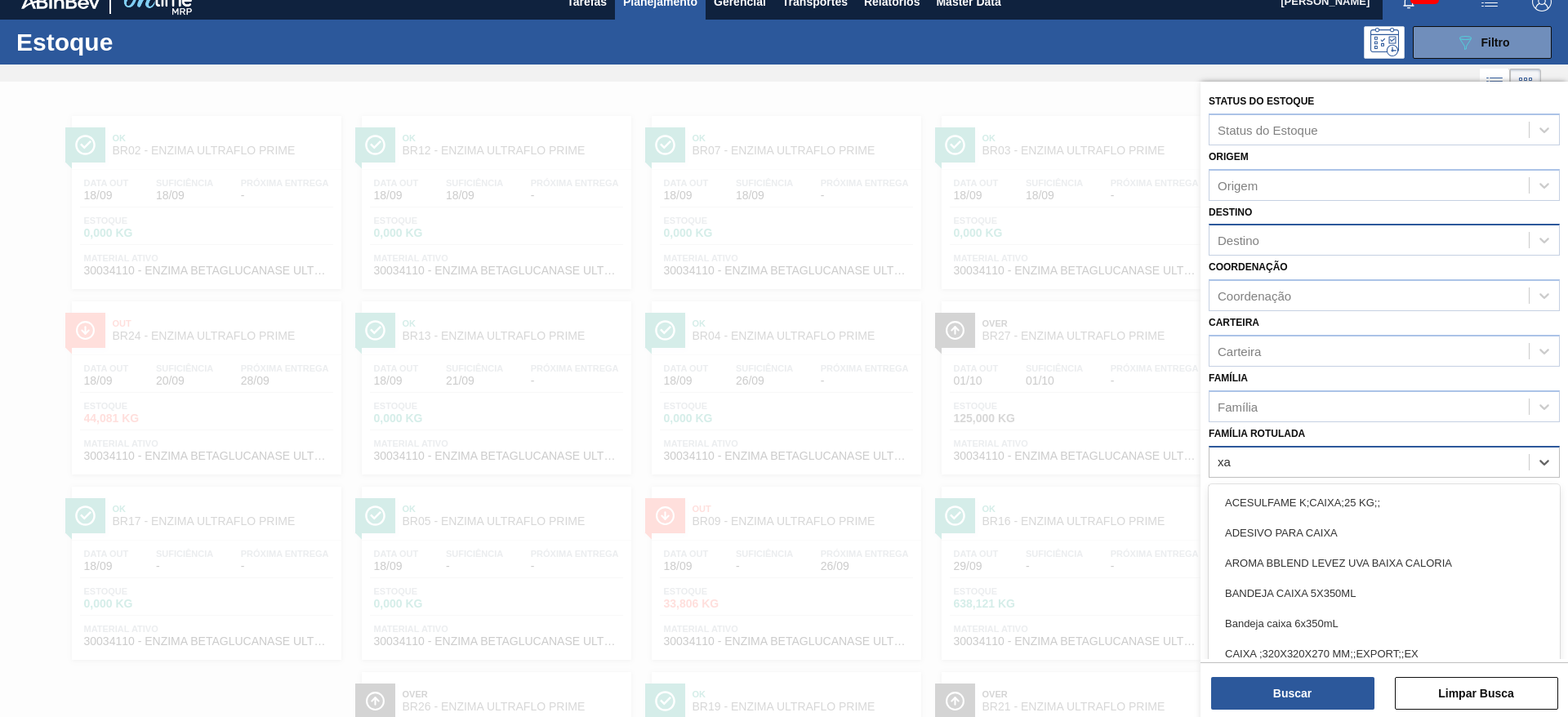
scroll to position [19, 0]
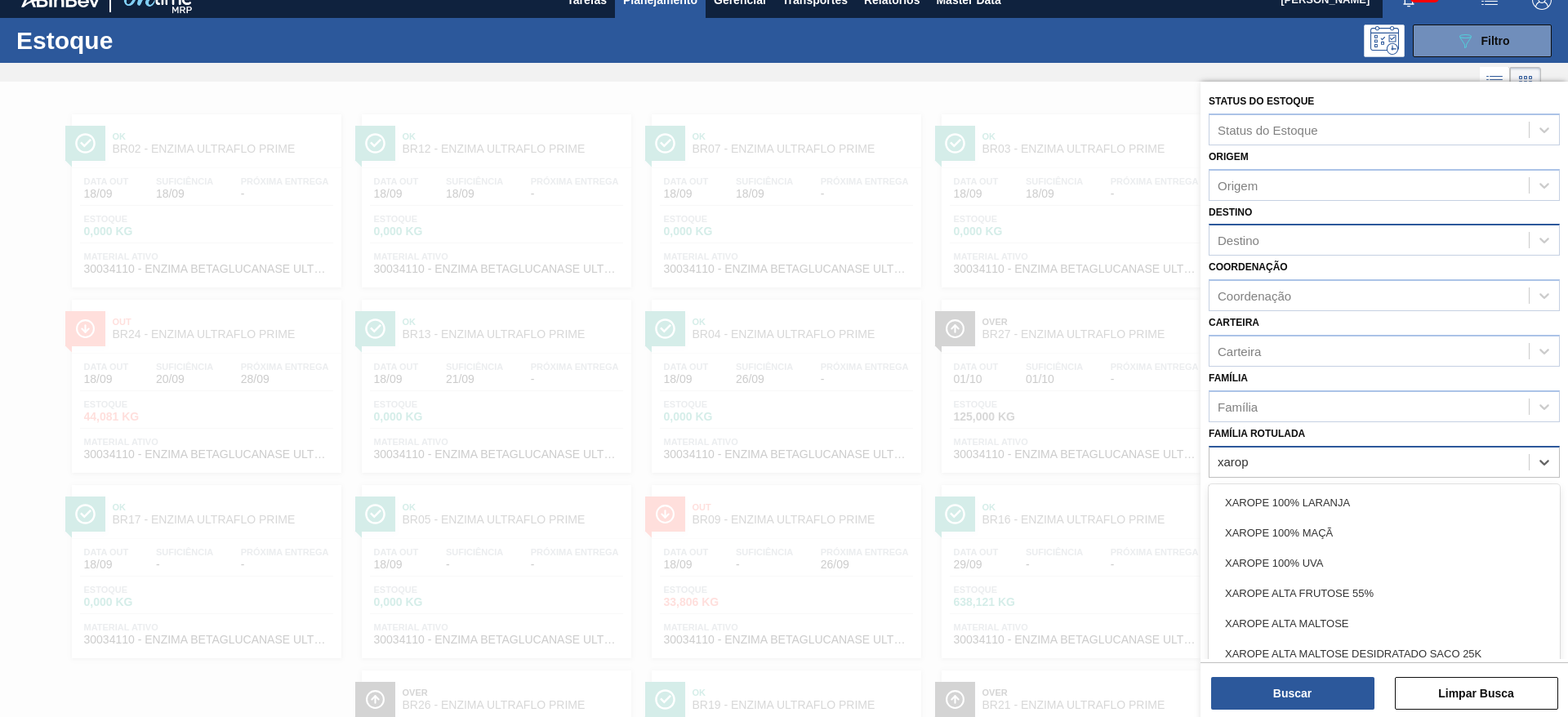
type Rotulada "xarope"
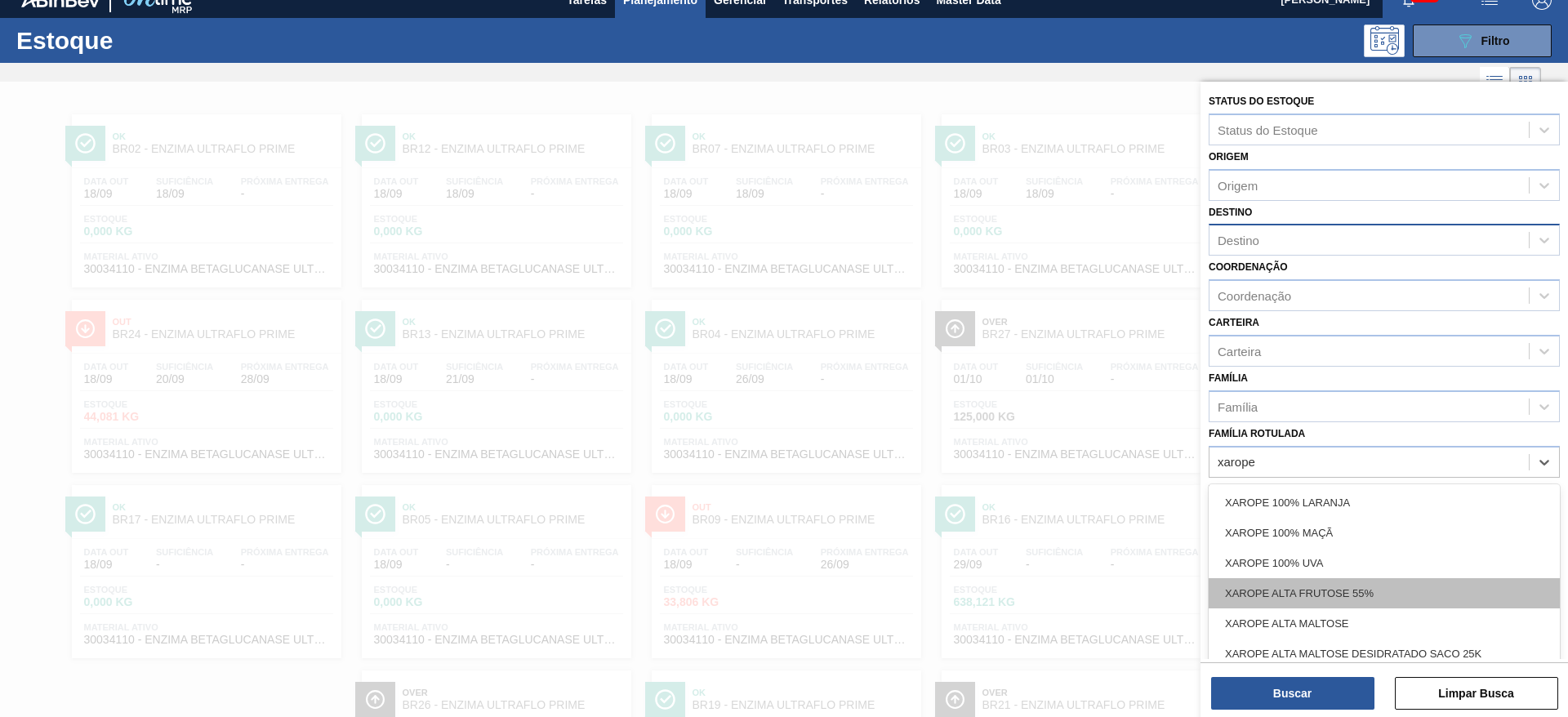
click at [1295, 584] on div "XAROPE ALTA FRUTOSE 55%" at bounding box center [1384, 594] width 351 height 30
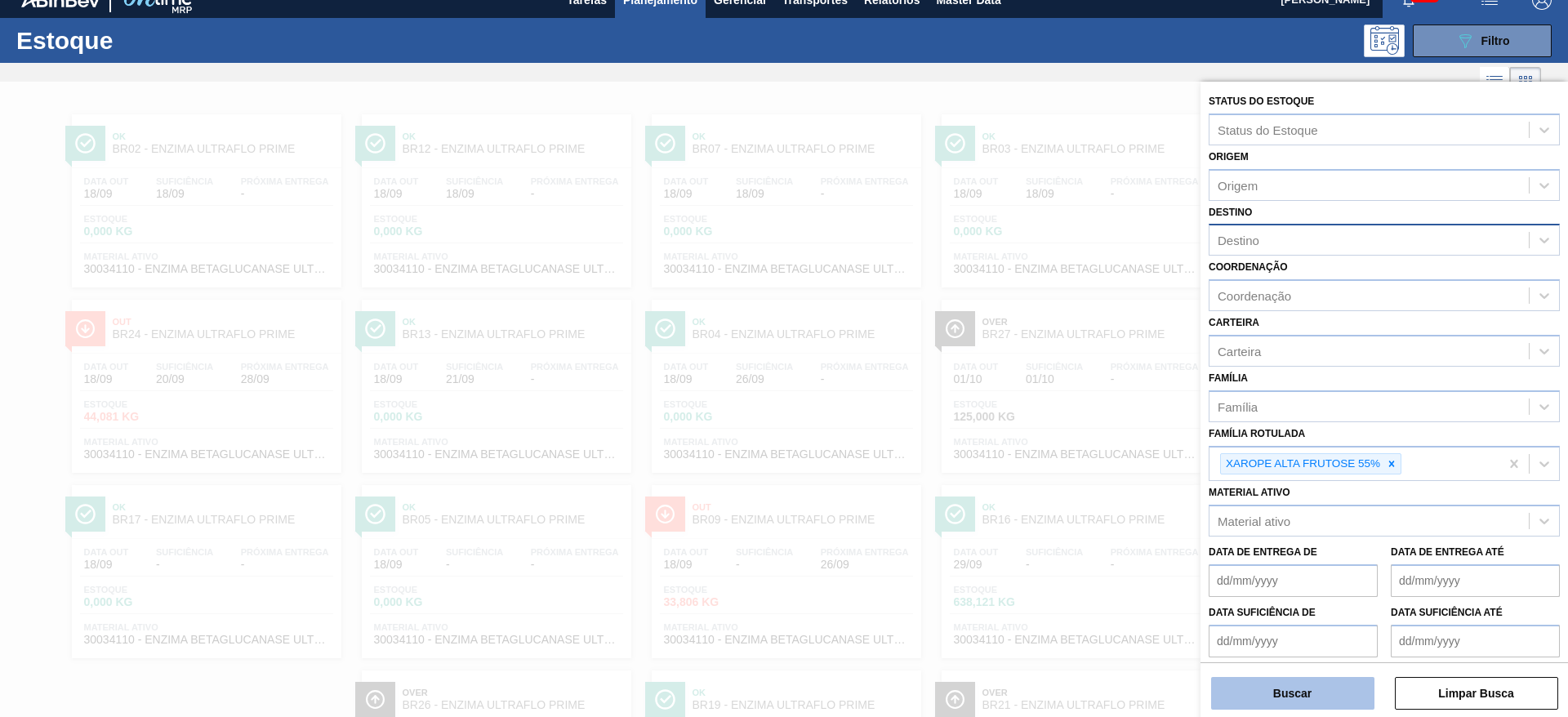
click at [1317, 696] on button "Buscar" at bounding box center [1293, 693] width 164 height 33
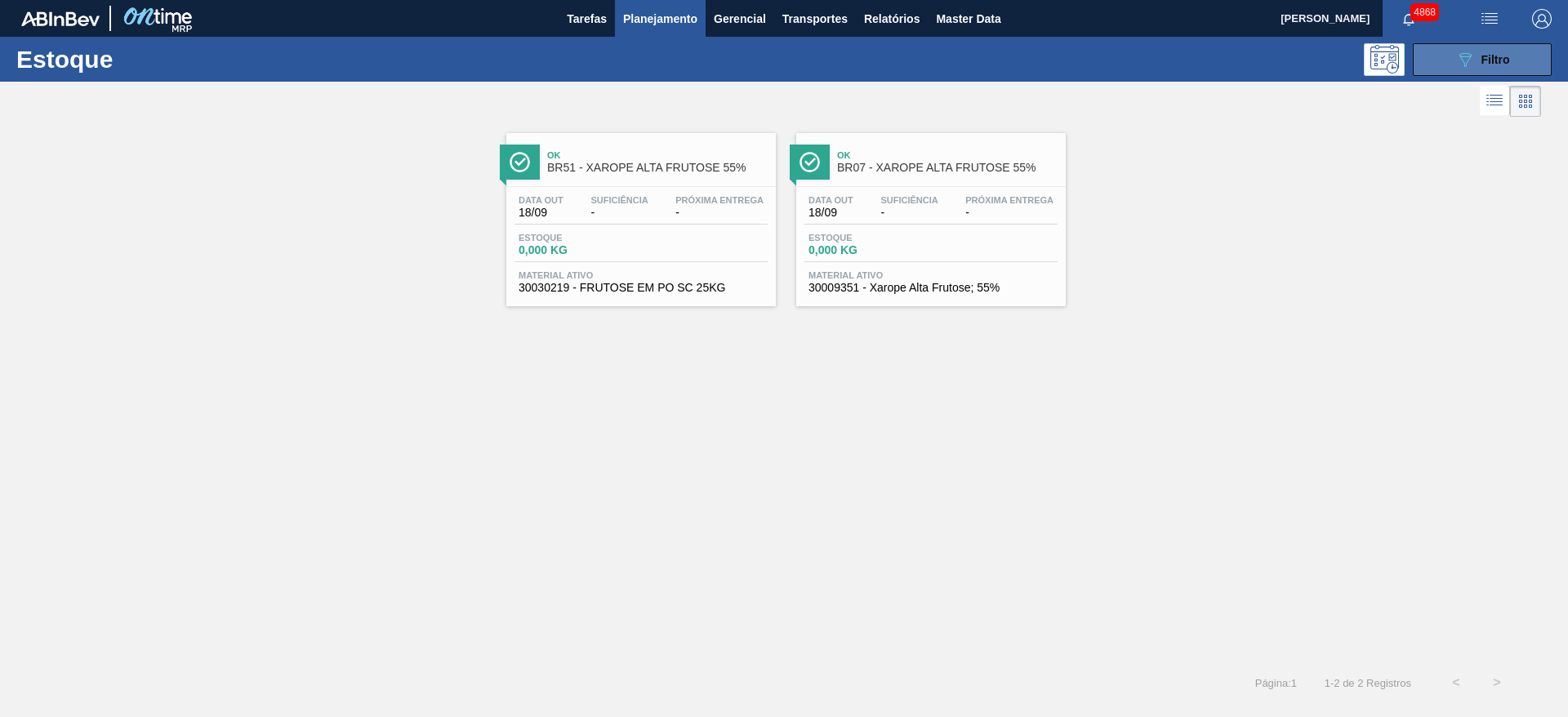
click at [1446, 55] on button "089F7B8B-B2A5-4AFE-B5C0-19BA573D28AC Filtro" at bounding box center [1483, 60] width 139 height 33
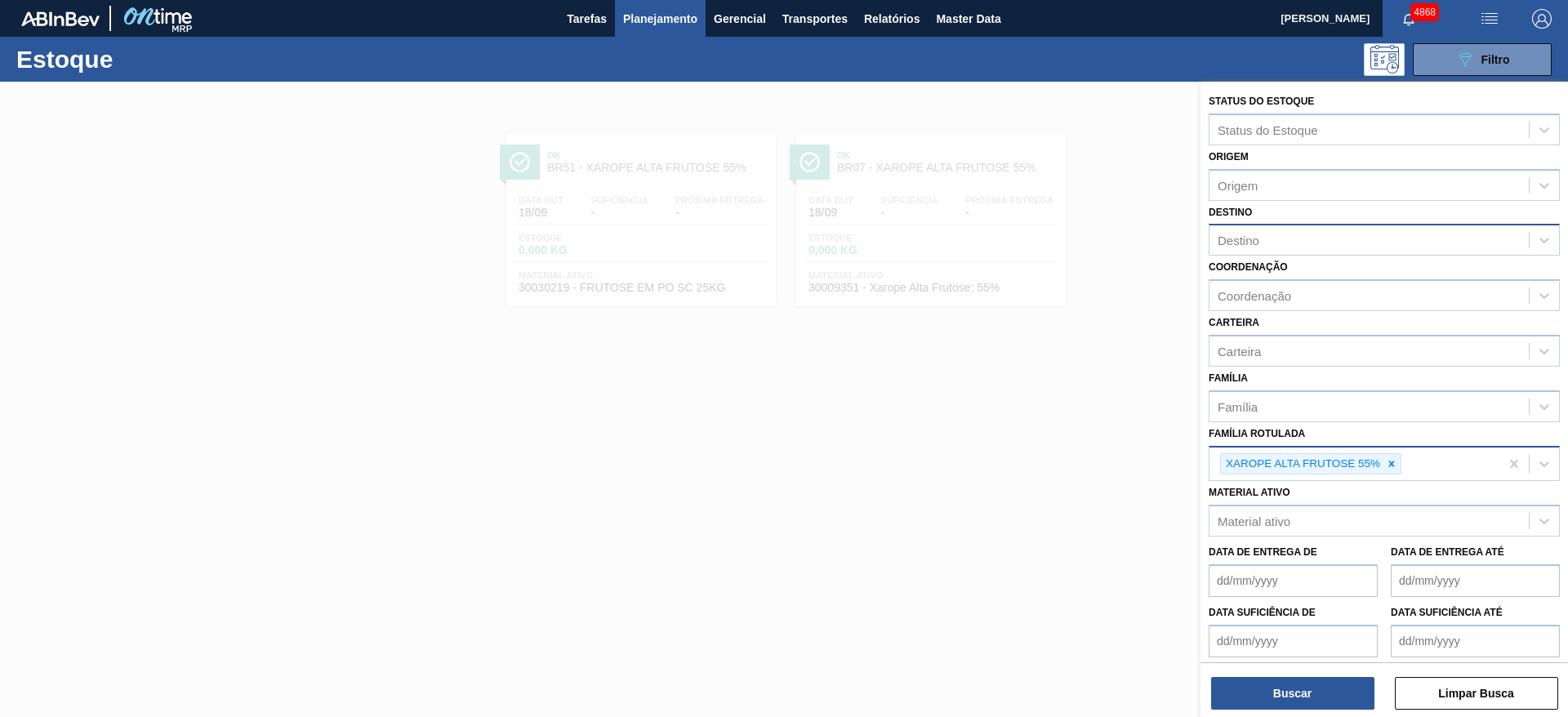
click at [1443, 458] on div "XAROPE ALTA FRUTOSE 55%" at bounding box center [1355, 465] width 290 height 34
type Rotulada "frutose"
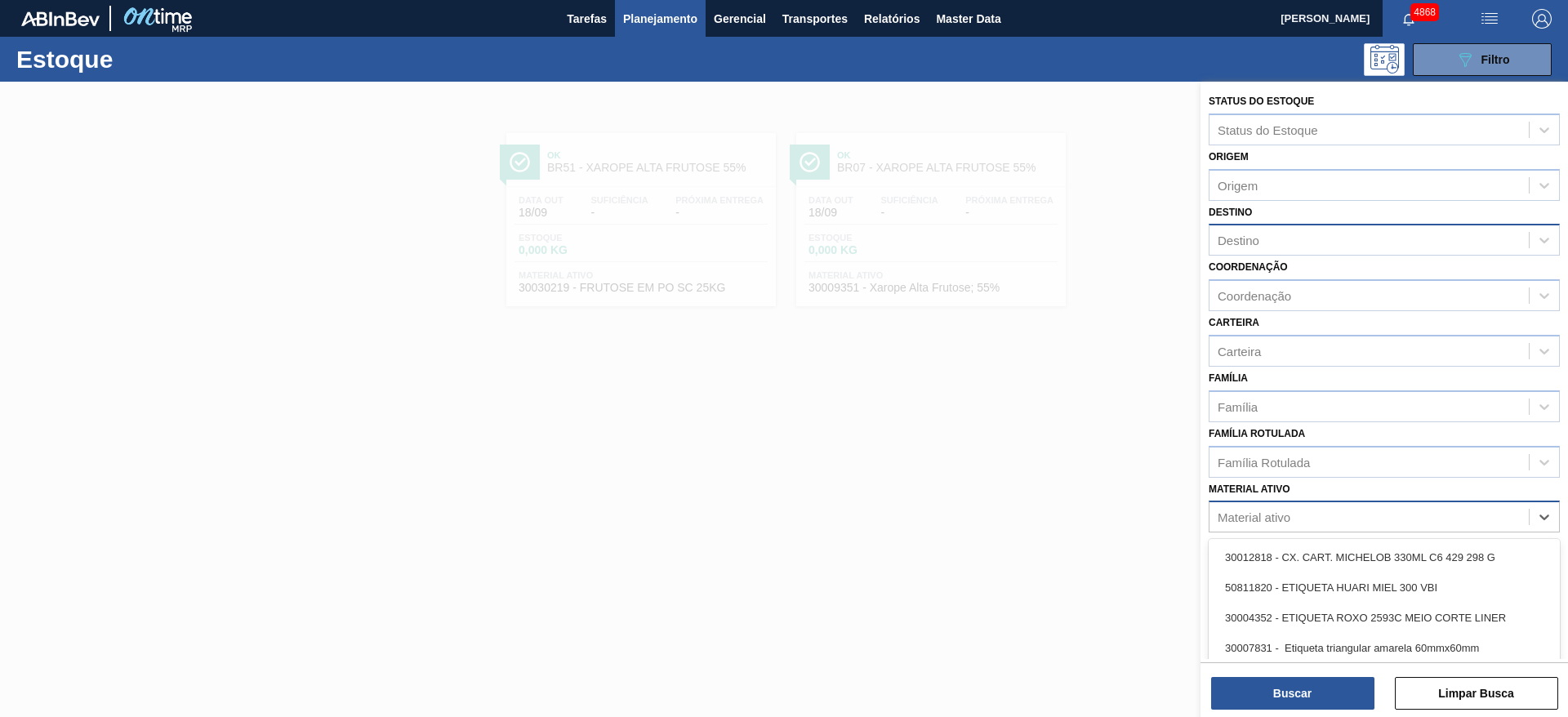
click at [1394, 517] on div "Material ativo" at bounding box center [1369, 517] width 319 height 24
type ativo "frutose"
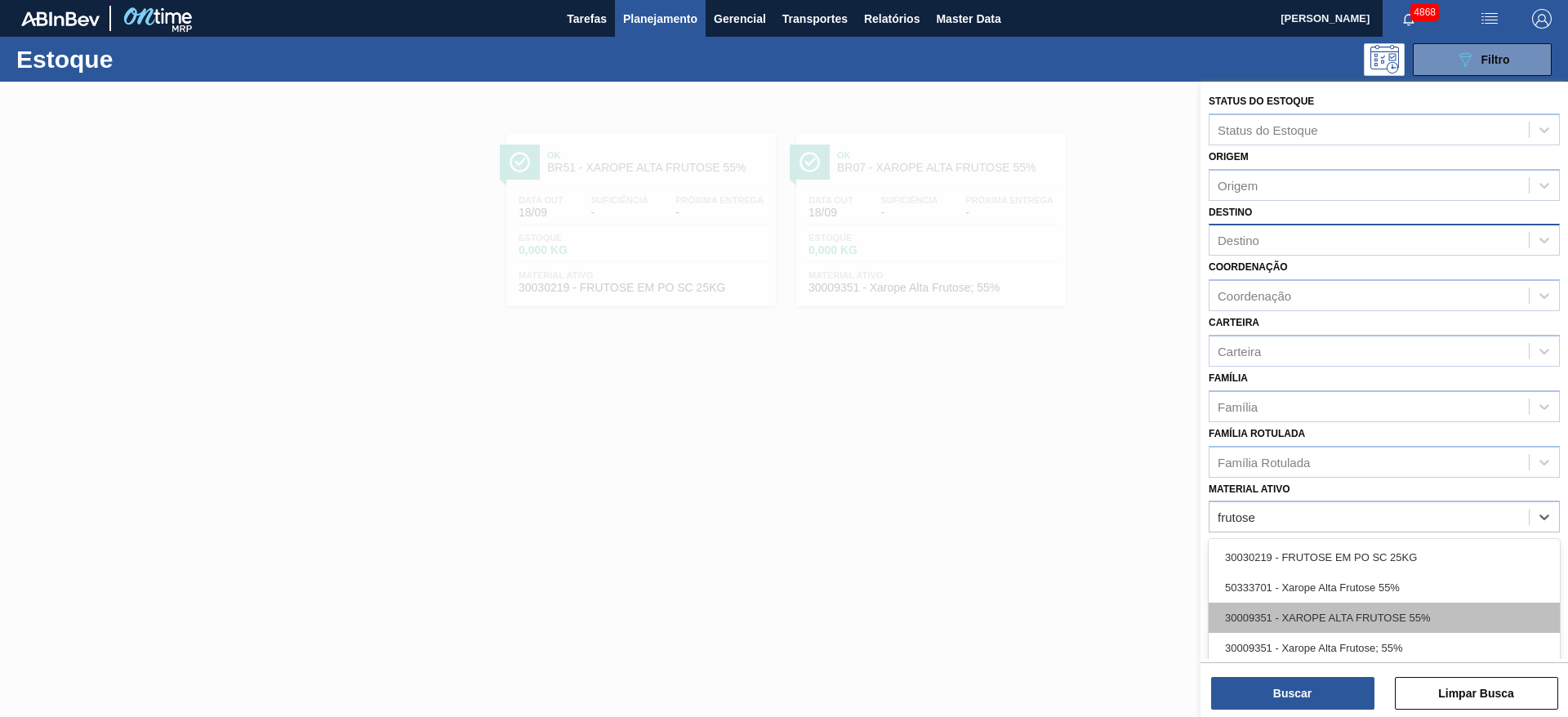
click at [1410, 602] on div "30009351 - XAROPE ALTA FRUTOSE 55%" at bounding box center [1384, 617] width 351 height 30
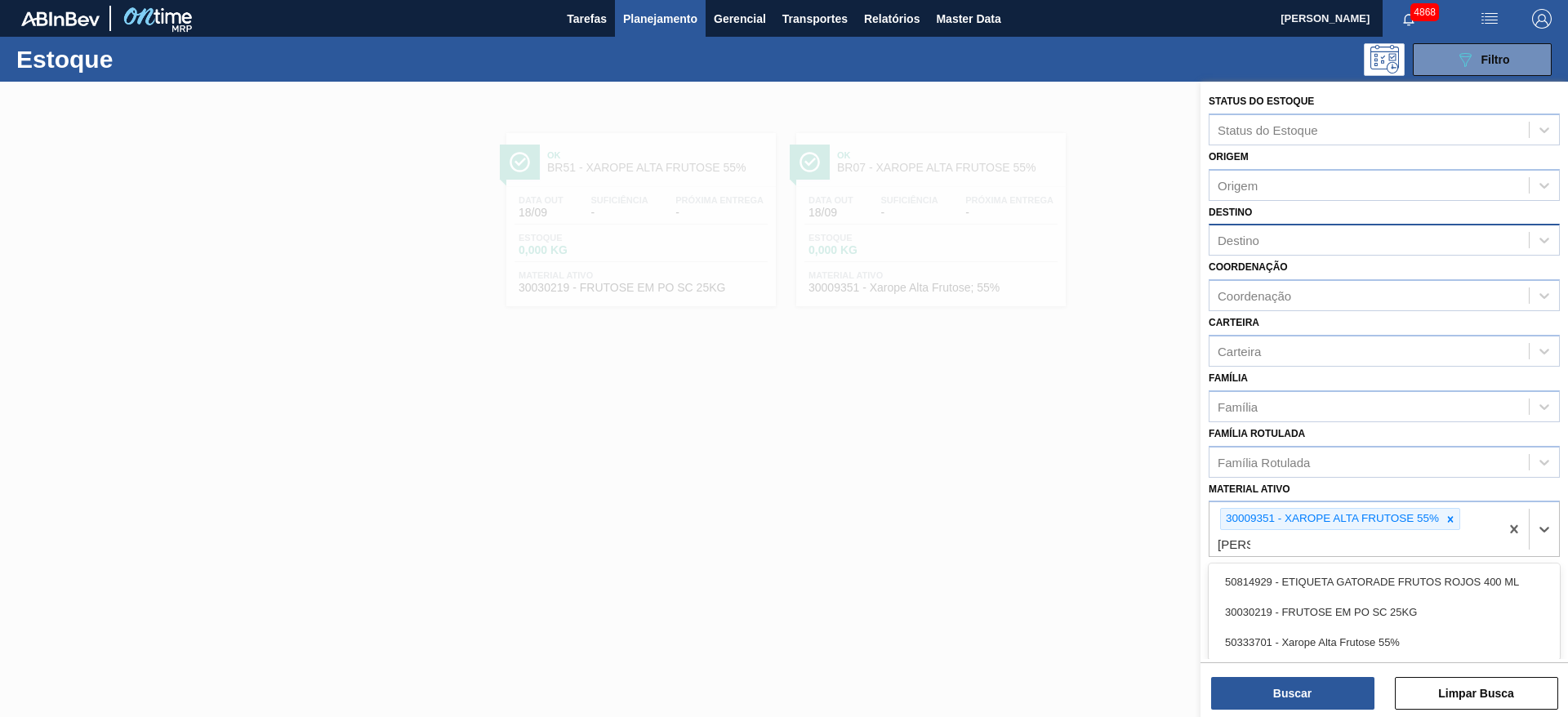
type ativo "frutose"
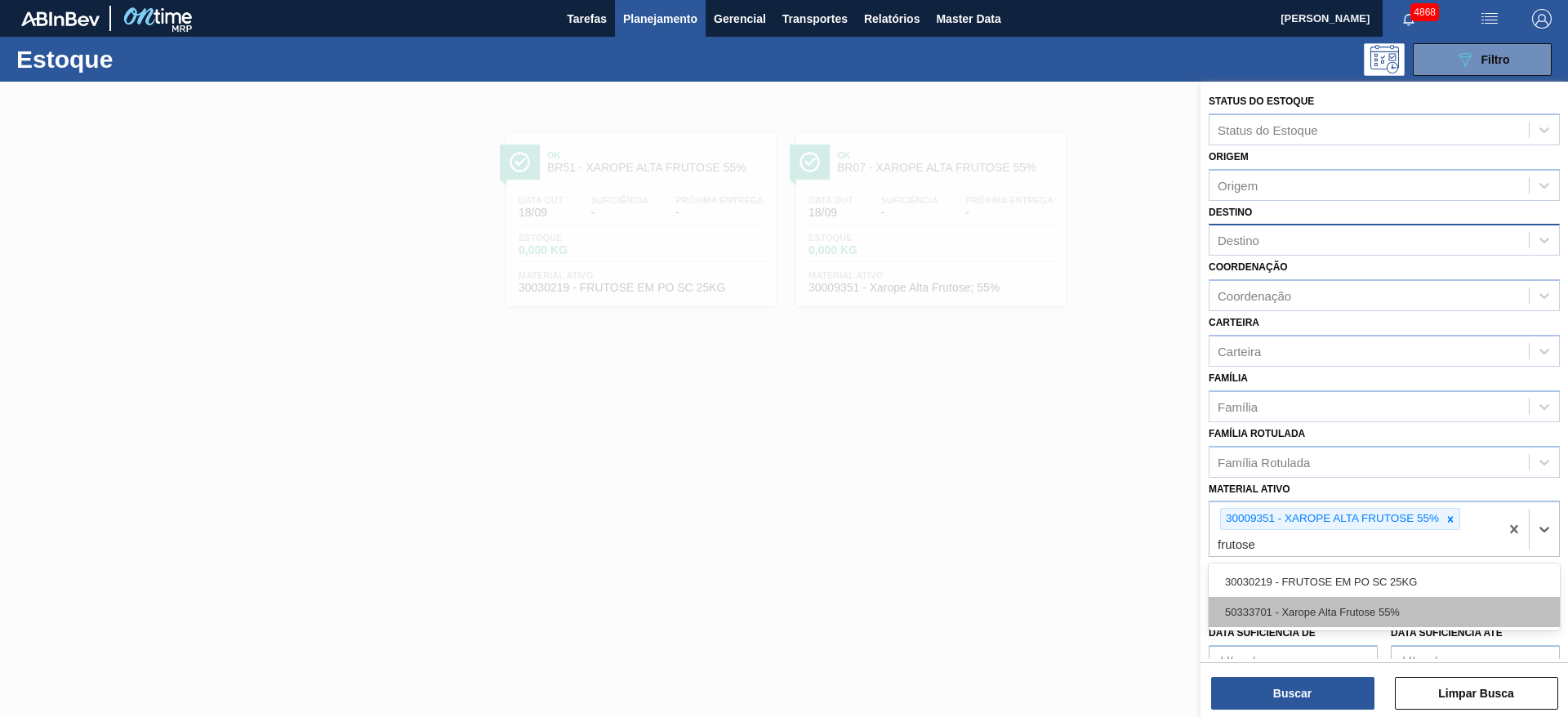
drag, startPoint x: 1408, startPoint y: 602, endPoint x: 1395, endPoint y: 638, distance: 38.3
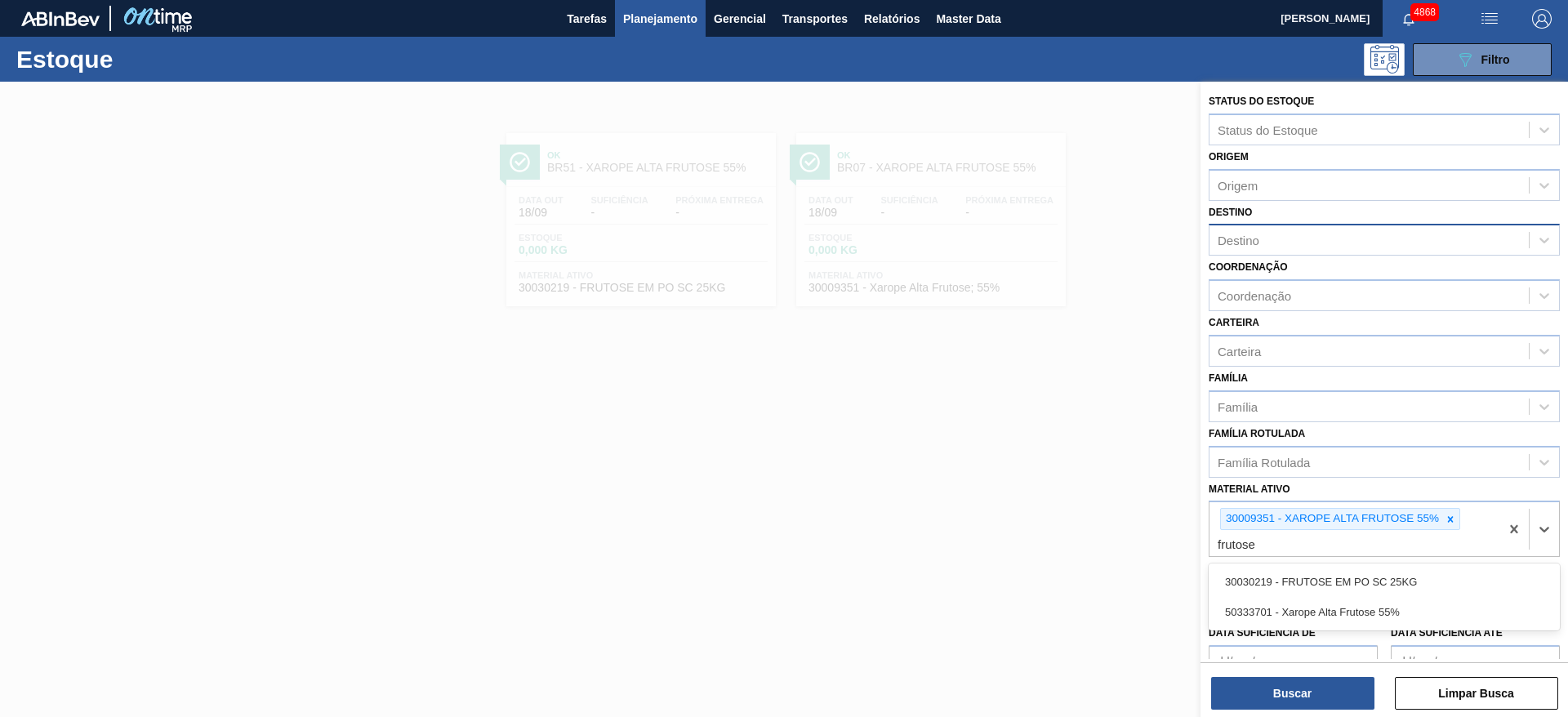
click at [1406, 602] on div "50333701 - Xarope Alta Frutose 55%" at bounding box center [1384, 612] width 351 height 30
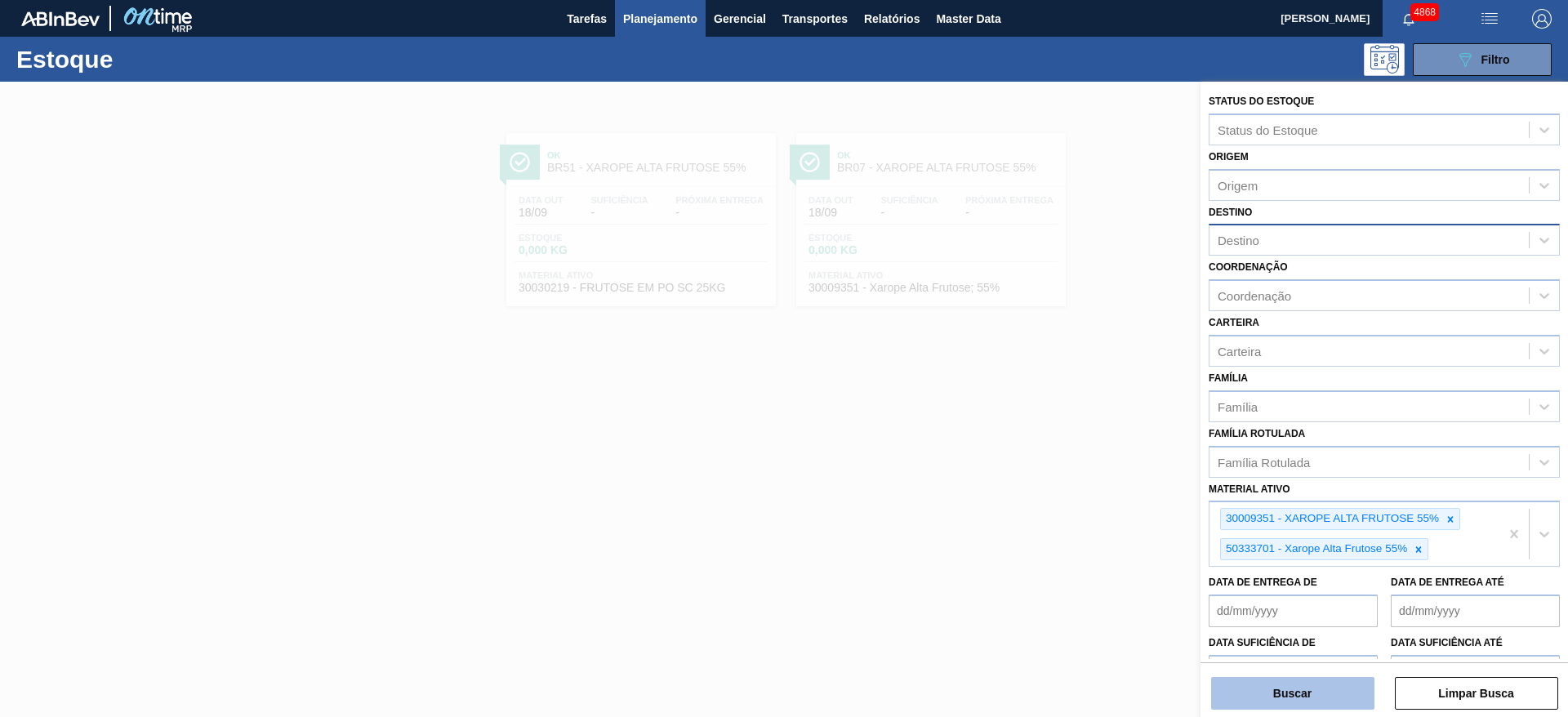
click at [1338, 705] on button "Buscar" at bounding box center [1293, 693] width 164 height 33
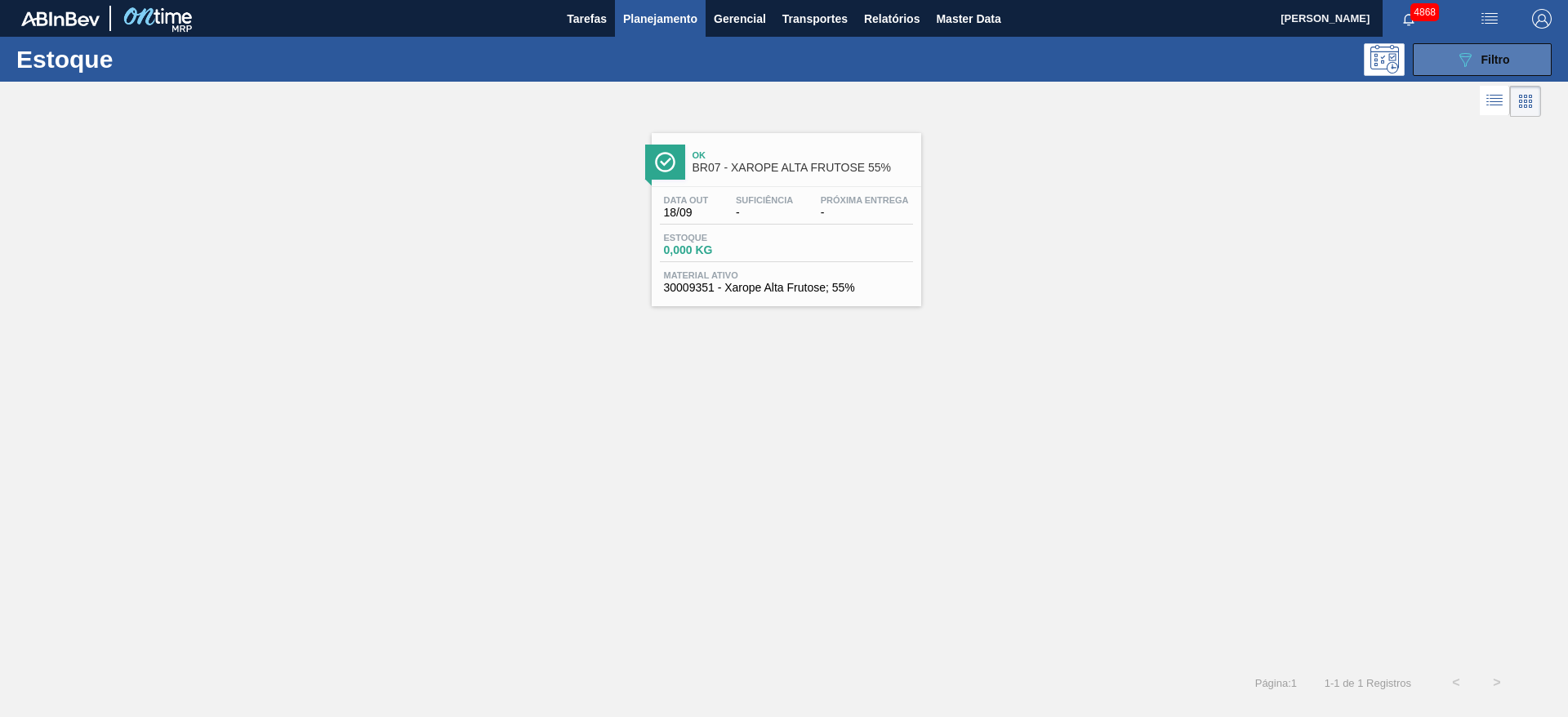
click at [1456, 56] on icon "089F7B8B-B2A5-4AFE-B5C0-19BA573D28AC" at bounding box center [1466, 60] width 20 height 20
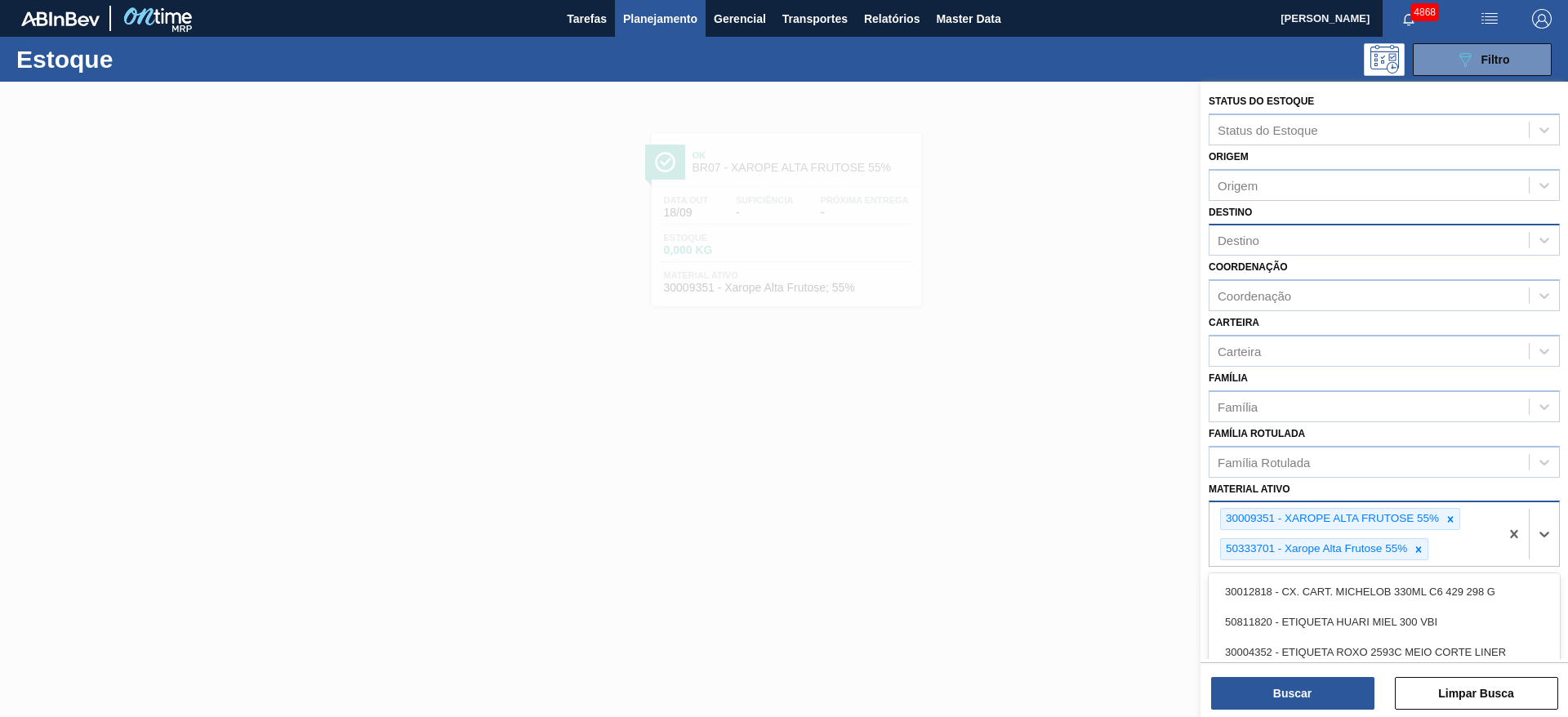
click at [1470, 550] on div "30009351 - XAROPE ALTA FRUTOSE 55% 50333701 - Xarope Alta Frutose 55%" at bounding box center [1355, 534] width 290 height 64
type ativo "frutose"
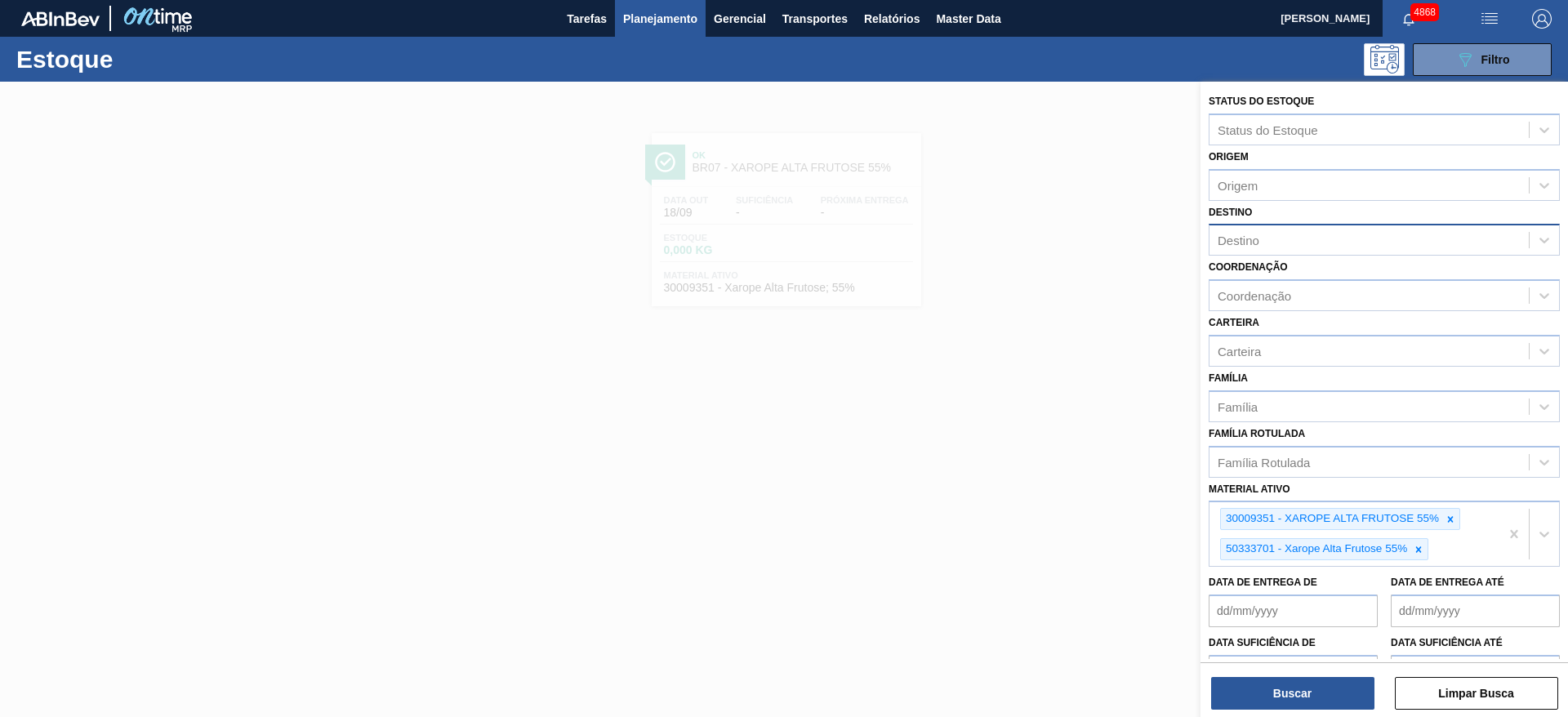
click at [856, 257] on div at bounding box center [784, 440] width 1568 height 717
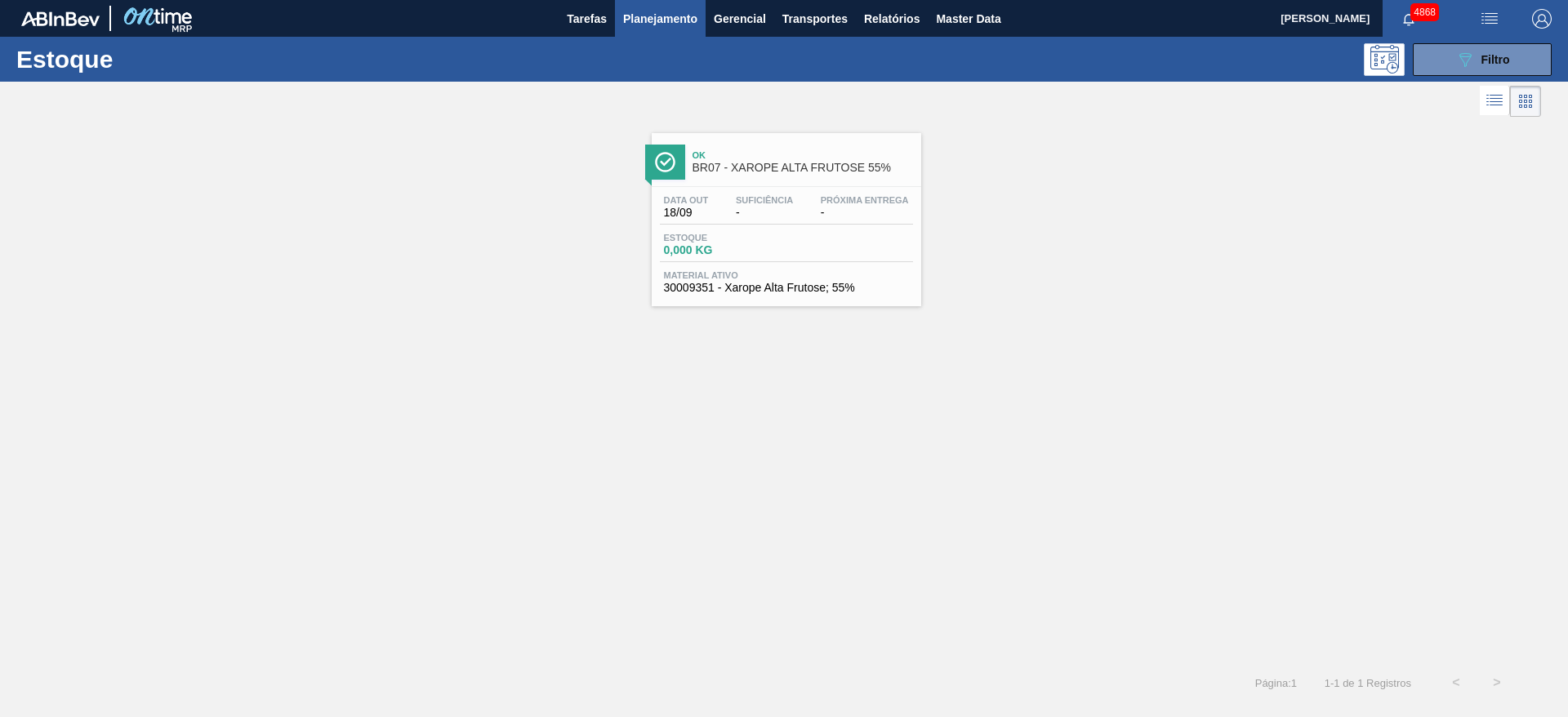
click at [1515, 184] on div "Ok BR07 - XAROPE ALTA FRUTOSE 55% Data out 18/09 Suficiência - Próxima Entrega …" at bounding box center [784, 213] width 1568 height 186
click at [798, 239] on div "Estoque 0,000 KG" at bounding box center [787, 247] width 253 height 29
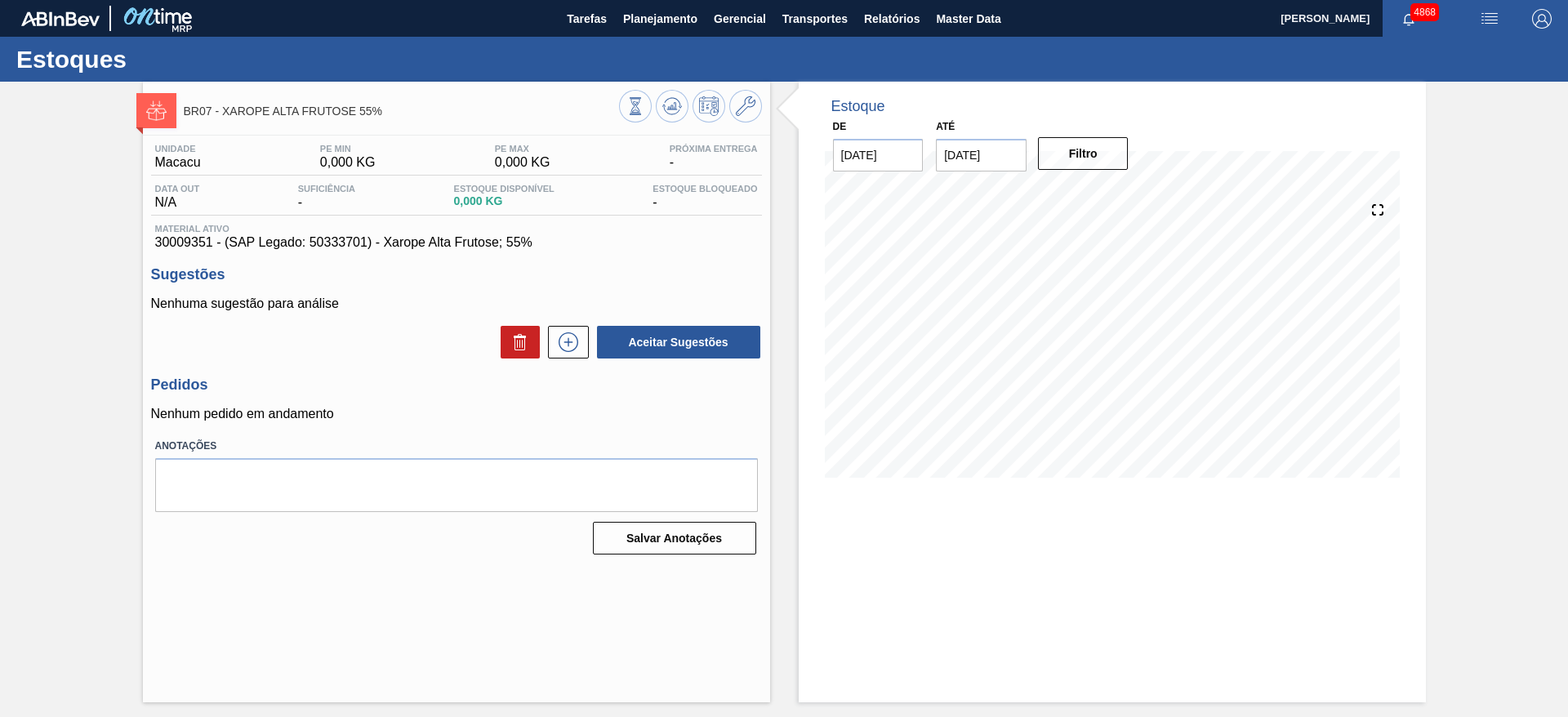
click at [789, 145] on div "Estoque De 18/09/2025 Até 30/10/2025 Filtro 18/09 Projeção de Estoque 0 Nec.SAP…" at bounding box center [1099, 392] width 656 height 620
click at [754, 108] on icon at bounding box center [746, 106] width 20 height 20
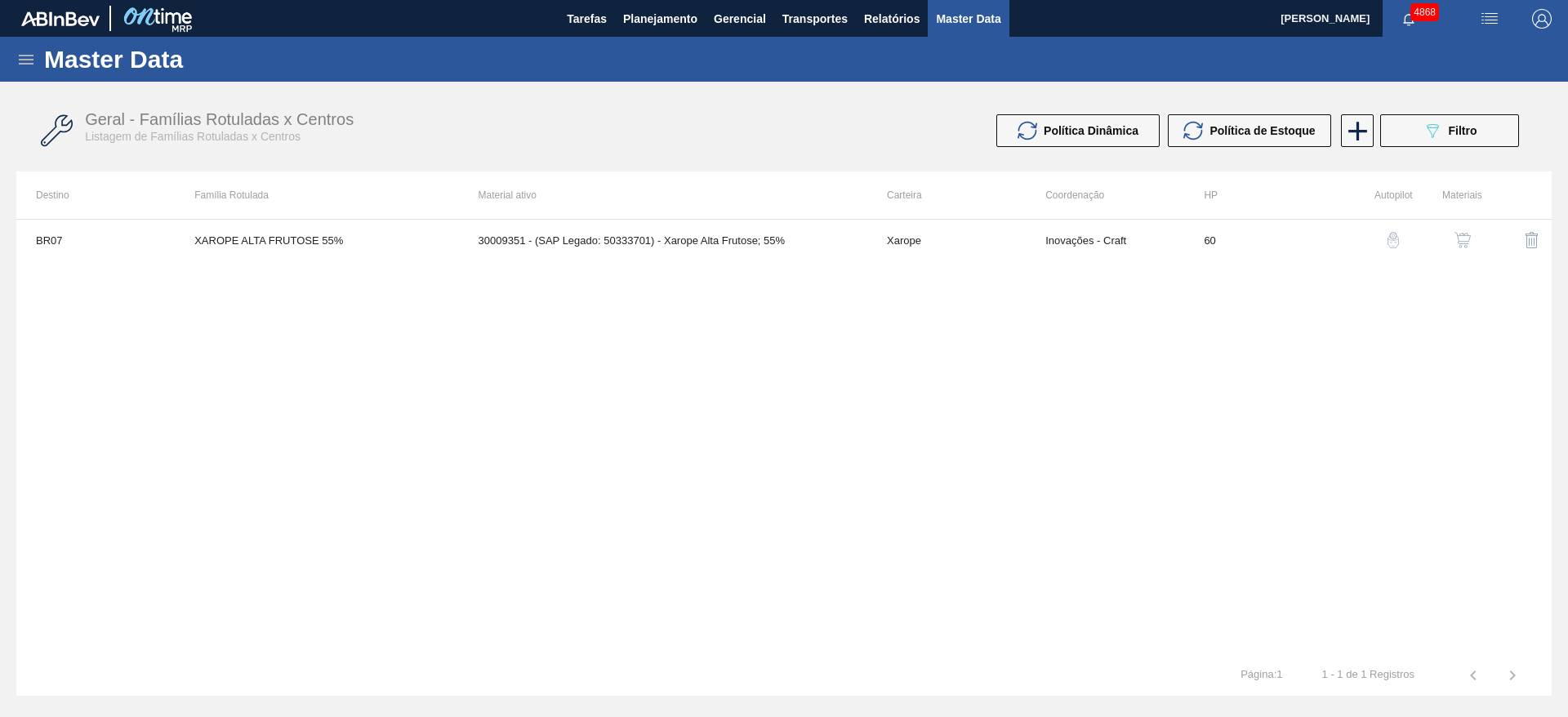
click at [1463, 237] on img "button" at bounding box center [1463, 240] width 16 height 16
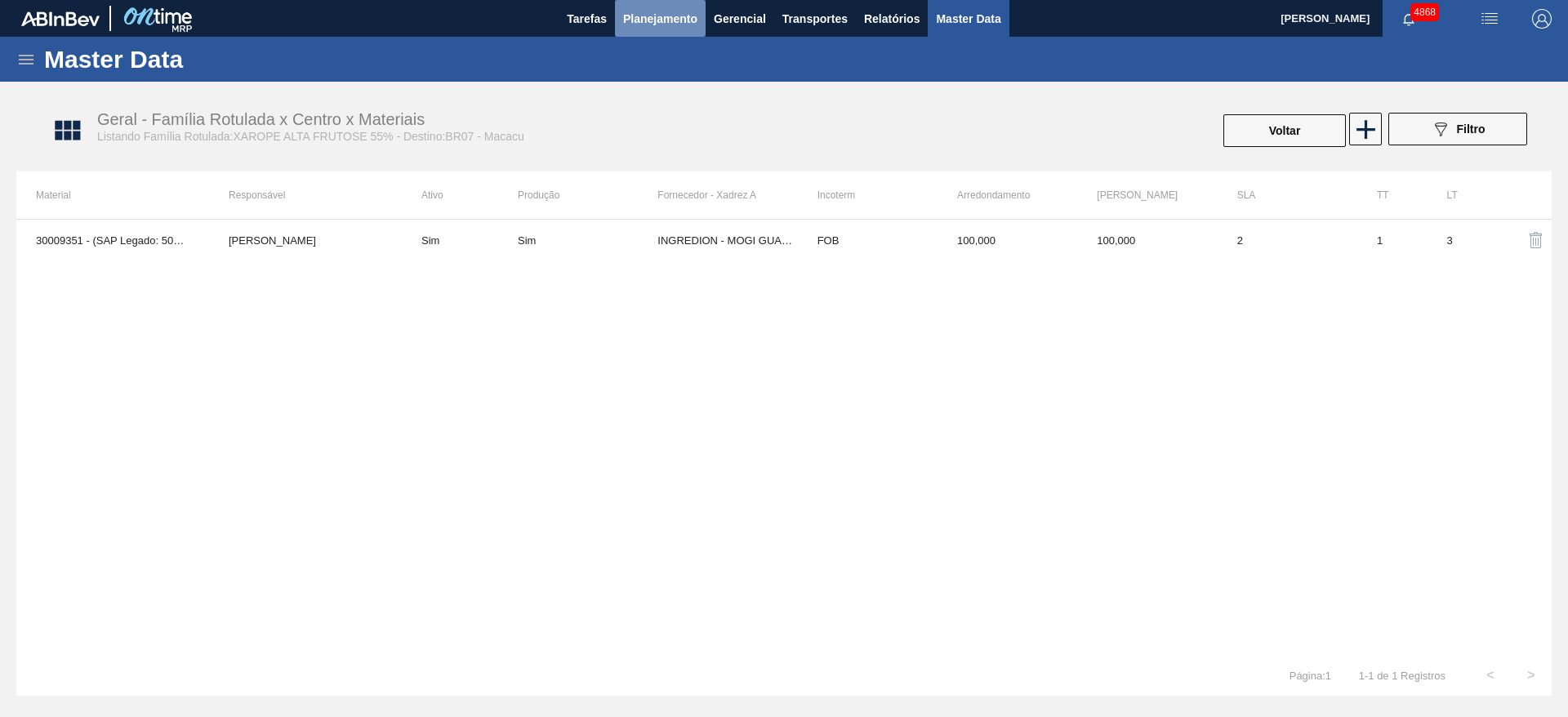
click at [660, 3] on button "Planejamento" at bounding box center [660, 18] width 91 height 36
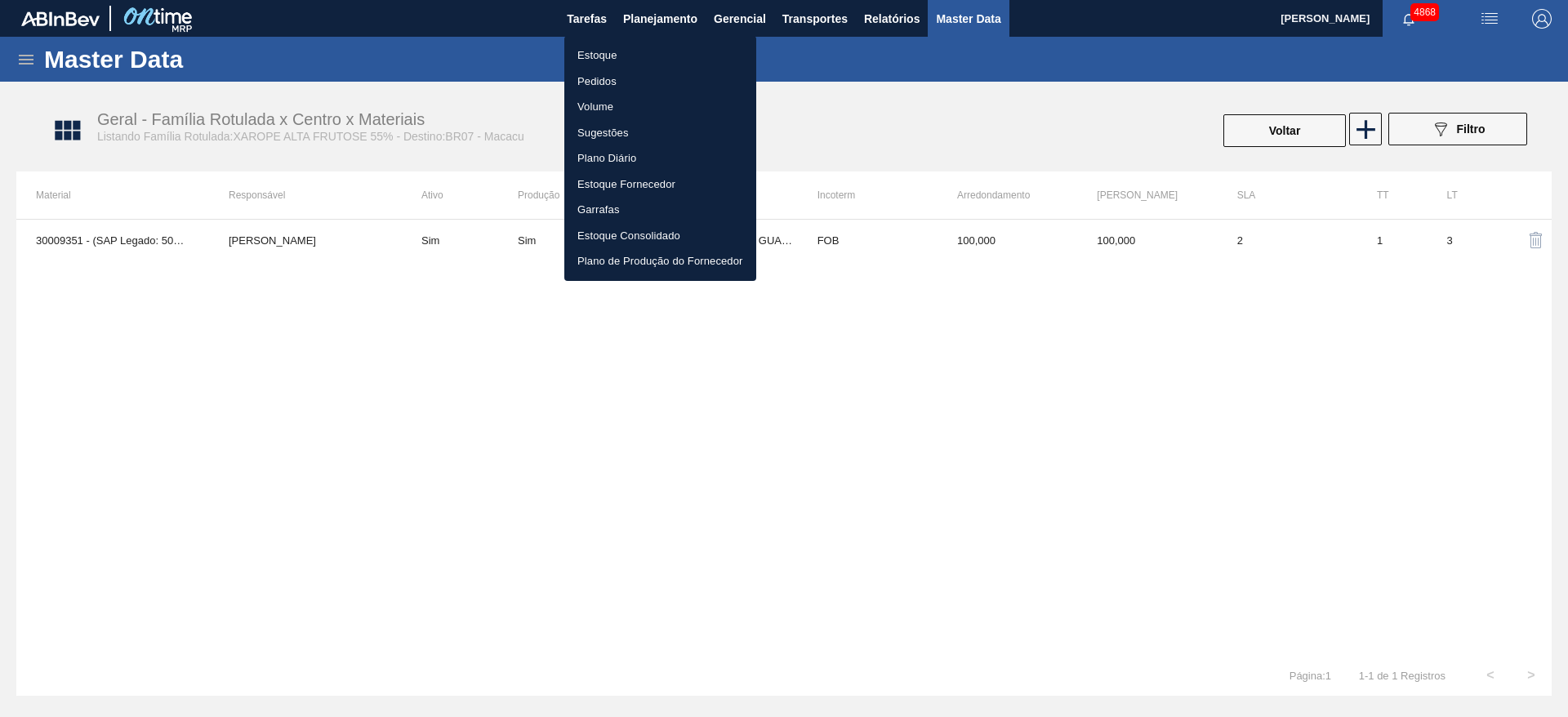
click at [660, 54] on li "Estoque" at bounding box center [660, 55] width 192 height 26
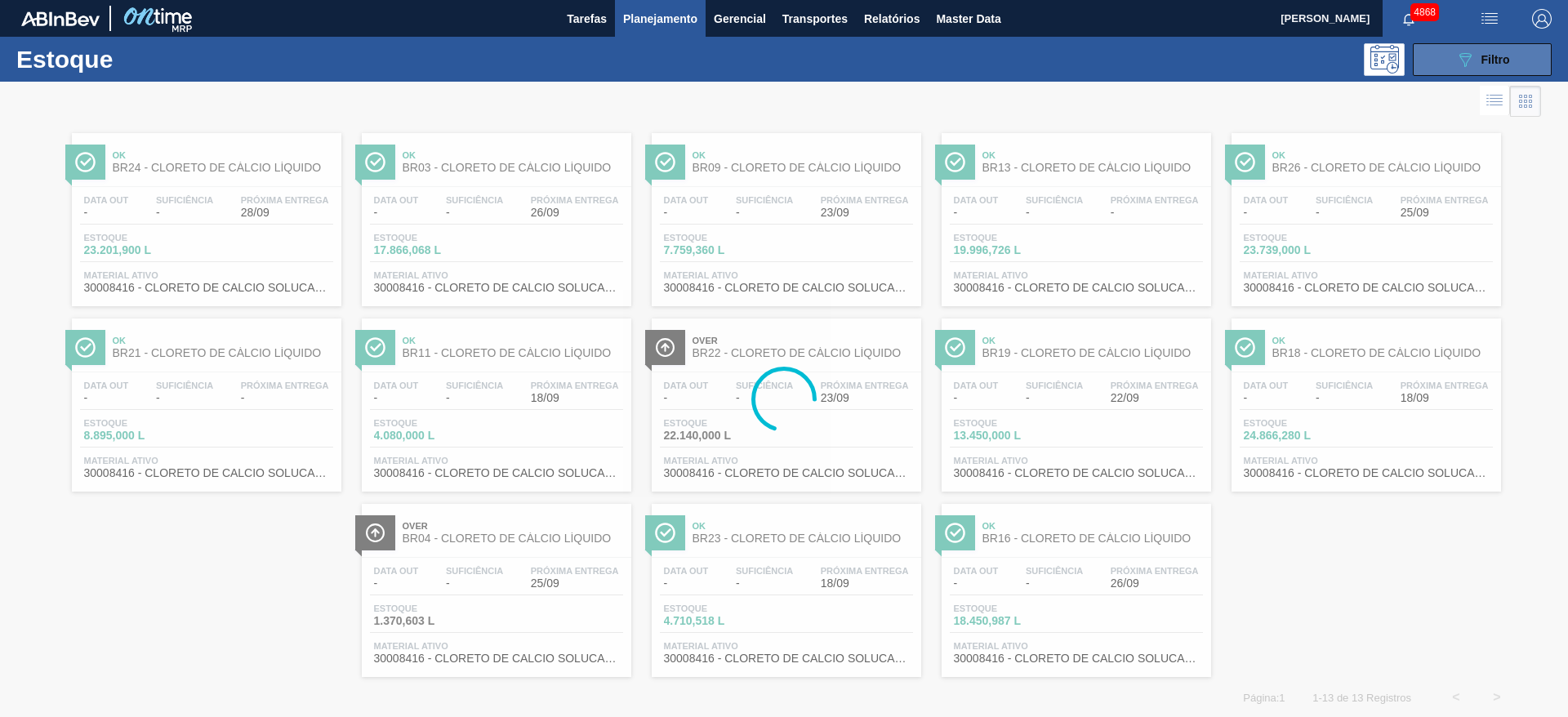
click at [1458, 61] on icon "089F7B8B-B2A5-4AFE-B5C0-19BA573D28AC" at bounding box center [1466, 60] width 20 height 20
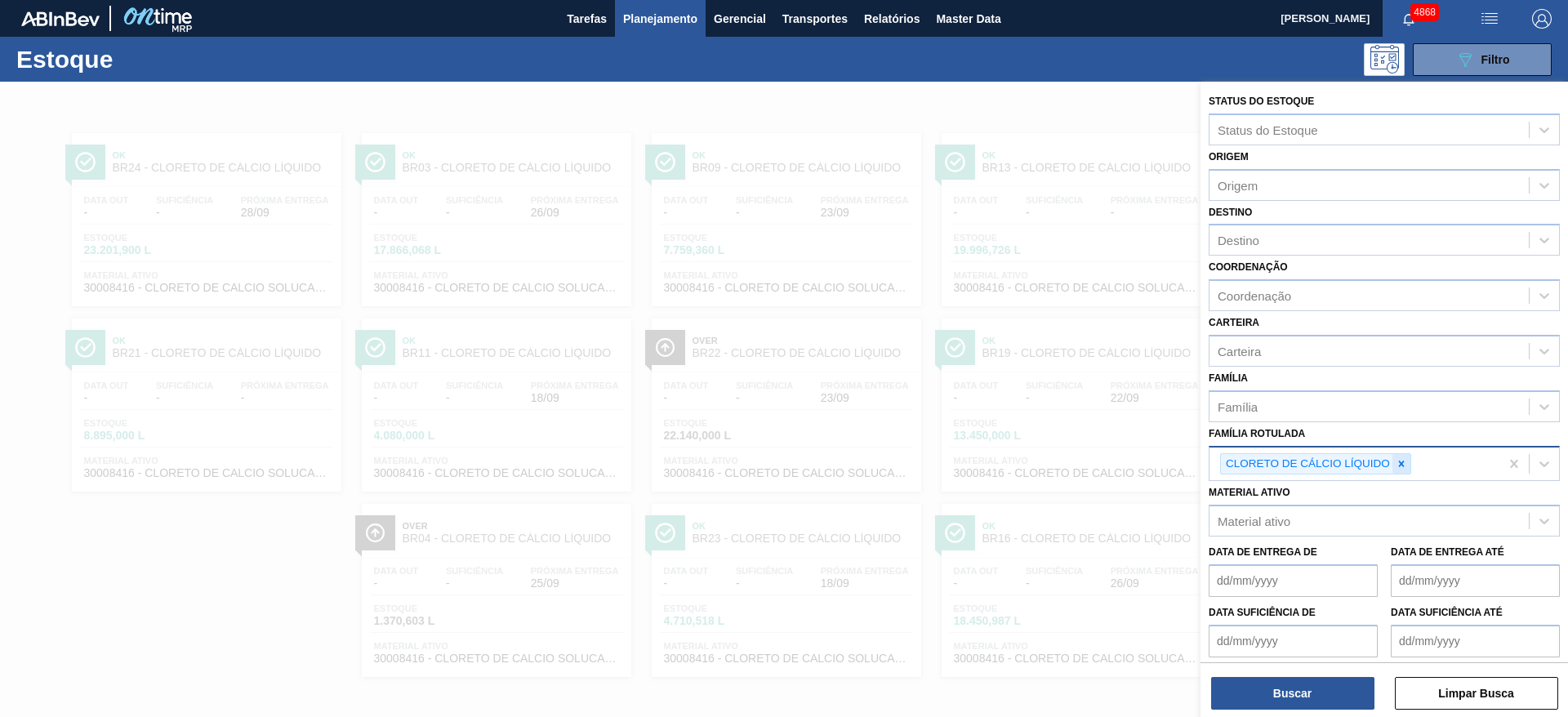
click at [1404, 464] on icon at bounding box center [1401, 464] width 12 height 12
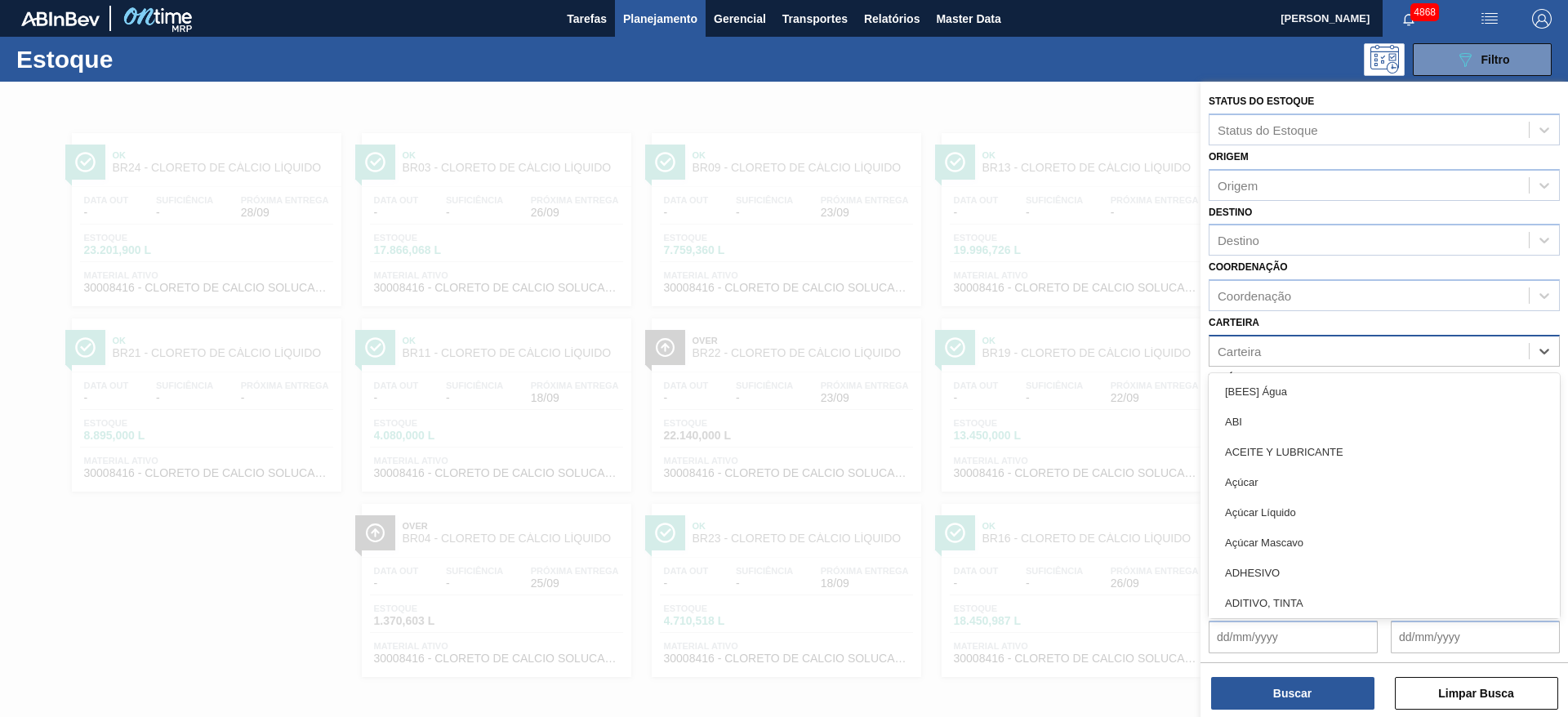
click at [1311, 356] on div "Carteira" at bounding box center [1369, 350] width 319 height 24
type input "cola"
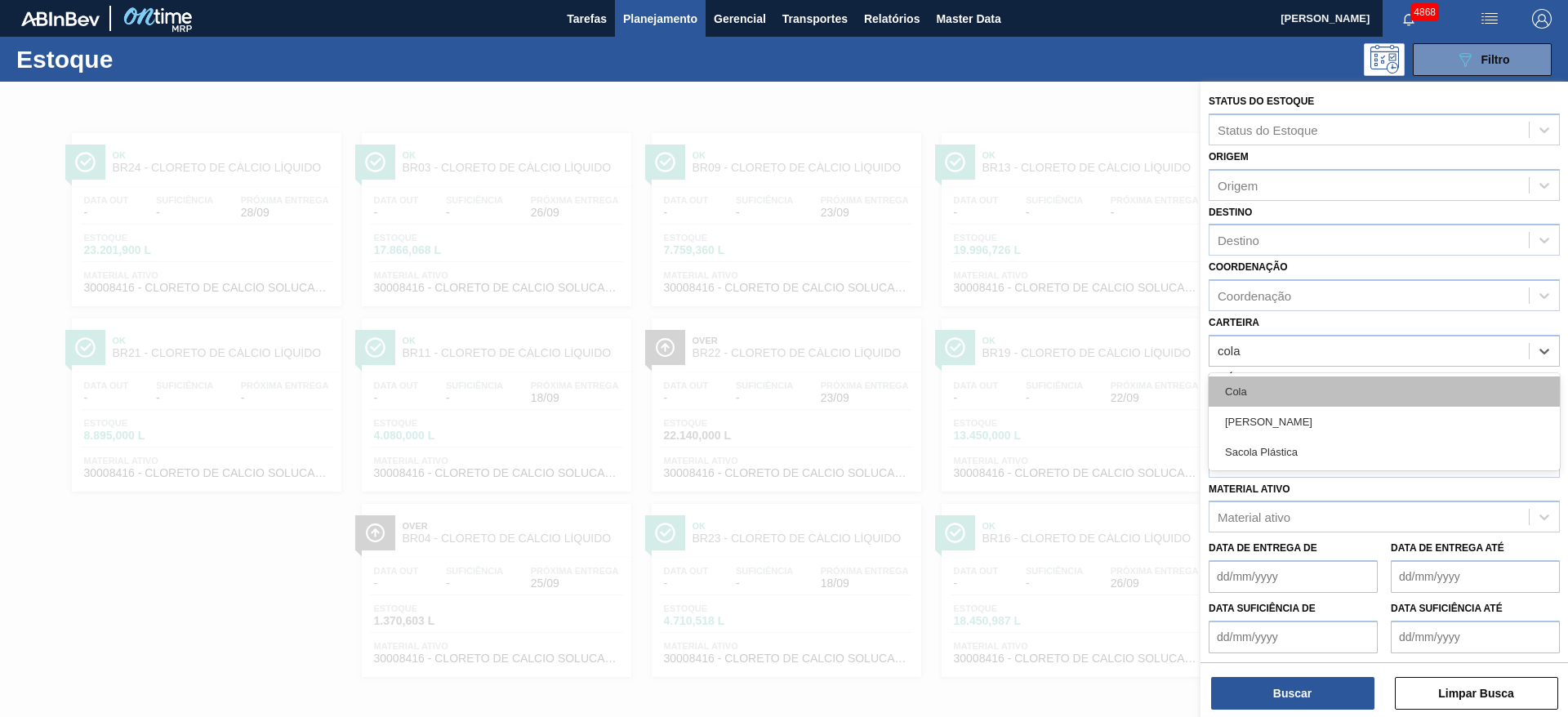
click at [1282, 387] on div "Cola" at bounding box center [1384, 392] width 351 height 30
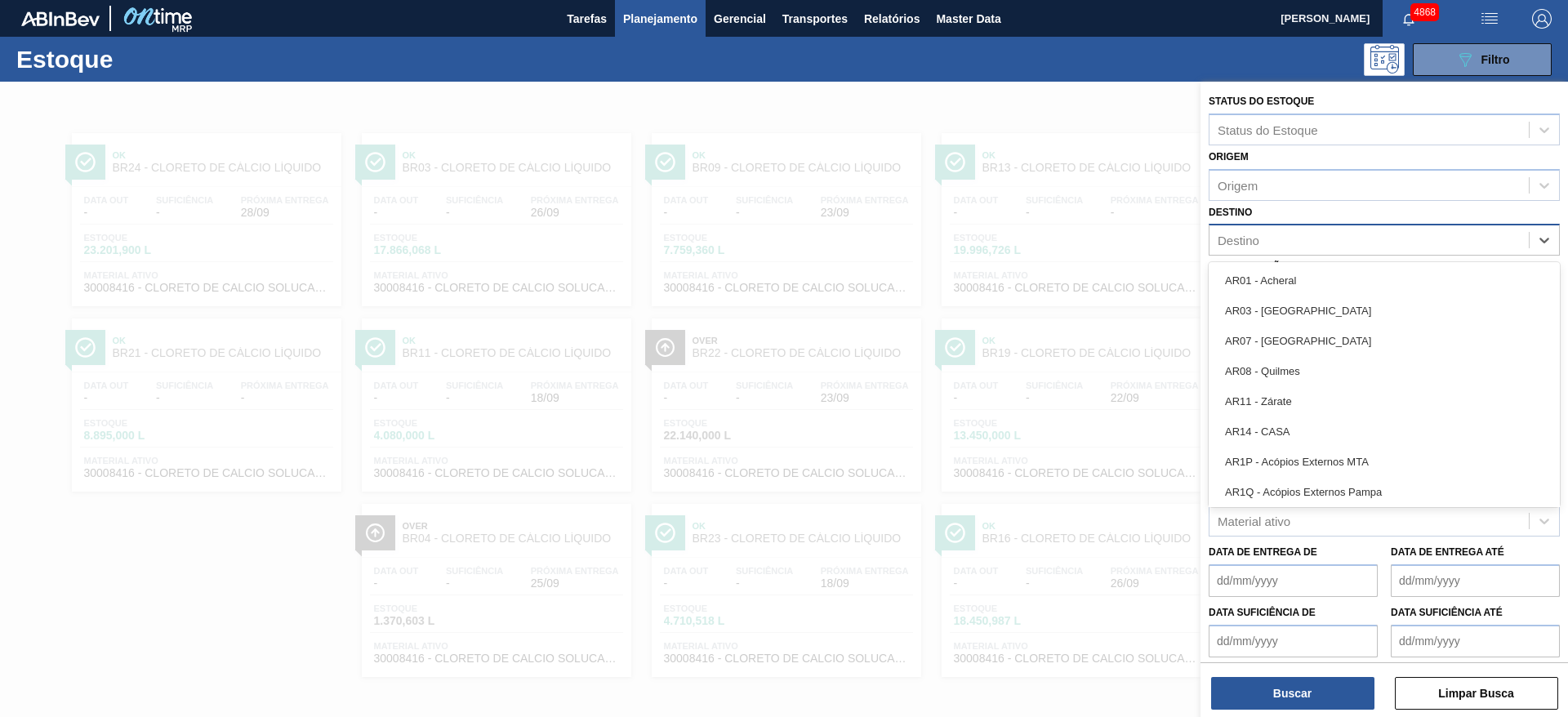
click at [1309, 241] on div "Destino" at bounding box center [1369, 240] width 319 height 24
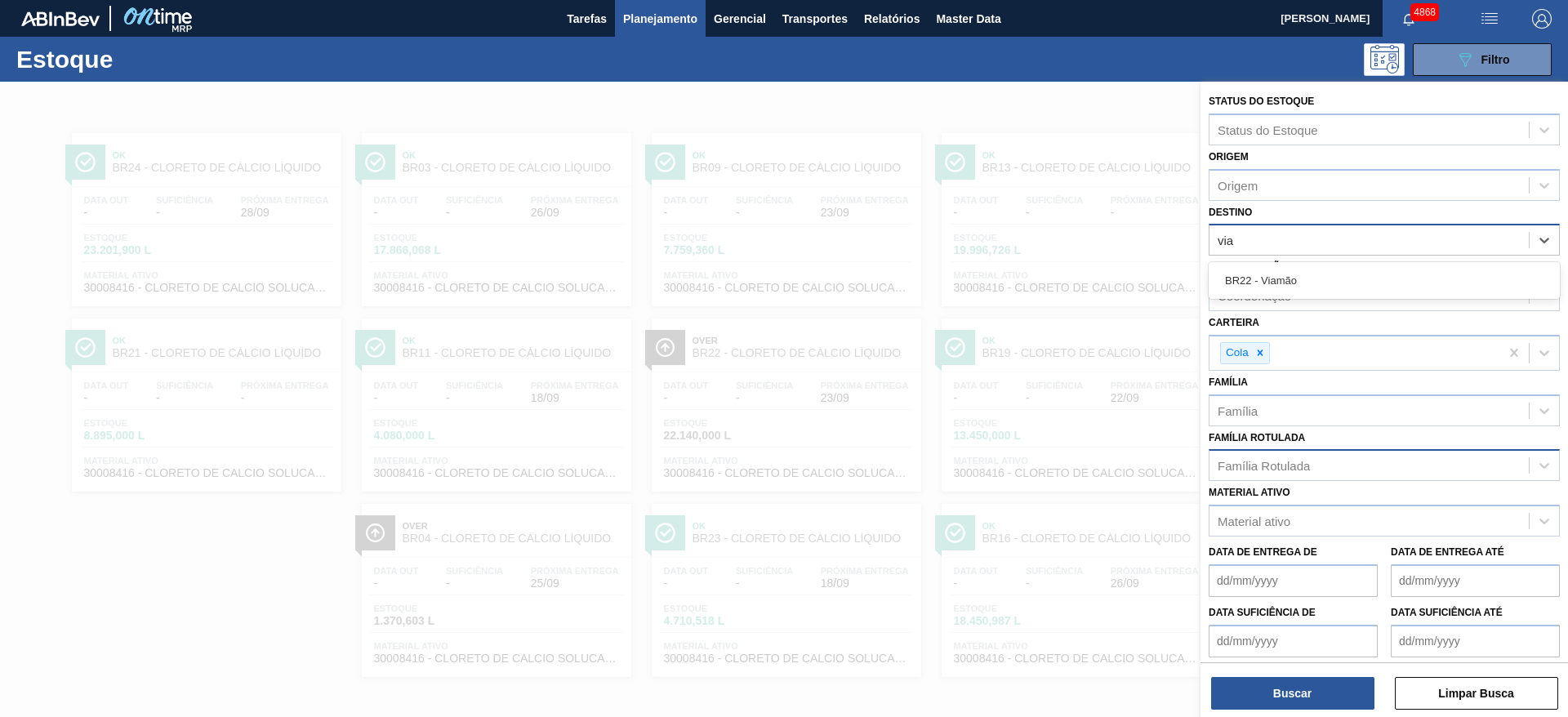
type input "viam"
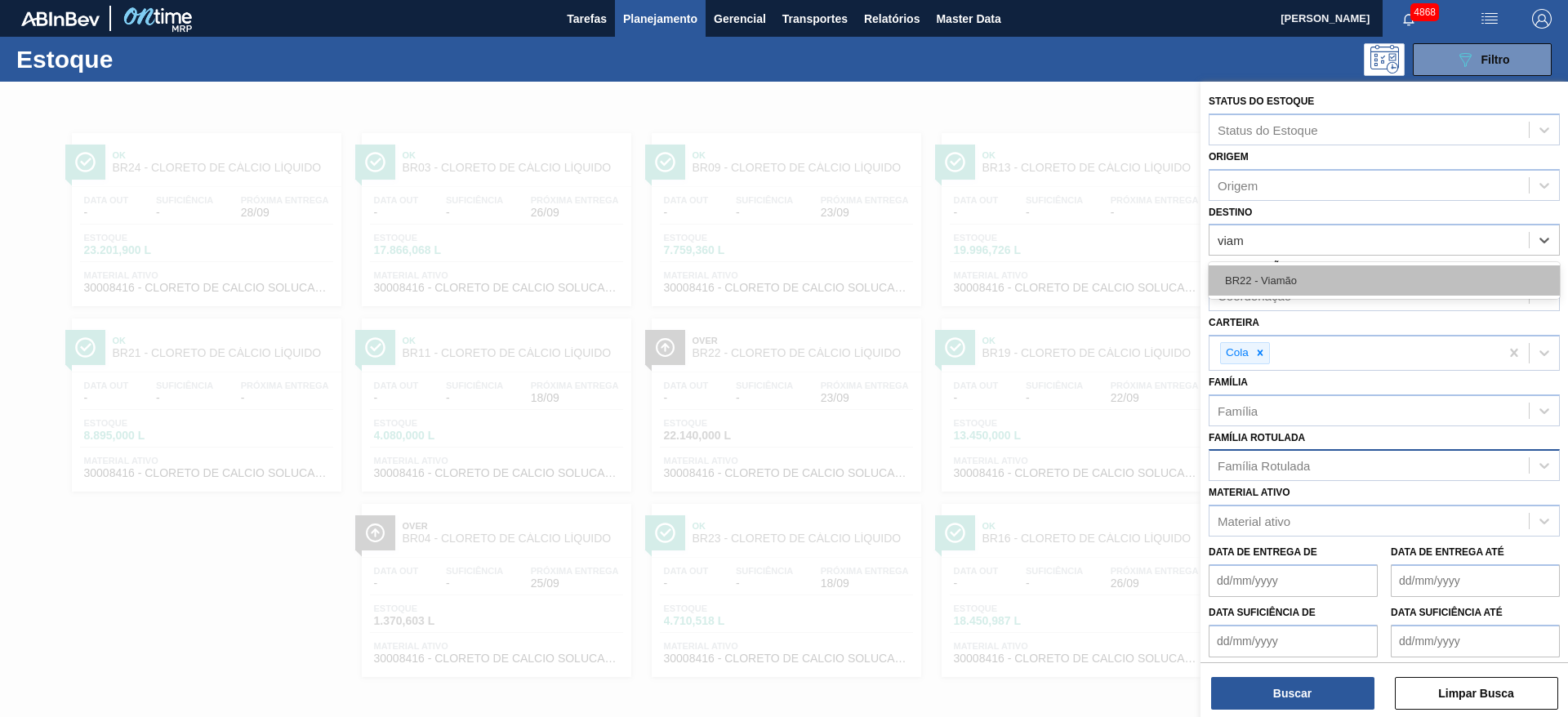
click at [1326, 274] on div "BR22 - Viamão" at bounding box center [1384, 281] width 351 height 30
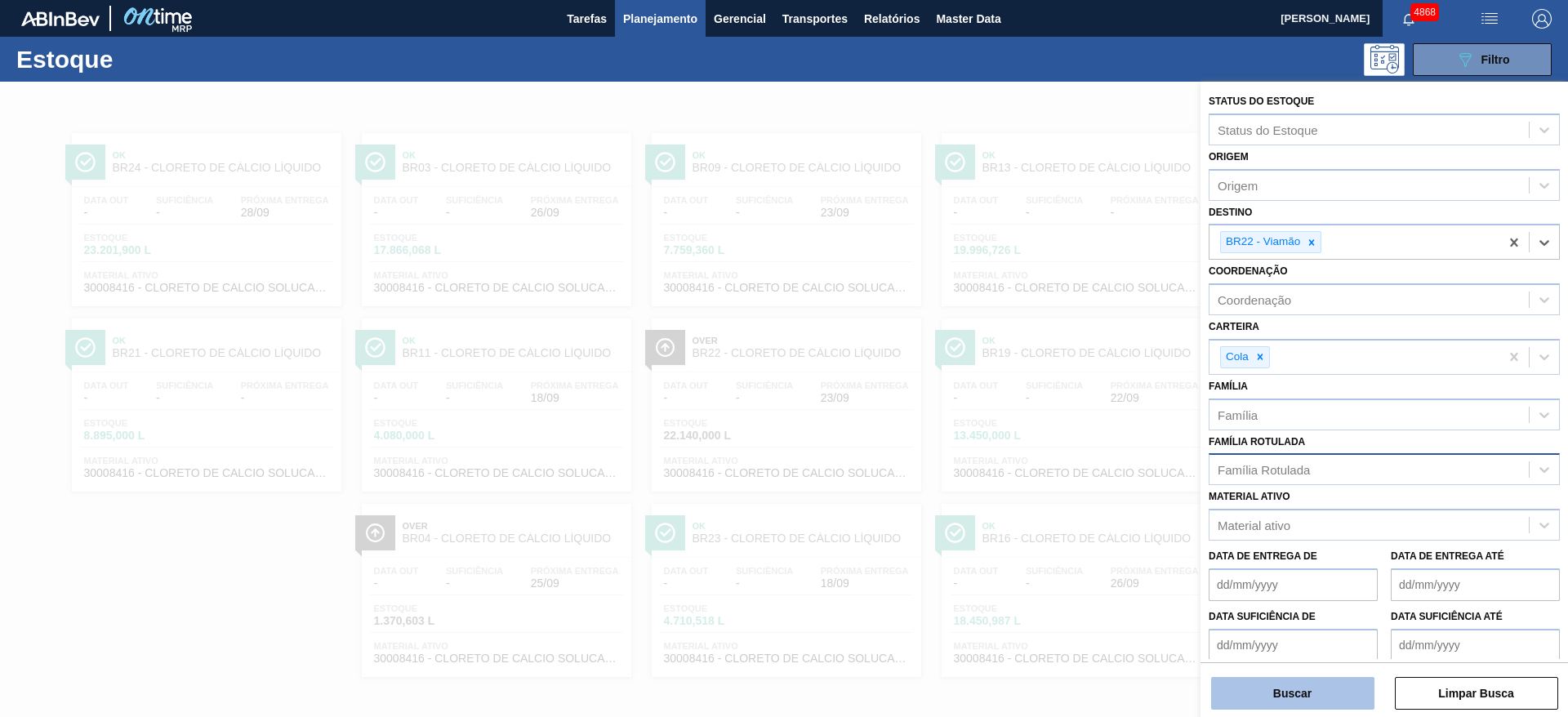
click at [1315, 688] on button "Buscar" at bounding box center [1293, 693] width 164 height 33
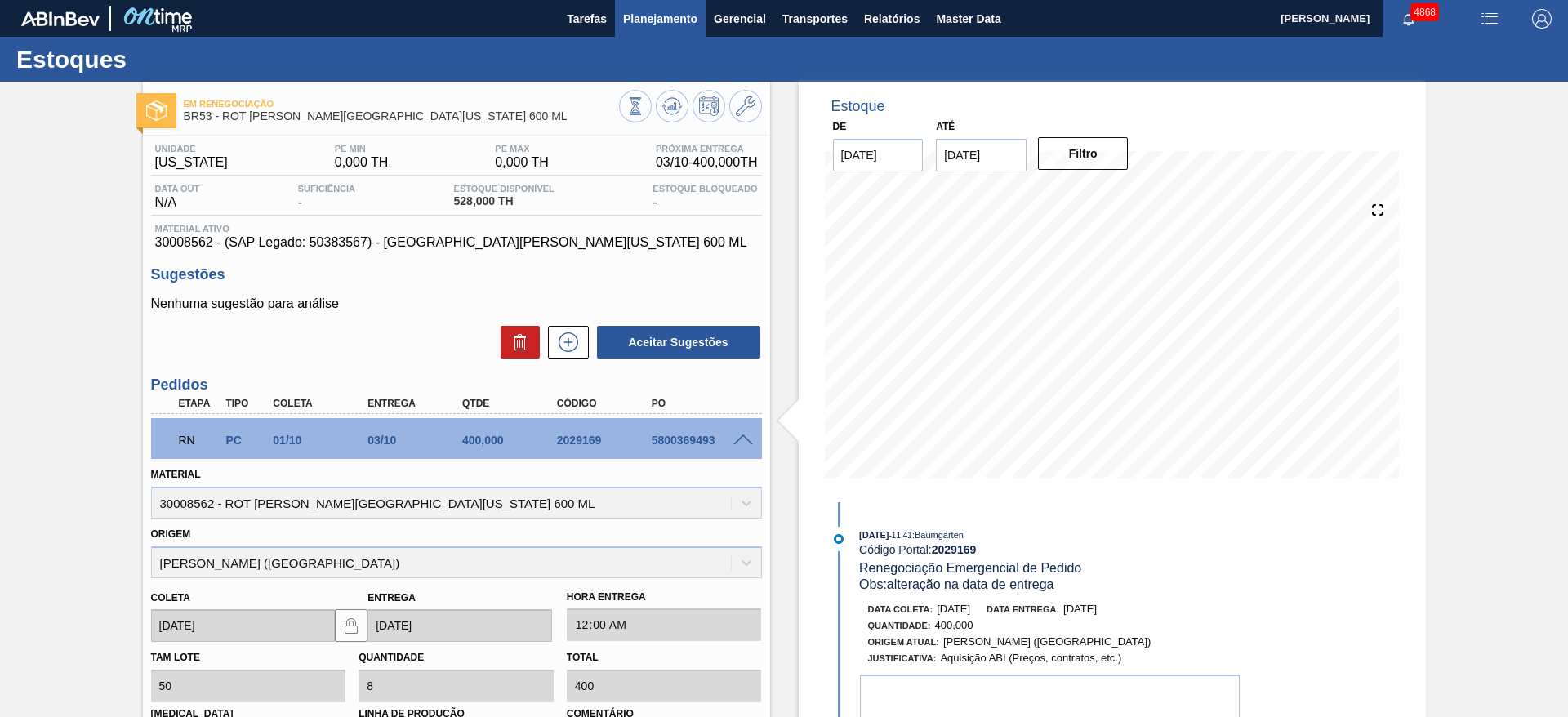
click at [661, 30] on button "Planejamento" at bounding box center [660, 18] width 91 height 36
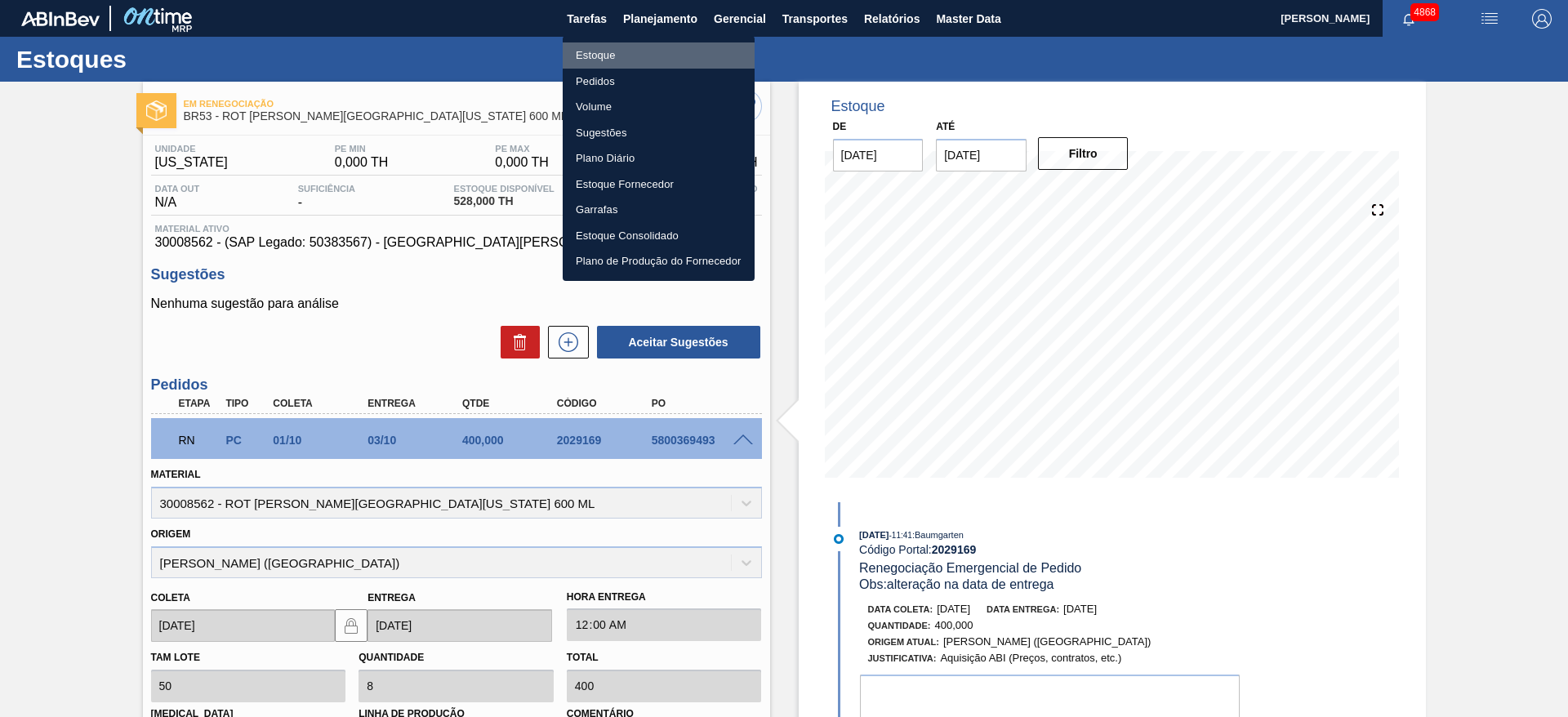
drag, startPoint x: 636, startPoint y: 60, endPoint x: 700, endPoint y: 15, distance: 78.2
click at [638, 59] on li "Estoque" at bounding box center [659, 55] width 192 height 26
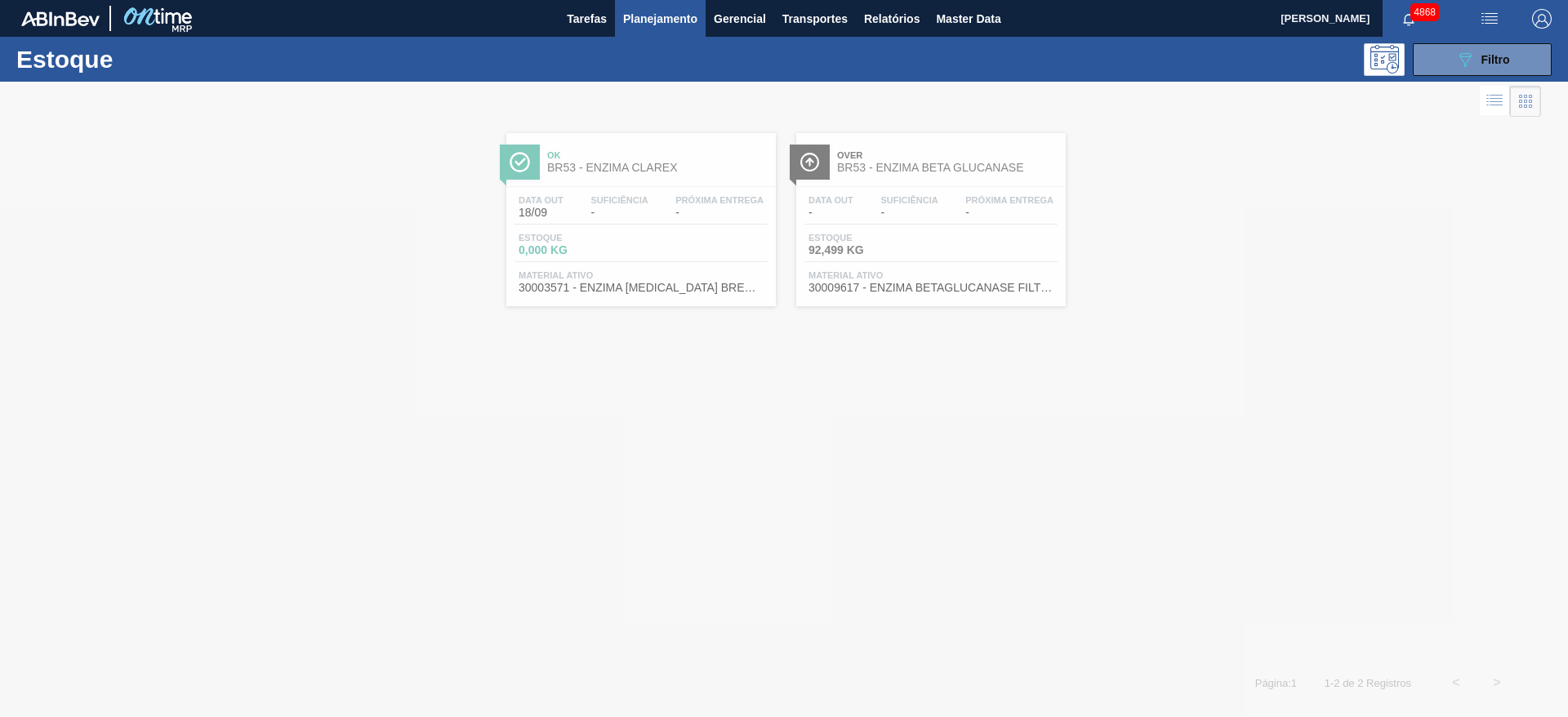
click at [1434, 38] on div "Estoque 089F7B8B-B2A5-4AFE-B5C0-19BA573D28AC Filtro" at bounding box center [784, 59] width 1568 height 45
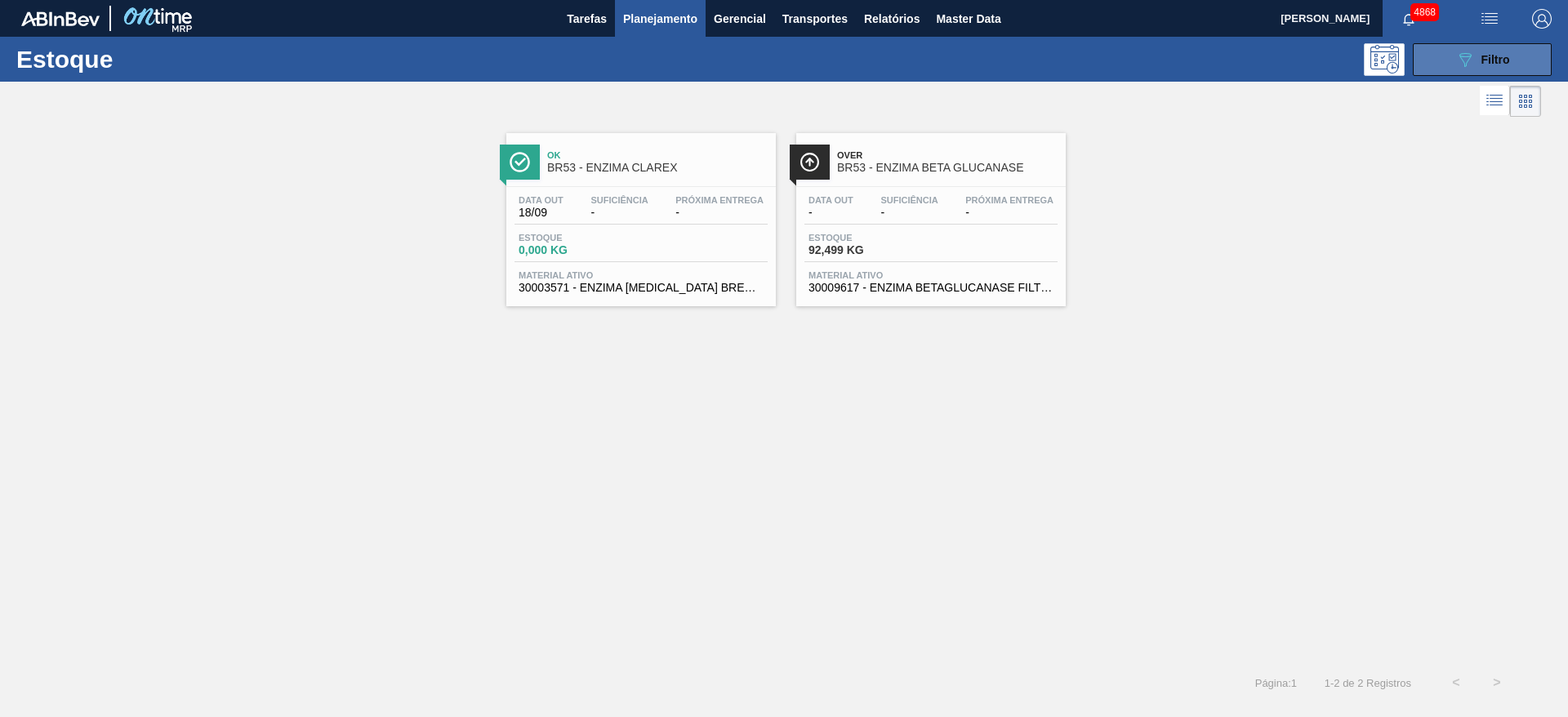
click at [1434, 52] on button "089F7B8B-B2A5-4AFE-B5C0-19BA573D28AC Filtro" at bounding box center [1483, 60] width 139 height 33
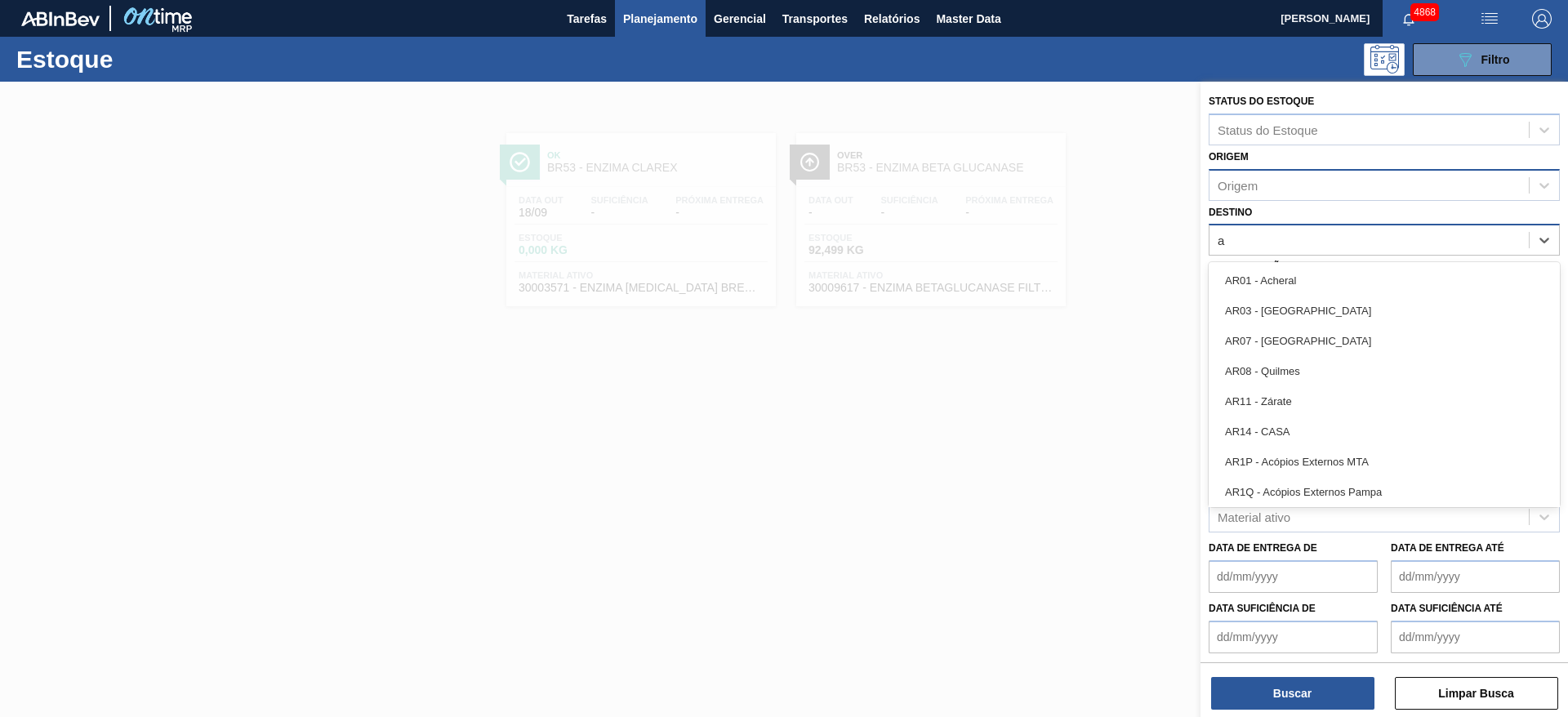
type input "ag"
drag, startPoint x: 1381, startPoint y: 275, endPoint x: 1361, endPoint y: 349, distance: 76.7
click at [1381, 276] on div "BR09 - Agudos" at bounding box center [1384, 281] width 351 height 30
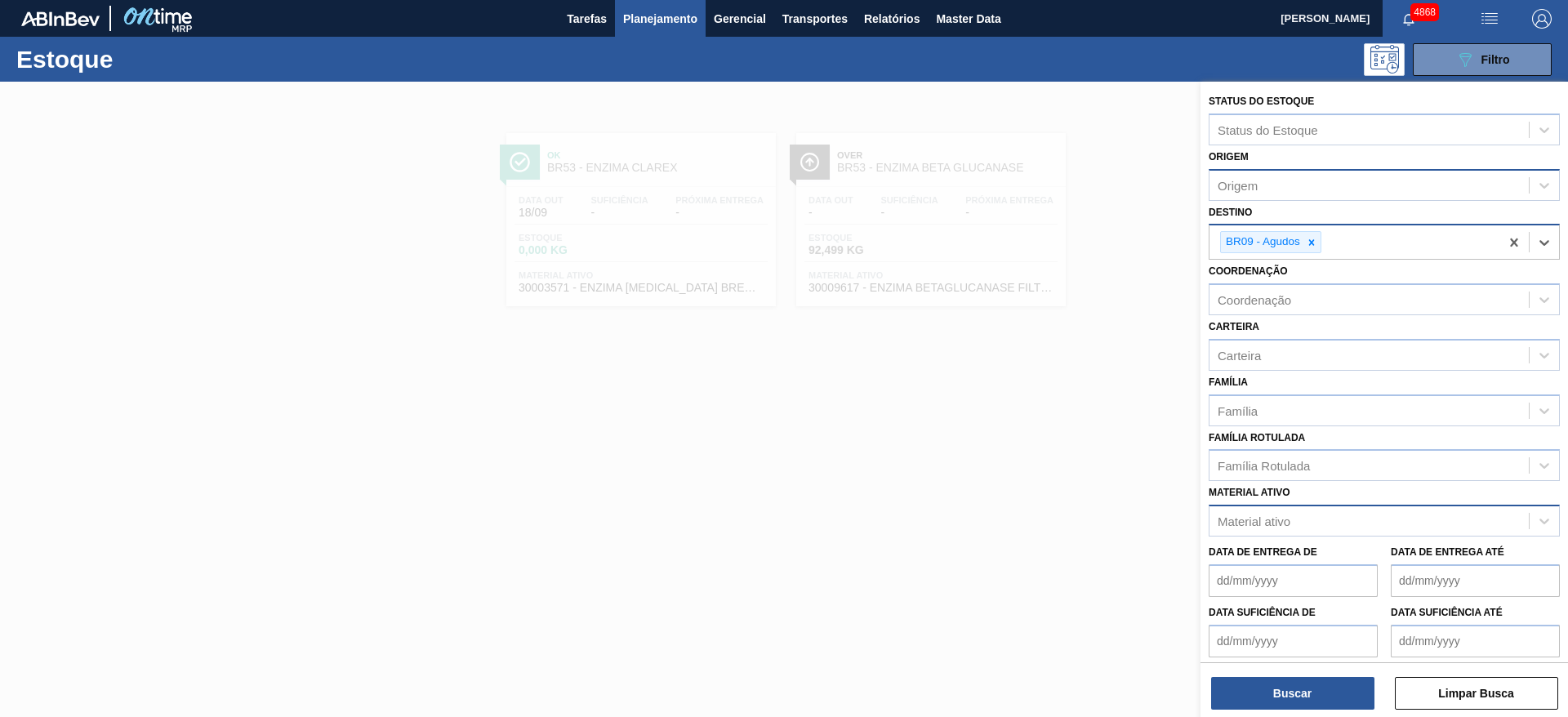
click at [1281, 524] on div "Material ativo" at bounding box center [1254, 522] width 73 height 14
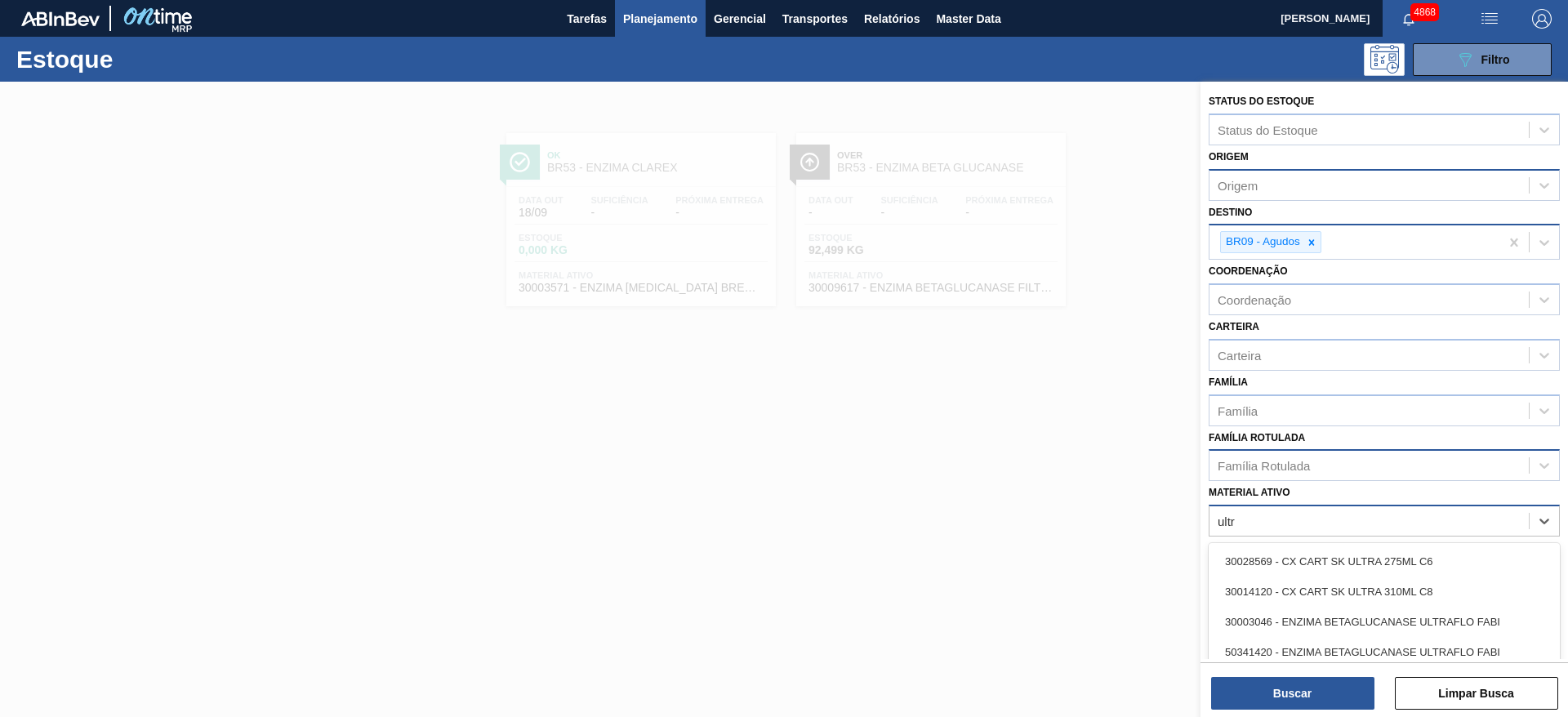
type ativo "ultr"
click at [1287, 473] on div "Família Rotulada" at bounding box center [1369, 466] width 319 height 24
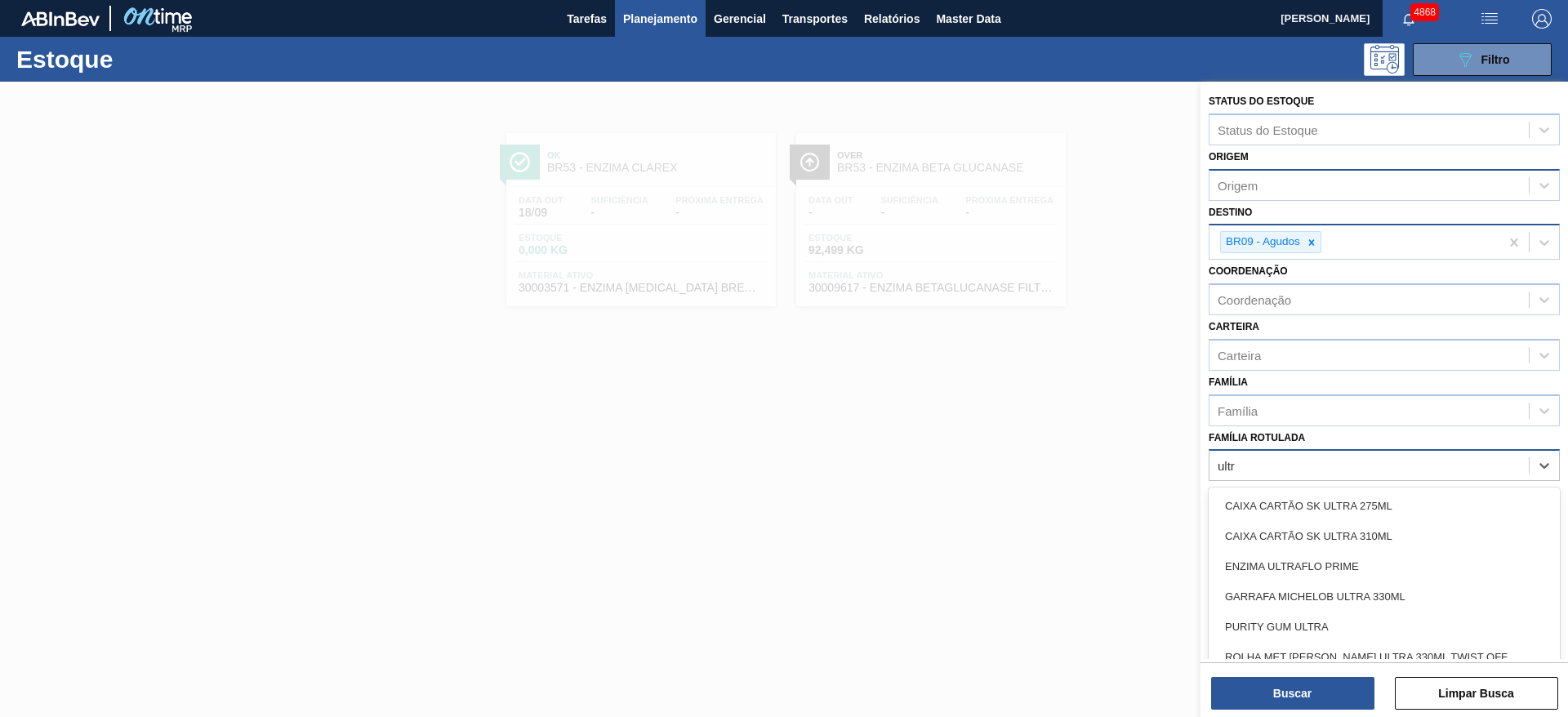
type Rotulada "ultra"
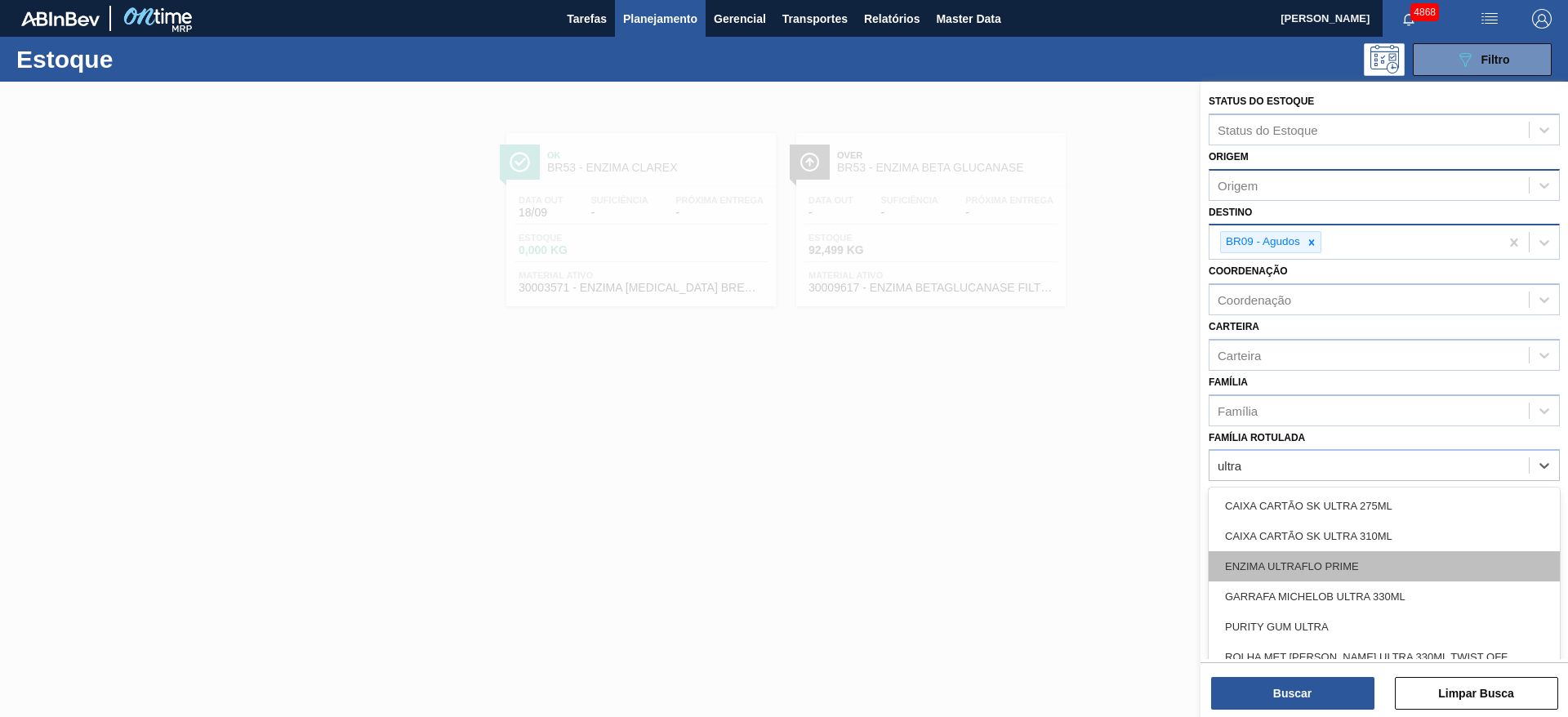
click at [1277, 566] on div "ENZIMA ULTRAFLO PRIME" at bounding box center [1384, 566] width 351 height 30
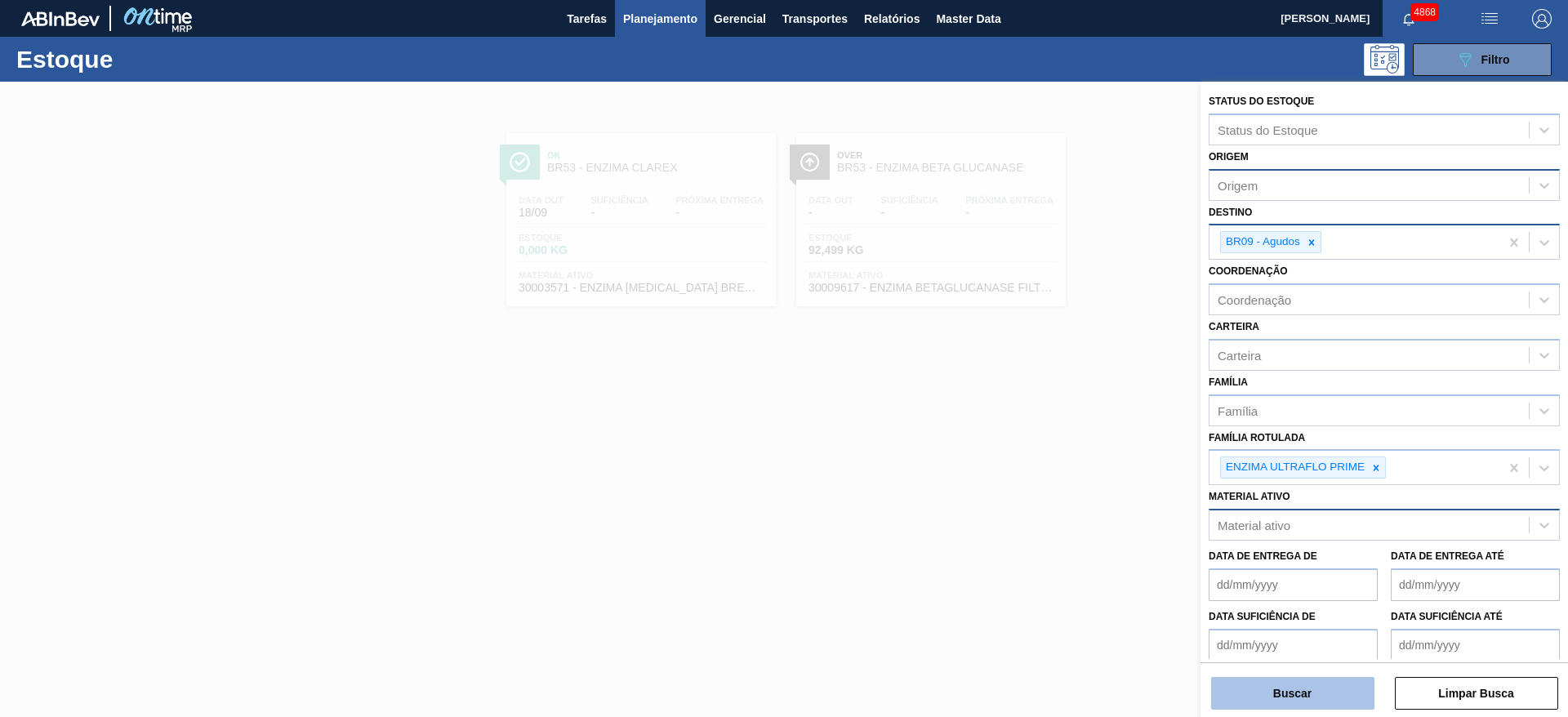
click at [1244, 688] on button "Buscar" at bounding box center [1293, 693] width 164 height 33
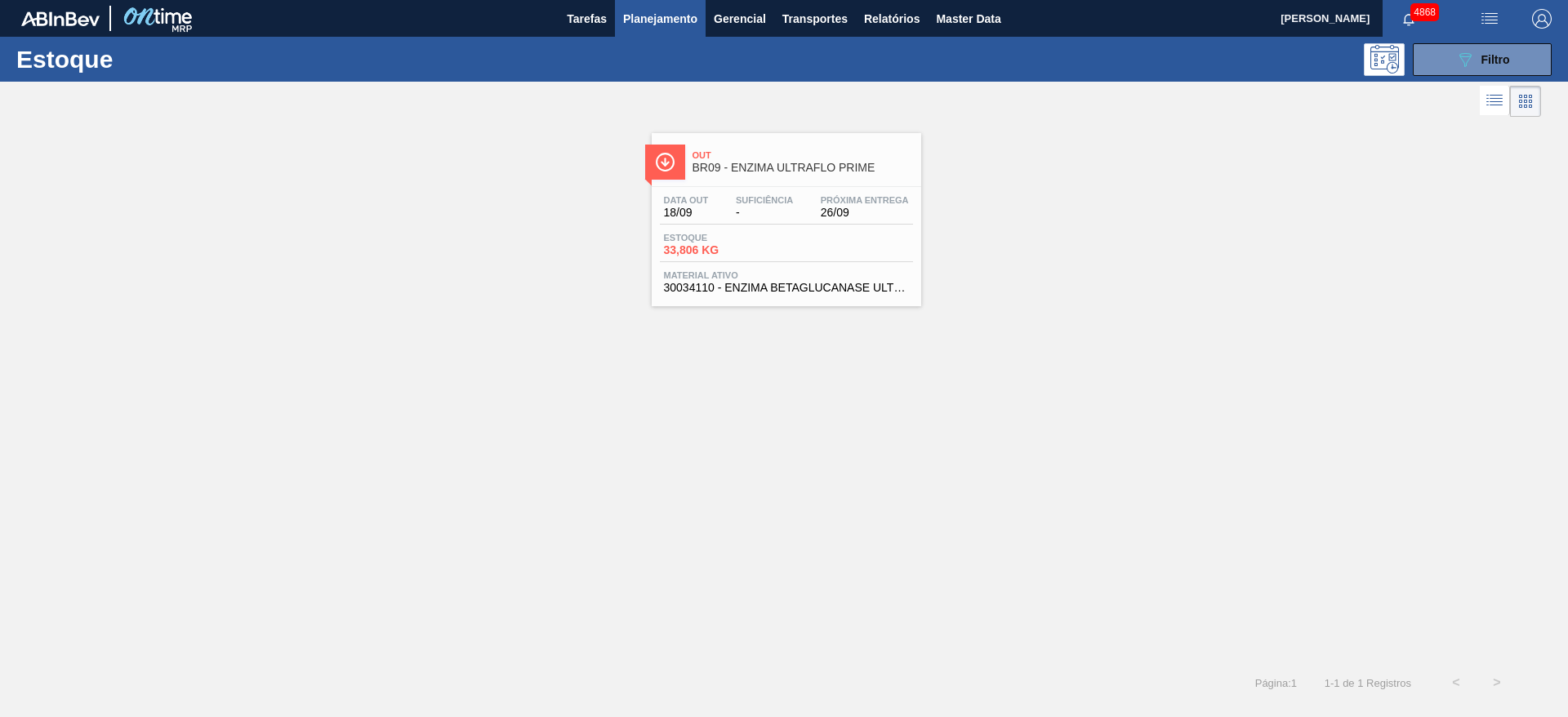
click at [769, 235] on span "Estoque" at bounding box center [721, 237] width 115 height 10
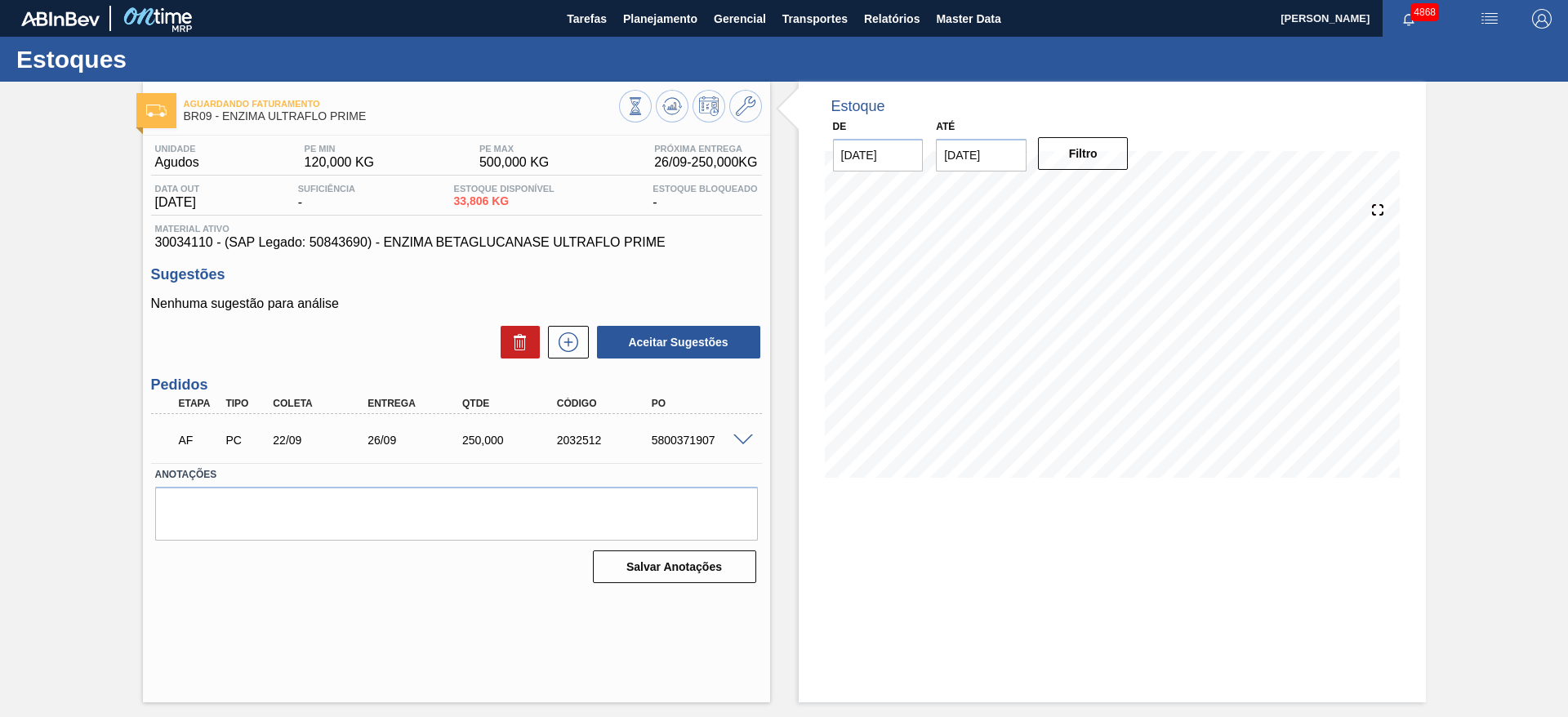
click at [744, 437] on span at bounding box center [743, 441] width 20 height 12
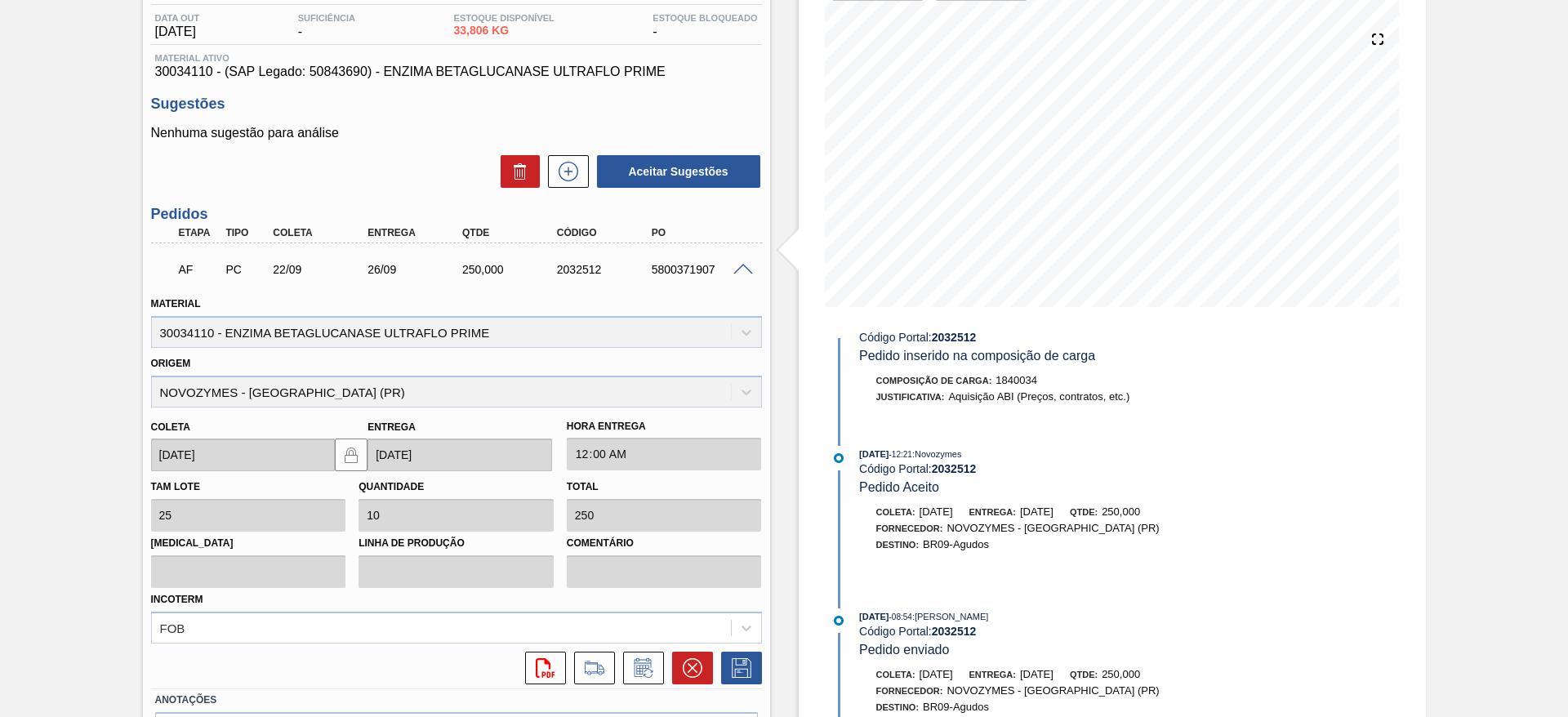
scroll to position [31, 0]
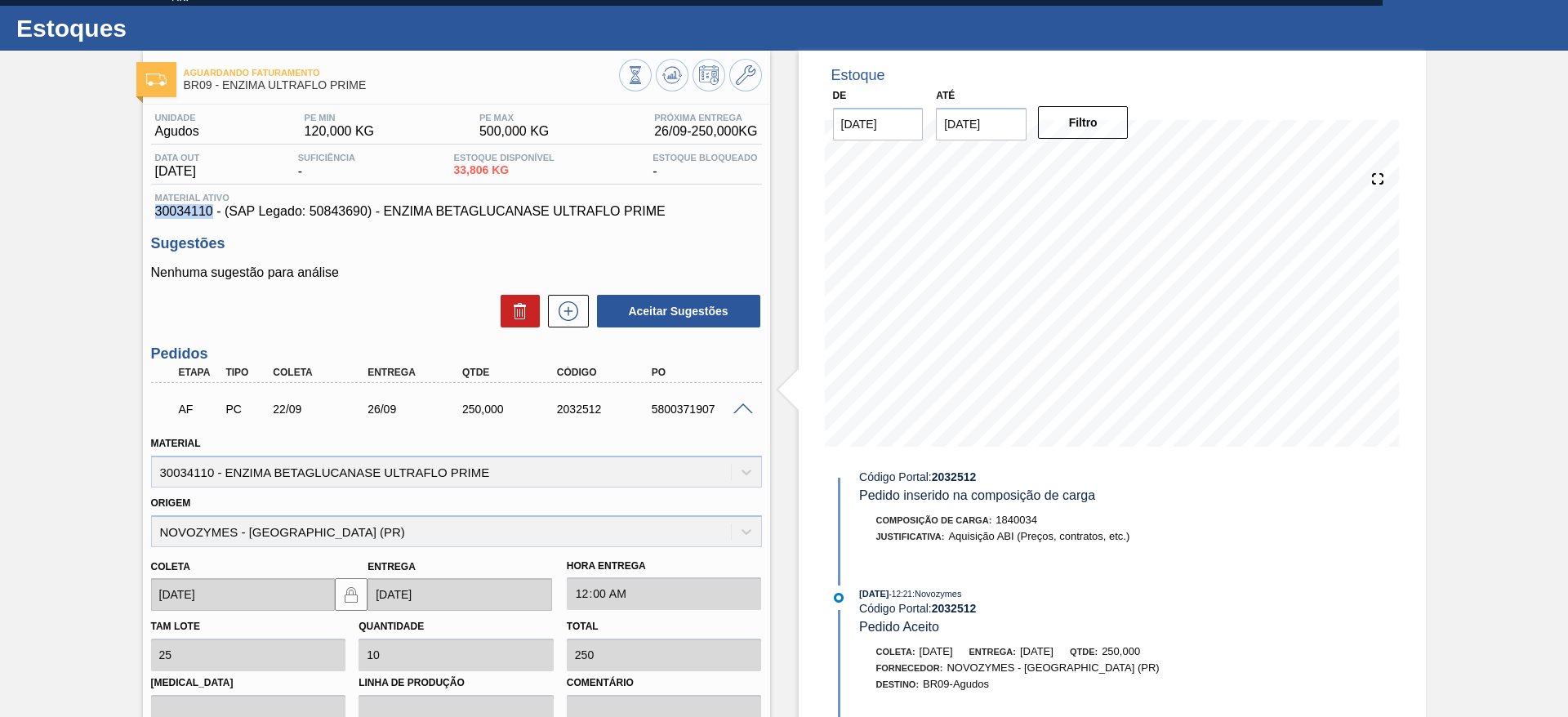
drag, startPoint x: 153, startPoint y: 210, endPoint x: 213, endPoint y: 208, distance: 60.0
click at [213, 208] on div "Material ativo 30034110 - (SAP Legado: 50843690) - ENZIMA BETAGLUCANASE ULTRAFL…" at bounding box center [456, 205] width 611 height 26
copy span "30034110"
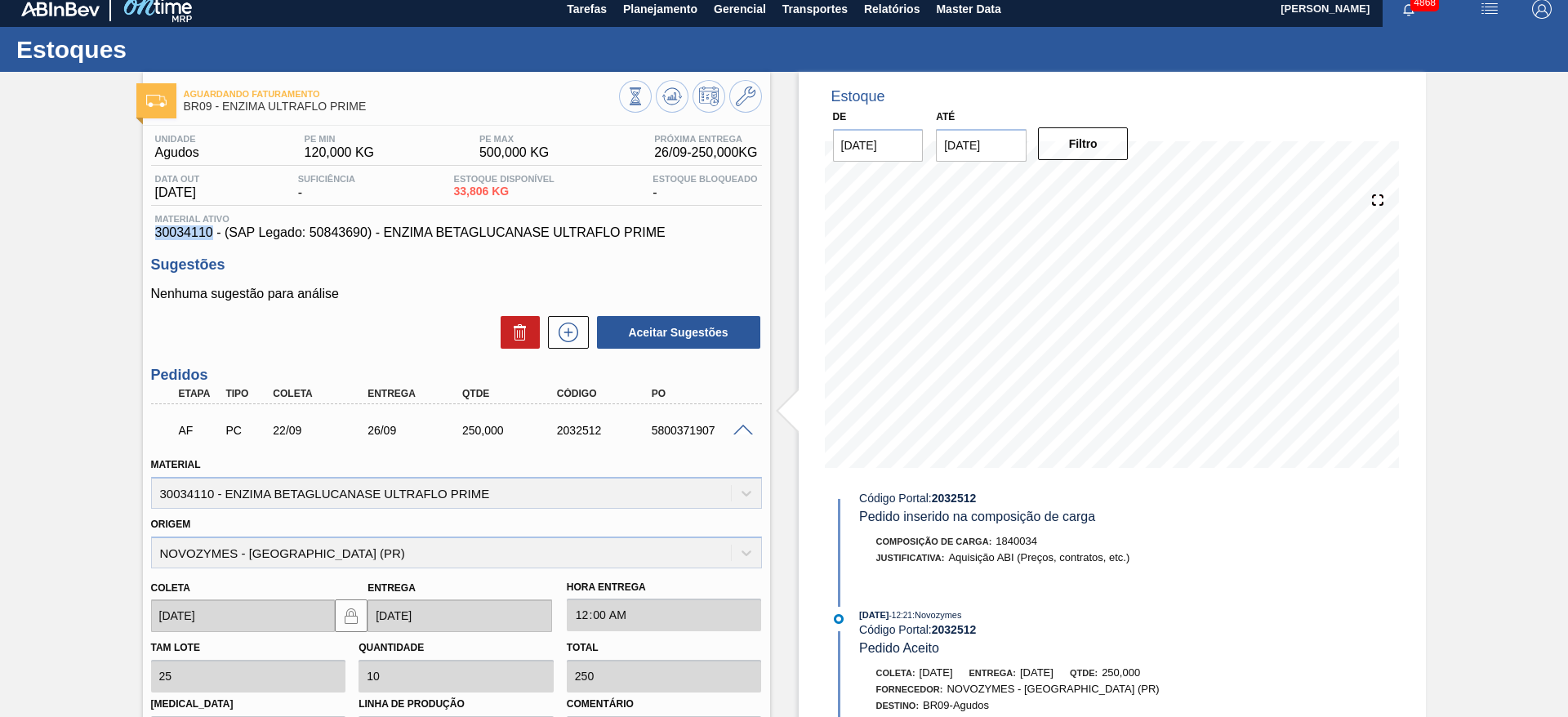
scroll to position [0, 0]
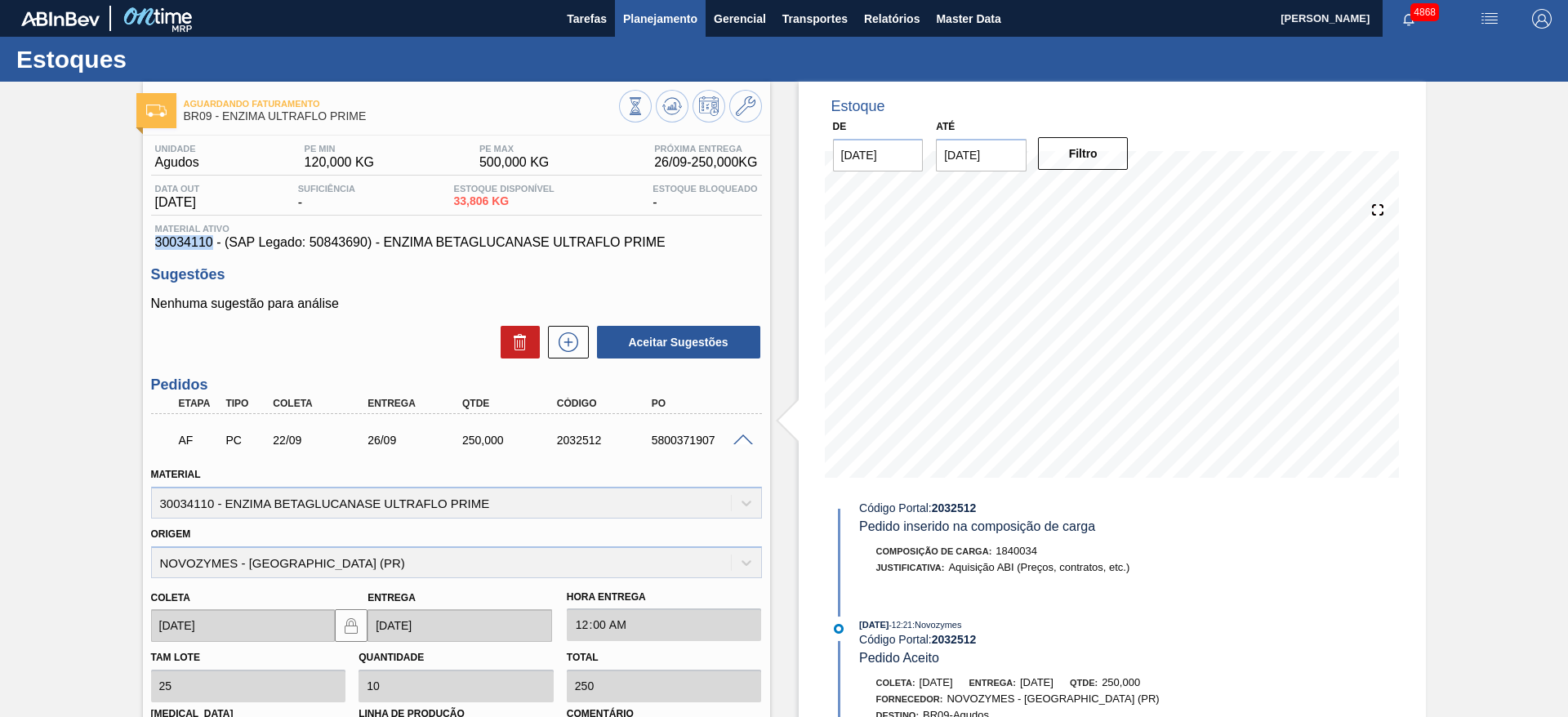
click at [656, 15] on span "Planejamento" at bounding box center [660, 19] width 75 height 20
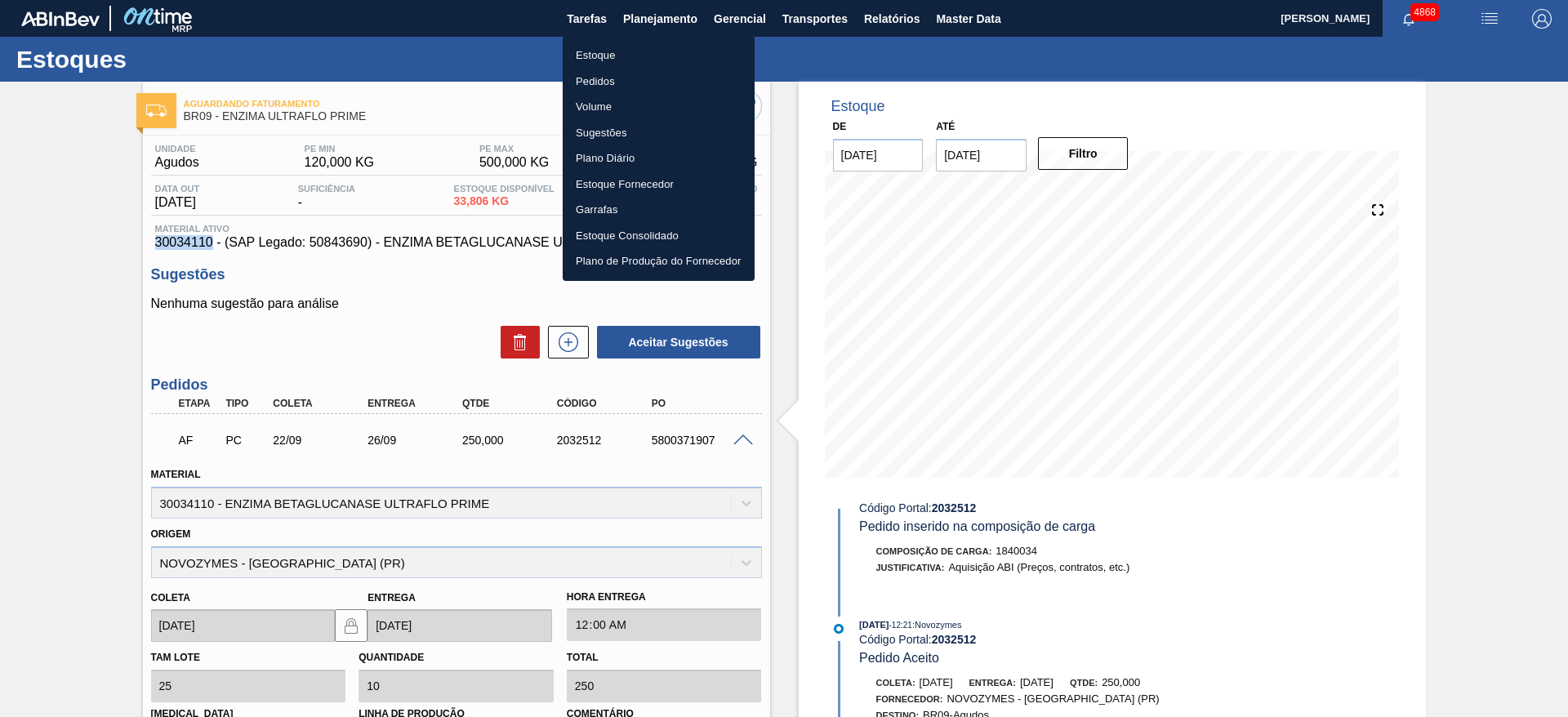
click at [655, 52] on li "Estoque" at bounding box center [659, 55] width 192 height 26
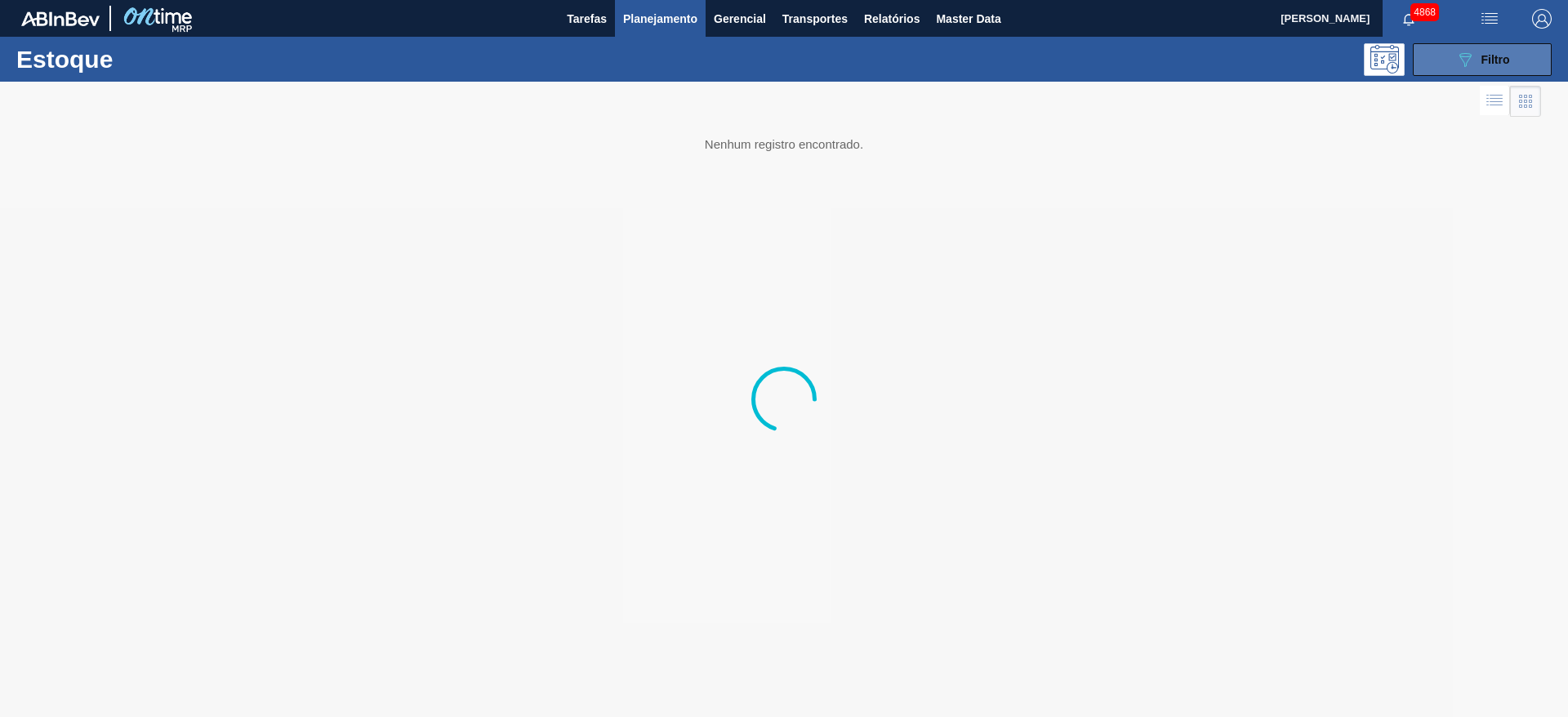
click at [1454, 62] on button "089F7B8B-B2A5-4AFE-B5C0-19BA573D28AC Filtro" at bounding box center [1483, 60] width 139 height 33
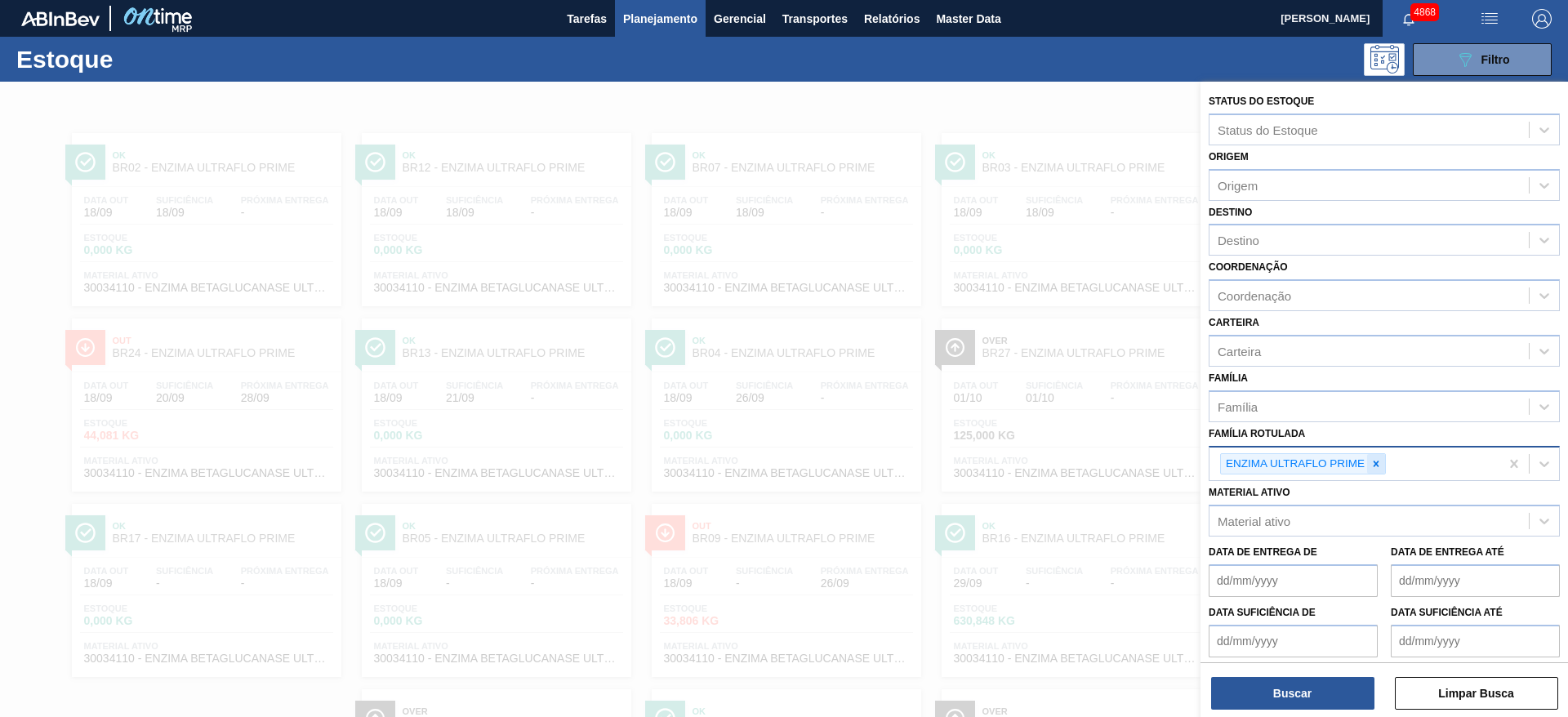
click at [1380, 466] on icon at bounding box center [1376, 464] width 12 height 12
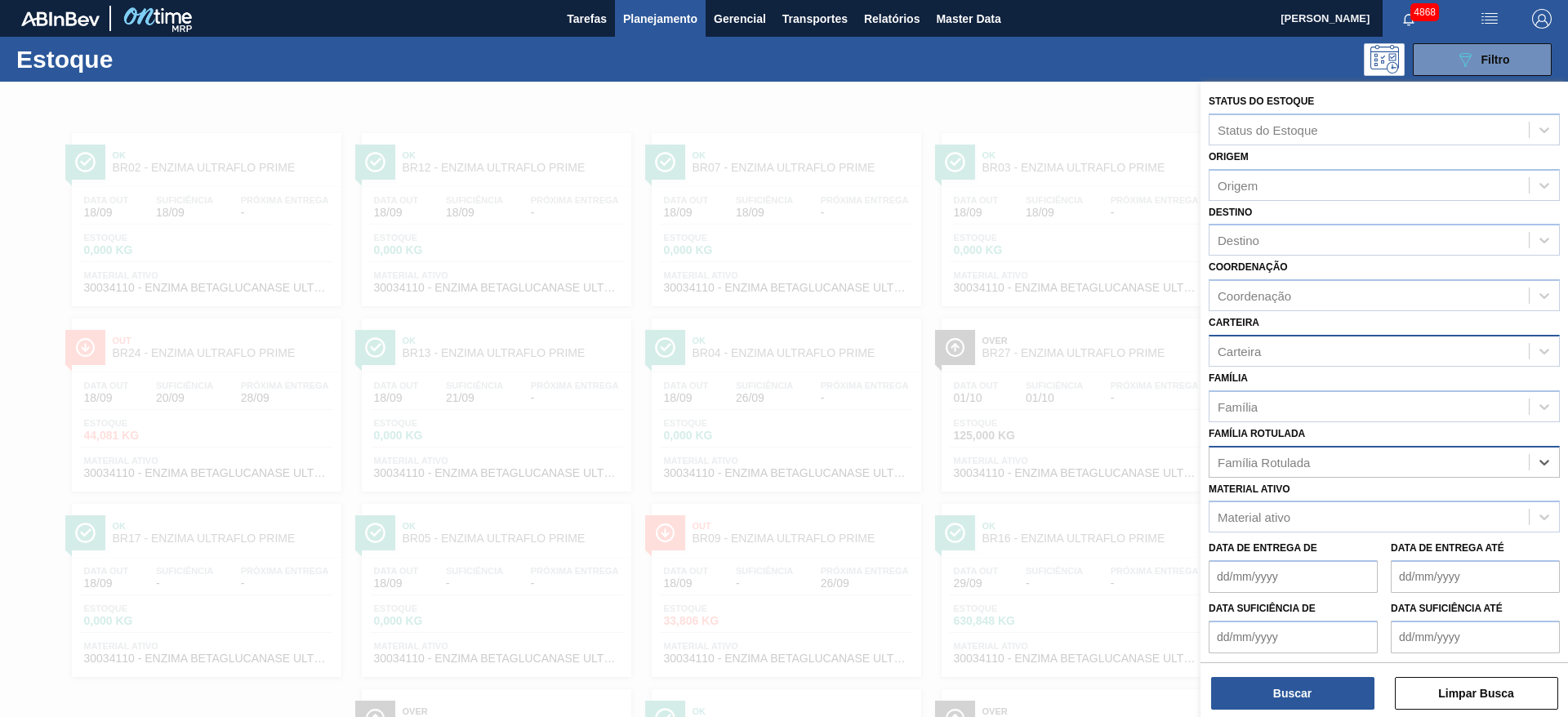
click at [1237, 349] on div "Carteira" at bounding box center [1239, 351] width 44 height 14
type input "cola"
click at [869, 100] on div at bounding box center [784, 440] width 1568 height 717
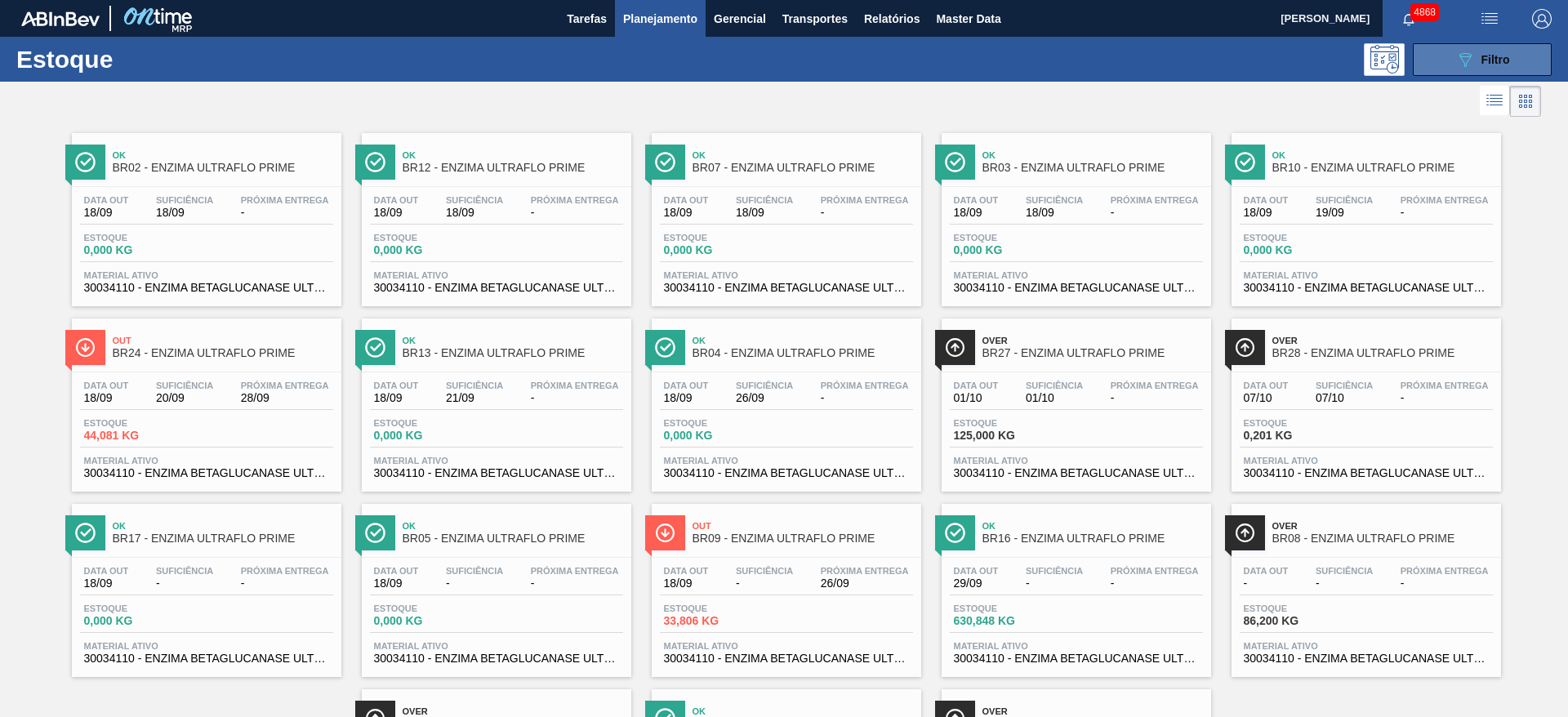
click at [1484, 53] on span "Filtro" at bounding box center [1496, 60] width 28 height 13
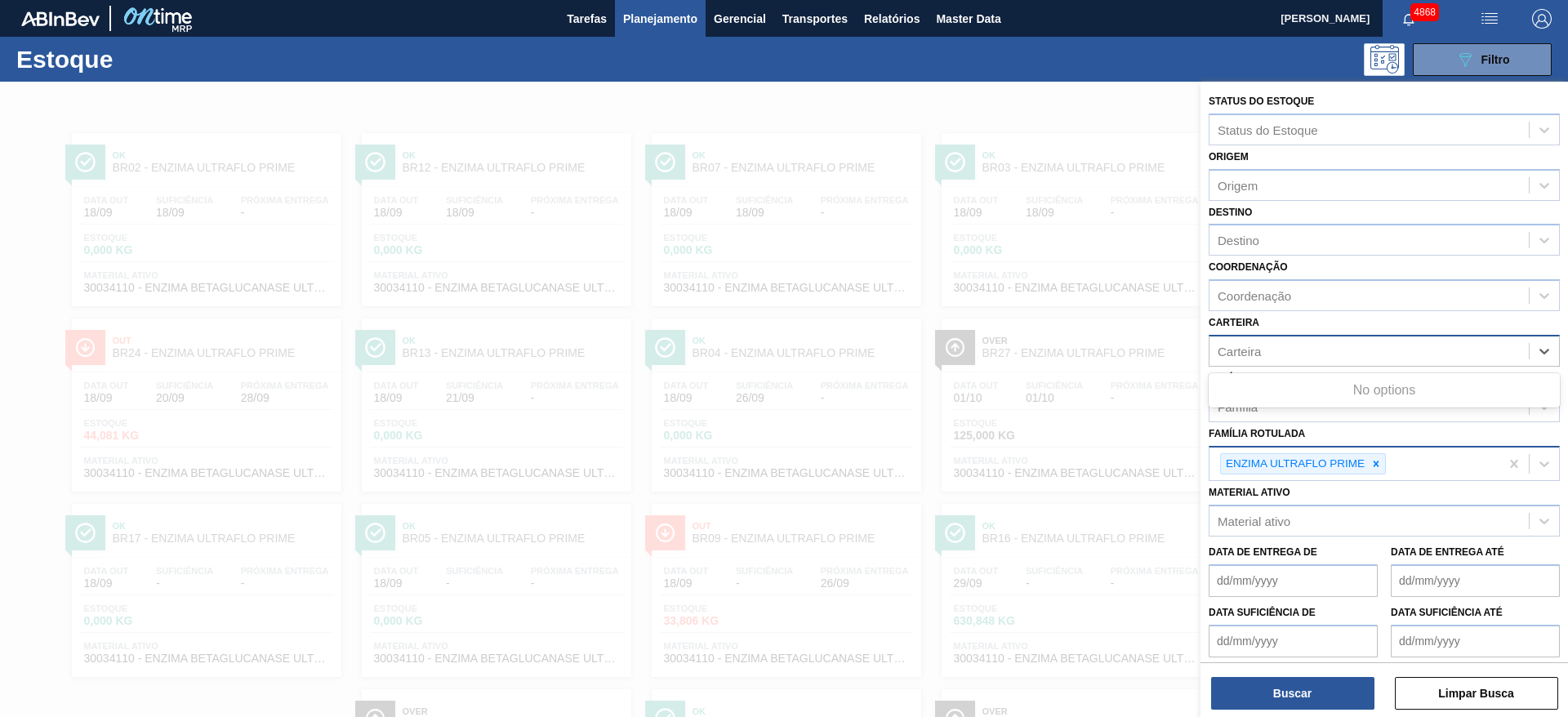
click at [1304, 347] on div "Carteira" at bounding box center [1369, 350] width 319 height 24
type input "c"
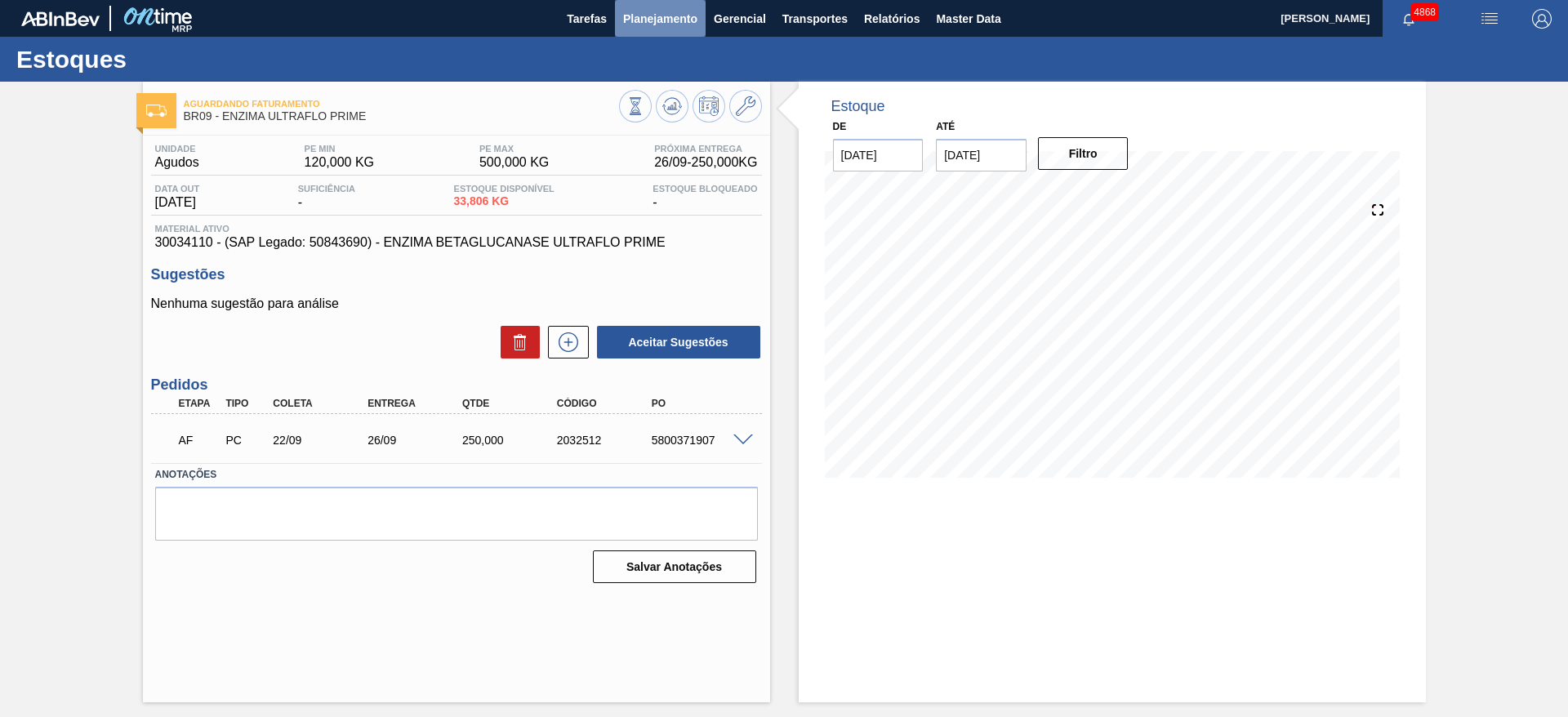
click at [686, 12] on span "Planejamento" at bounding box center [660, 19] width 75 height 20
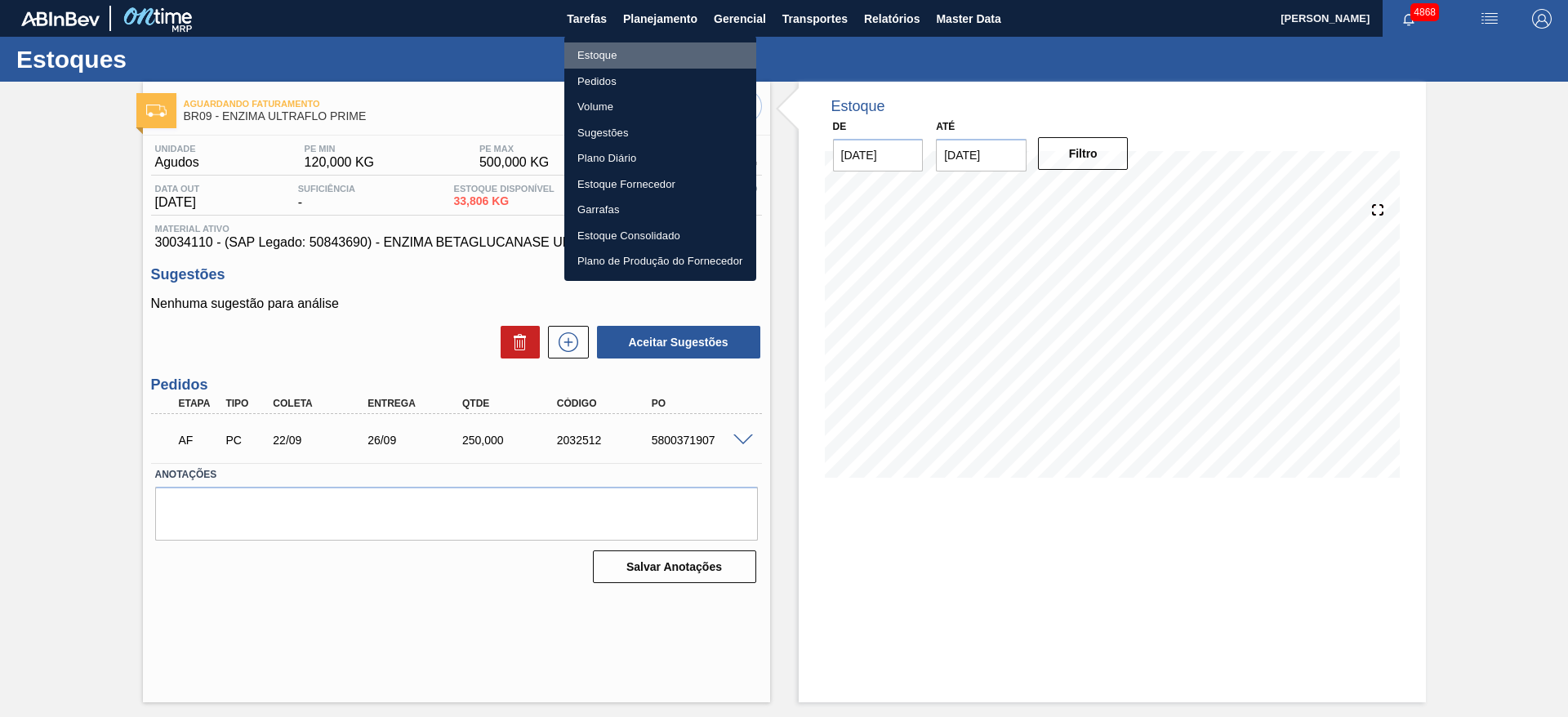
click at [580, 45] on li "Estoque" at bounding box center [660, 55] width 192 height 26
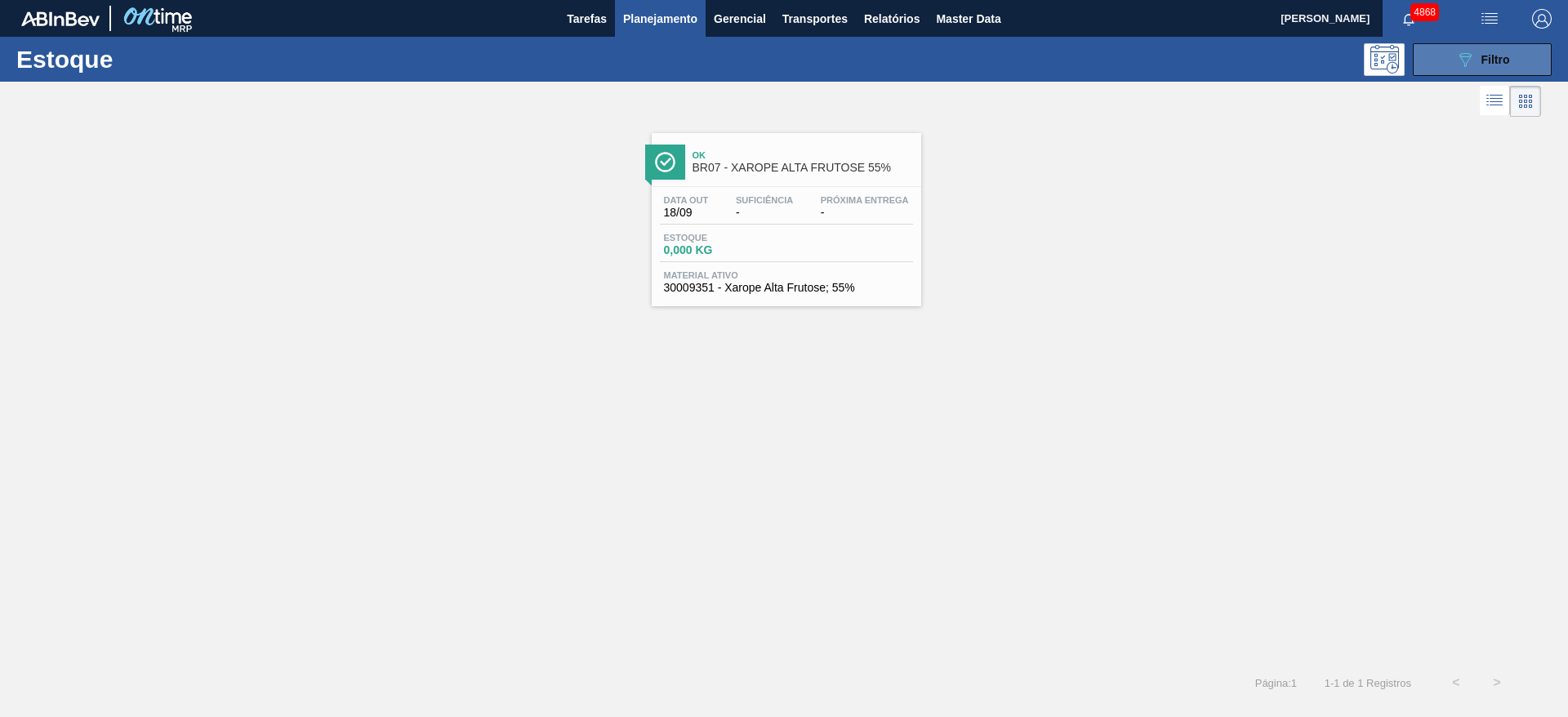
click at [1523, 51] on button "089F7B8B-B2A5-4AFE-B5C0-19BA573D28AC Filtro" at bounding box center [1483, 60] width 139 height 33
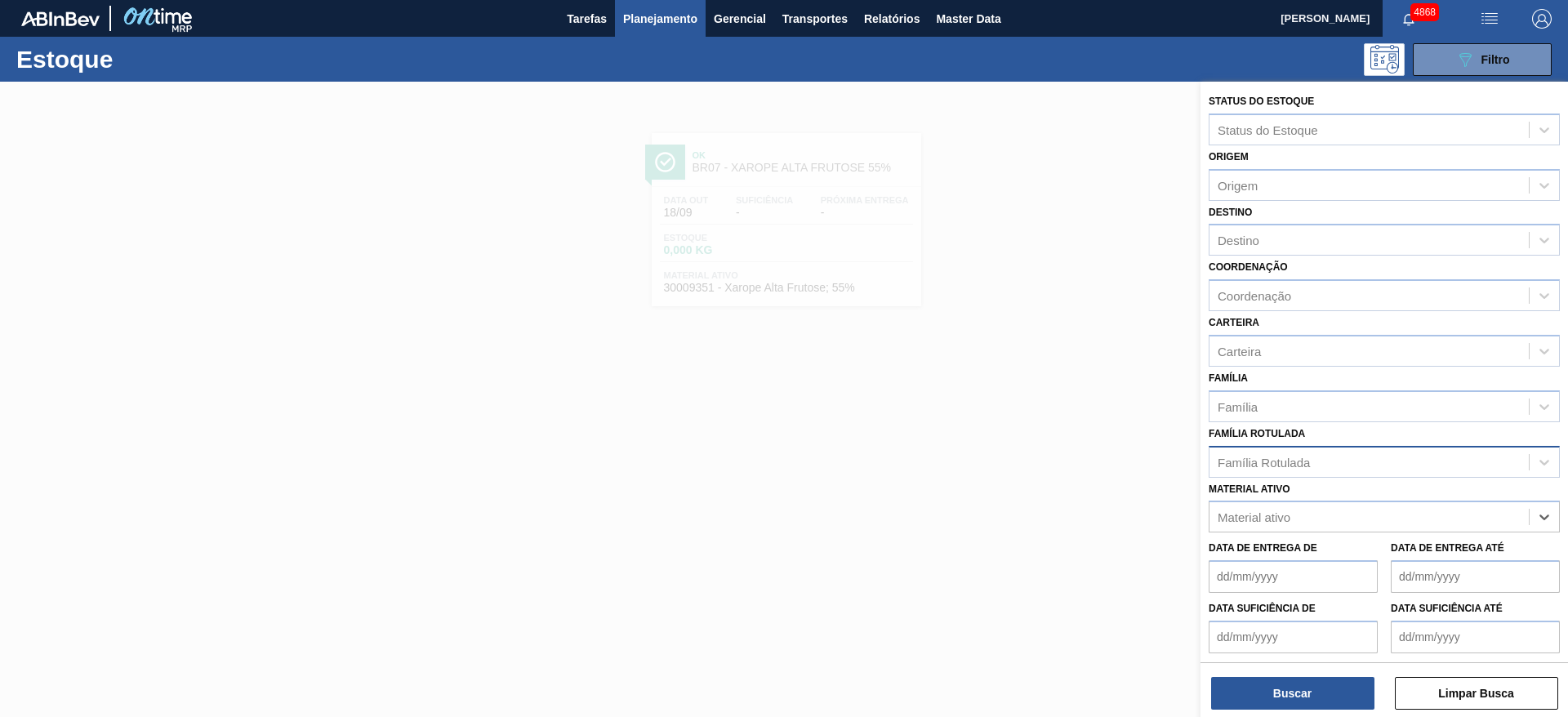
click at [1397, 455] on div "Família Rotulada" at bounding box center [1369, 461] width 319 height 24
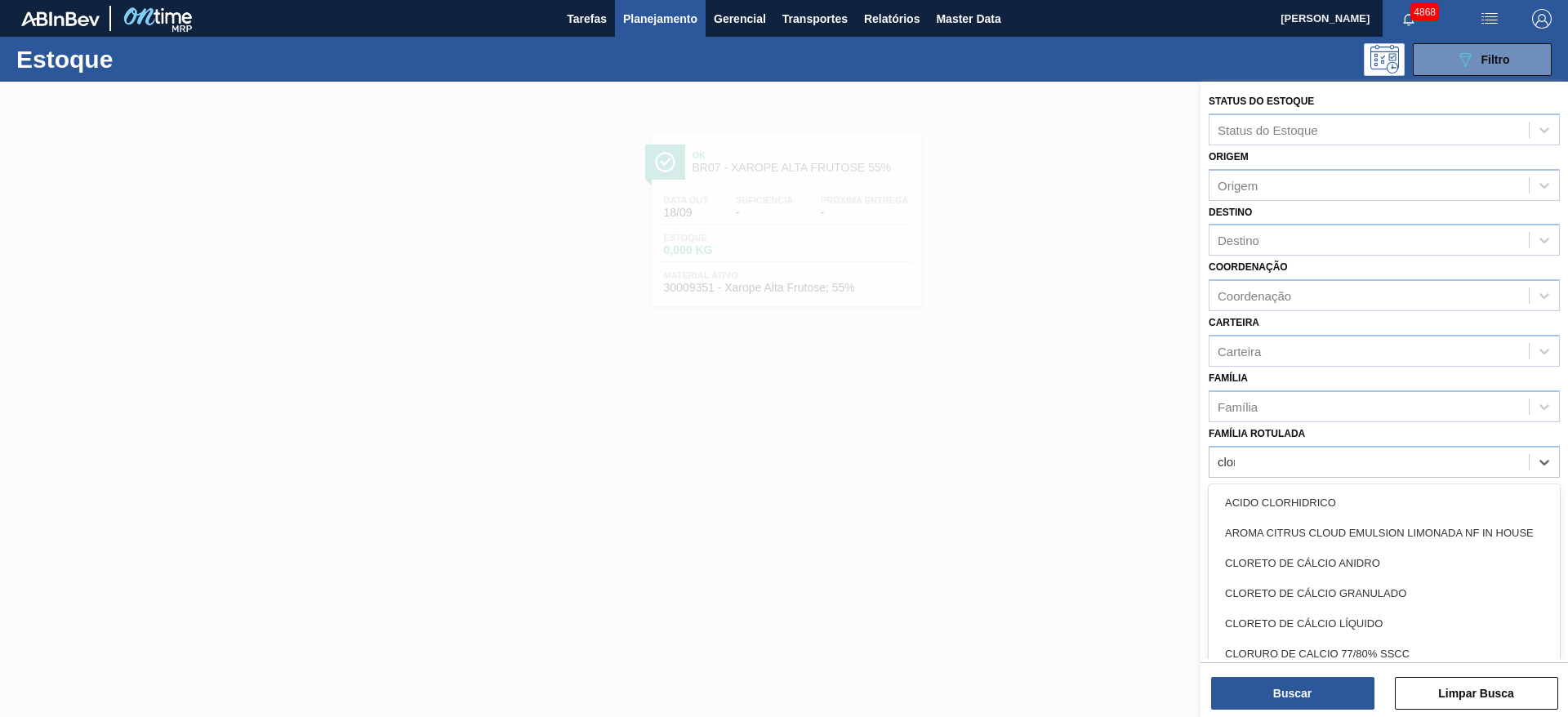
type Rotulada "clore"
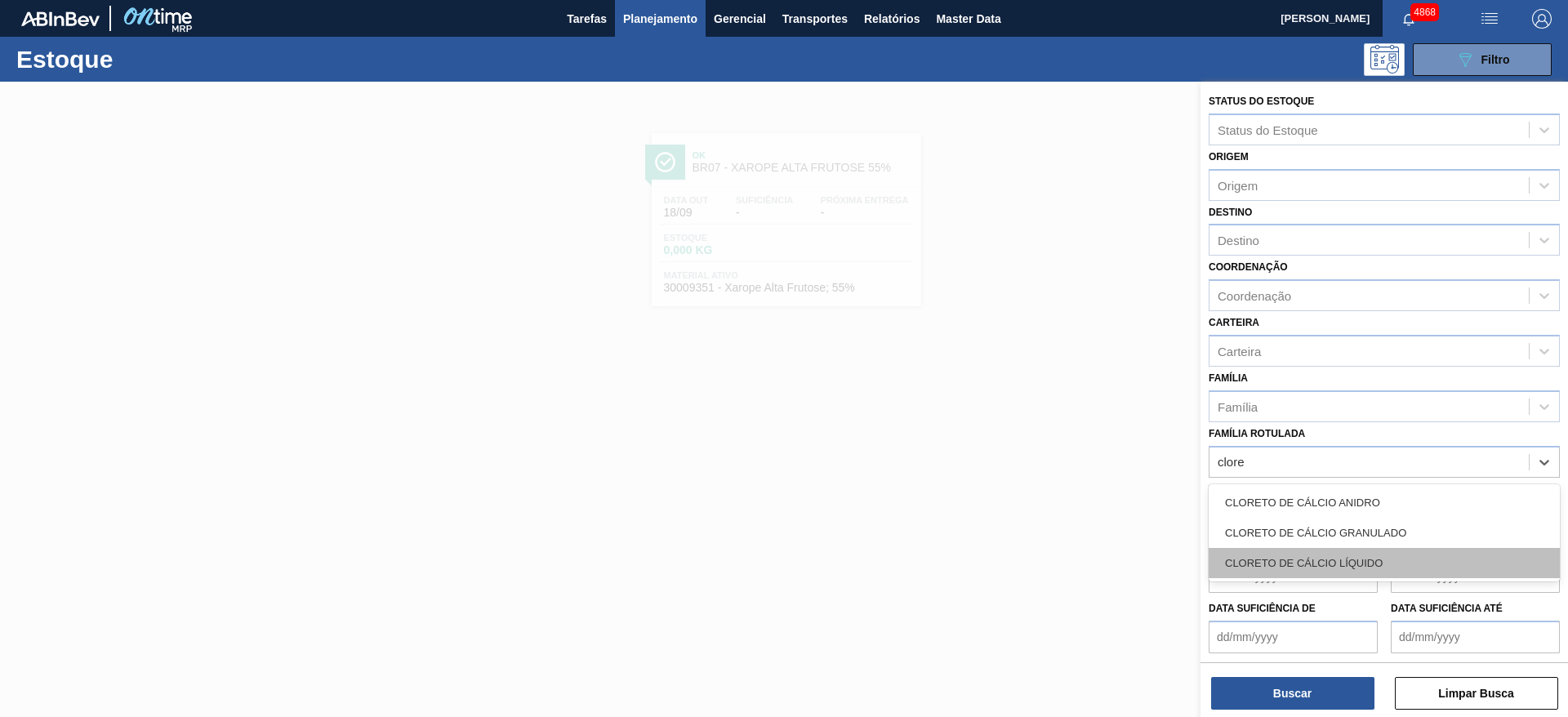
click at [1396, 561] on div "CLORETO DE CÁLCIO LÍQUIDO" at bounding box center [1384, 563] width 351 height 30
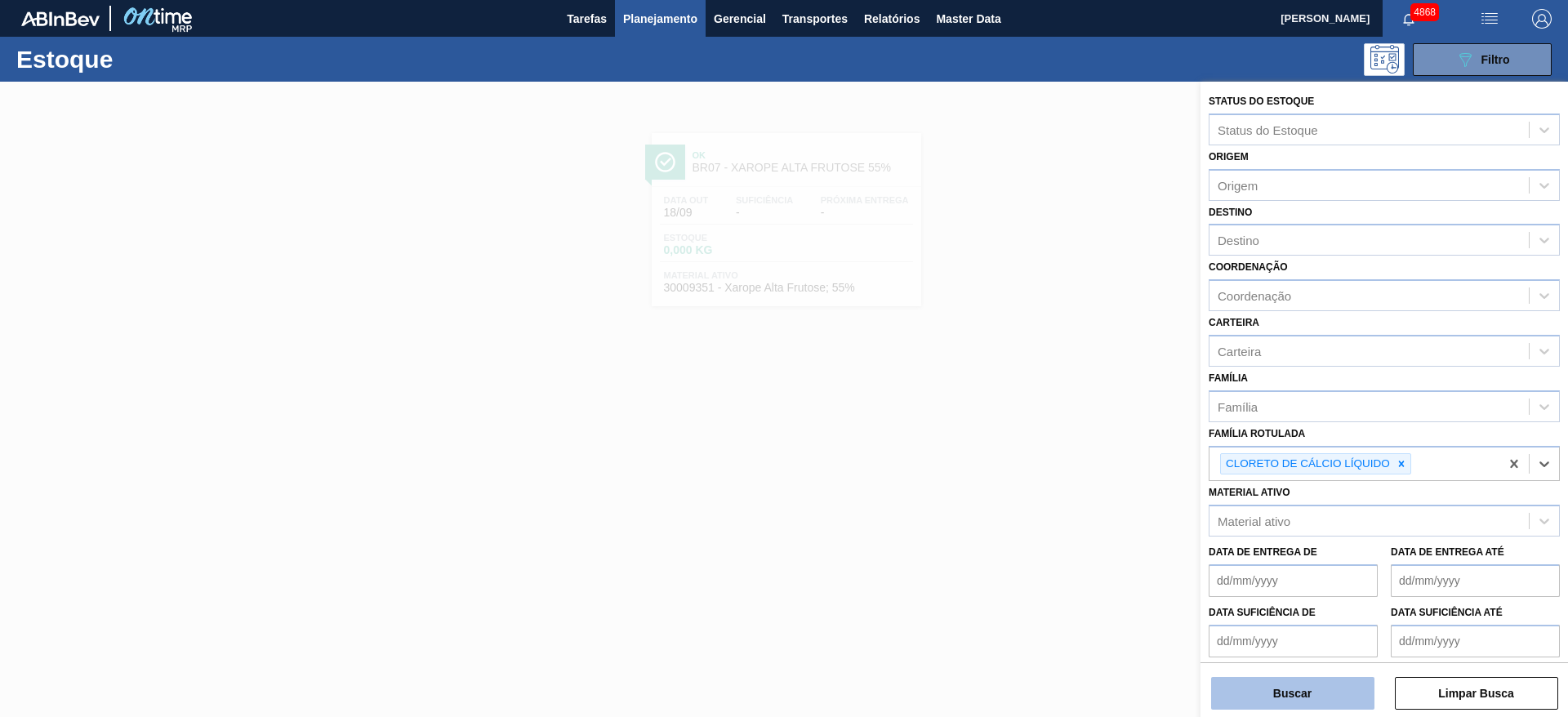
click at [1294, 702] on button "Buscar" at bounding box center [1293, 693] width 164 height 33
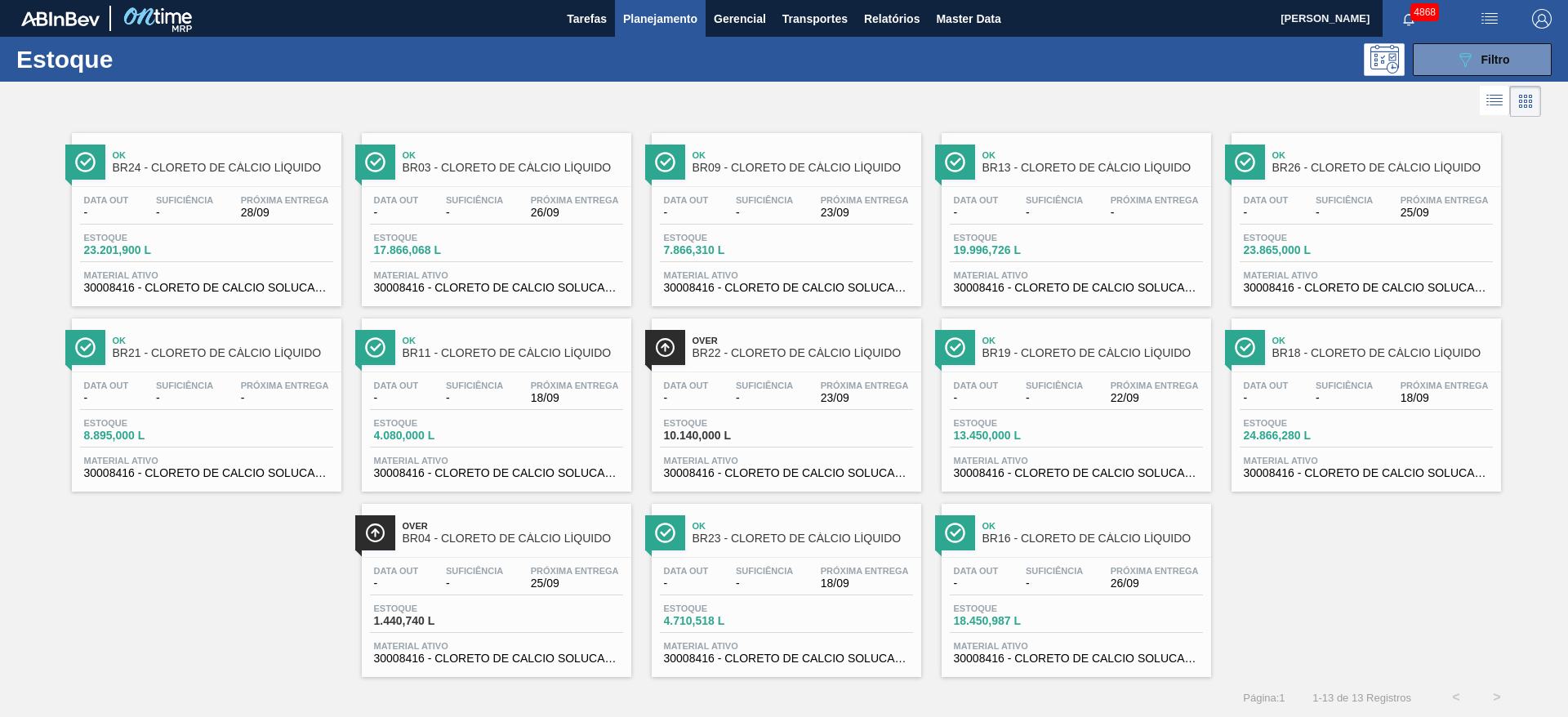
click at [352, 434] on link "Ok BR11 - CLORETO DE CÁLCIO LÍQUIDO Data out - Suficiência - Próxima Entrega 18…" at bounding box center [494, 399] width 290 height 186
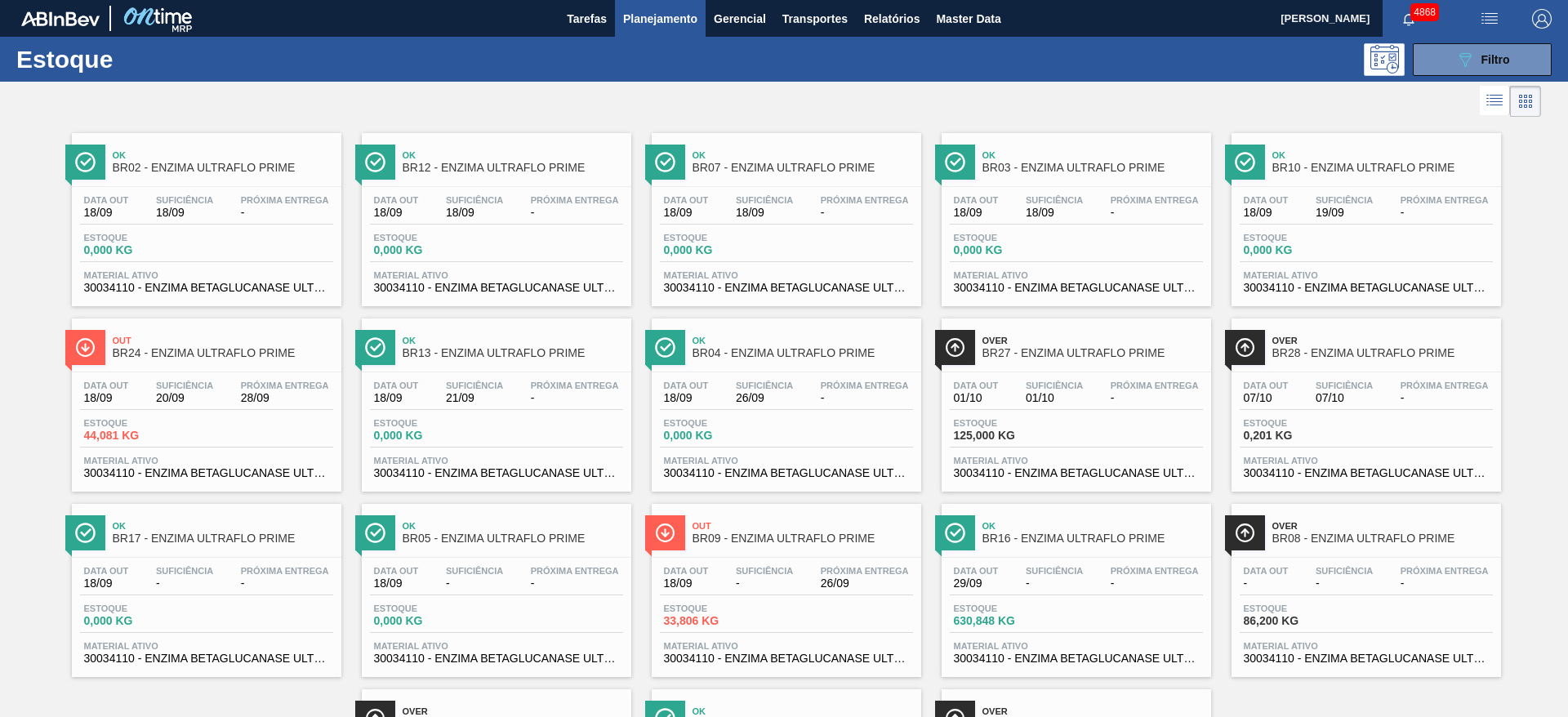
click at [794, 92] on div at bounding box center [771, 101] width 1541 height 39
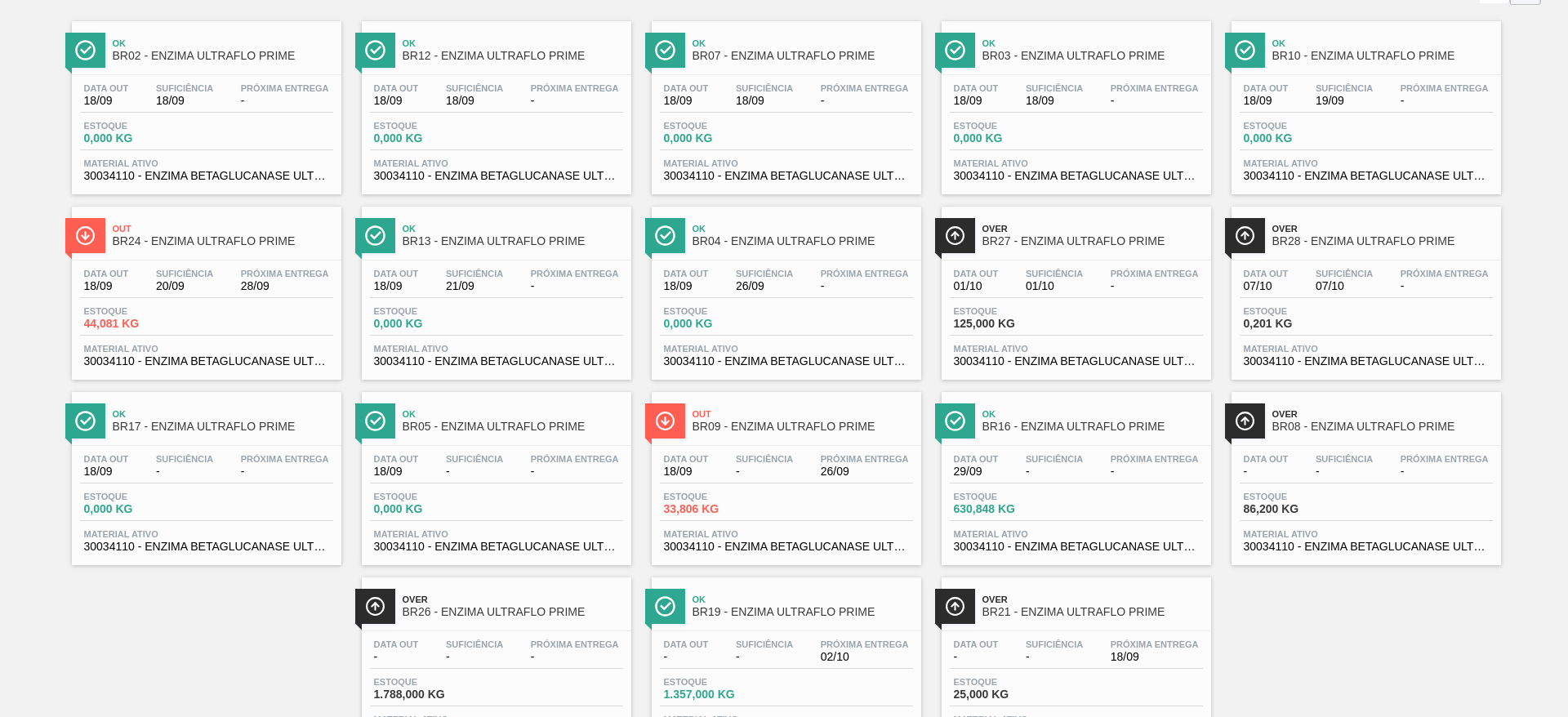
scroll to position [187, 0]
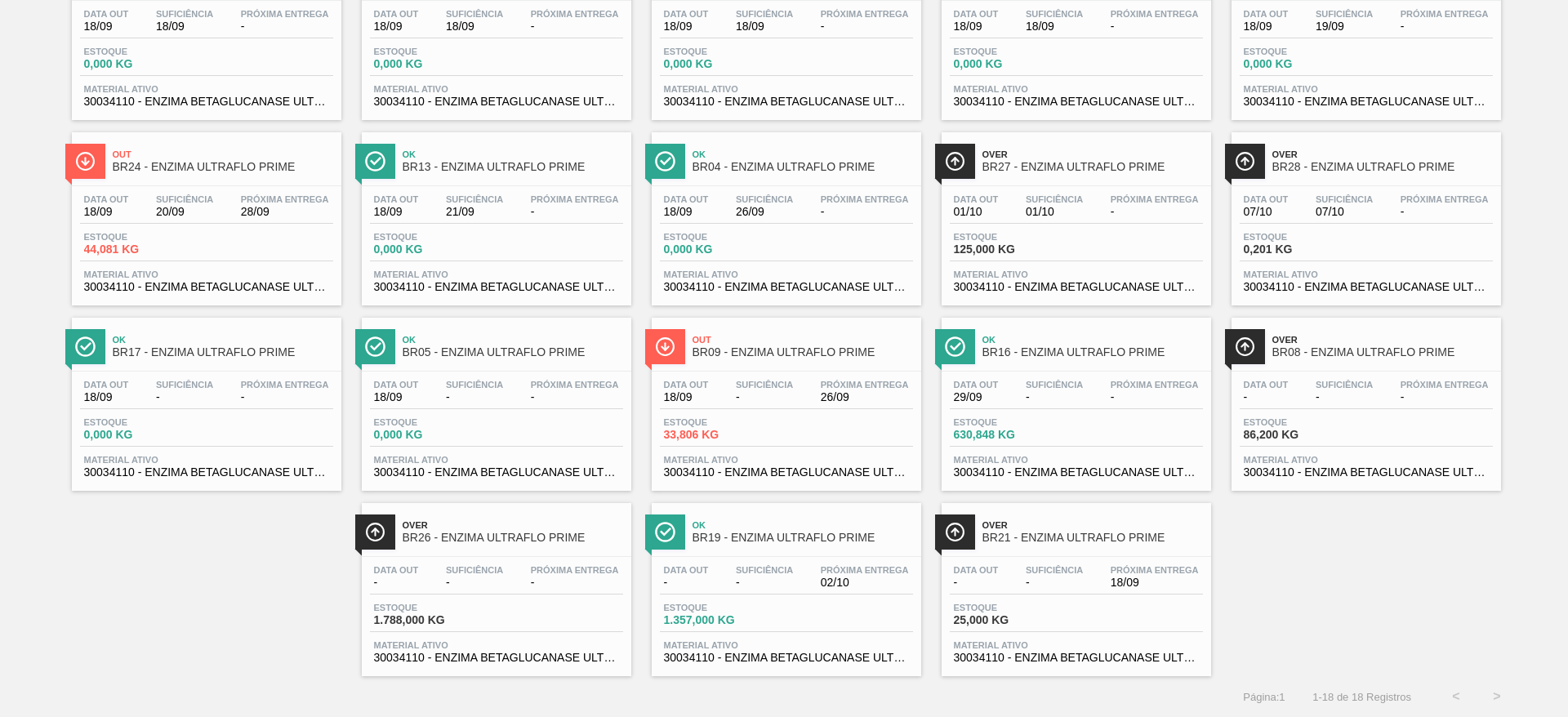
click at [750, 410] on div "Data out 18/09 Suficiência - Próxima Entrega 26/09 Estoque 33,806 KG Material a…" at bounding box center [786, 426] width 269 height 111
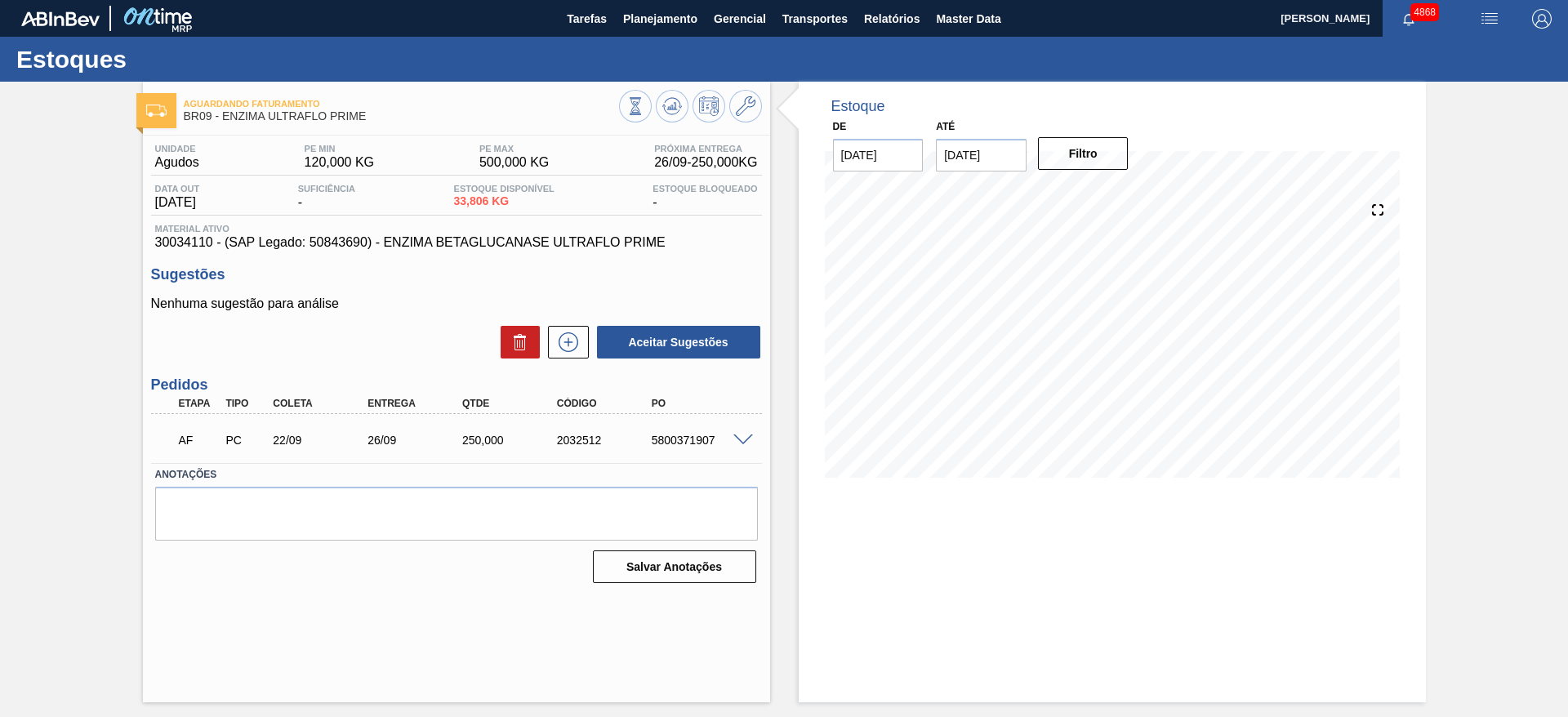
click at [429, 600] on div "Aguardando Faturamento BR09 - ENZIMA ULTRAFLO PRIME Unidade Agudos PE MIN 120,0…" at bounding box center [457, 392] width 628 height 620
click at [620, 28] on button "Planejamento" at bounding box center [660, 18] width 91 height 36
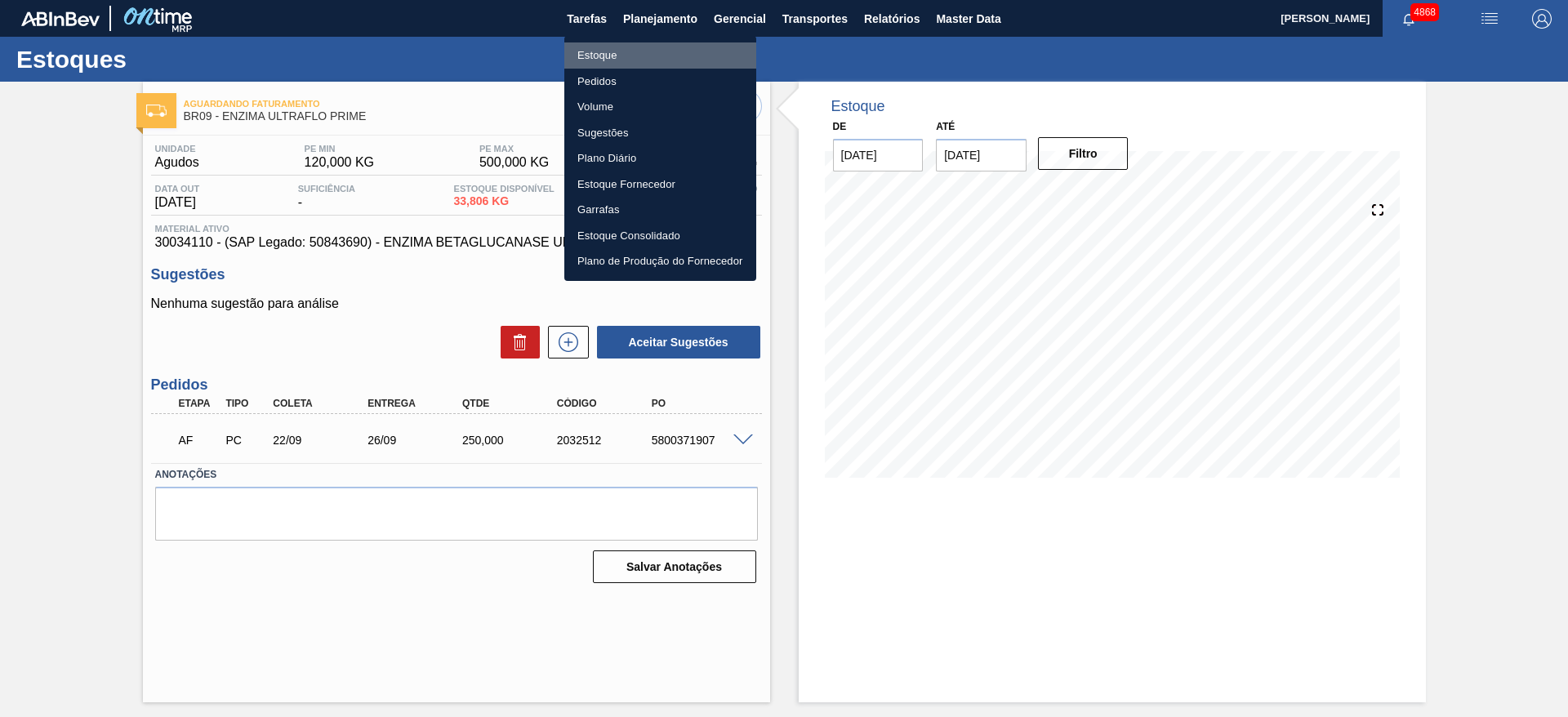
click at [634, 55] on li "Estoque" at bounding box center [660, 55] width 192 height 26
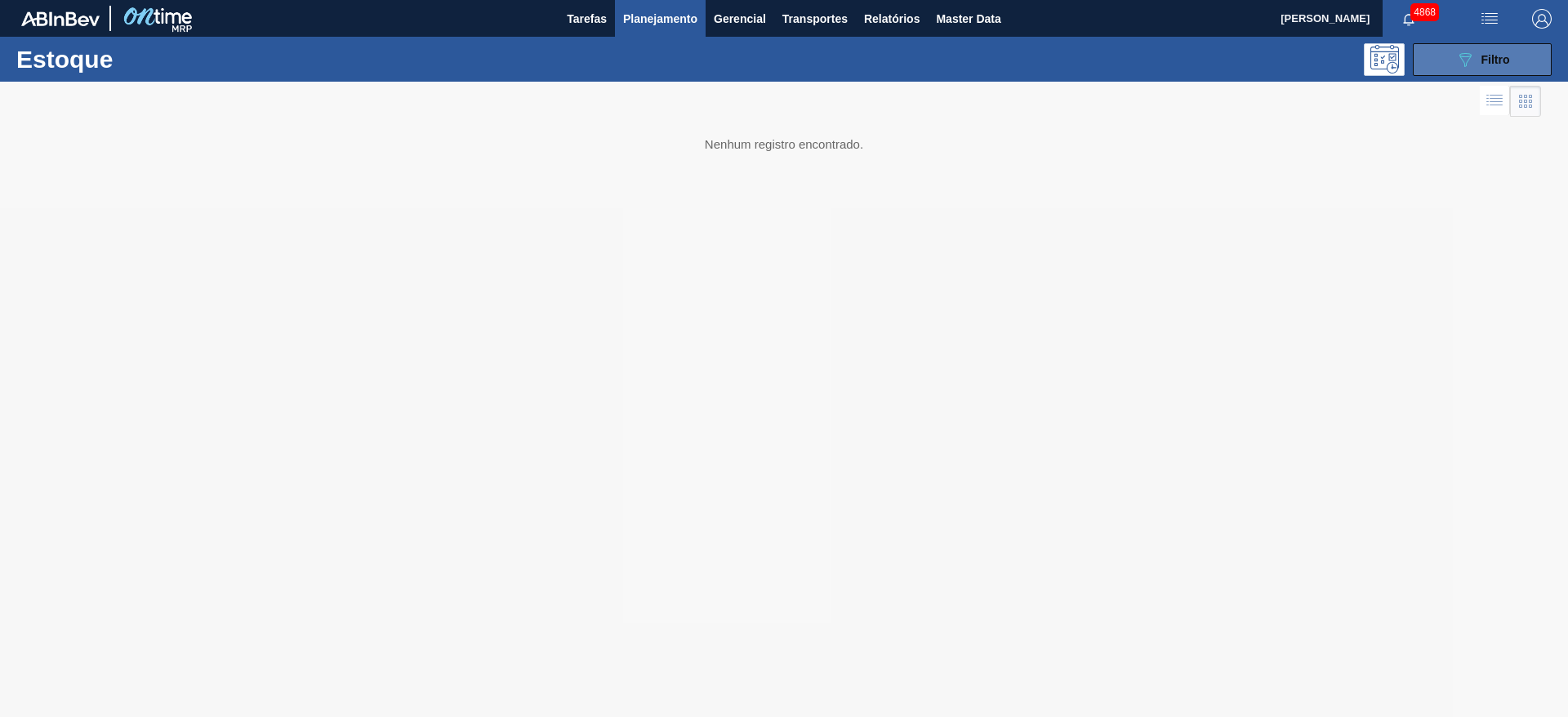
click at [1446, 62] on button "089F7B8B-B2A5-4AFE-B5C0-19BA573D28AC Filtro" at bounding box center [1483, 60] width 139 height 33
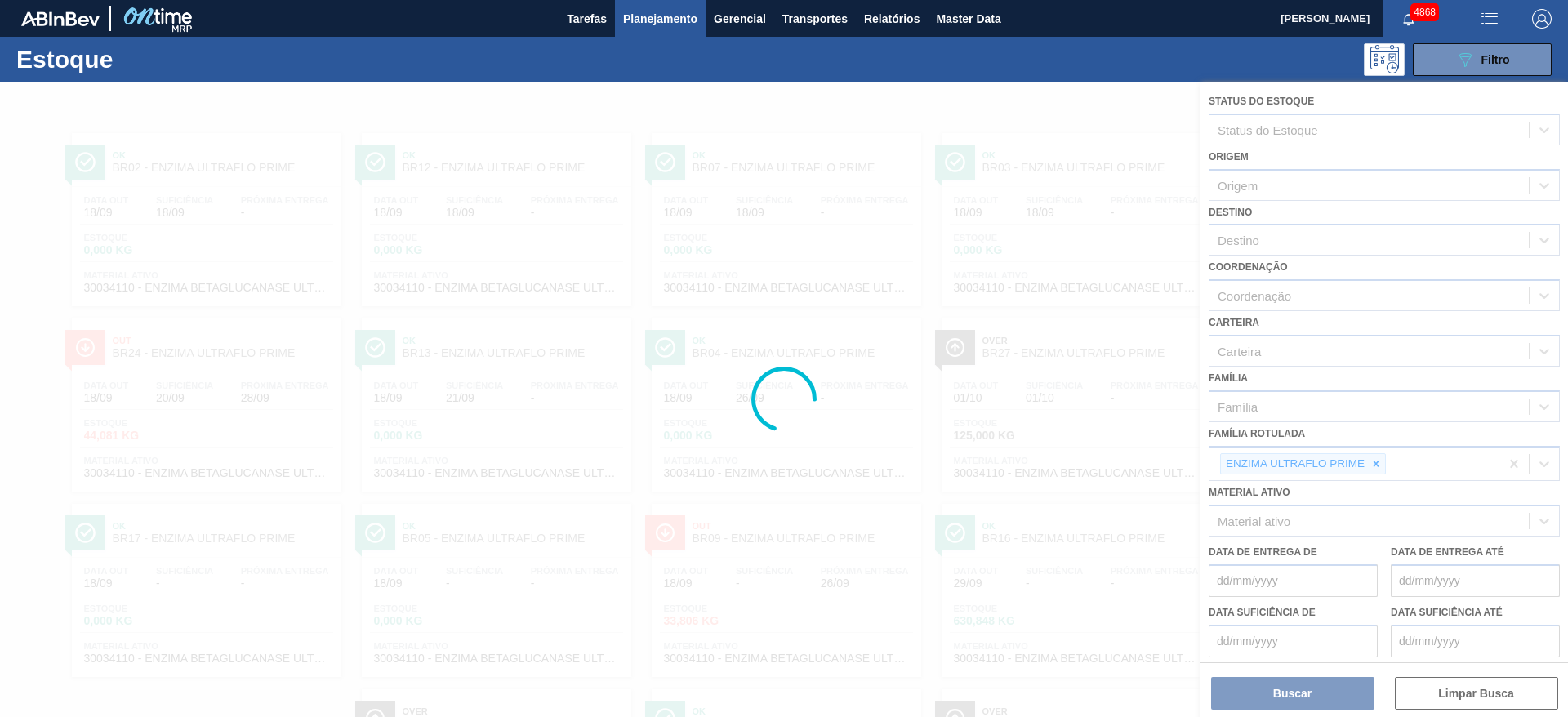
click at [1374, 466] on div at bounding box center [784, 399] width 1568 height 635
click at [688, 563] on div at bounding box center [784, 399] width 1568 height 635
click at [695, 176] on div at bounding box center [784, 399] width 1568 height 635
click at [649, 25] on span "Planejamento" at bounding box center [660, 19] width 75 height 20
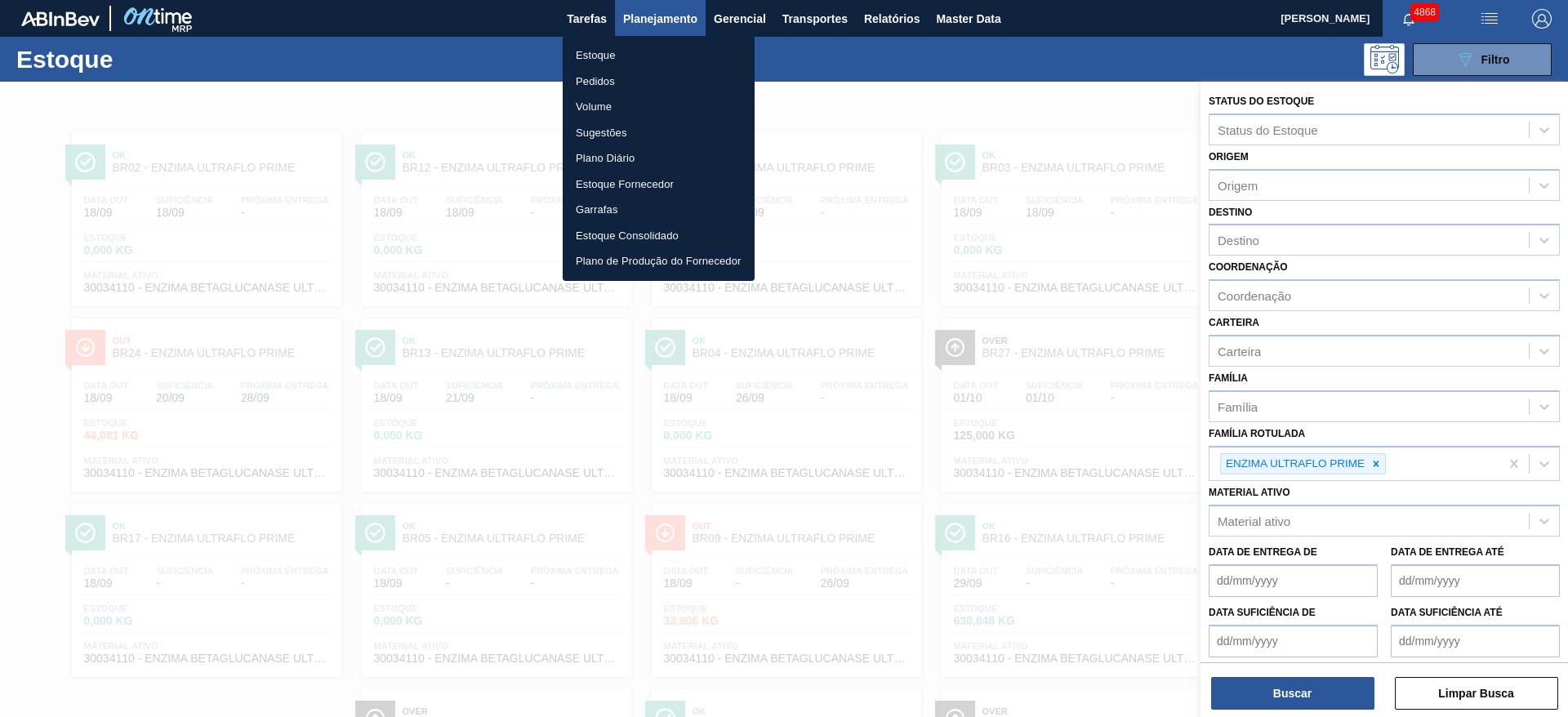
click at [1379, 465] on div at bounding box center [784, 358] width 1568 height 717
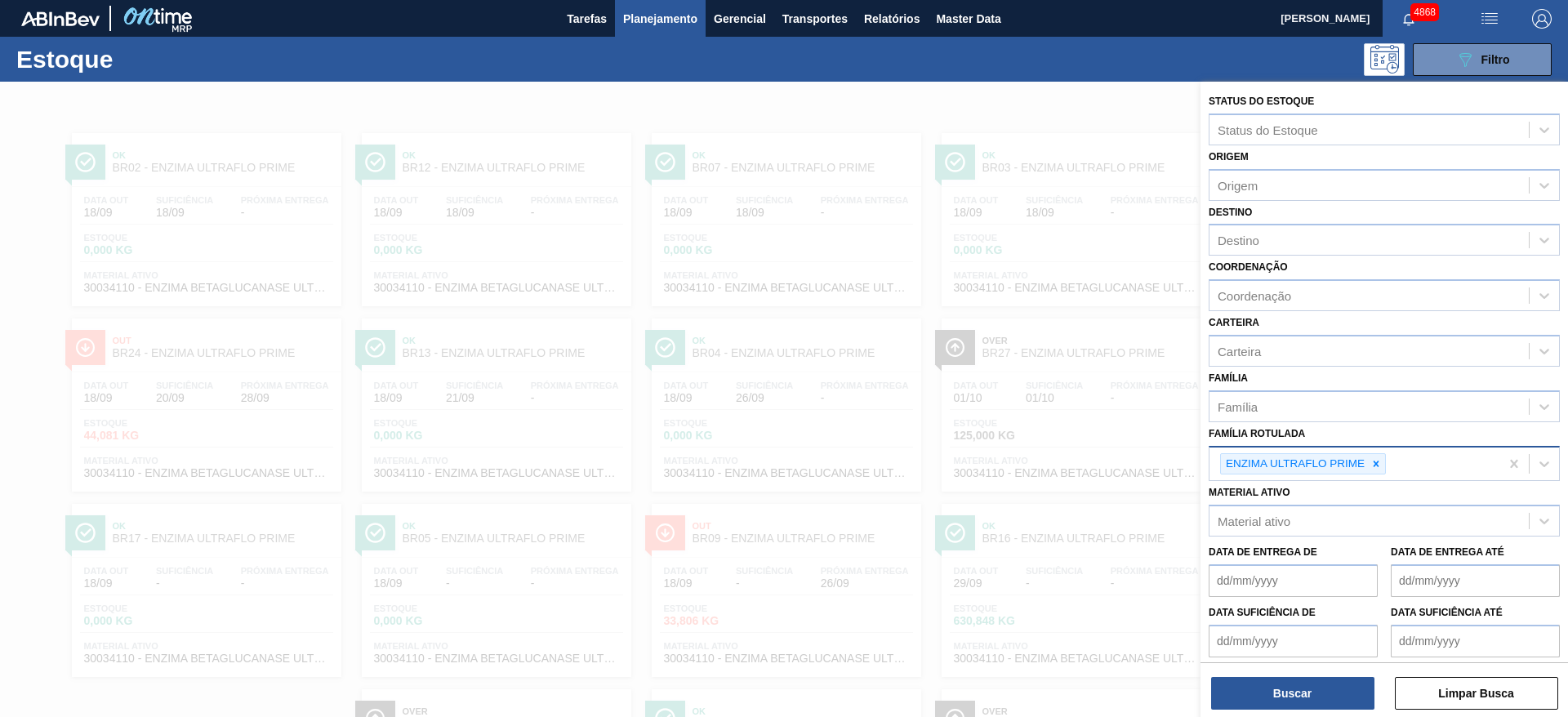
click at [1380, 465] on icon at bounding box center [1376, 464] width 12 height 12
type Rotulada "frutose"
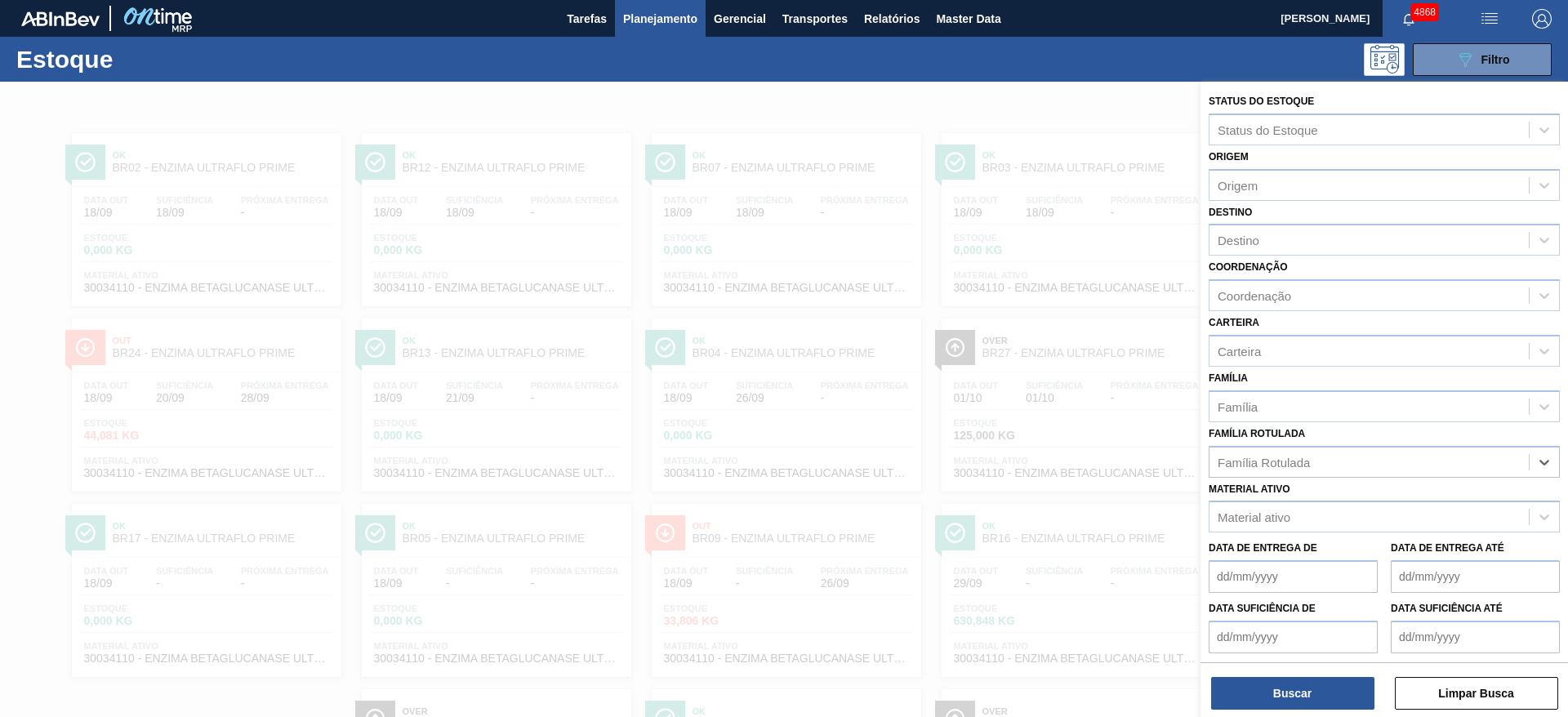
drag, startPoint x: 1452, startPoint y: 454, endPoint x: 1276, endPoint y: 541, distance: 196.3
click at [1268, 484] on div "Status do Estoque Status do Estoque Origem Origem Destino Destino Coordenação C…" at bounding box center [1385, 402] width 368 height 640
click at [1250, 515] on div "Material ativo" at bounding box center [1254, 517] width 73 height 14
type ativo "fruto"
click at [1040, 456] on div at bounding box center [784, 440] width 1568 height 717
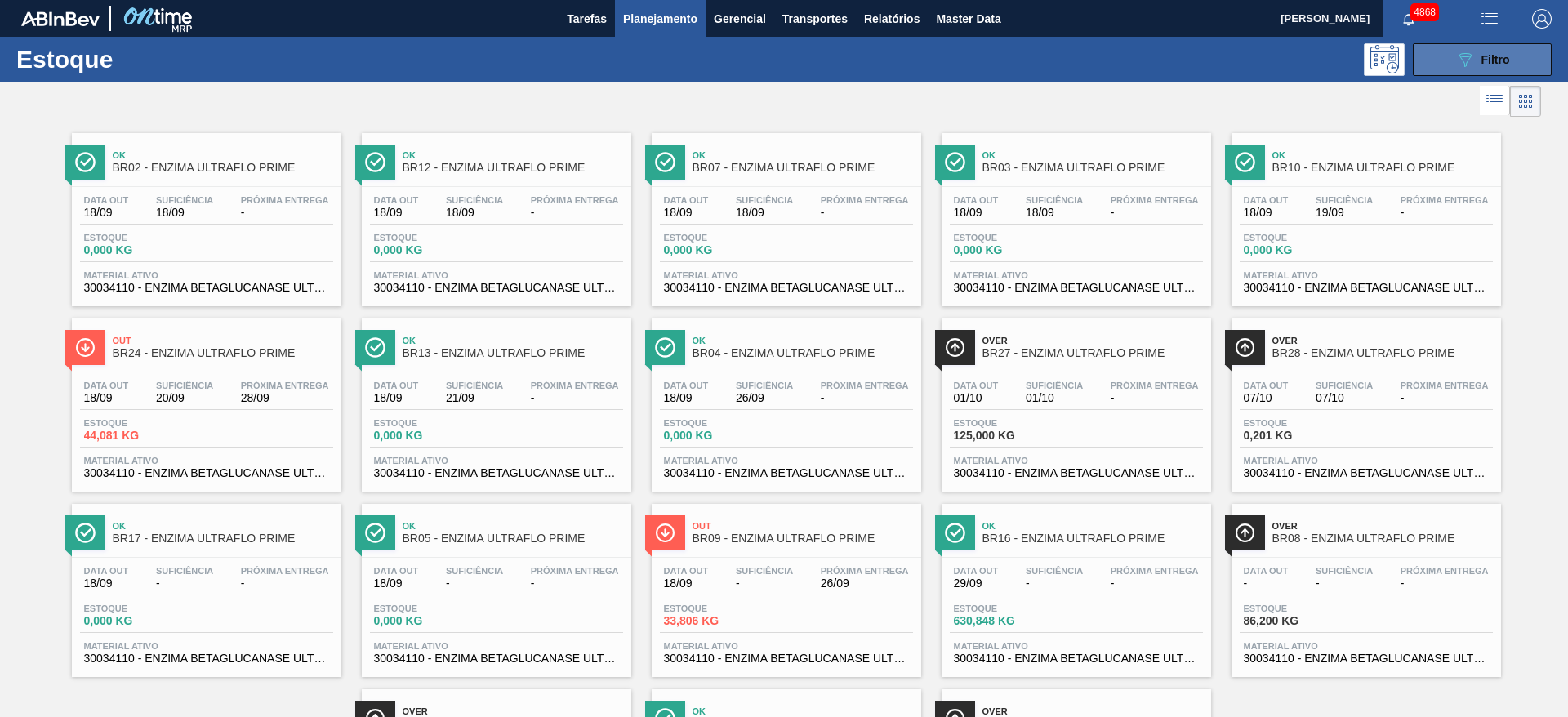
click at [1485, 44] on button "089F7B8B-B2A5-4AFE-B5C0-19BA573D28AC Filtro" at bounding box center [1483, 60] width 139 height 33
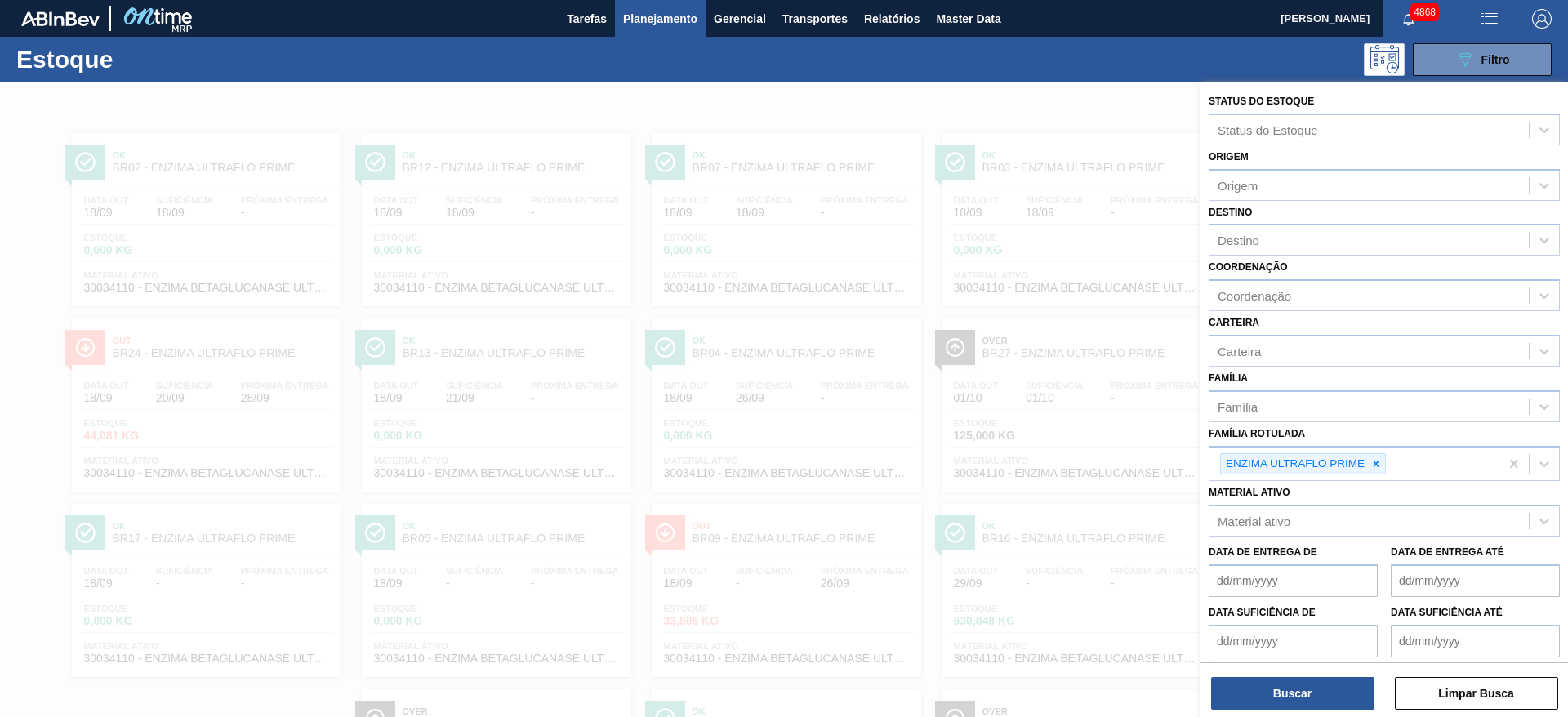
click at [1173, 125] on div at bounding box center [784, 440] width 1568 height 717
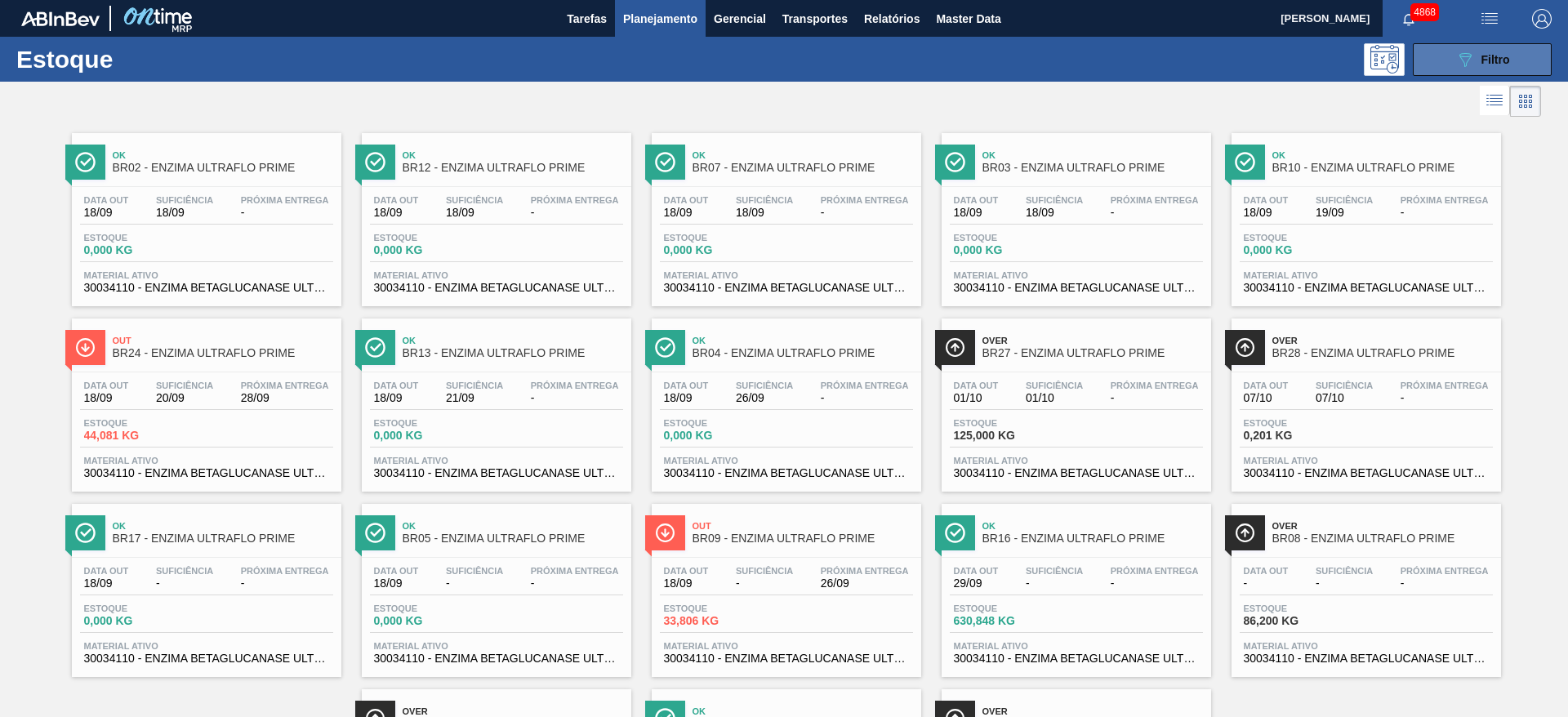
click at [1458, 62] on icon "089F7B8B-B2A5-4AFE-B5C0-19BA573D28AC" at bounding box center [1466, 60] width 20 height 20
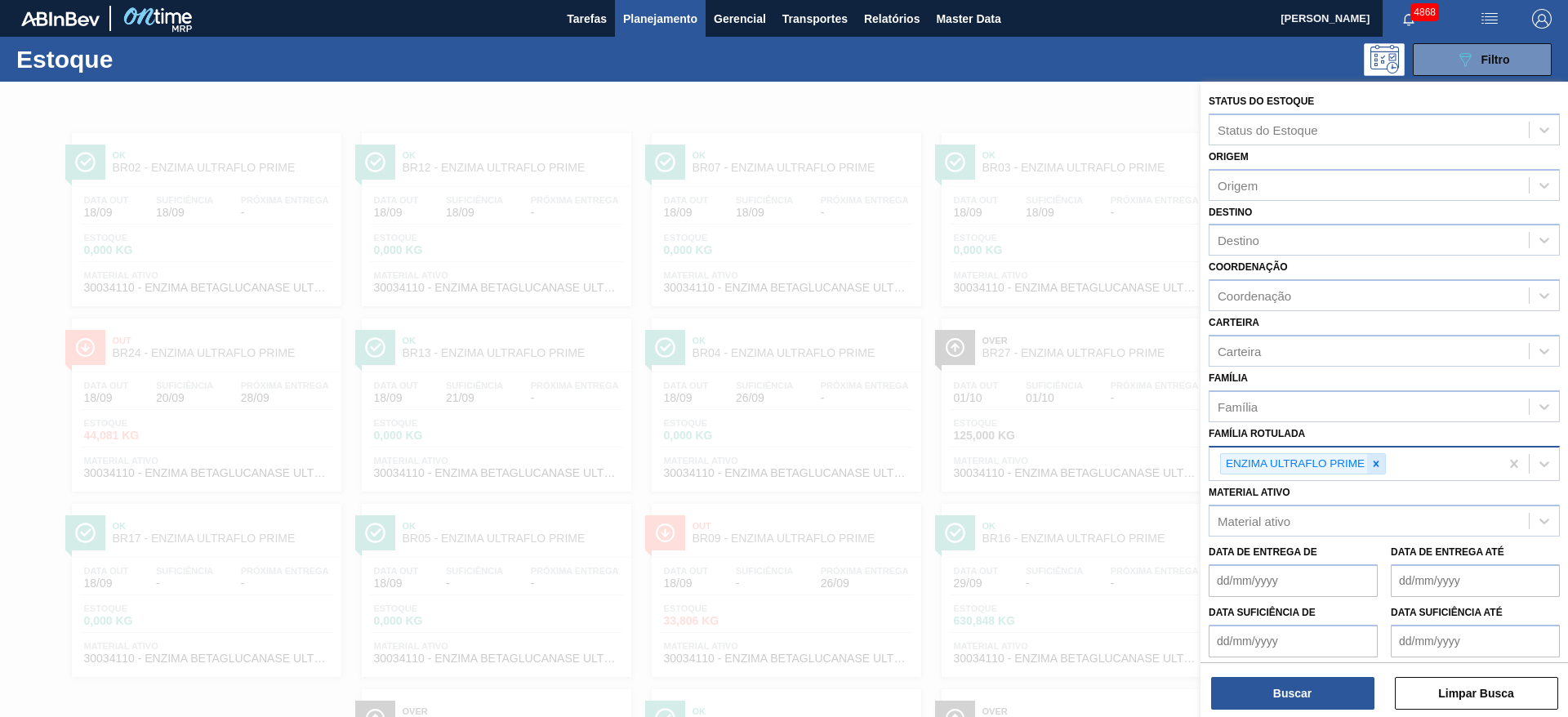
click at [1380, 464] on icon at bounding box center [1376, 464] width 12 height 12
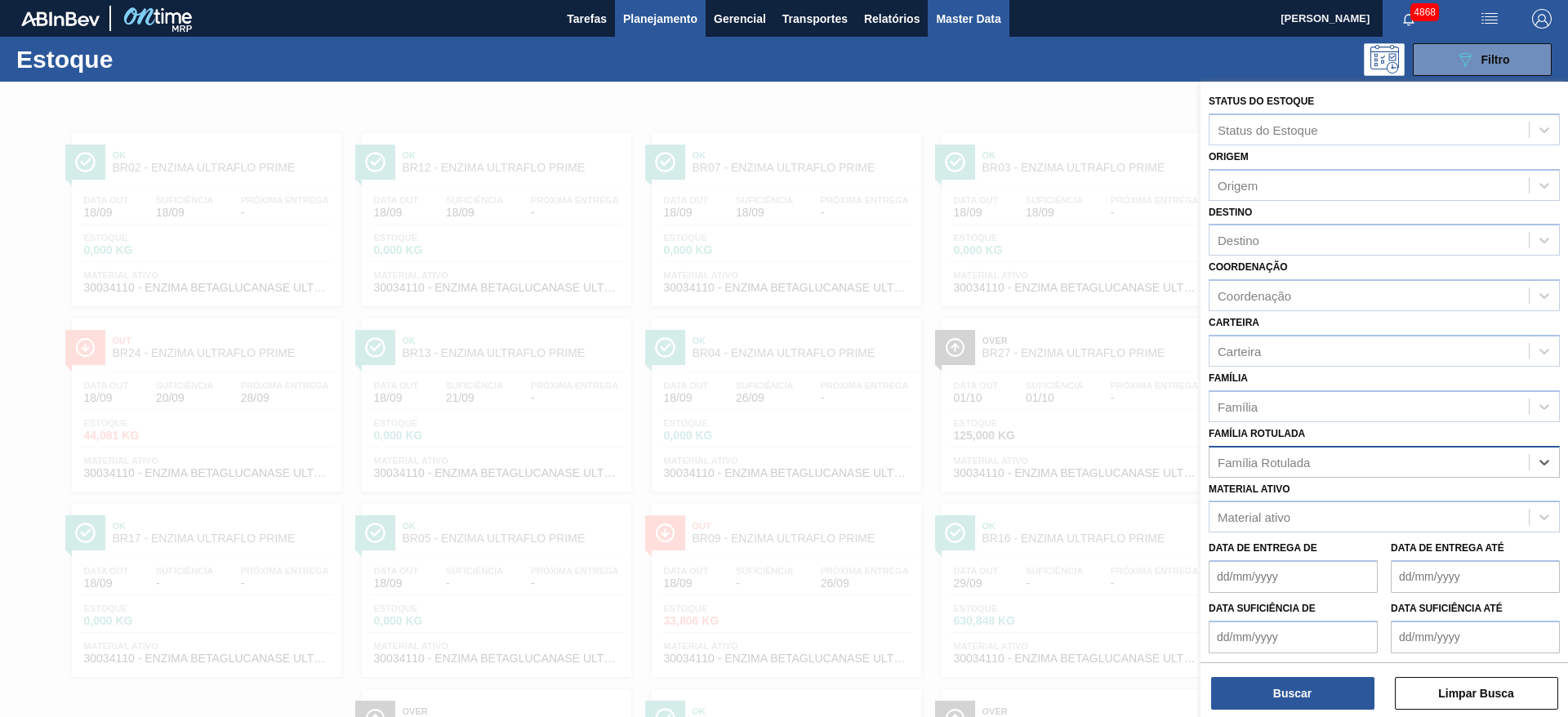
click at [953, 15] on span "Master Data" at bounding box center [968, 19] width 65 height 20
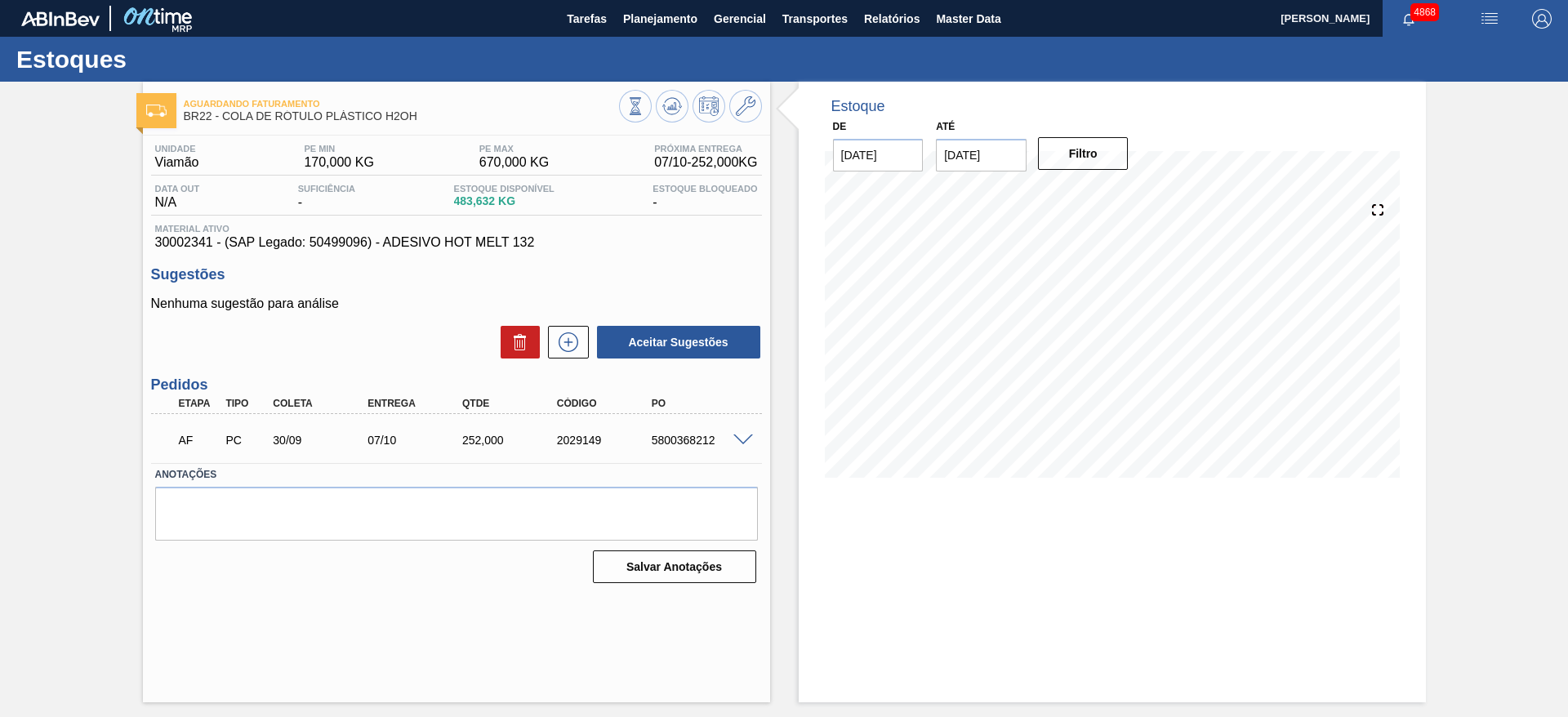
click at [737, 443] on span at bounding box center [743, 441] width 20 height 12
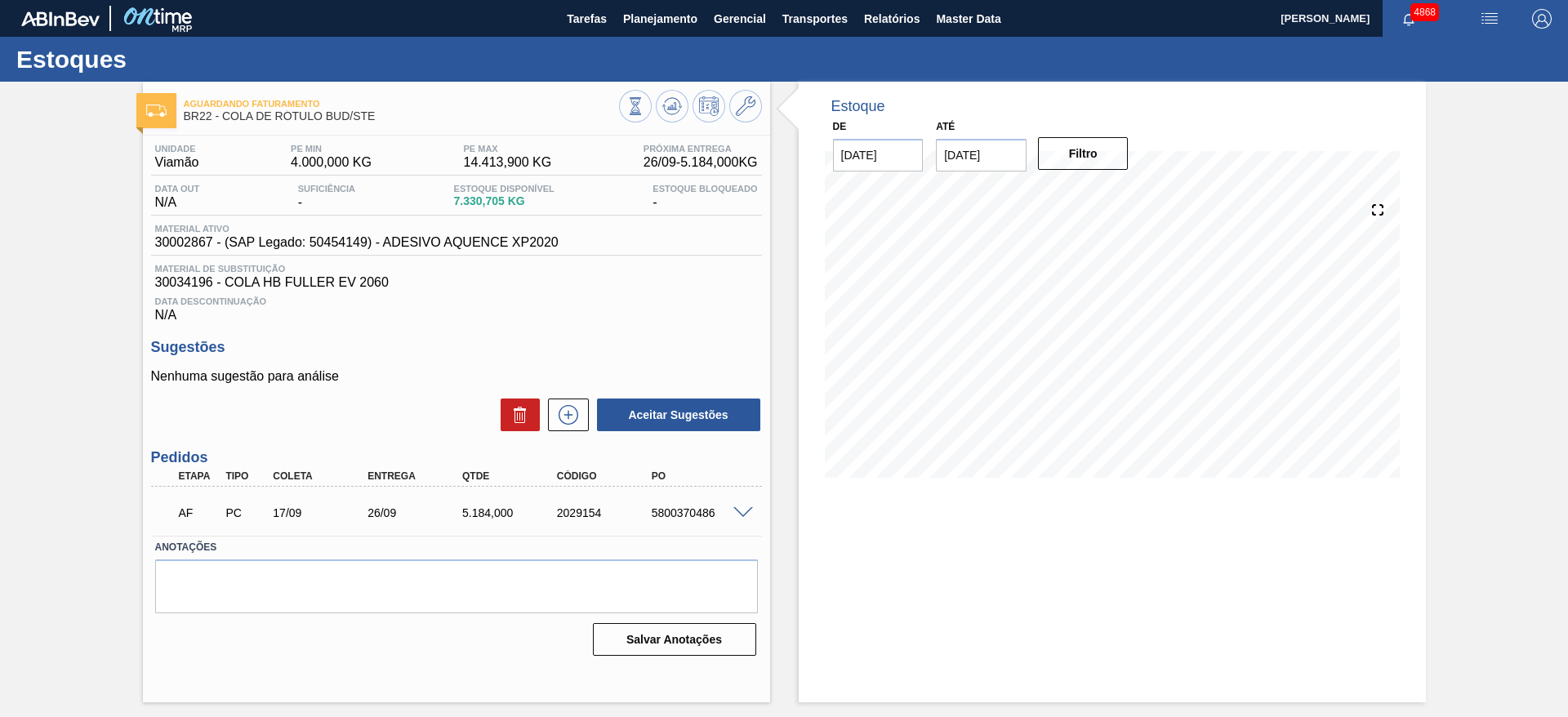
click at [739, 516] on span at bounding box center [743, 514] width 20 height 12
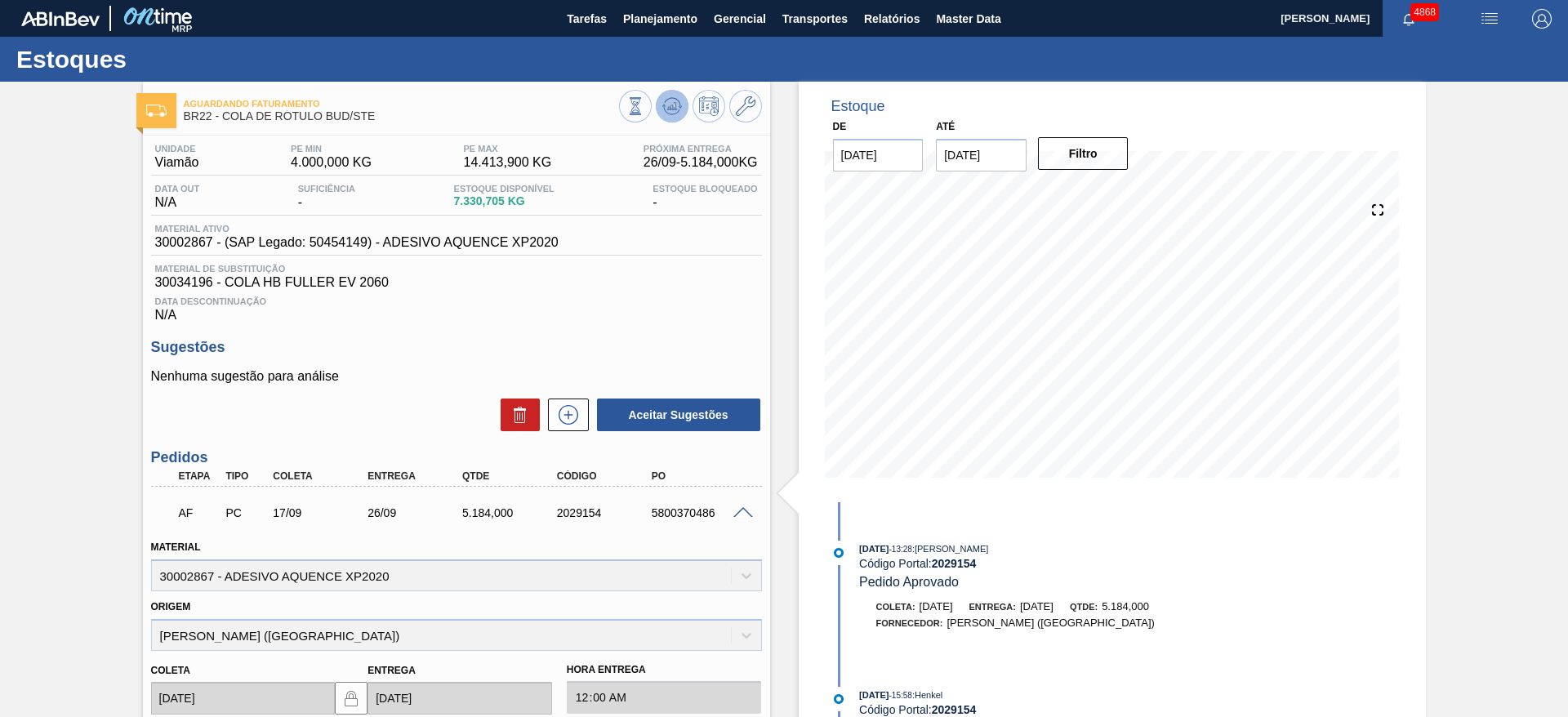
click at [668, 102] on icon at bounding box center [672, 106] width 20 height 20
